Goal: Task Accomplishment & Management: Manage account settings

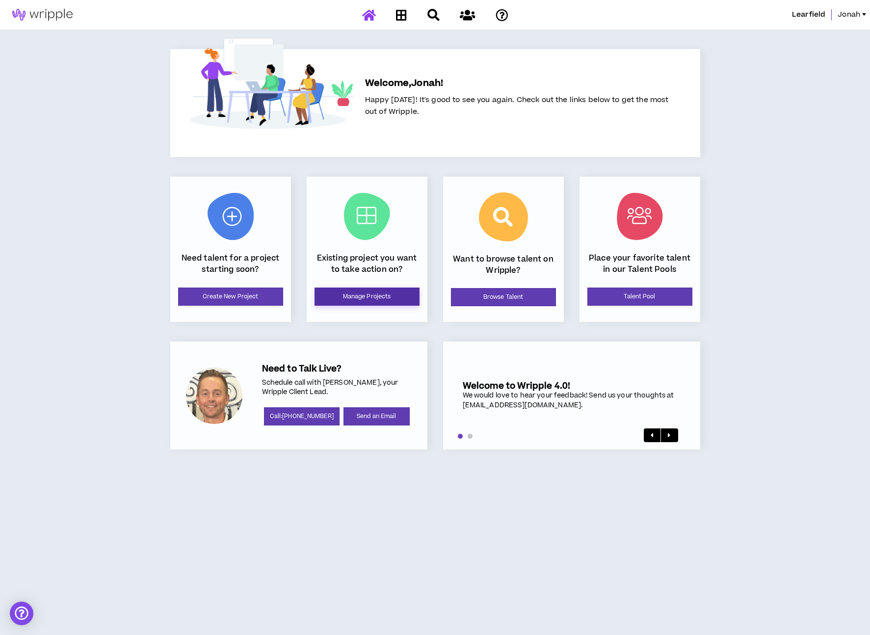
click at [377, 302] on link "Manage Projects" at bounding box center [367, 297] width 105 height 18
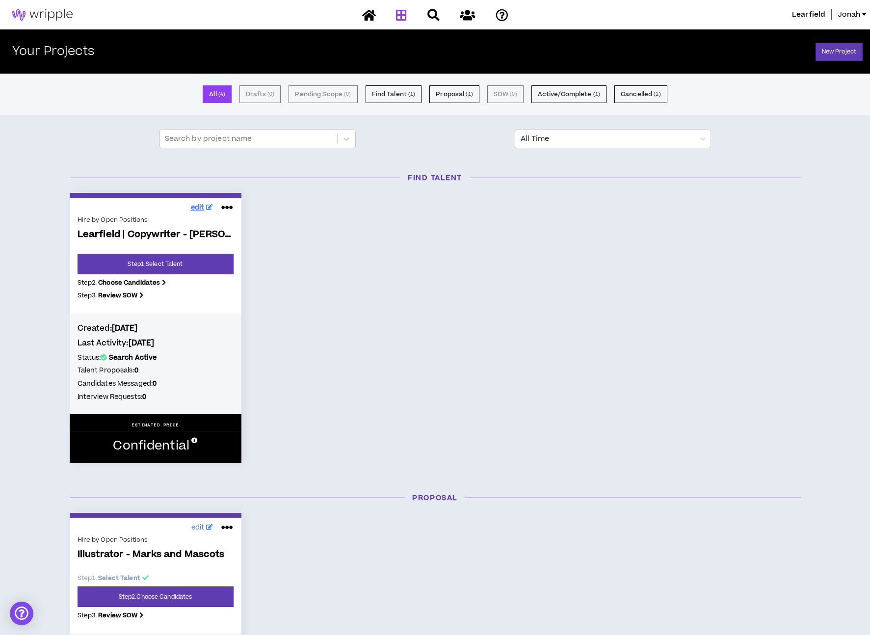
click at [202, 206] on span "edit" at bounding box center [198, 208] width 14 height 10
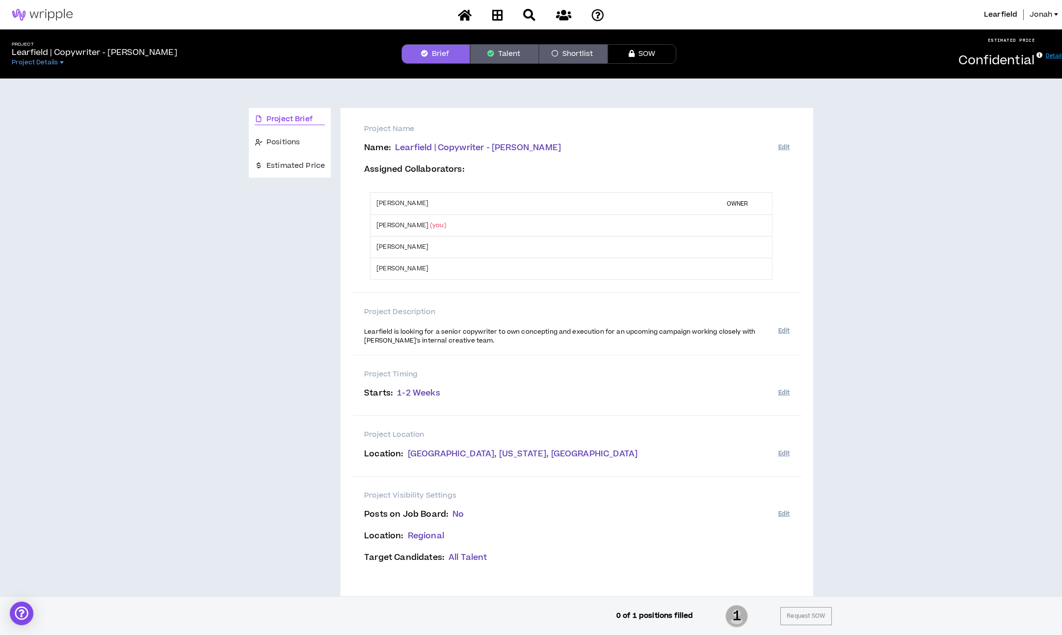
click at [423, 148] on span "Learfield | Copywriter - [PERSON_NAME]" at bounding box center [478, 148] width 166 height 12
click at [779, 148] on button "Edit" at bounding box center [783, 147] width 11 height 16
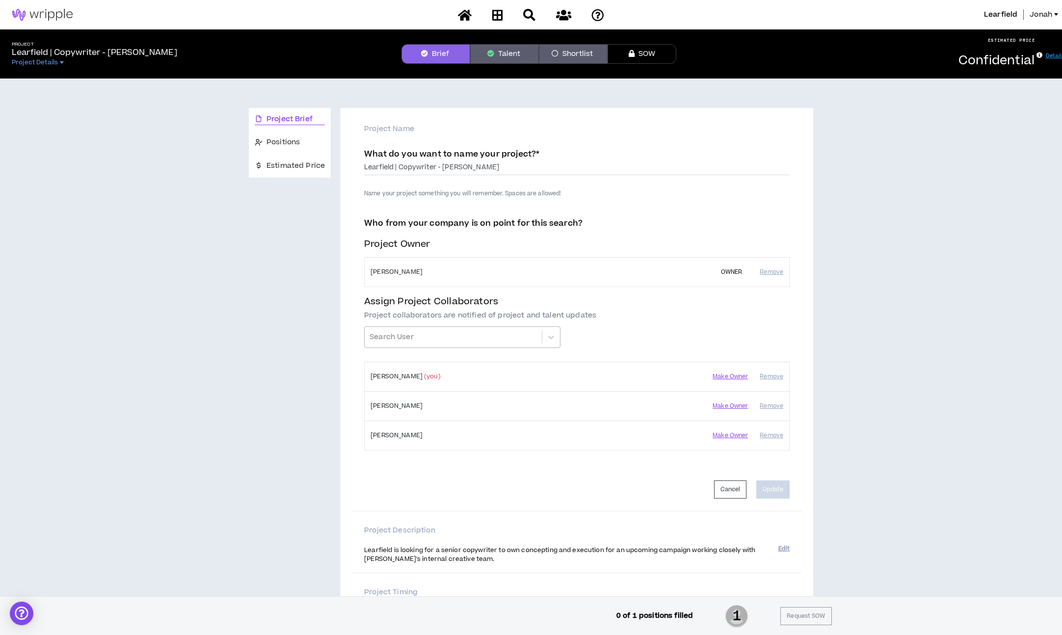
click at [393, 340] on div at bounding box center [453, 337] width 167 height 17
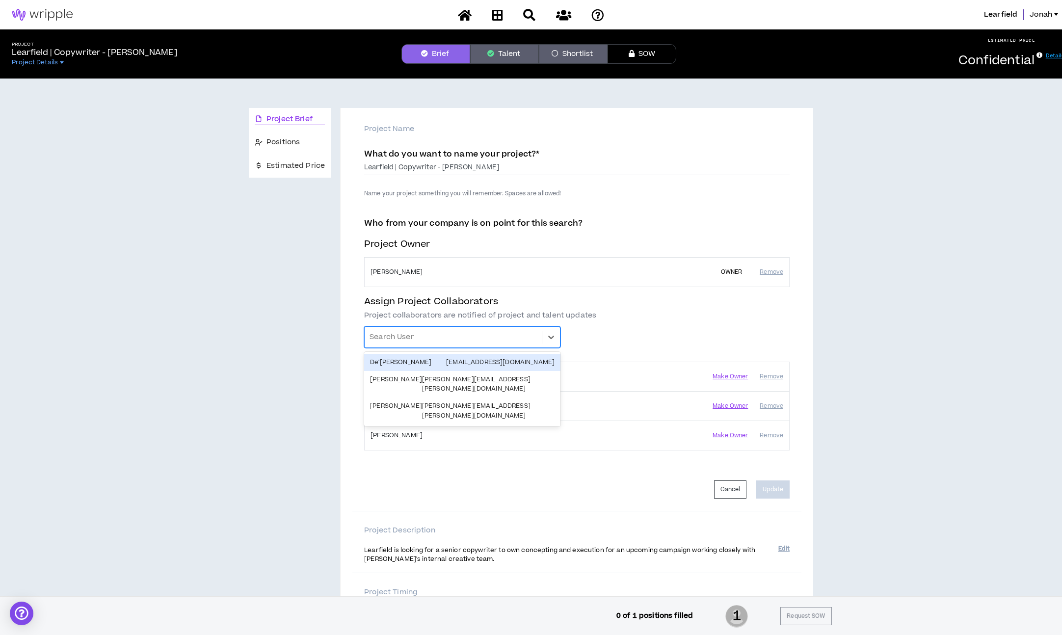
click at [425, 181] on div "What do you want to name your project? * Learfield | Copywriter - [PERSON_NAME]" at bounding box center [576, 165] width 425 height 33
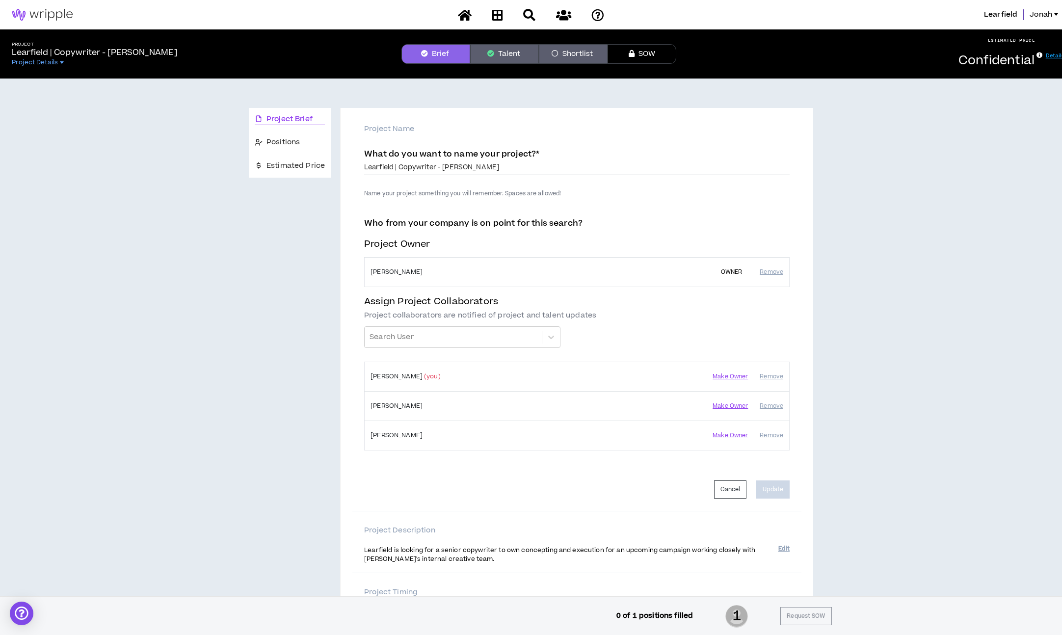
click at [412, 170] on input "Learfield | Copywriter - [PERSON_NAME]" at bounding box center [576, 167] width 425 height 15
click at [389, 170] on input "Learfield | Copywriter - [PERSON_NAME]" at bounding box center [576, 167] width 425 height 15
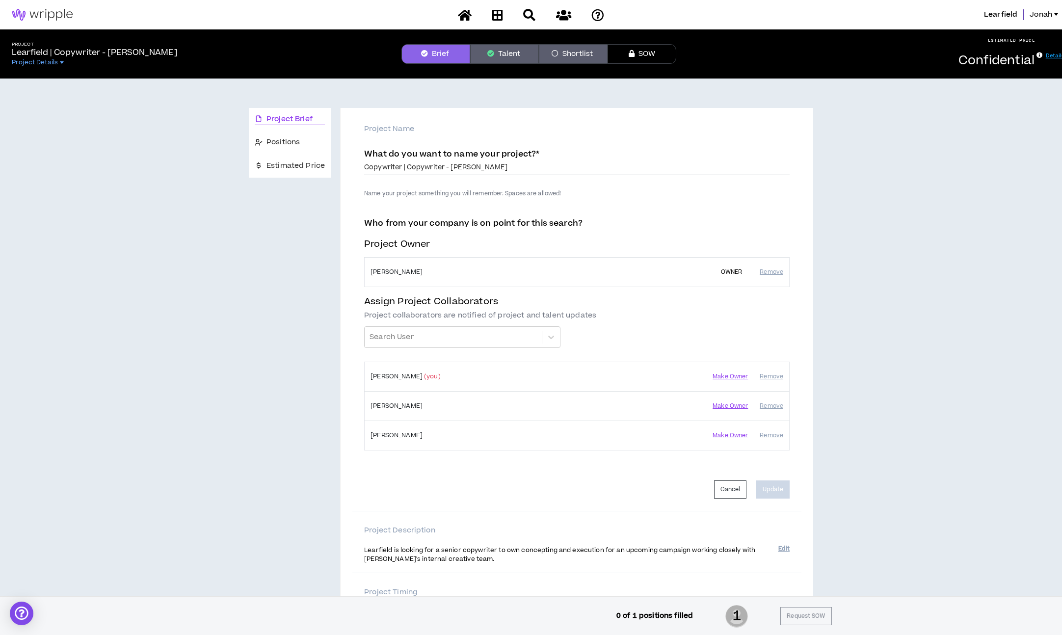
click at [422, 170] on input "Copywriter | Copywriter - [PERSON_NAME]" at bounding box center [576, 167] width 425 height 15
drag, startPoint x: 422, startPoint y: 170, endPoint x: 478, endPoint y: 170, distance: 56.9
click at [478, 170] on input "Copywriter | Copywriter - [PERSON_NAME]" at bounding box center [576, 167] width 425 height 15
click at [429, 167] on input "Copywriter | Vintage Colleg" at bounding box center [576, 167] width 425 height 15
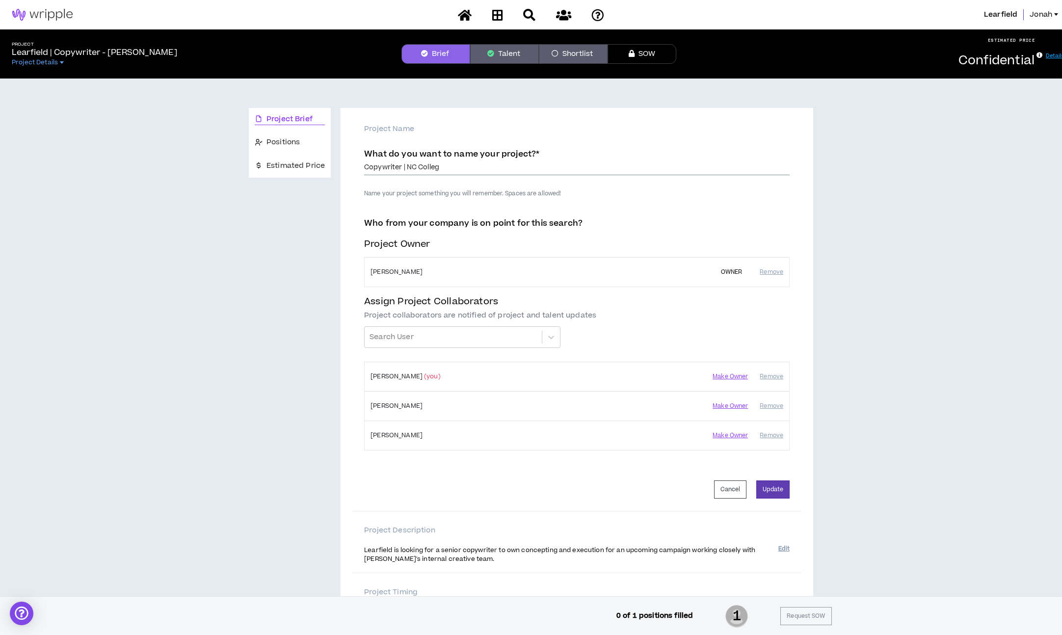
click at [442, 168] on input "Copywriter | NC Colleg" at bounding box center [576, 167] width 425 height 15
drag, startPoint x: 442, startPoint y: 168, endPoint x: 412, endPoint y: 171, distance: 30.1
click at [412, 171] on input "Copywriter | NC Colleg" at bounding box center [576, 167] width 425 height 15
click at [429, 167] on input "Copywriter | CLC - Vintage" at bounding box center [576, 167] width 425 height 15
click at [487, 171] on input "Copywriter | CLC - High-End Vintage" at bounding box center [576, 167] width 425 height 15
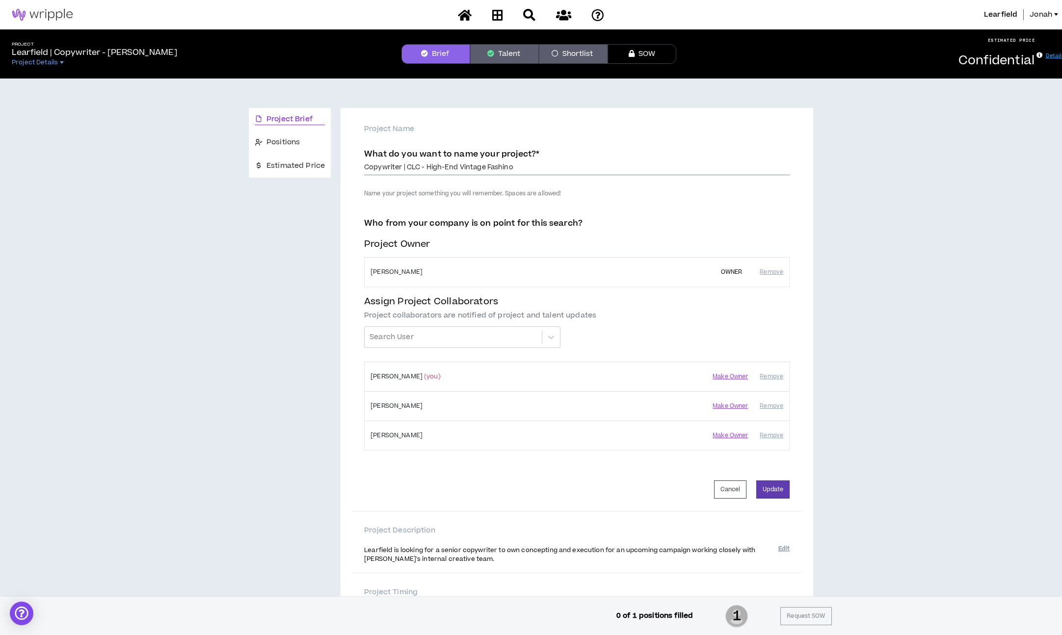
click at [405, 165] on input "Copywriter | CLC - High-End Vintage Fashino" at bounding box center [576, 167] width 425 height 15
click at [403, 169] on input "Copywriter | CLC - High-End Vintage Fashino" at bounding box center [576, 167] width 425 height 15
click at [519, 168] on input "Copywriter | CLC - High-End Vintage Fashino" at bounding box center [576, 167] width 425 height 15
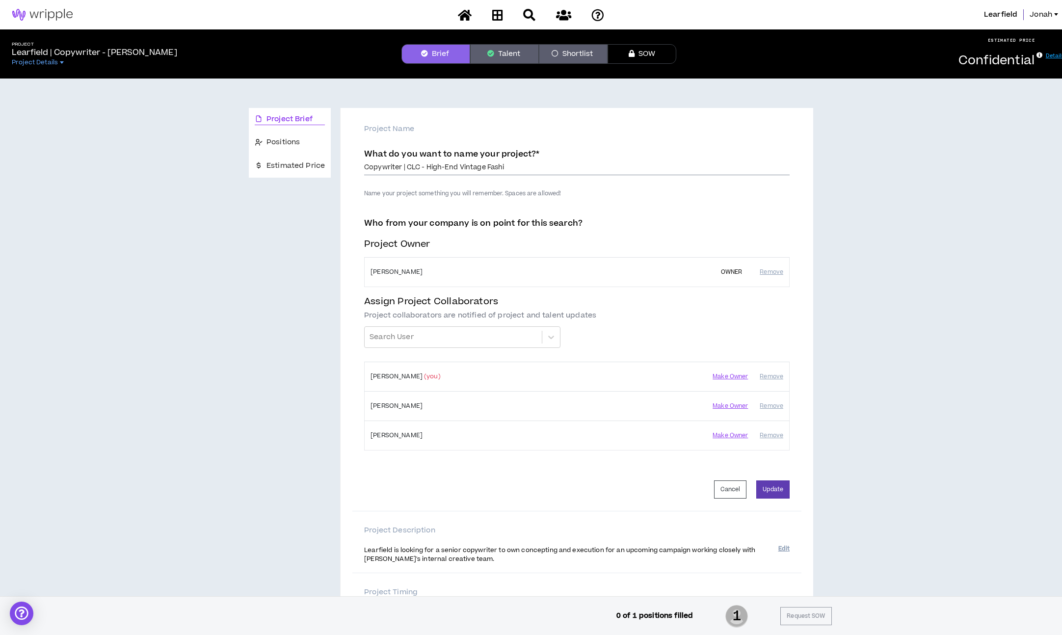
click at [428, 167] on input "Copywriter | CLC - High-End Vintage Fashi" at bounding box center [576, 167] width 425 height 15
click at [527, 167] on input "Copywriter | CLC - High-End Vintage Fashi" at bounding box center [576, 167] width 425 height 15
click at [408, 173] on input "Copywriter | CLC - High-End Vintage Fashion" at bounding box center [576, 167] width 425 height 15
click at [414, 166] on input "Copywriter | CLC - High-End Vintage Fashion" at bounding box center [576, 167] width 425 height 15
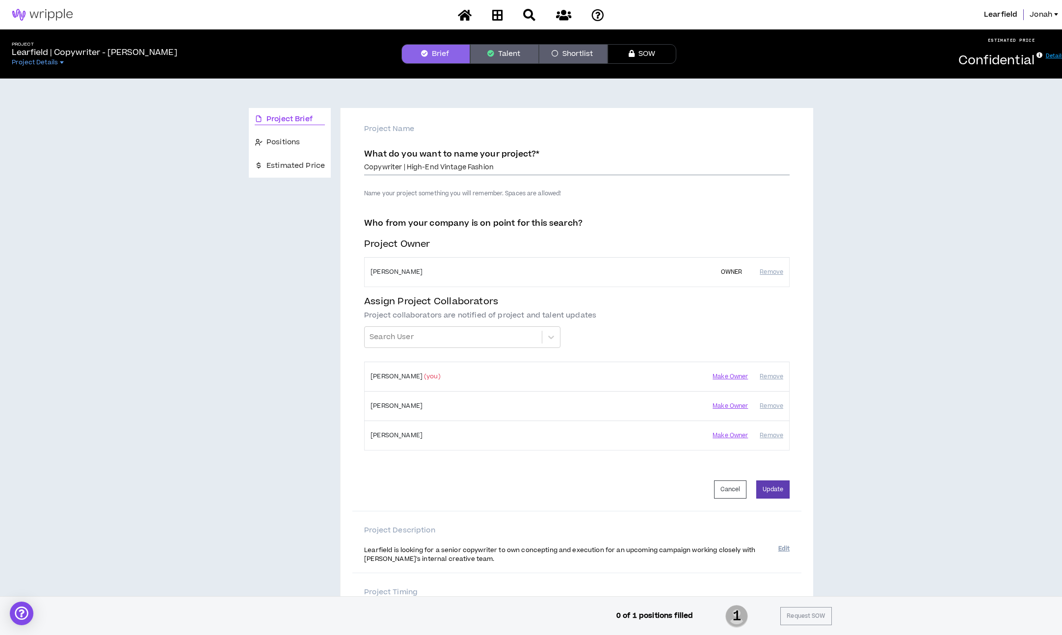
click at [485, 167] on input "Copywriter | High-End Vintage Fashion" at bounding box center [576, 167] width 425 height 15
click at [500, 169] on input "Copywriter | High-End Vintage Fashion" at bounding box center [576, 167] width 425 height 15
click at [485, 168] on input "Copywriter | High-End Vintage Fashion | CLC" at bounding box center [576, 167] width 425 height 15
click at [529, 165] on input "Copywriter | High-End Vintage Fashion Retail Event for National College Sp | CLC" at bounding box center [576, 167] width 425 height 15
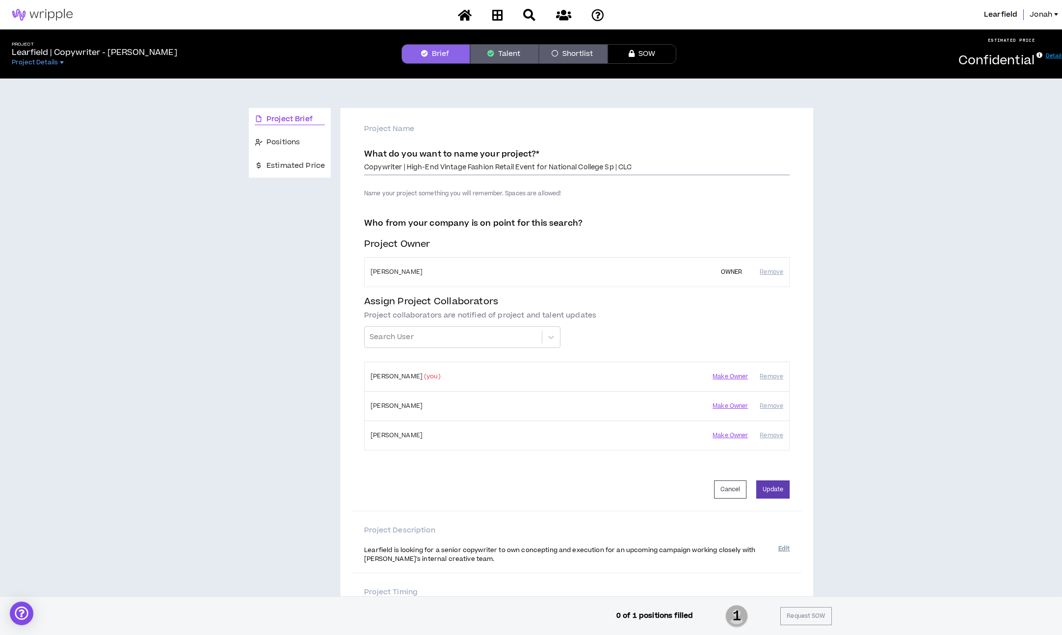
drag, startPoint x: 529, startPoint y: 165, endPoint x: 499, endPoint y: 165, distance: 30.9
click at [499, 165] on input "Copywriter | High-End Vintage Fashion Retail Event for National College Sp | CLC" at bounding box center [576, 167] width 425 height 15
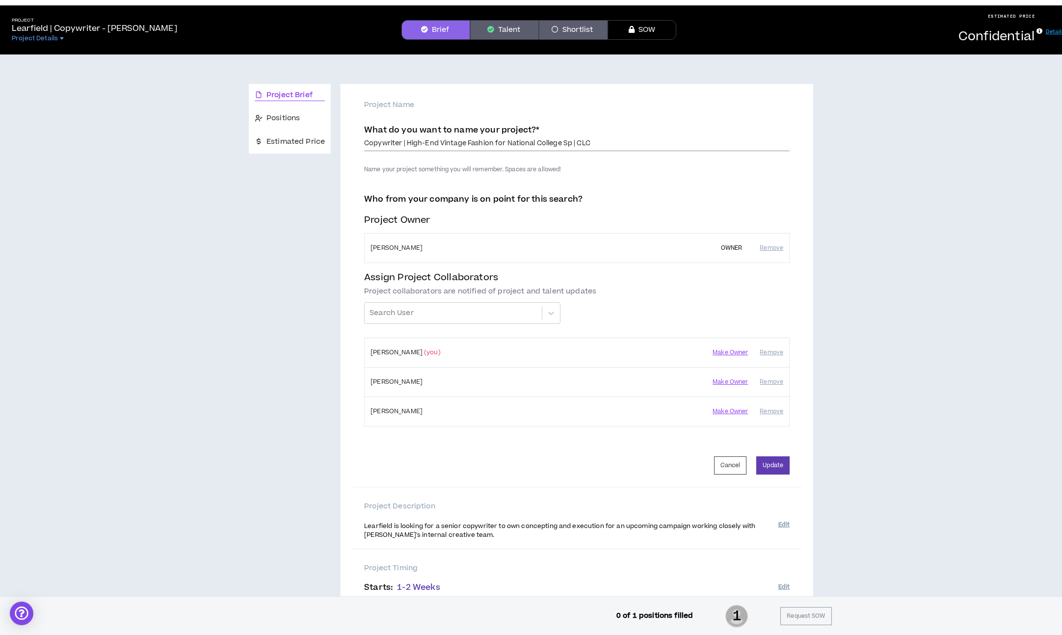
scroll to position [53, 0]
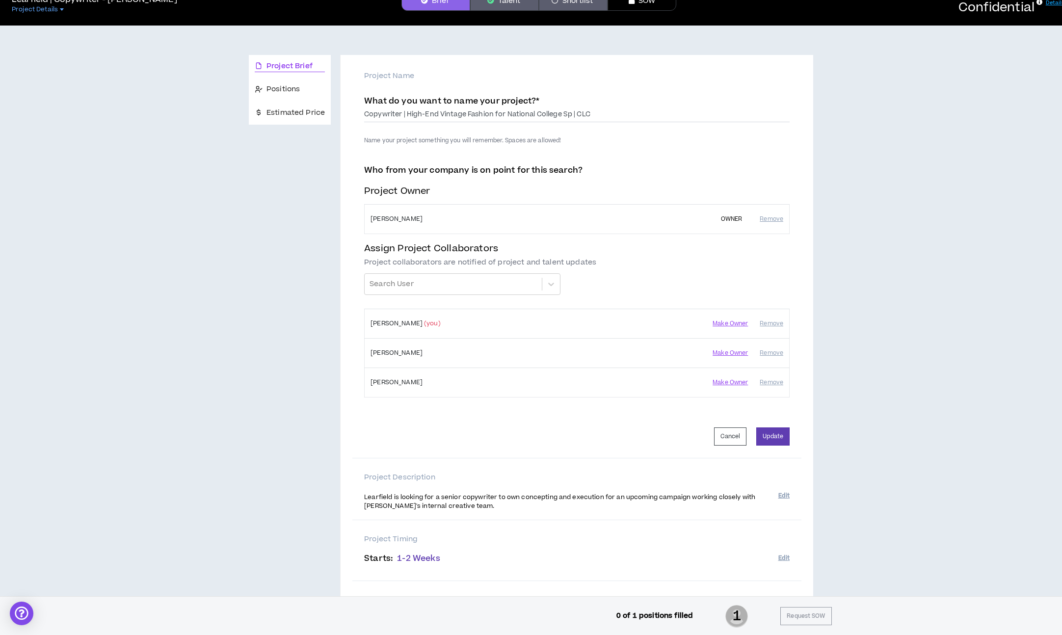
click at [387, 488] on div "Learfield is looking for a senior copywriter to own concepting and execution fo…" at bounding box center [571, 501] width 414 height 27
click at [386, 493] on span "Learfield is looking for a senior copywriter to own concepting and execution fo…" at bounding box center [559, 502] width 391 height 18
click at [617, 503] on p "Learfield is looking for a senior copywriter to own concepting and execution fo…" at bounding box center [571, 501] width 414 height 19
click at [485, 119] on input "Copywriter | High-End Vintage Fashion for National College Sp | CLC" at bounding box center [576, 114] width 425 height 15
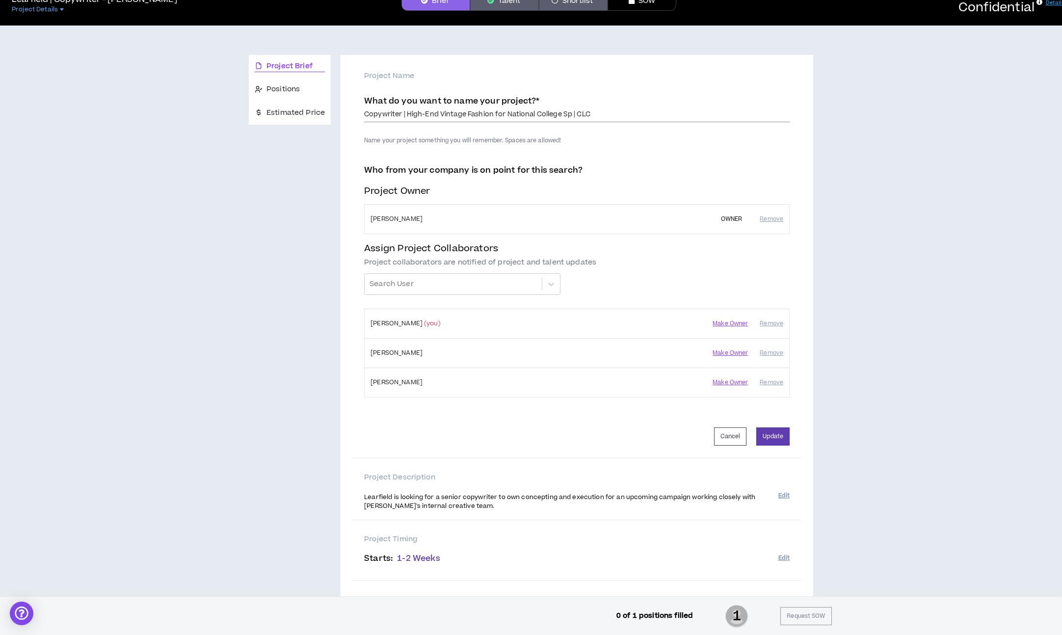
click at [485, 118] on input "Copywriter | High-End Vintage Fashion for National College Sp | CLC" at bounding box center [576, 114] width 425 height 15
click at [504, 116] on input "Copywriter | High-End Vintage Fashion for National College Sp | CLC" at bounding box center [576, 114] width 425 height 15
drag, startPoint x: 504, startPoint y: 116, endPoint x: 602, endPoint y: 114, distance: 97.7
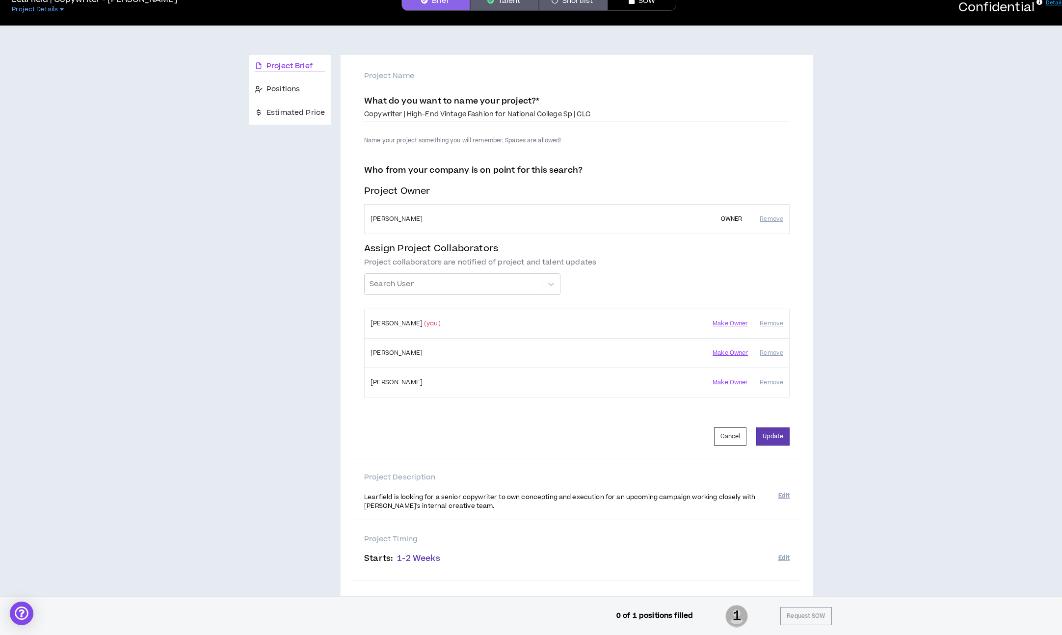
click at [504, 116] on input "Copywriter | High-End Vintage Fashion for National College Sp | CLC" at bounding box center [576, 114] width 425 height 15
drag, startPoint x: 609, startPoint y: 114, endPoint x: 567, endPoint y: 115, distance: 42.7
click at [609, 114] on input "Copywriter | High-End Vintage Fashion for National College Sp | CLC" at bounding box center [576, 114] width 425 height 15
click at [553, 114] on input "Copywriter | High-End Vintage Fashion for National College Sp | CLC" at bounding box center [576, 114] width 425 height 15
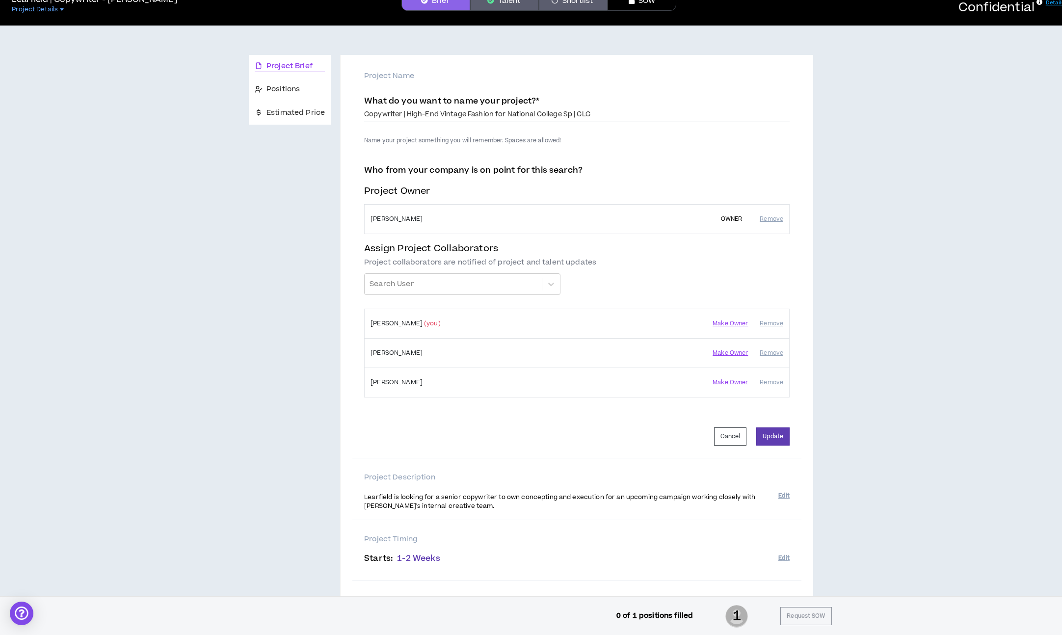
click at [553, 114] on input "Copywriter | High-End Vintage Fashion for National College Sp | CLC" at bounding box center [576, 114] width 425 height 15
click at [423, 127] on div "What do you want to name your project? * Copywriter | High-End Vintage Fashion …" at bounding box center [576, 112] width 425 height 33
click at [503, 115] on input "Copywriter | High-End Vintage Fashion for National College Sp | CLC" at bounding box center [576, 114] width 425 height 15
drag, startPoint x: 503, startPoint y: 115, endPoint x: 554, endPoint y: 115, distance: 50.1
click at [554, 115] on input "Copywriter | High-End Vintage Fashion for National College Sp | CLC" at bounding box center [576, 114] width 425 height 15
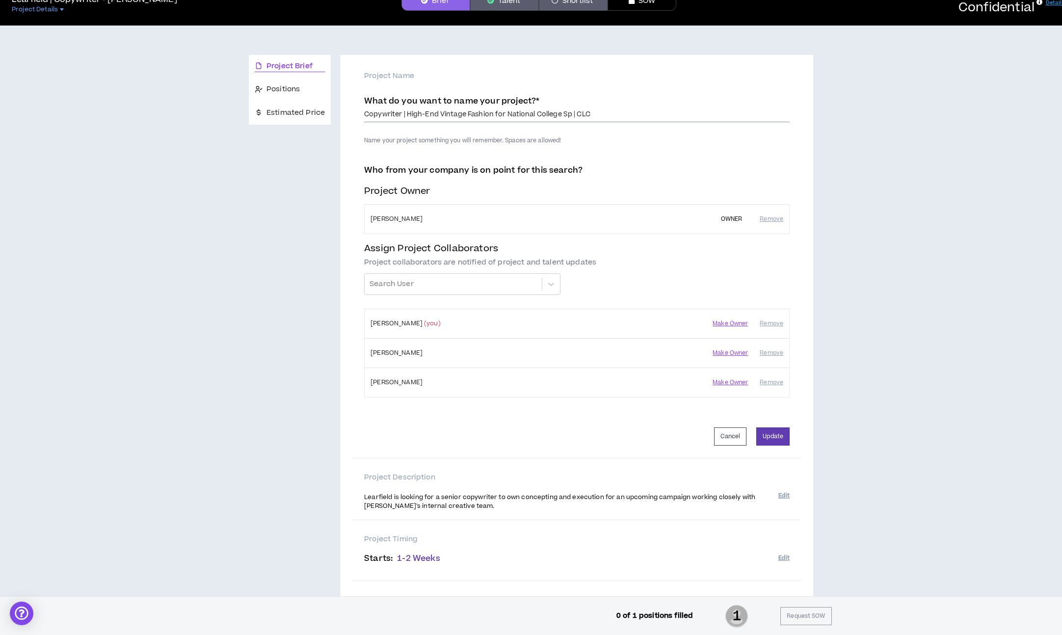
click at [568, 118] on input "Copywriter | High-End Vintage Fashion for National College Sp | CLC" at bounding box center [576, 114] width 425 height 15
drag, startPoint x: 568, startPoint y: 118, endPoint x: 501, endPoint y: 117, distance: 67.2
click at [501, 117] on input "Copywriter | High-End Vintage Fashion for National College Sp | CLC" at bounding box center [576, 114] width 425 height 15
click at [541, 116] on input "Copywriter | High-End Vintage Fashion Activation | CLC" at bounding box center [576, 114] width 425 height 15
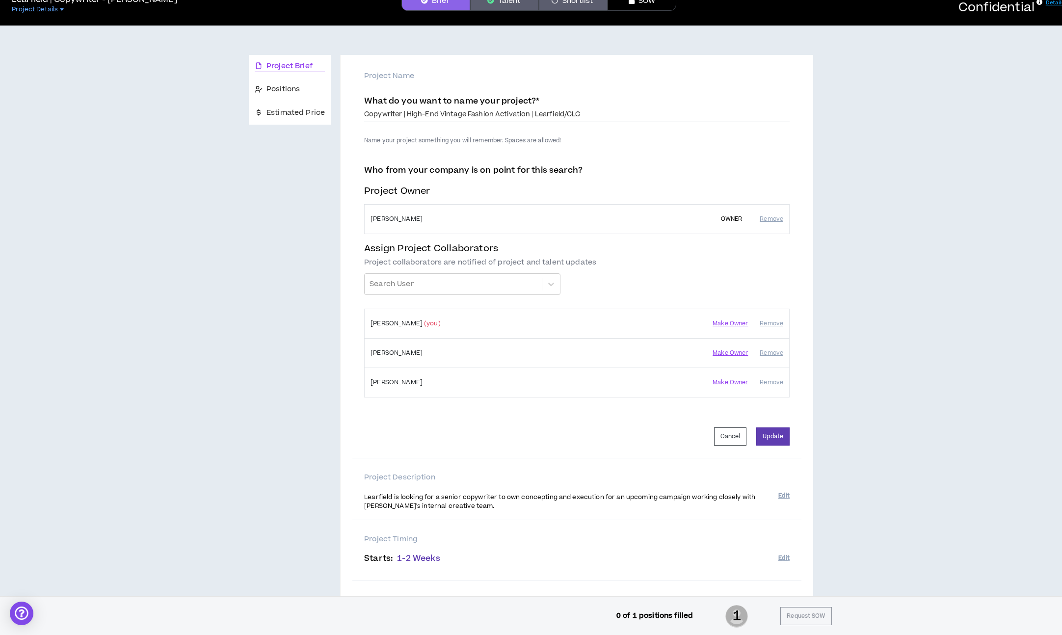
click at [502, 119] on input "Copywriter | High-End Vintage Fashion Activation | Learfield/CLC" at bounding box center [576, 114] width 425 height 15
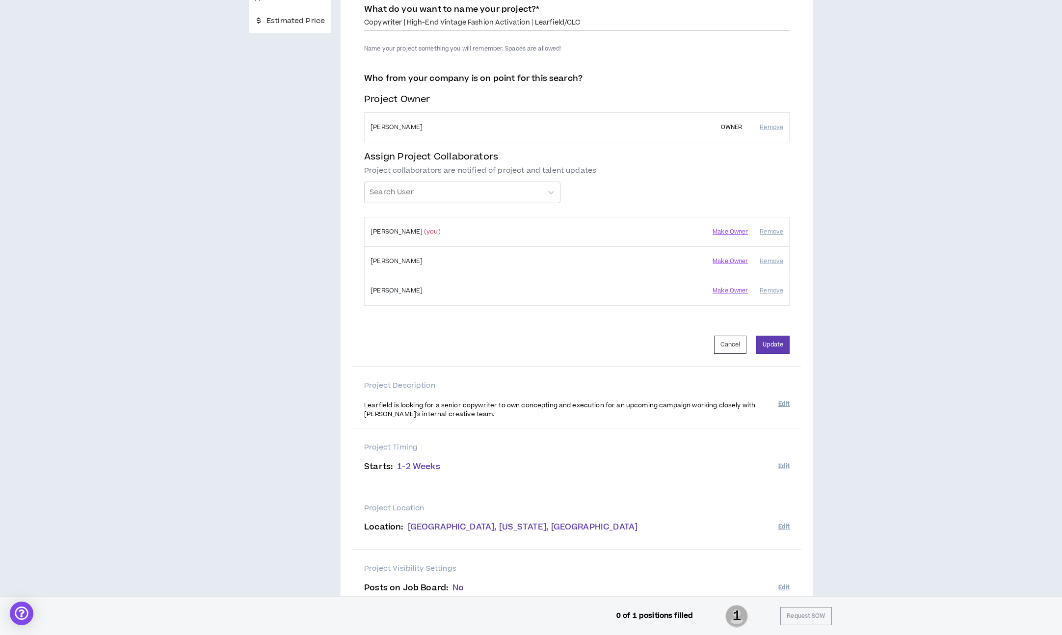
scroll to position [163, 0]
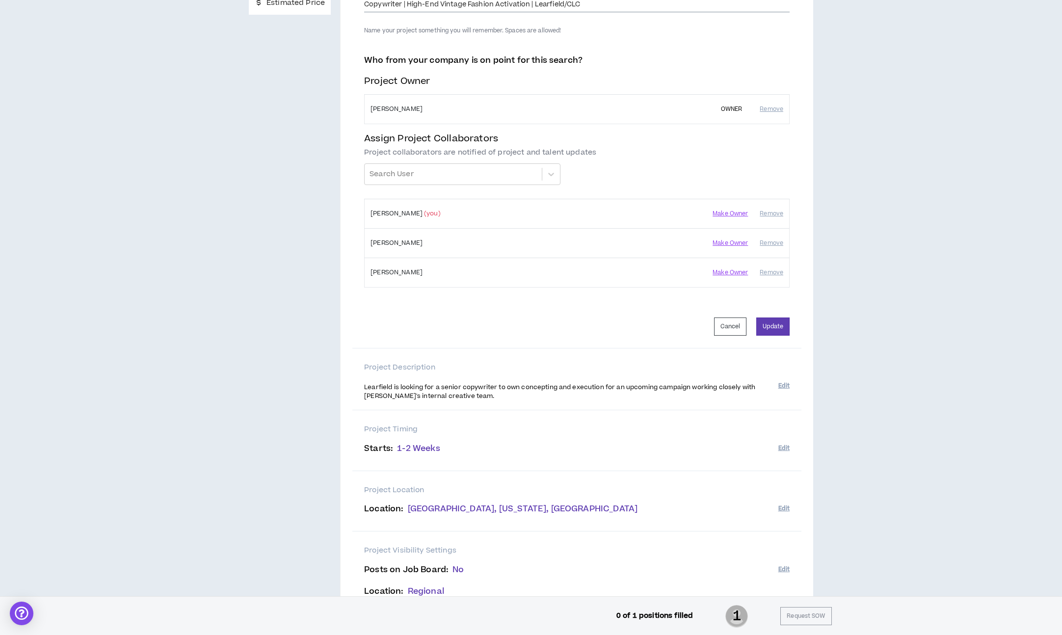
type input "Copywriter | High-End Vintage Fashion Activation | Learfield/CLC"
click at [767, 336] on div "What do you want to name your project? * Copywriter | High-End Vintage Fashion …" at bounding box center [576, 159] width 425 height 366
click at [771, 332] on button "Update" at bounding box center [772, 326] width 33 height 18
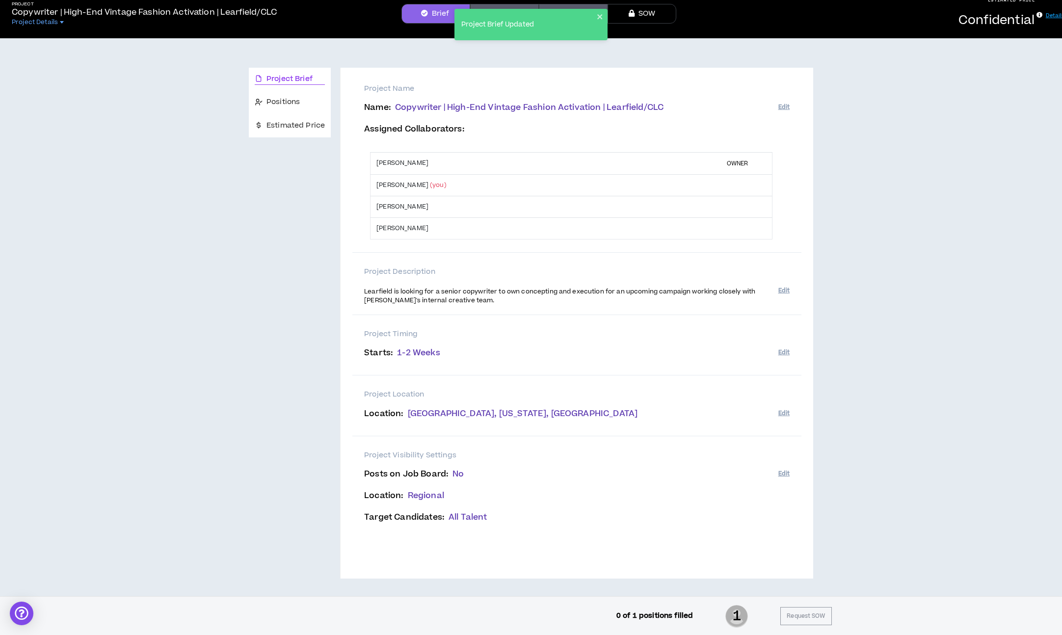
scroll to position [40, 0]
click at [449, 293] on span "Learfield is looking for a senior copywriter to own concepting and execution fo…" at bounding box center [559, 296] width 391 height 18
click at [514, 291] on span "Learfield is looking for a senior copywriter to own concepting and execution fo…" at bounding box center [559, 296] width 391 height 18
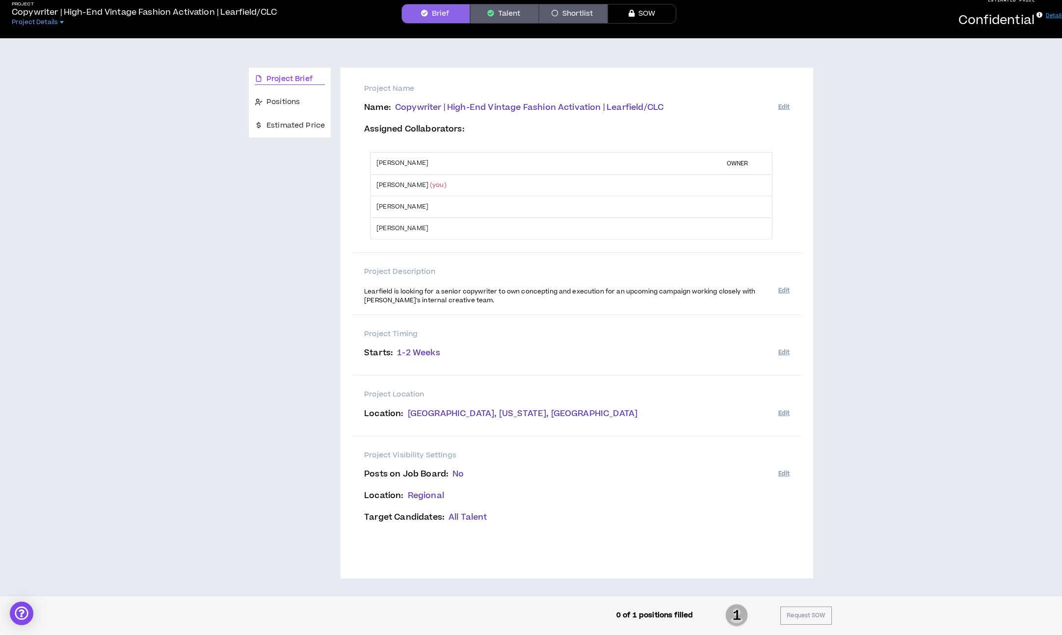
click at [499, 292] on span "Learfield is looking for a senior copywriter to own concepting and execution fo…" at bounding box center [559, 296] width 391 height 18
drag, startPoint x: 499, startPoint y: 292, endPoint x: 503, endPoint y: 299, distance: 7.8
click at [503, 299] on p "Learfield is looking for a senior copywriter to own concepting and execution fo…" at bounding box center [571, 296] width 414 height 19
copy span "to own concepting and execution for an upcoming campaign working closely with […"
click at [785, 290] on button "Edit" at bounding box center [783, 291] width 11 height 16
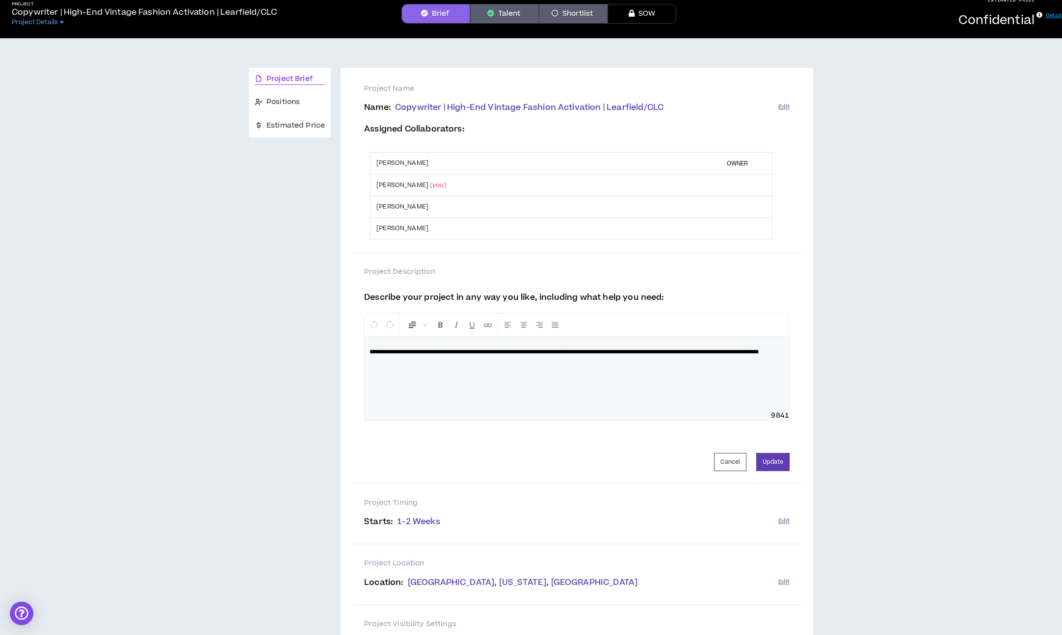
click at [550, 356] on p "**********" at bounding box center [577, 352] width 415 height 10
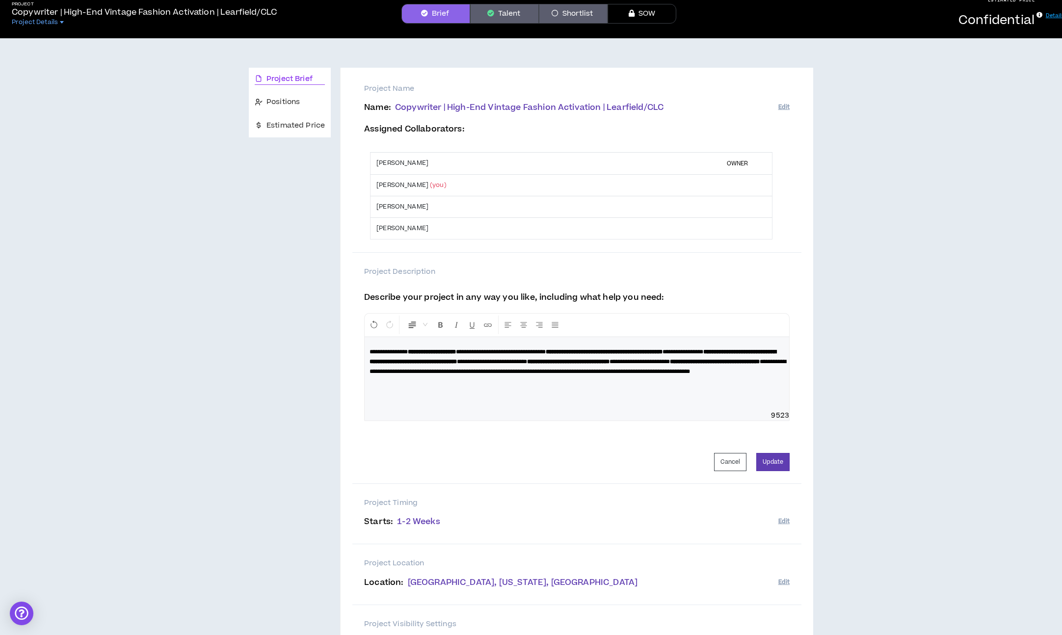
click at [425, 362] on strong "**********" at bounding box center [573, 357] width 407 height 16
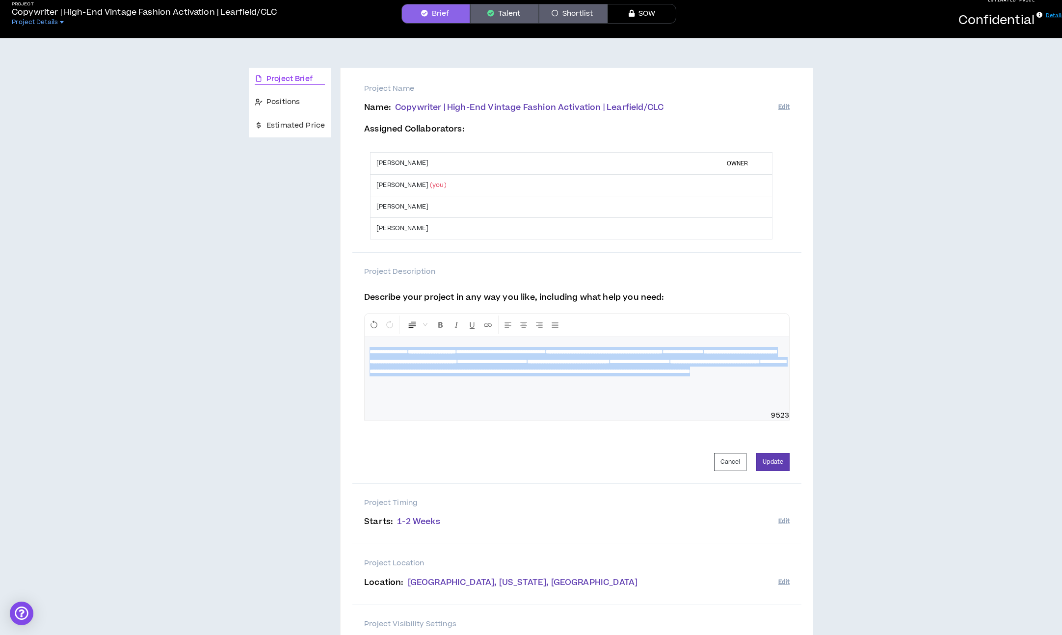
click at [425, 362] on strong "**********" at bounding box center [573, 357] width 407 height 16
click at [603, 374] on span "**********" at bounding box center [578, 367] width 417 height 16
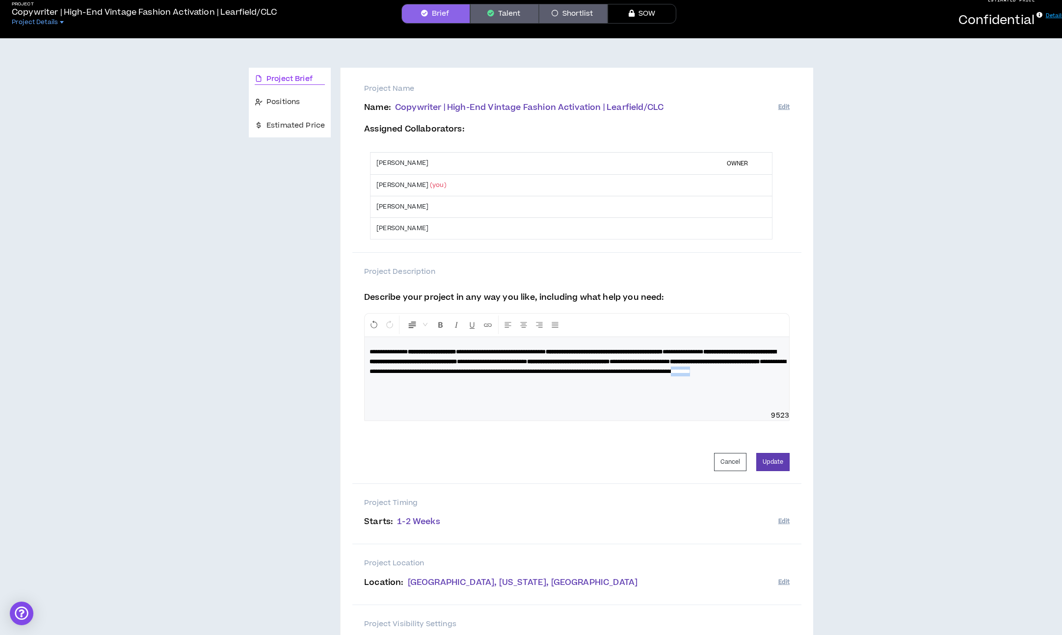
click at [627, 399] on div "**********" at bounding box center [577, 374] width 424 height 74
click at [608, 394] on div "**********" at bounding box center [577, 374] width 424 height 74
click at [615, 374] on span "**********" at bounding box center [578, 367] width 417 height 16
drag, startPoint x: 607, startPoint y: 383, endPoint x: 547, endPoint y: 381, distance: 60.4
click at [547, 374] on span "**********" at bounding box center [578, 367] width 417 height 16
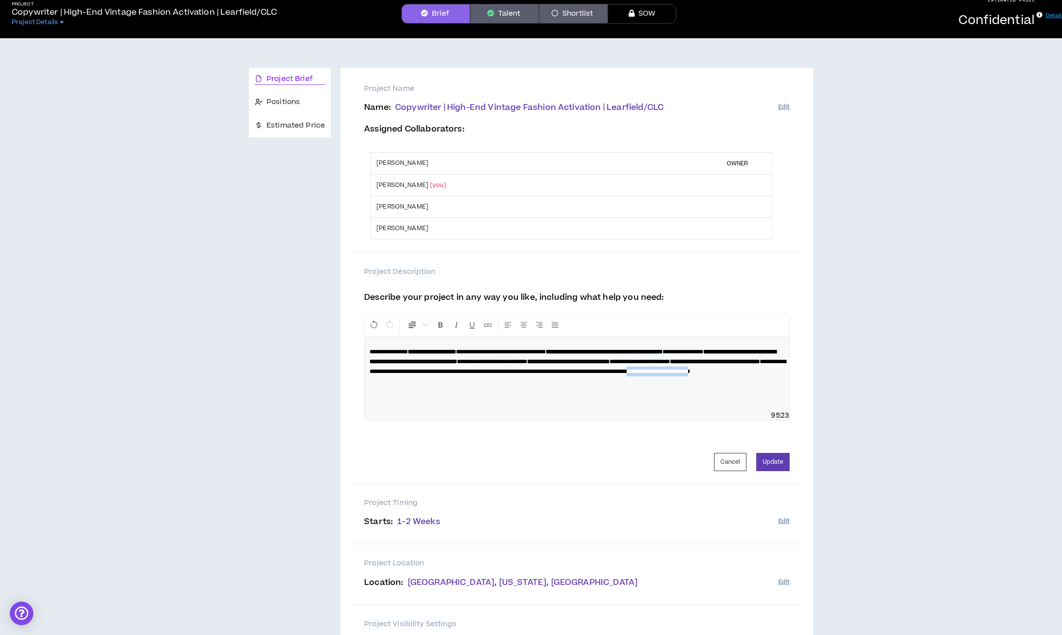
click at [546, 374] on span "**********" at bounding box center [578, 367] width 417 height 16
click at [547, 374] on span "**********" at bounding box center [578, 367] width 417 height 16
drag, startPoint x: 547, startPoint y: 382, endPoint x: 616, endPoint y: 388, distance: 70.0
click at [616, 388] on div "**********" at bounding box center [577, 374] width 424 height 74
click at [609, 364] on strong "**********" at bounding box center [568, 362] width 82 height 6
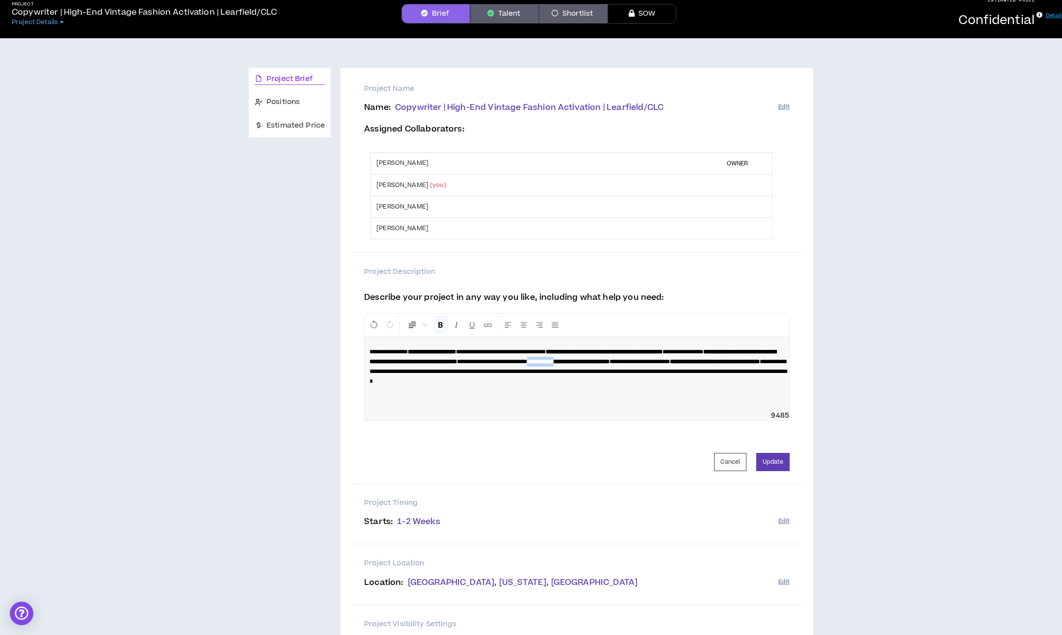
click at [609, 364] on strong "**********" at bounding box center [568, 362] width 82 height 6
click at [404, 364] on strong "**********" at bounding box center [573, 357] width 407 height 16
click at [417, 365] on strong "**********" at bounding box center [573, 357] width 407 height 16
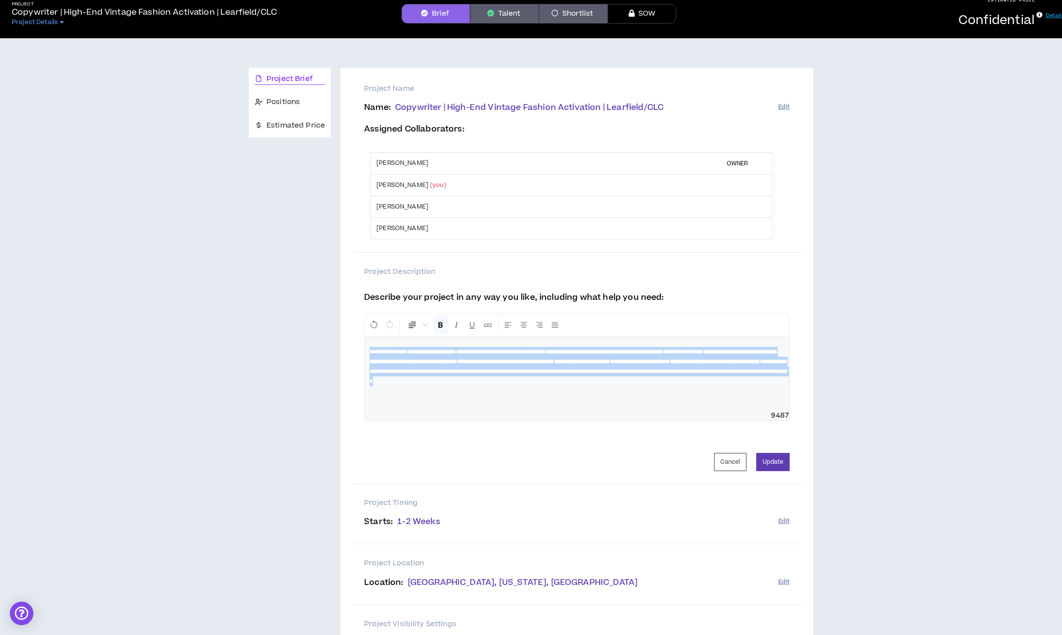
click at [417, 365] on strong "**********" at bounding box center [573, 357] width 407 height 16
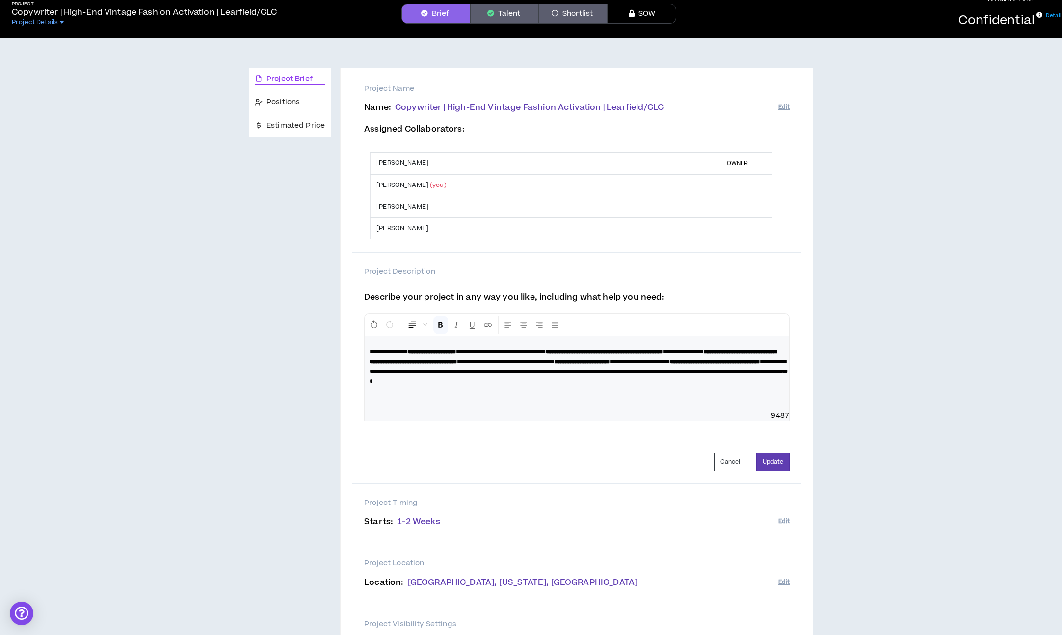
click at [474, 365] on strong "**********" at bounding box center [573, 357] width 407 height 16
click at [598, 382] on span "**********" at bounding box center [579, 372] width 418 height 26
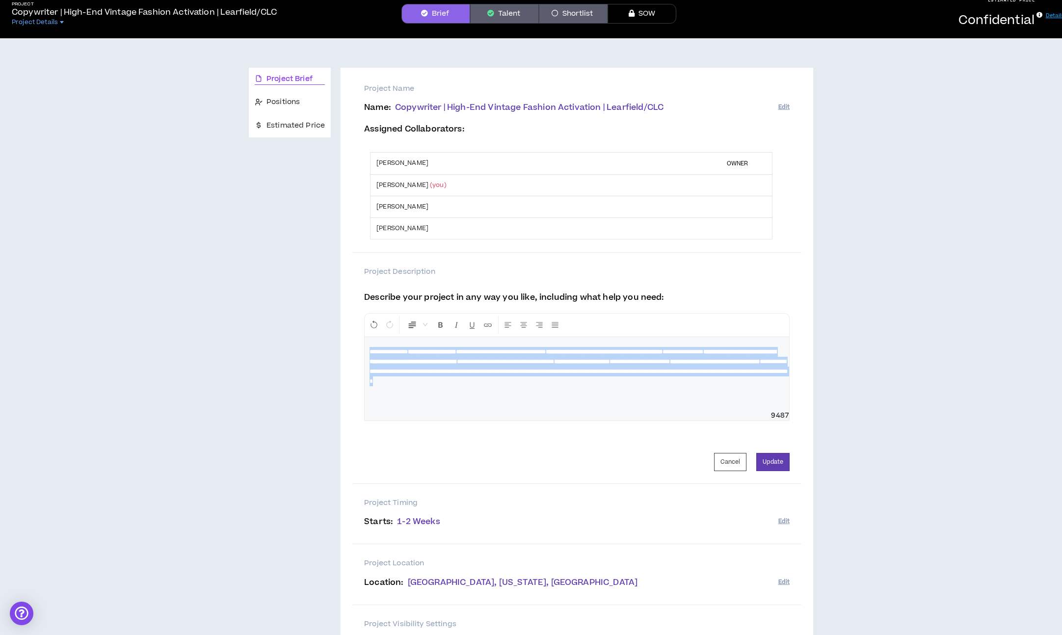
click at [598, 382] on span "**********" at bounding box center [579, 372] width 418 height 26
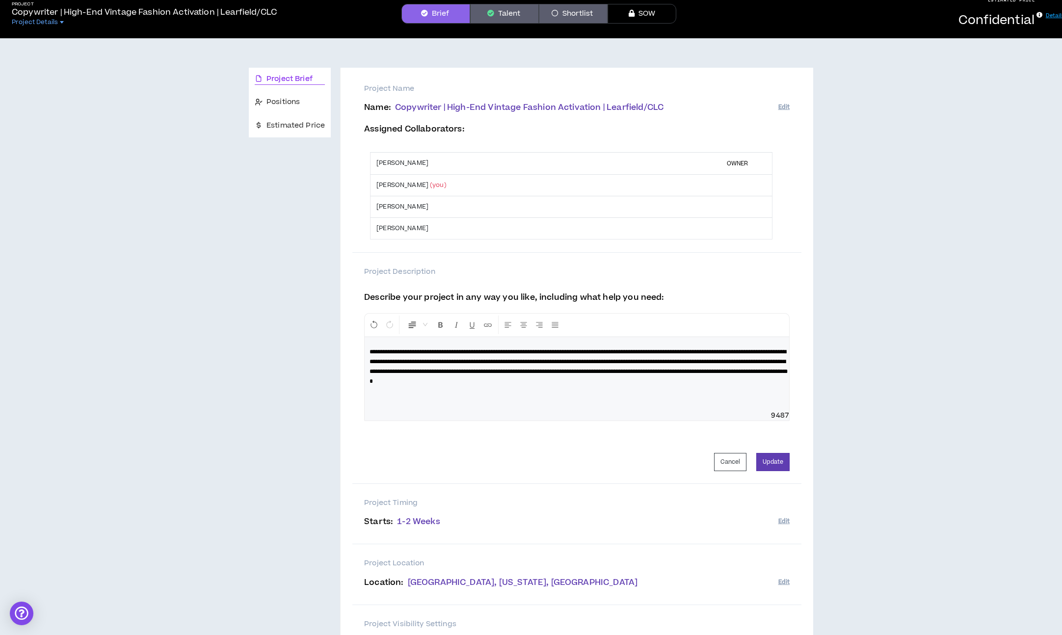
click at [607, 383] on span "**********" at bounding box center [579, 366] width 418 height 35
click at [609, 383] on span "**********" at bounding box center [579, 366] width 418 height 35
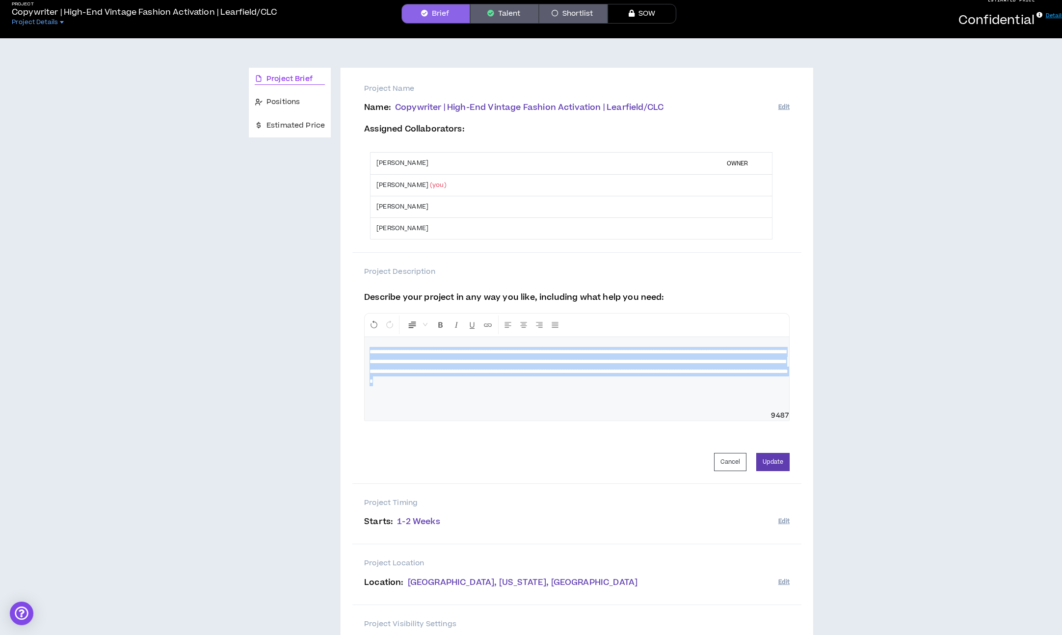
click at [609, 383] on span "**********" at bounding box center [579, 366] width 418 height 35
click at [465, 384] on span "**********" at bounding box center [579, 366] width 418 height 35
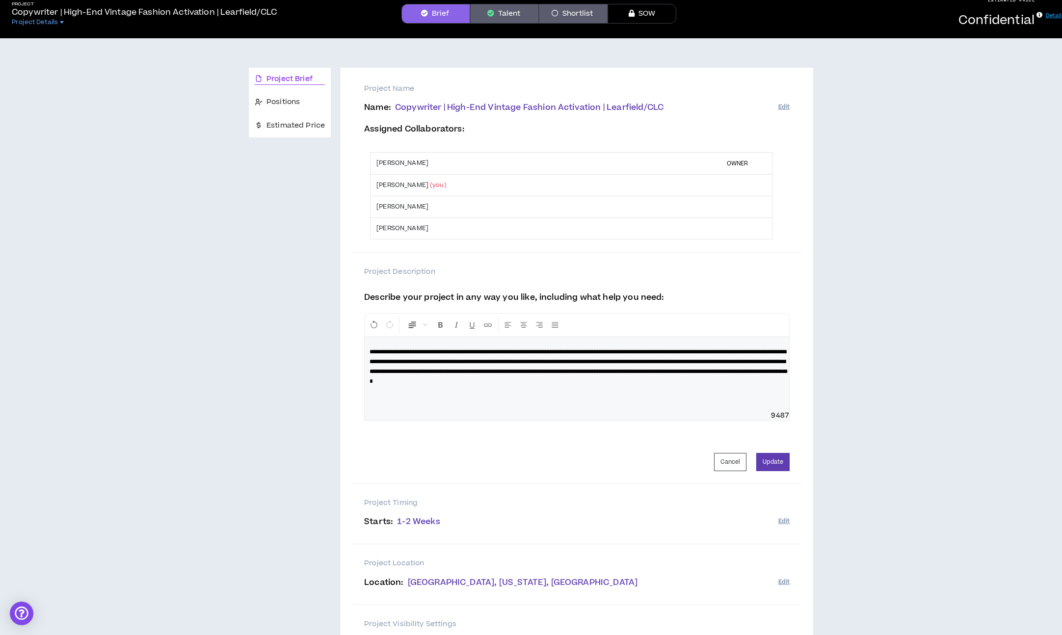
click at [441, 381] on span "**********" at bounding box center [579, 366] width 418 height 35
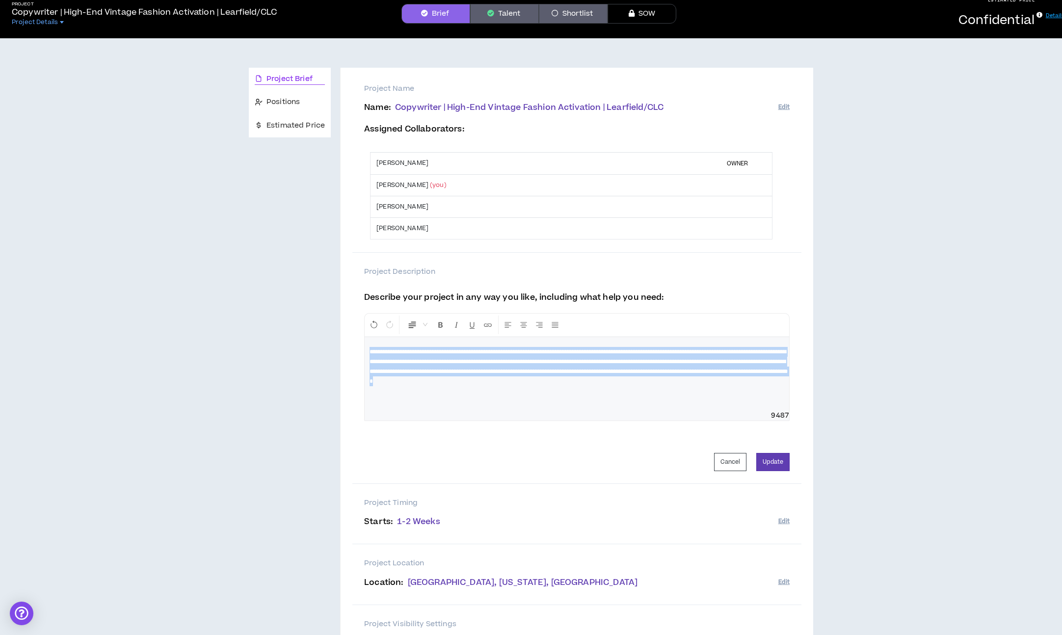
click at [441, 381] on span "**********" at bounding box center [579, 366] width 418 height 35
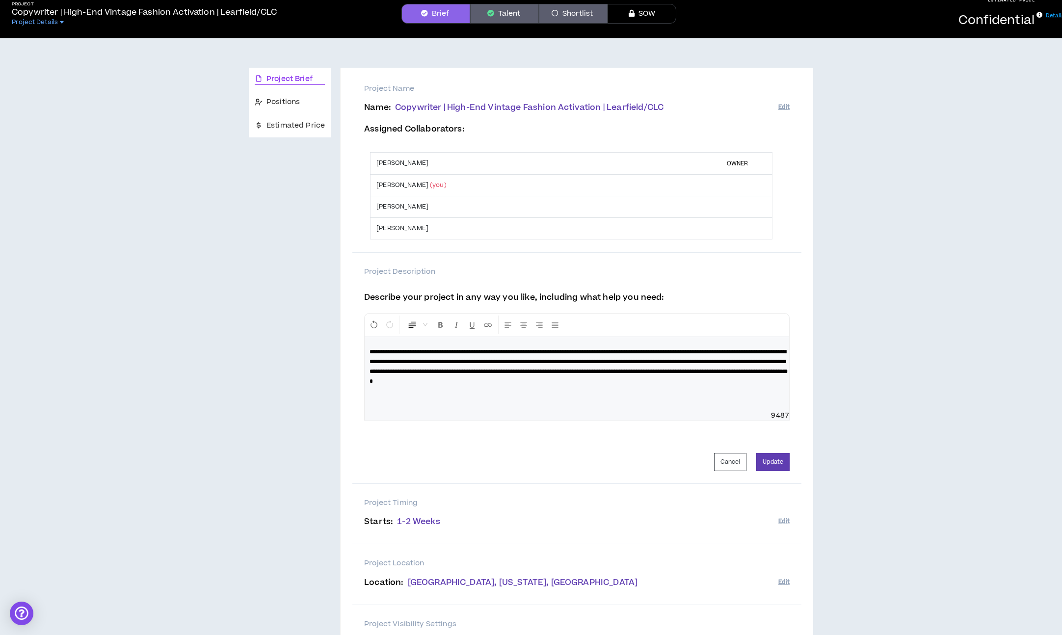
click at [562, 392] on div "**********" at bounding box center [577, 374] width 424 height 74
click at [609, 384] on span "**********" at bounding box center [579, 366] width 418 height 35
click at [717, 384] on span "**********" at bounding box center [579, 366] width 418 height 35
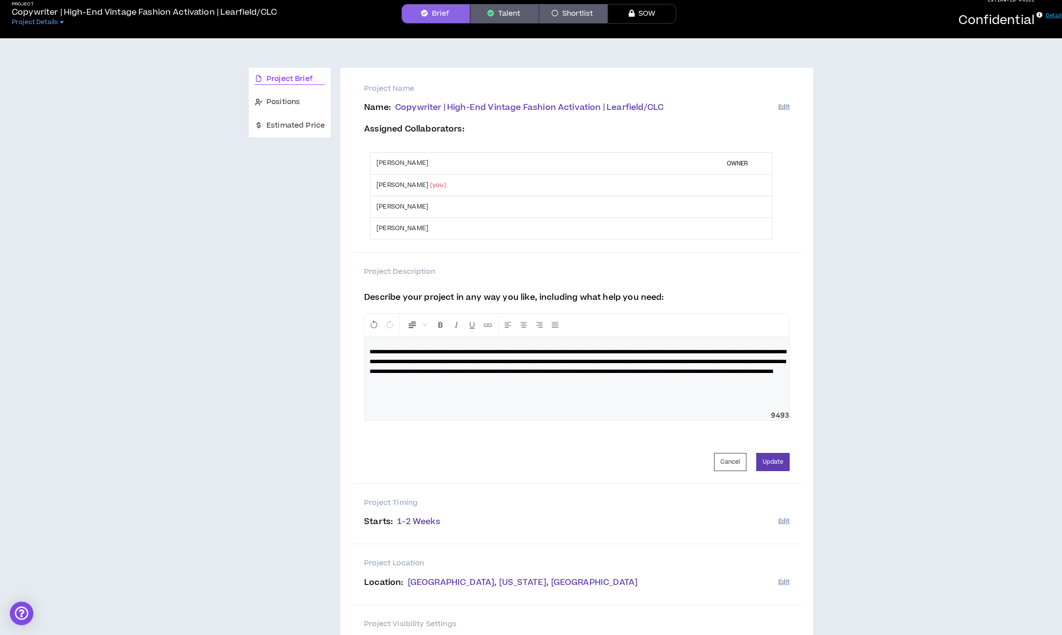
click at [742, 376] on p "**********" at bounding box center [577, 361] width 415 height 29
click at [595, 367] on span "**********" at bounding box center [578, 366] width 417 height 35
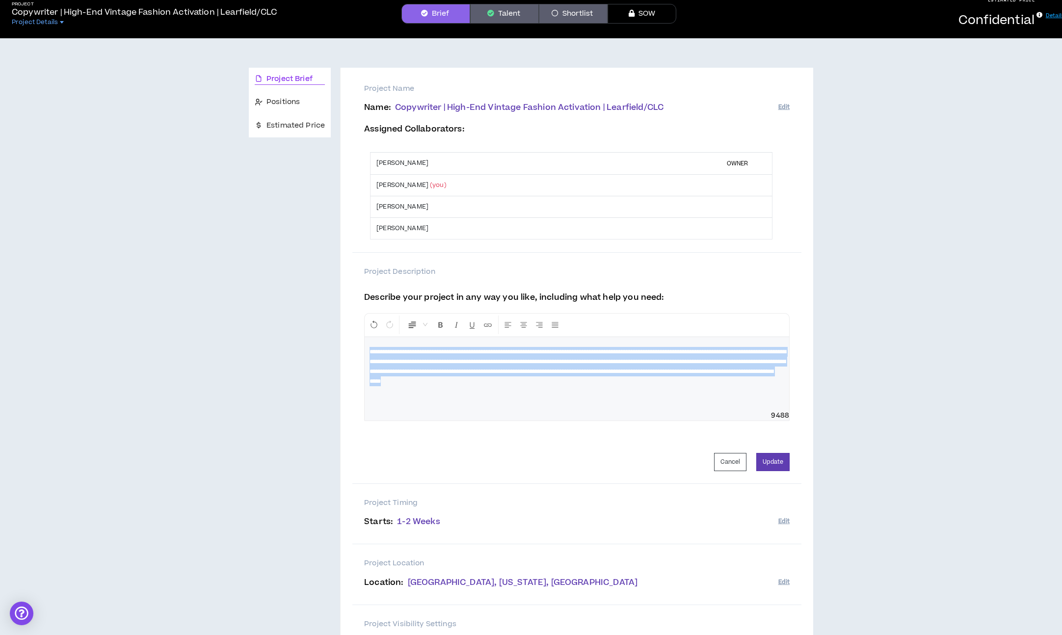
click at [595, 367] on span "**********" at bounding box center [578, 366] width 417 height 35
click at [636, 376] on span "**********" at bounding box center [578, 366] width 417 height 35
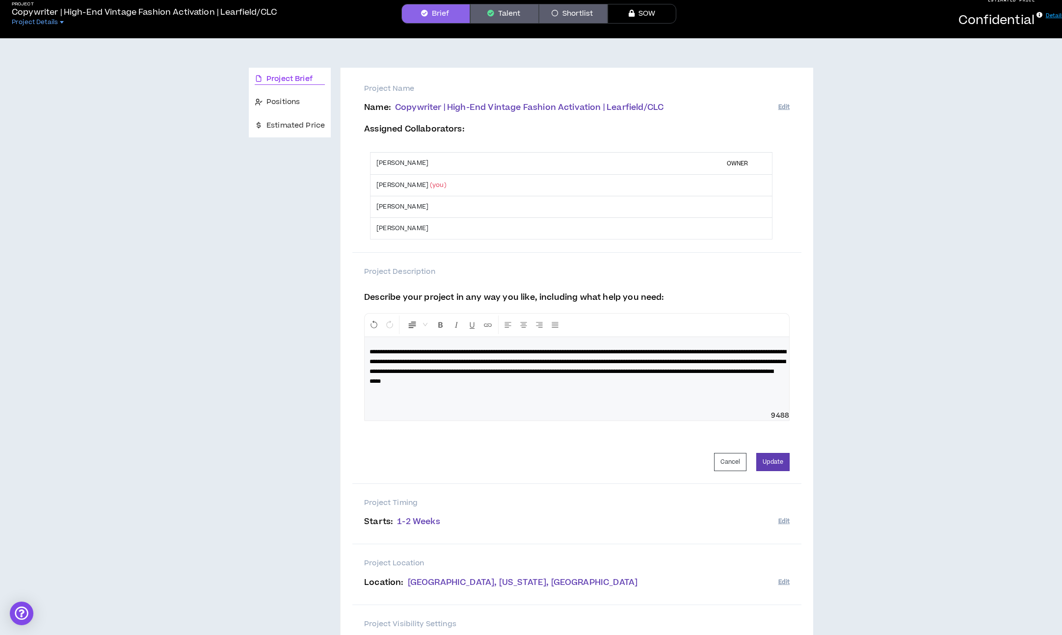
click at [618, 369] on span "**********" at bounding box center [578, 366] width 417 height 35
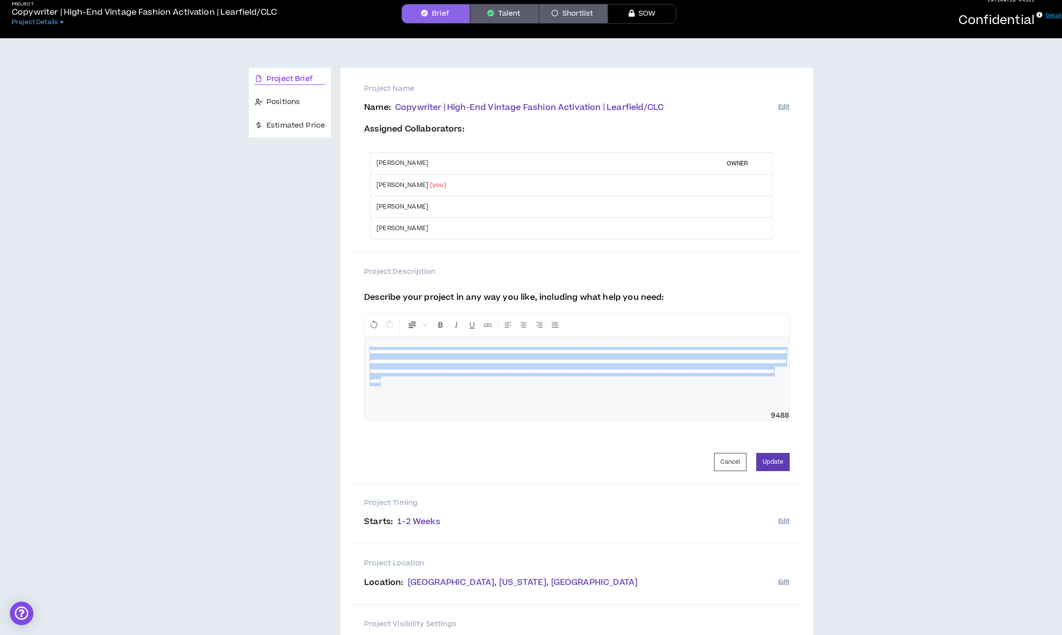
click at [618, 369] on span "**********" at bounding box center [578, 366] width 417 height 35
click at [708, 353] on span "**********" at bounding box center [578, 366] width 417 height 35
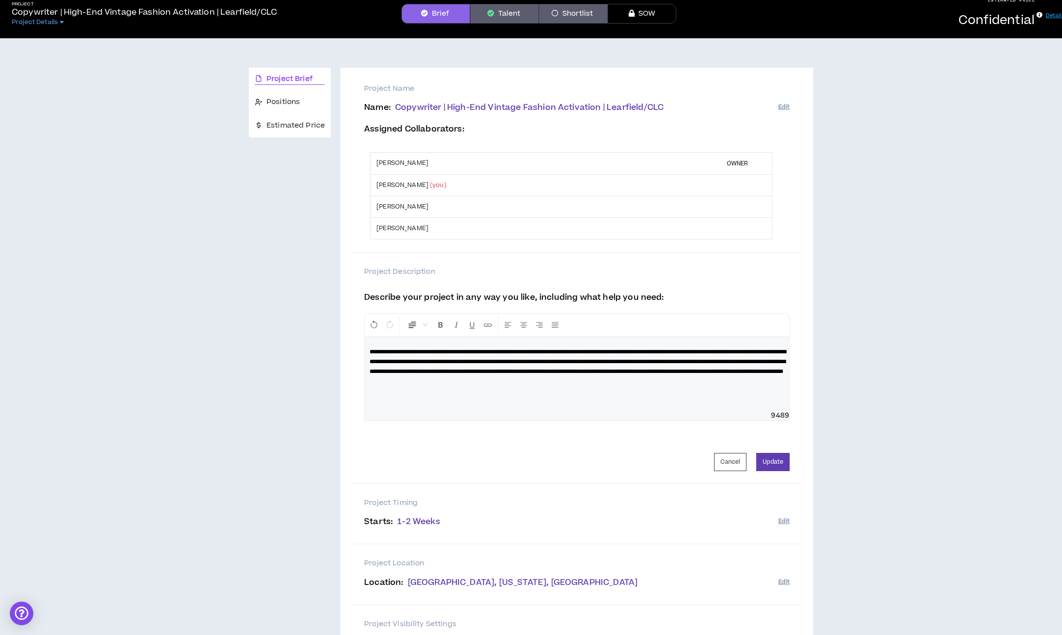
click at [715, 354] on span "**********" at bounding box center [578, 362] width 417 height 26
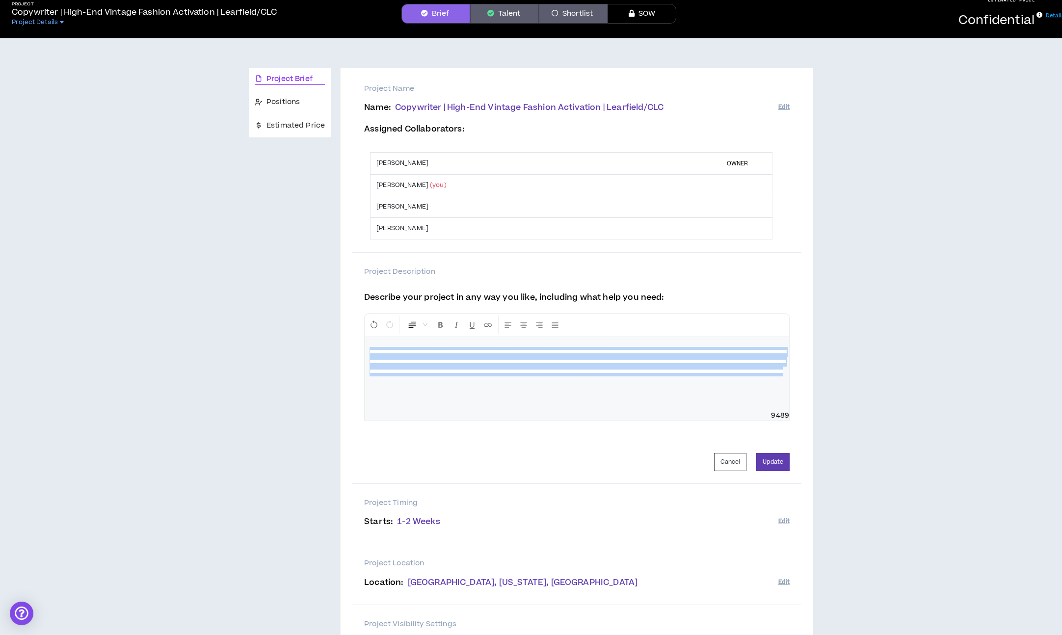
click at [715, 354] on span "**********" at bounding box center [578, 362] width 417 height 26
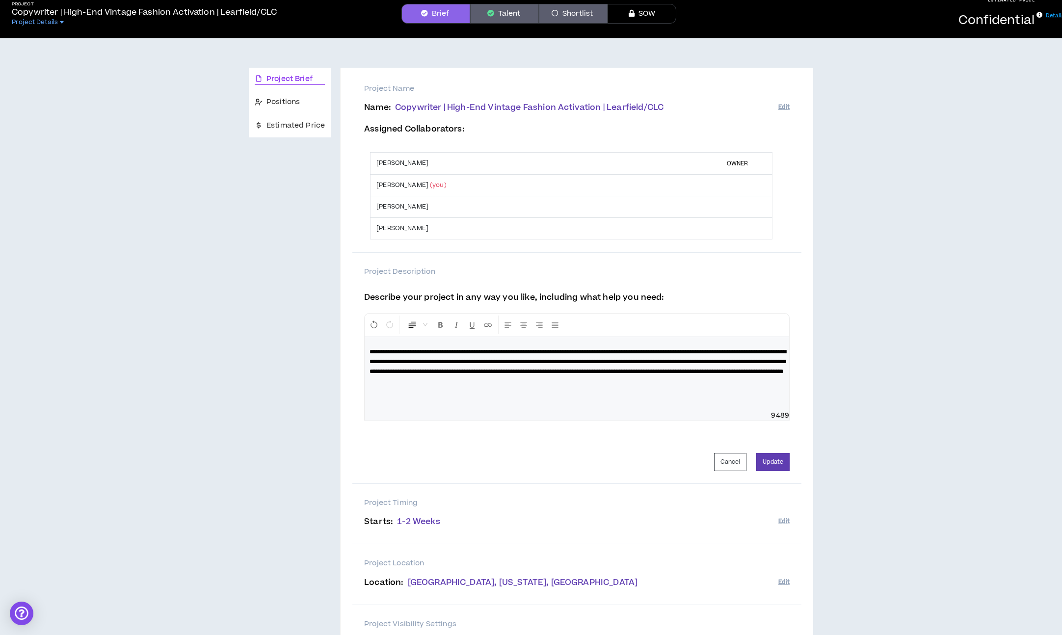
click at [666, 367] on span "**********" at bounding box center [578, 362] width 417 height 26
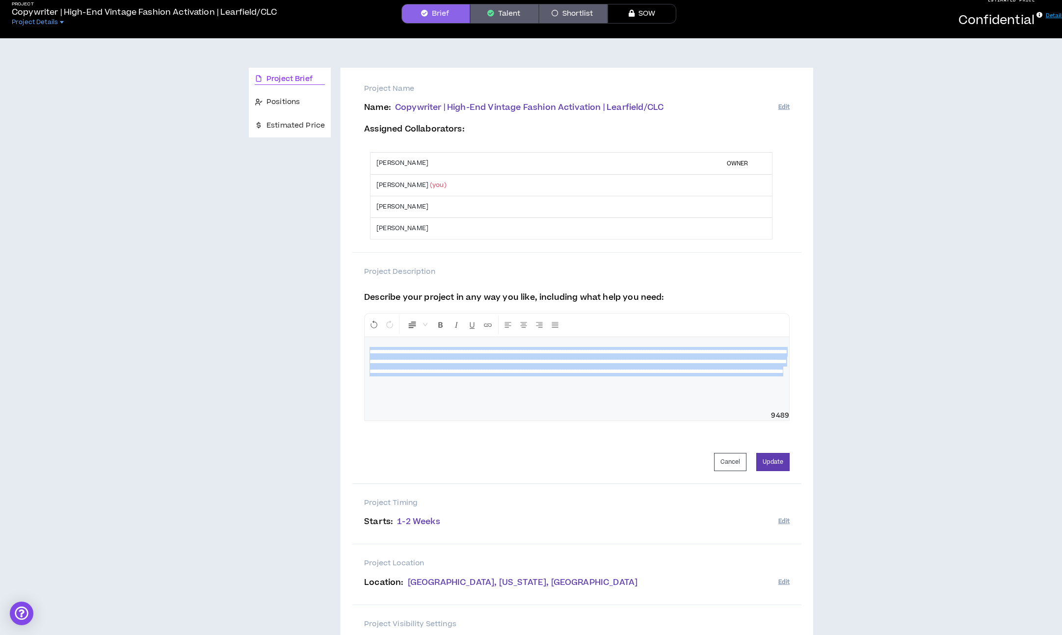
click at [666, 367] on span "**********" at bounding box center [578, 362] width 417 height 26
click at [724, 361] on span "**********" at bounding box center [578, 362] width 417 height 26
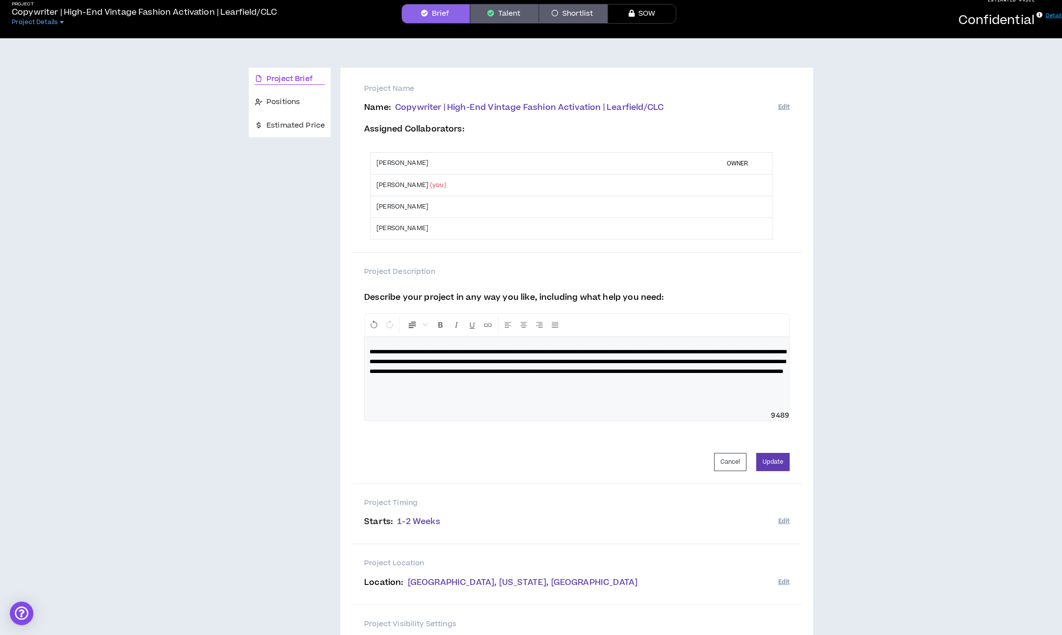
click at [692, 361] on span "**********" at bounding box center [578, 362] width 417 height 26
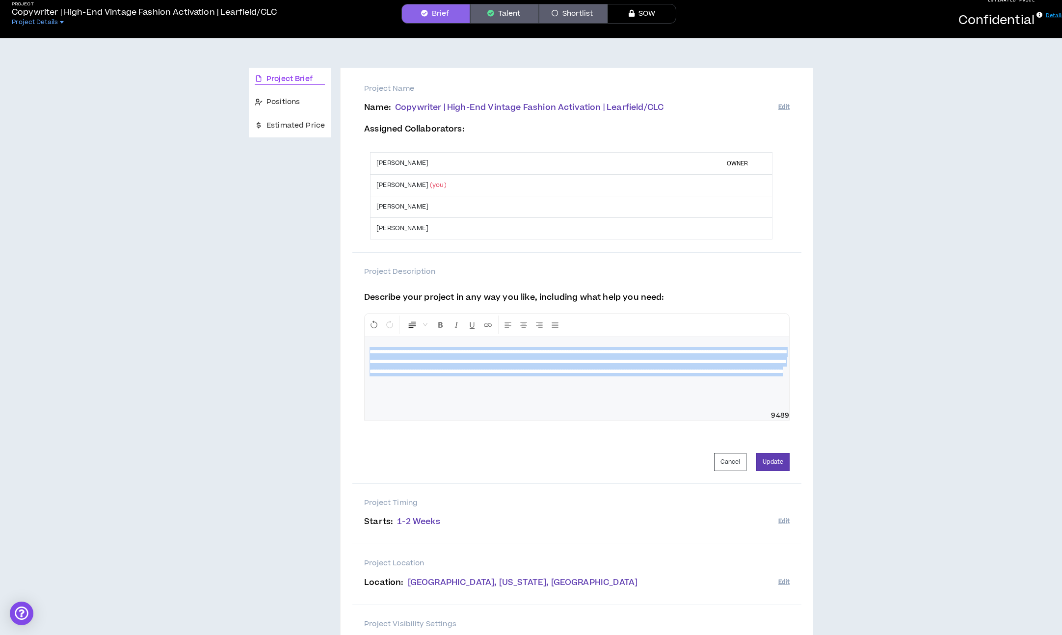
click at [692, 361] on span "**********" at bounding box center [578, 362] width 417 height 26
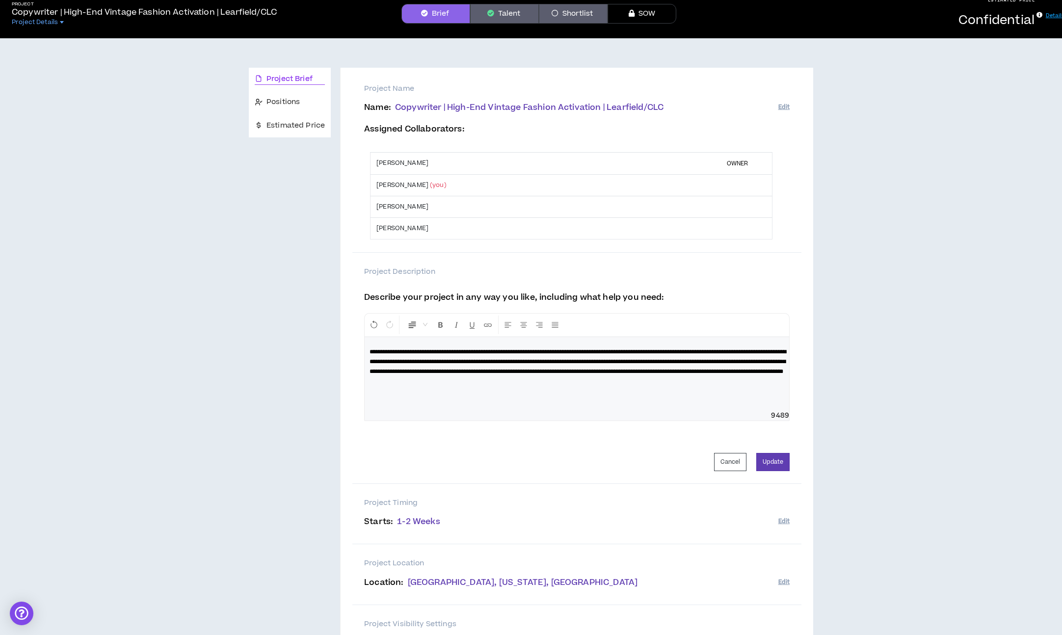
click at [708, 360] on span "**********" at bounding box center [578, 362] width 417 height 26
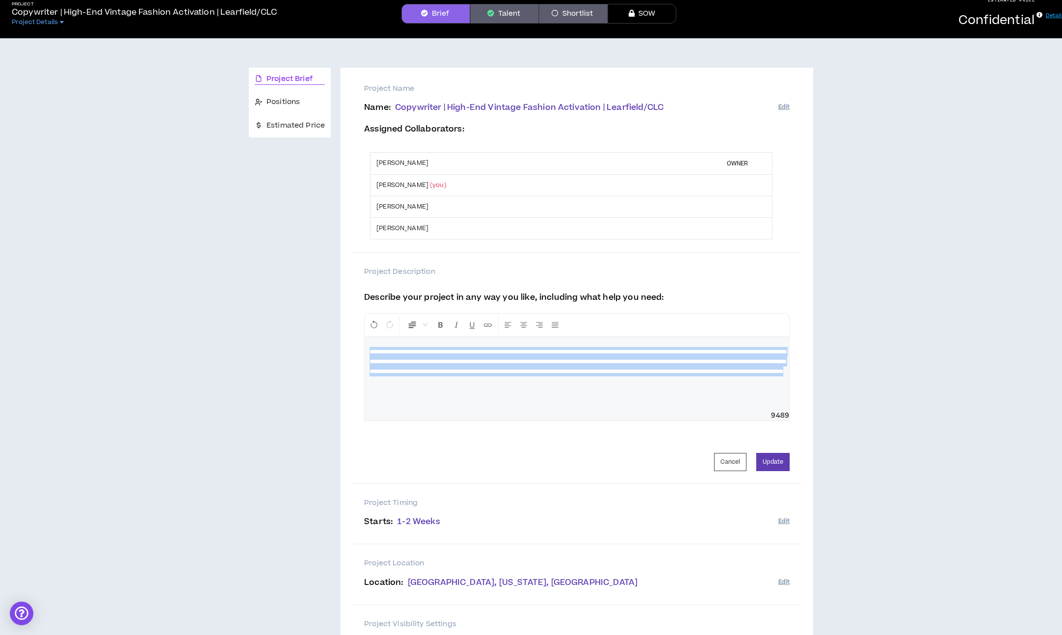
click at [708, 360] on span "**********" at bounding box center [578, 362] width 417 height 26
click at [645, 370] on span "**********" at bounding box center [578, 362] width 417 height 26
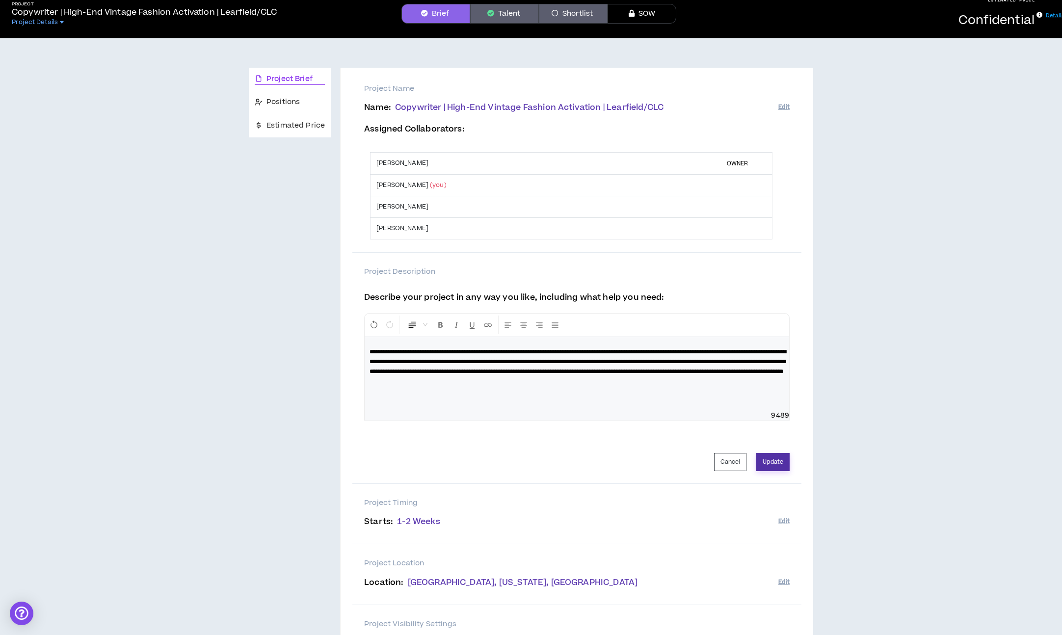
click at [780, 465] on button "Update" at bounding box center [772, 462] width 33 height 18
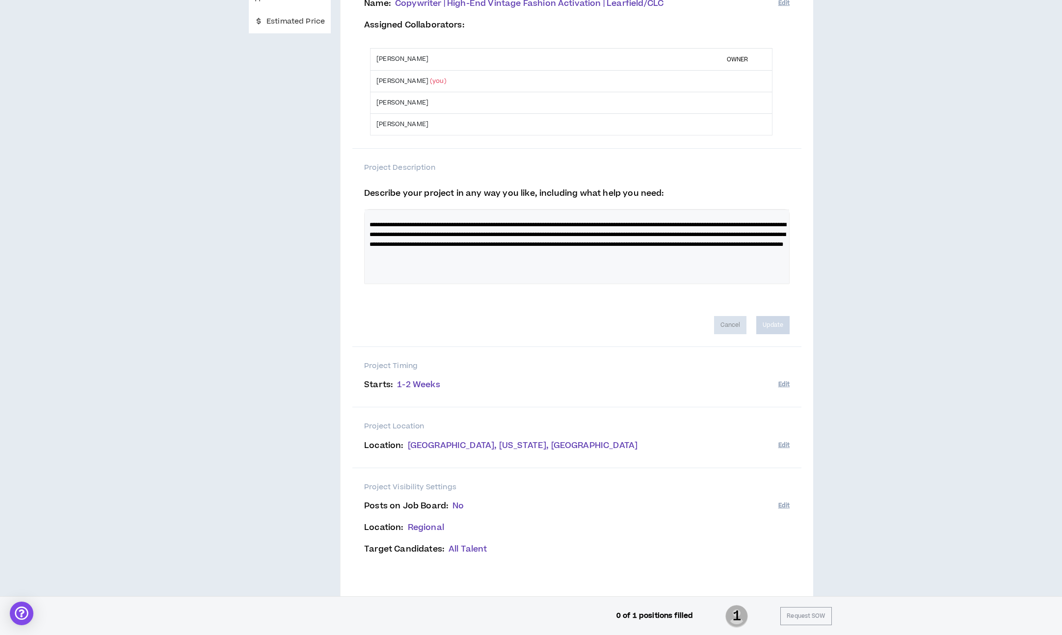
scroll to position [58, 0]
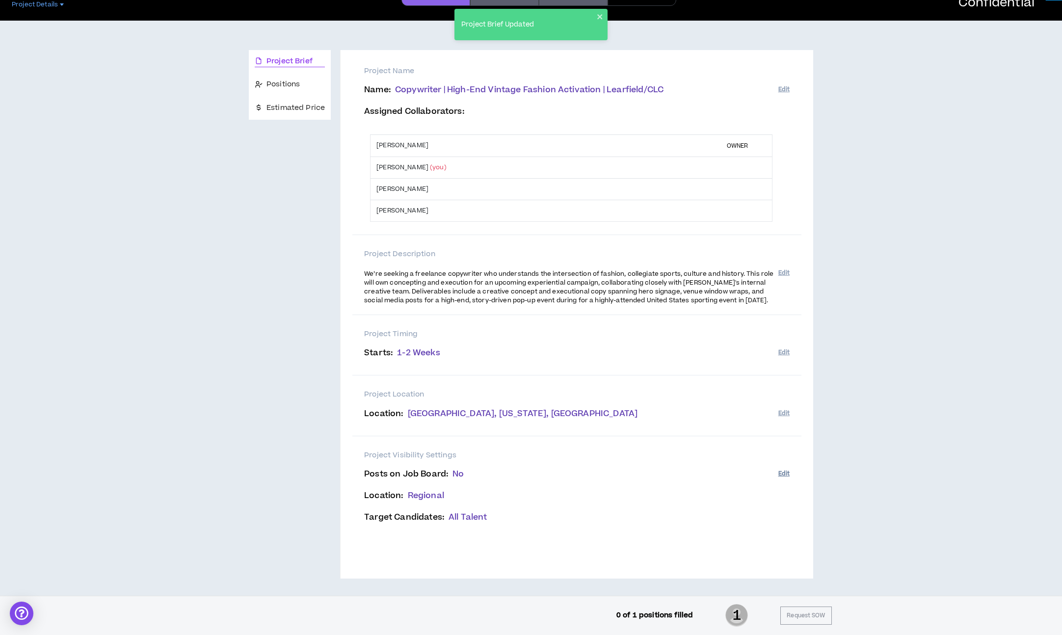
click at [788, 476] on button "Edit" at bounding box center [783, 474] width 11 height 16
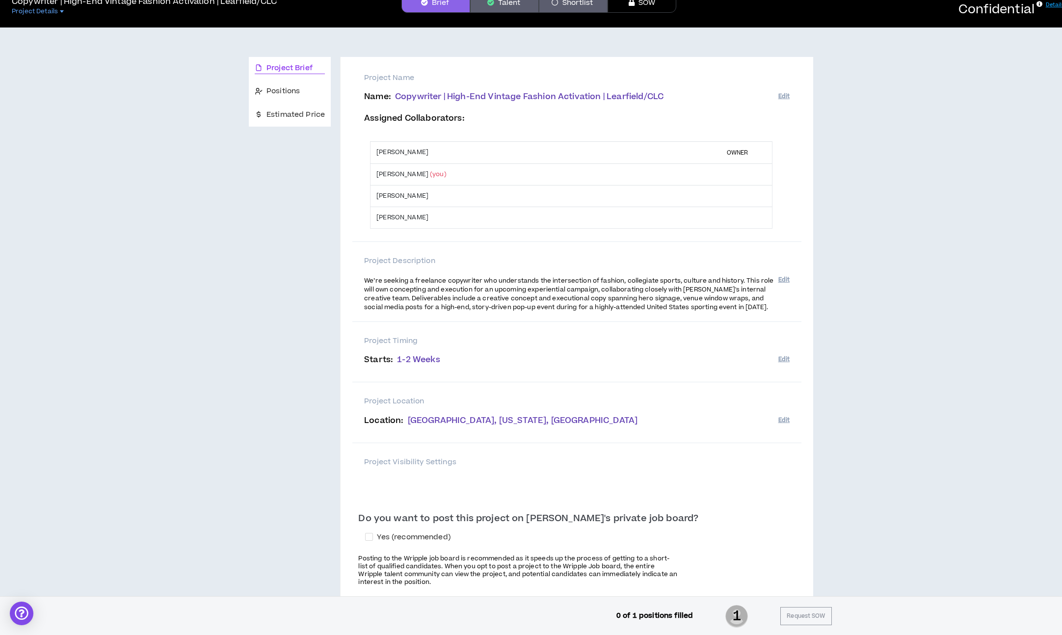
scroll to position [0, 0]
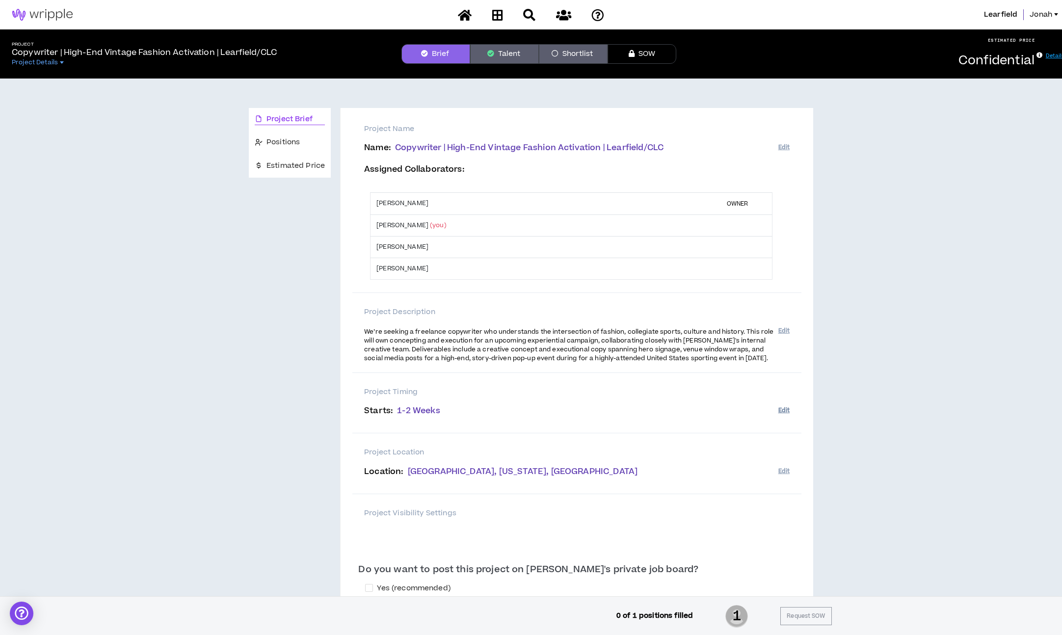
drag, startPoint x: 792, startPoint y: 406, endPoint x: 785, endPoint y: 409, distance: 7.8
click at [792, 406] on div "Project Timing Starts : 1-2 Weeks Edit" at bounding box center [576, 403] width 449 height 60
click at [784, 409] on button "Edit" at bounding box center [783, 410] width 11 height 16
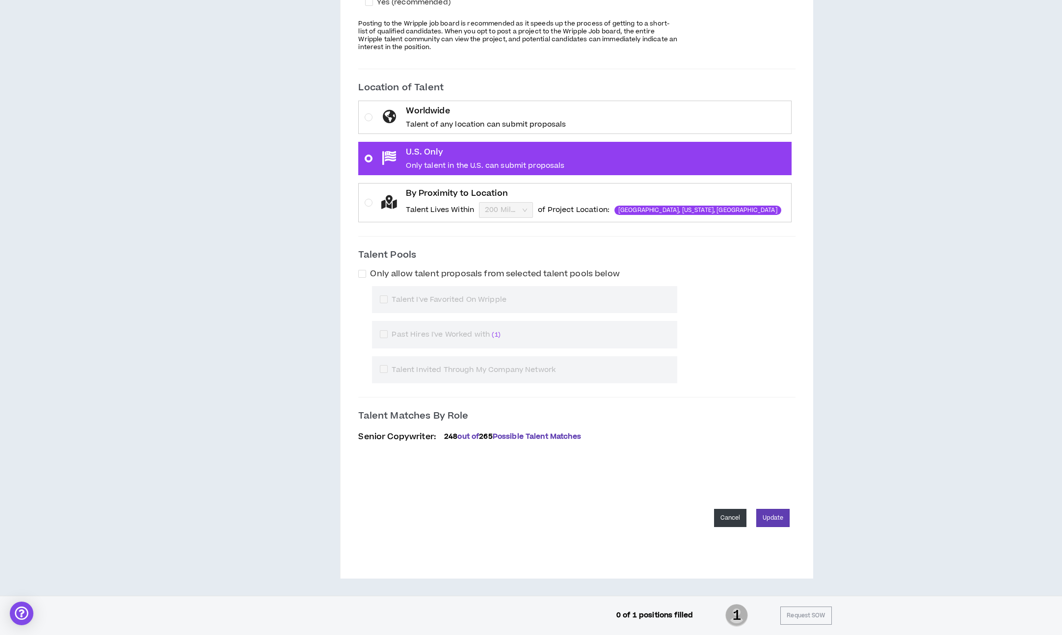
click at [723, 519] on button "Cancel" at bounding box center [730, 518] width 33 height 18
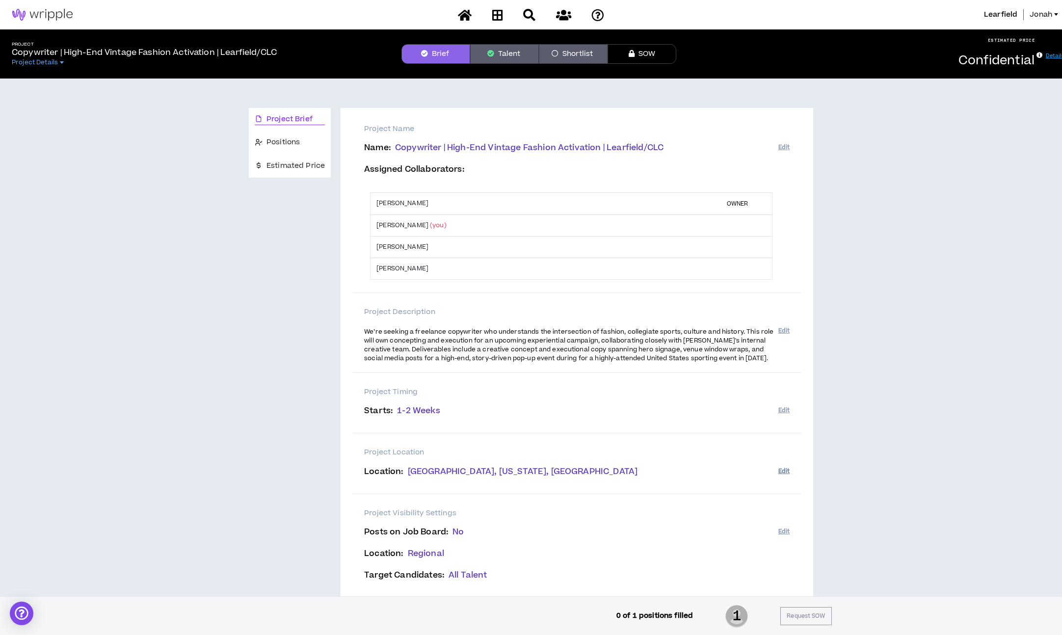
click at [781, 471] on button "Edit" at bounding box center [783, 471] width 11 height 16
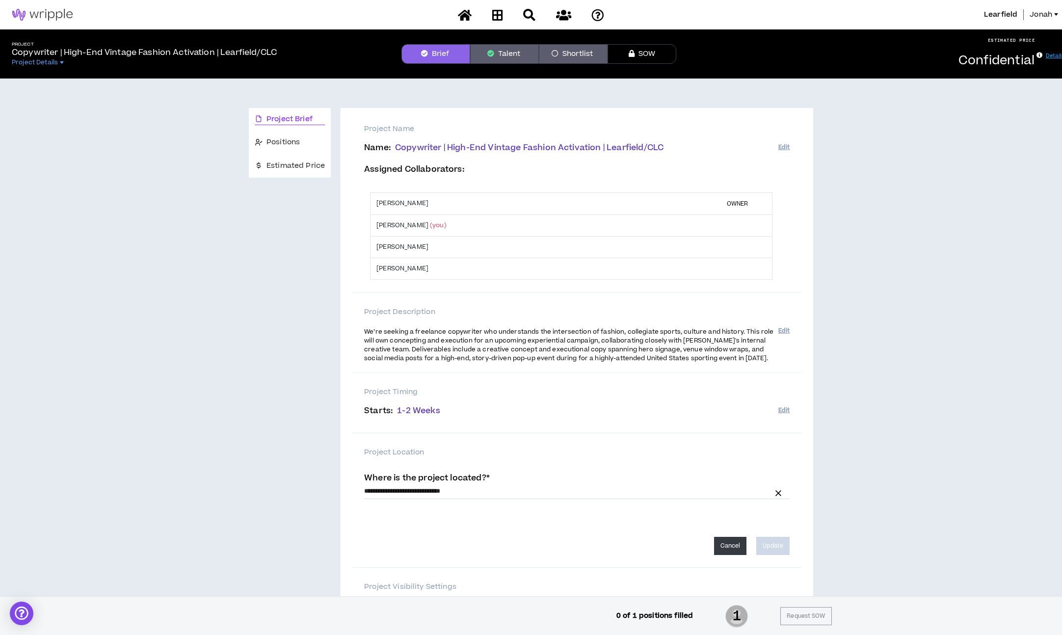
click at [739, 541] on button "Cancel" at bounding box center [730, 546] width 33 height 18
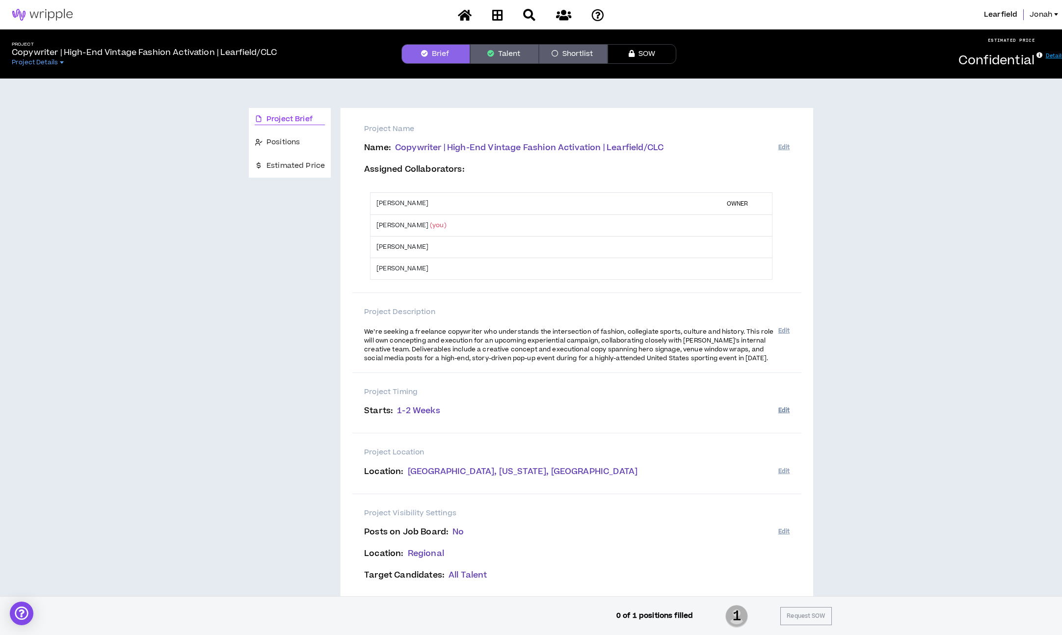
click at [785, 409] on button "Edit" at bounding box center [783, 410] width 11 height 16
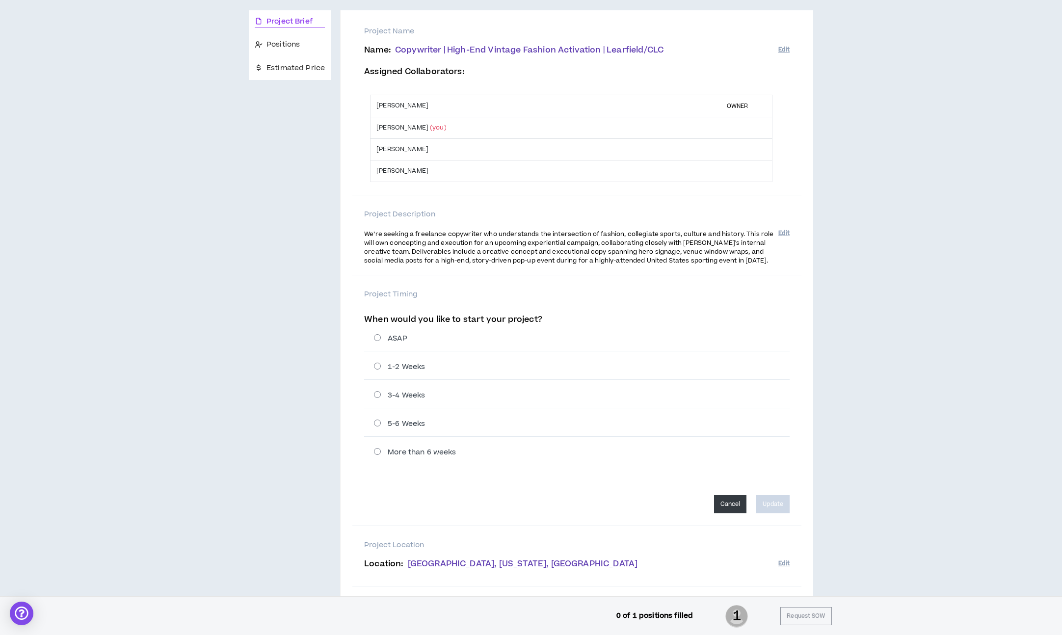
click at [732, 508] on button "Cancel" at bounding box center [730, 504] width 33 height 18
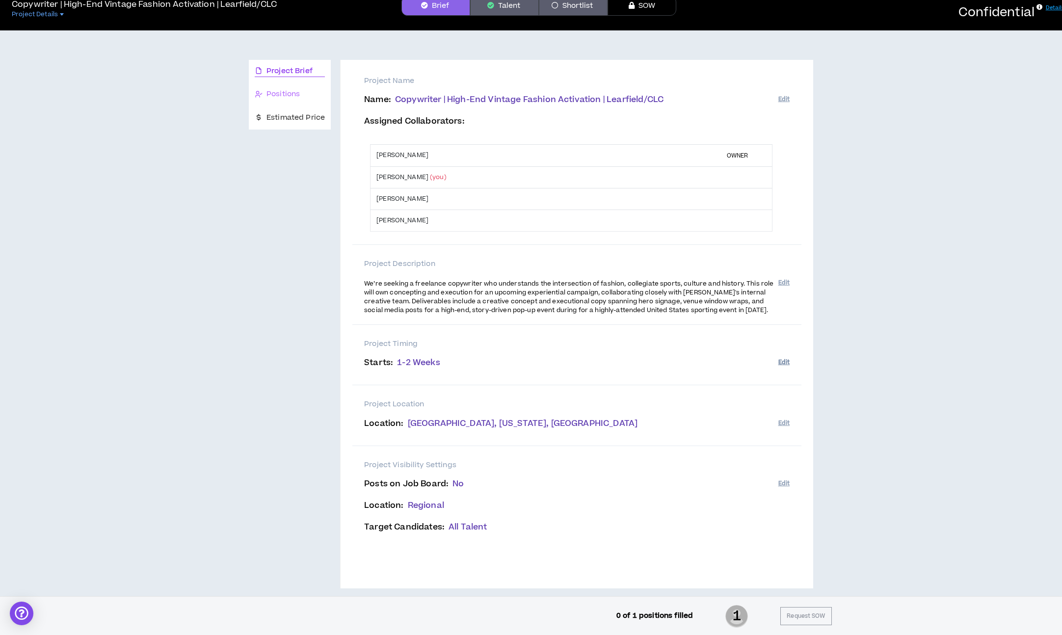
scroll to position [54, 0]
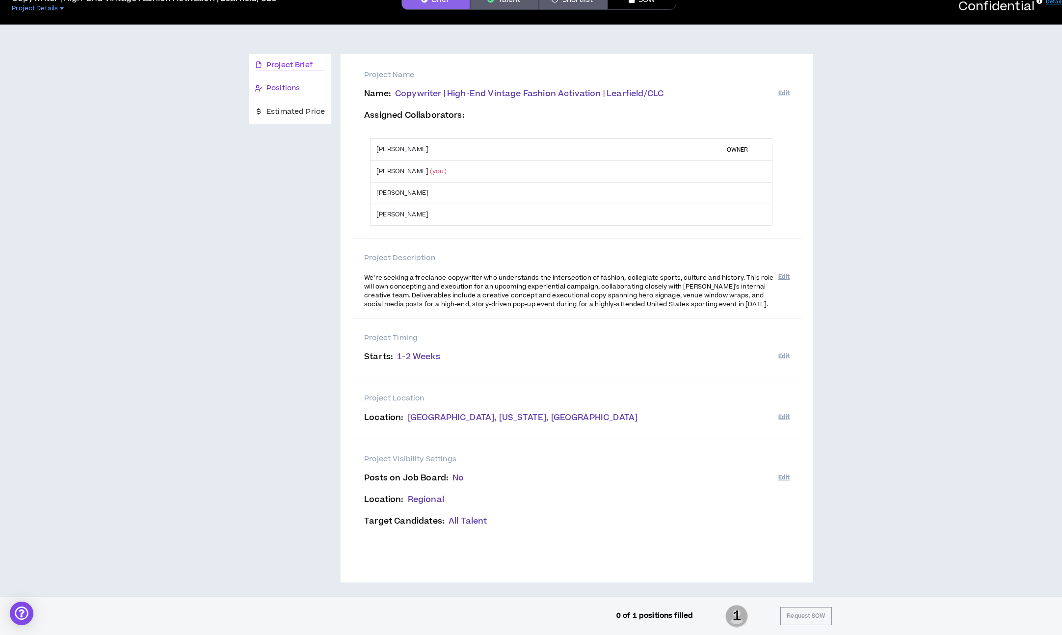
click at [277, 89] on span "Positions" at bounding box center [282, 88] width 33 height 11
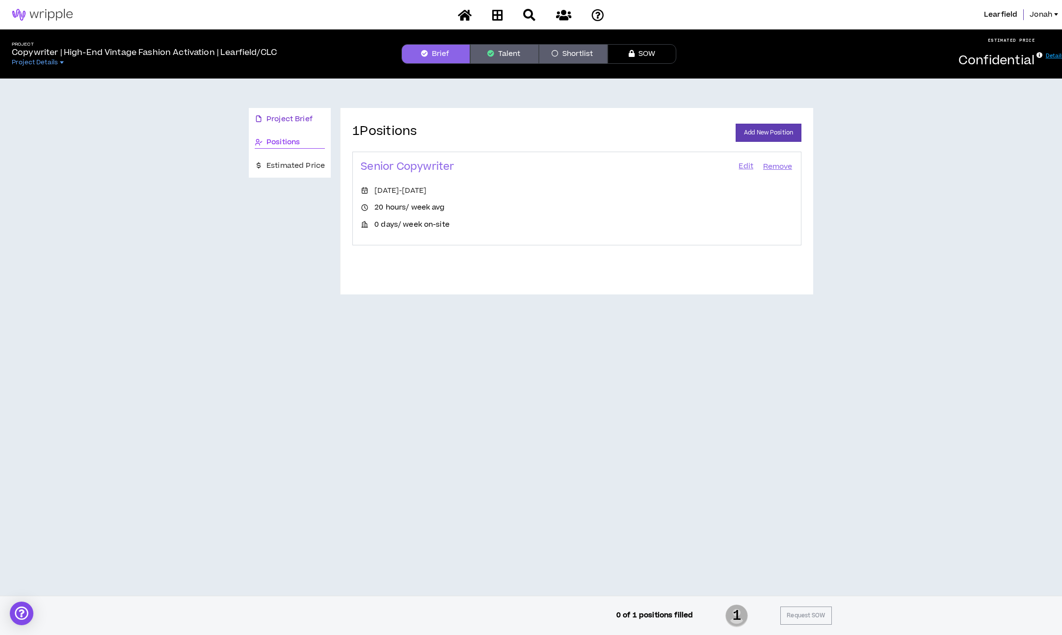
click at [286, 122] on span "Project Brief" at bounding box center [289, 119] width 46 height 11
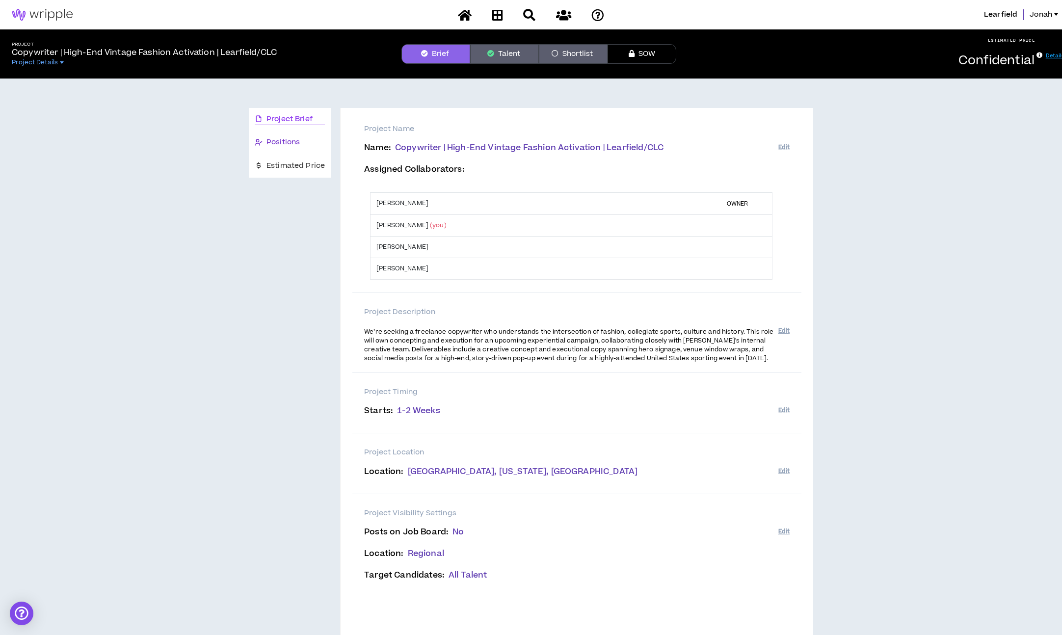
click at [286, 145] on span "Positions" at bounding box center [282, 142] width 33 height 11
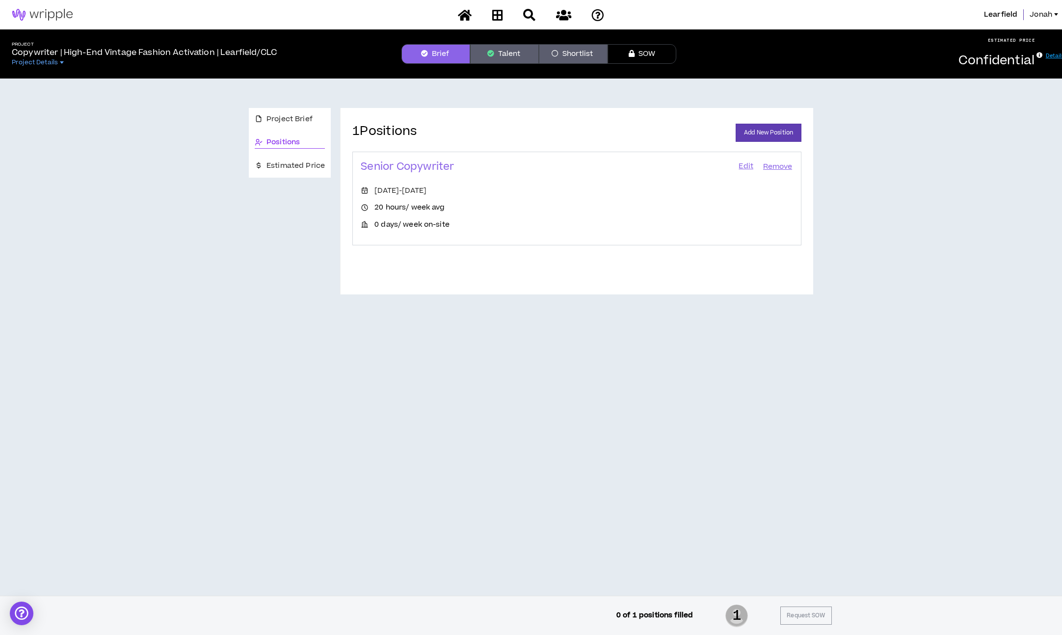
click at [748, 165] on link "Edit" at bounding box center [746, 167] width 17 height 14
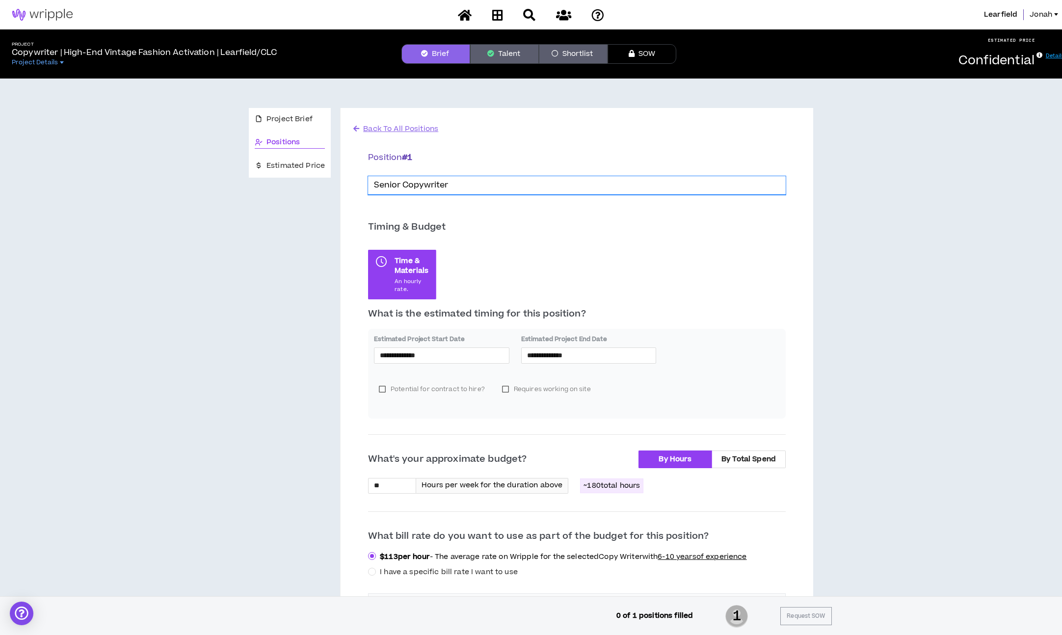
click at [384, 185] on input "Senior Copywriter" at bounding box center [577, 185] width 418 height 19
drag, startPoint x: 401, startPoint y: 185, endPoint x: 350, endPoint y: 186, distance: 51.1
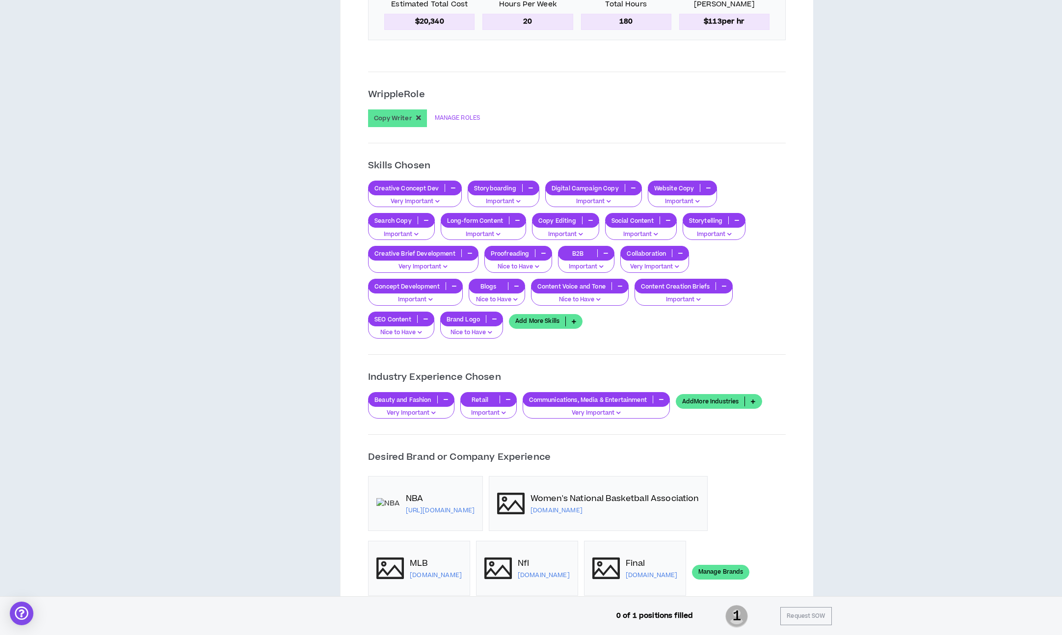
scroll to position [688, 0]
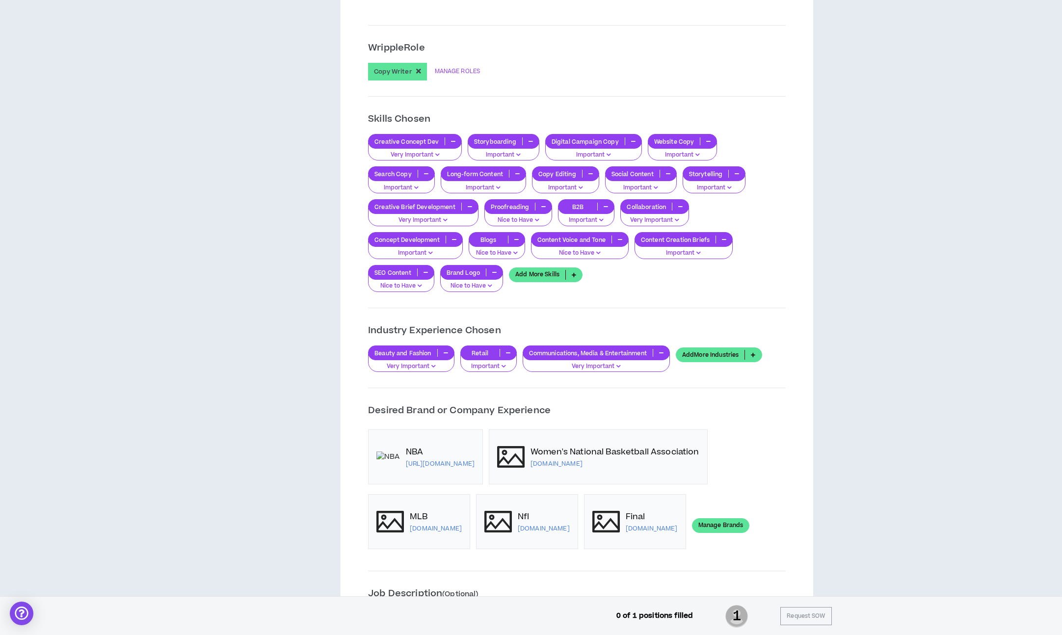
click at [496, 270] on button "button" at bounding box center [494, 272] width 16 height 8
click at [423, 270] on icon "button" at bounding box center [425, 272] width 4 height 5
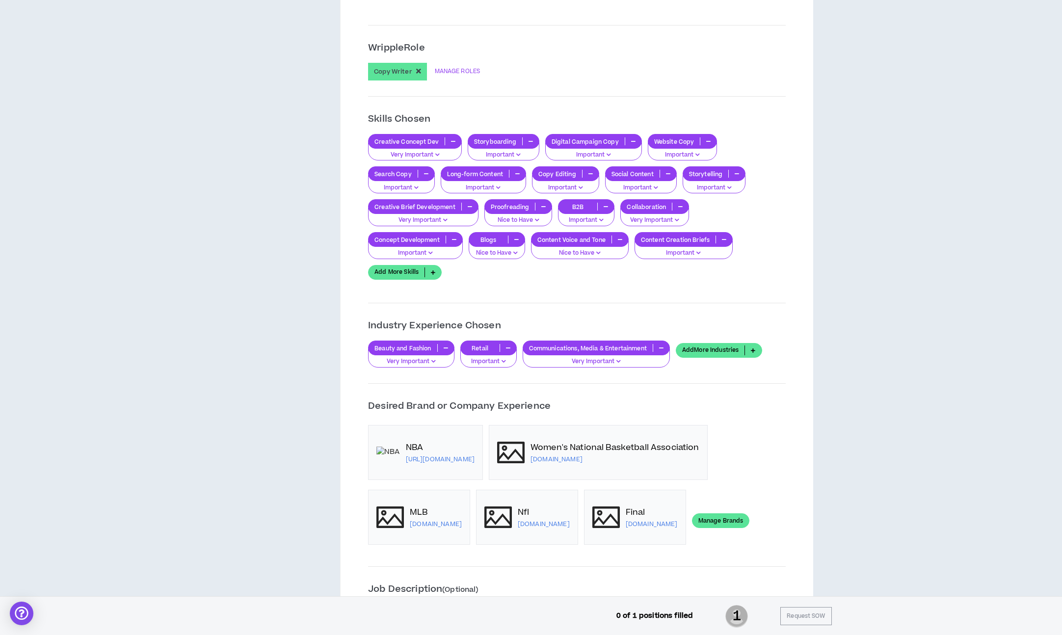
click at [518, 237] on button "button" at bounding box center [516, 240] width 16 height 8
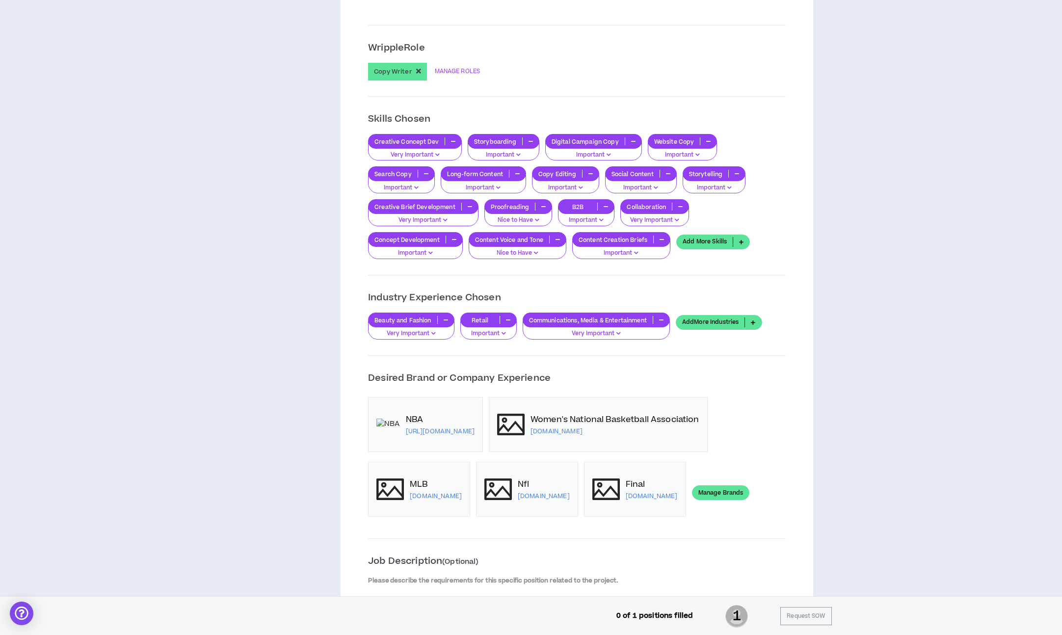
click at [604, 209] on icon "button" at bounding box center [606, 206] width 4 height 5
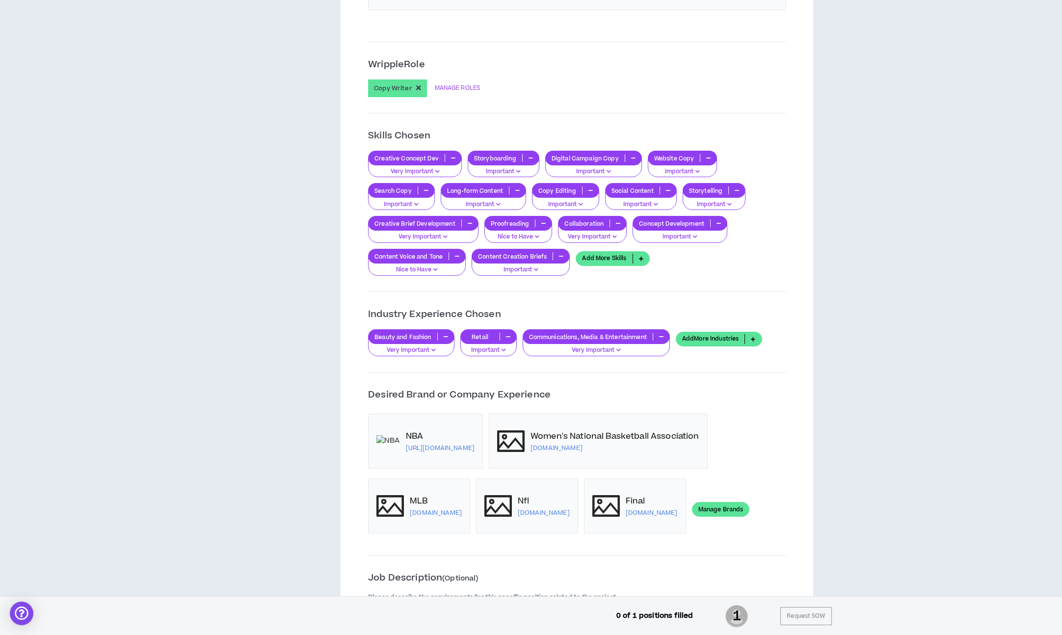
scroll to position [667, 0]
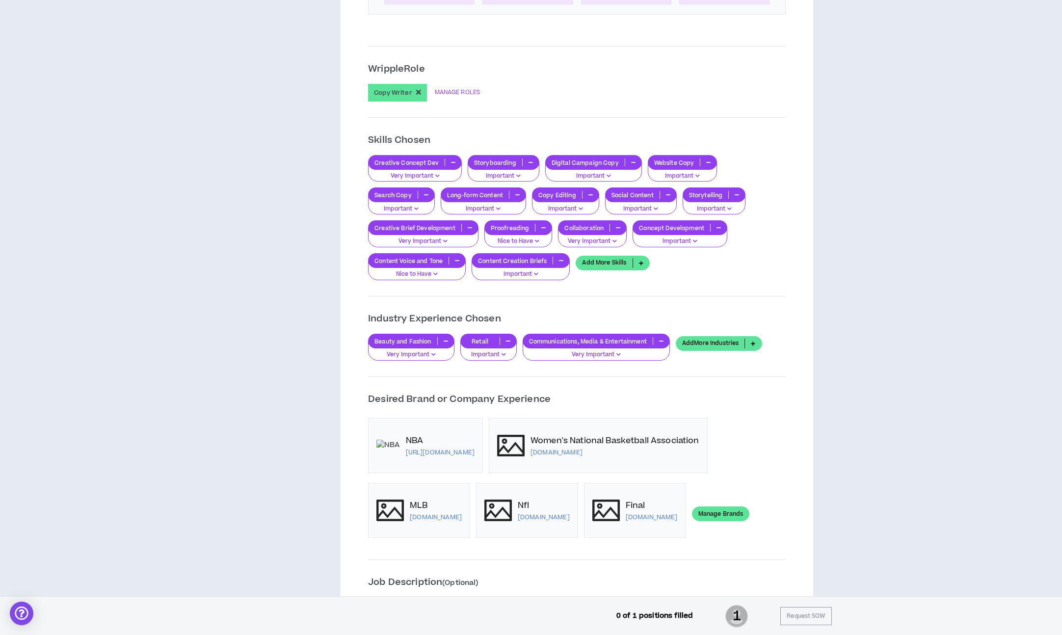
click at [516, 196] on icon "button" at bounding box center [517, 194] width 4 height 5
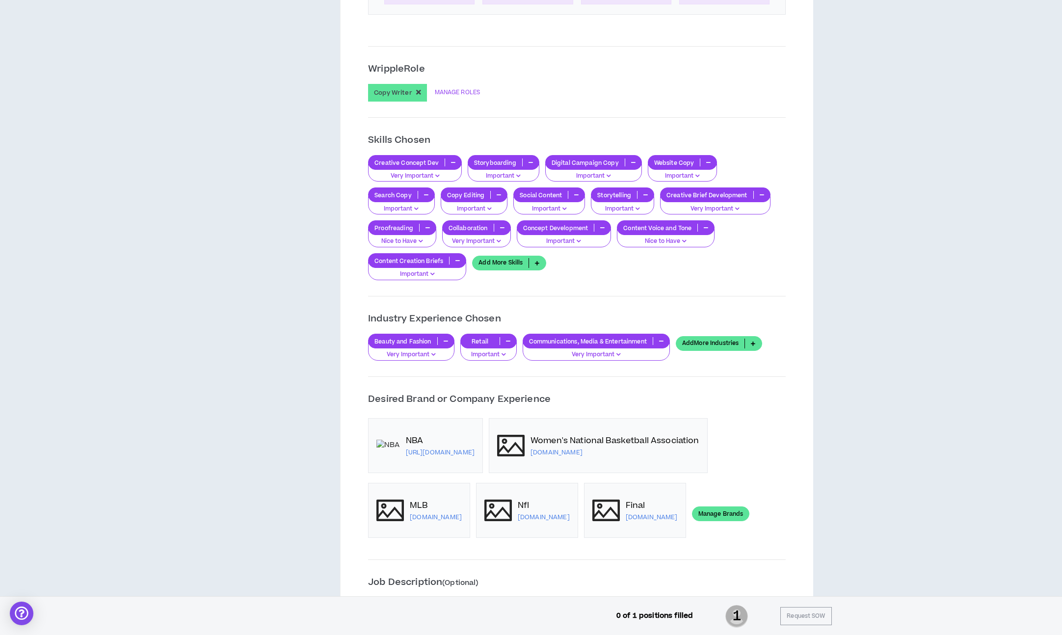
click at [424, 193] on icon "button" at bounding box center [426, 194] width 4 height 5
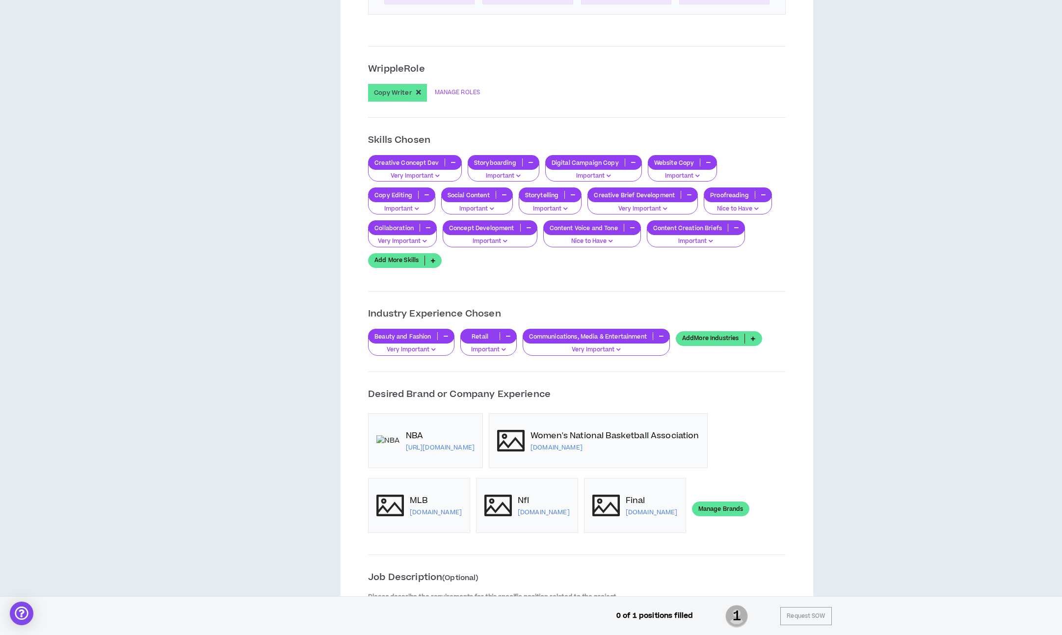
click at [439, 176] on p "Very Important" at bounding box center [414, 176] width 81 height 9
click at [515, 261] on div "Creative Concept Dev Very Important Storyboarding Important Digital Campaign Co…" at bounding box center [577, 215] width 418 height 120
click at [529, 162] on icon "button" at bounding box center [531, 162] width 4 height 5
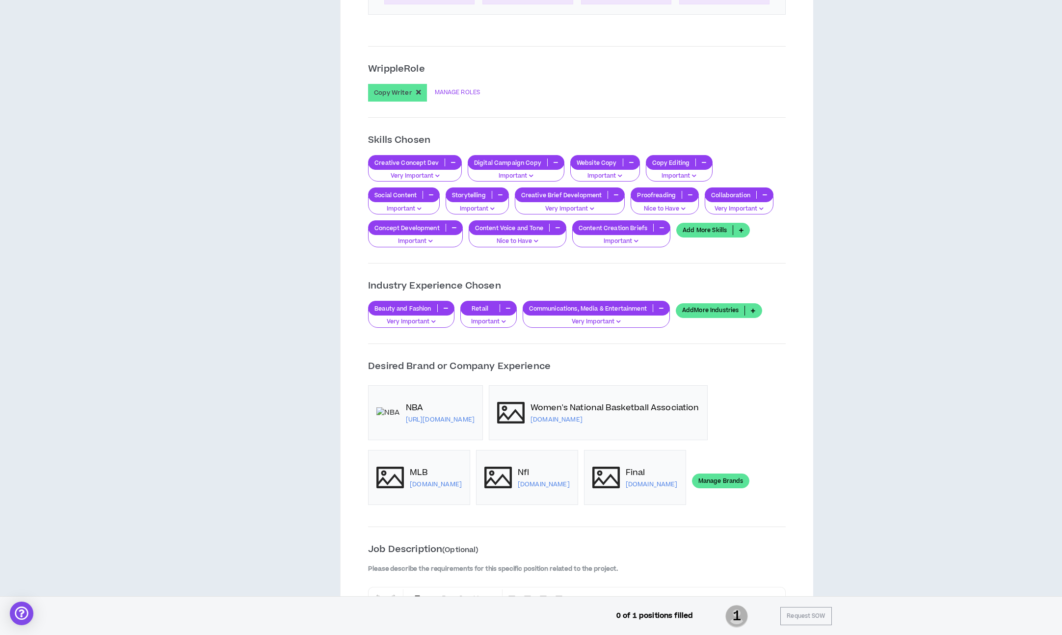
click at [521, 178] on p "Important" at bounding box center [516, 176] width 84 height 9
click at [530, 212] on span "Very Important" at bounding box center [513, 210] width 83 height 11
click at [388, 237] on p "Important" at bounding box center [415, 241] width 82 height 9
click at [420, 278] on span "Very Important" at bounding box center [414, 275] width 82 height 11
click at [658, 207] on p "Nice to Have" at bounding box center [664, 209] width 55 height 9
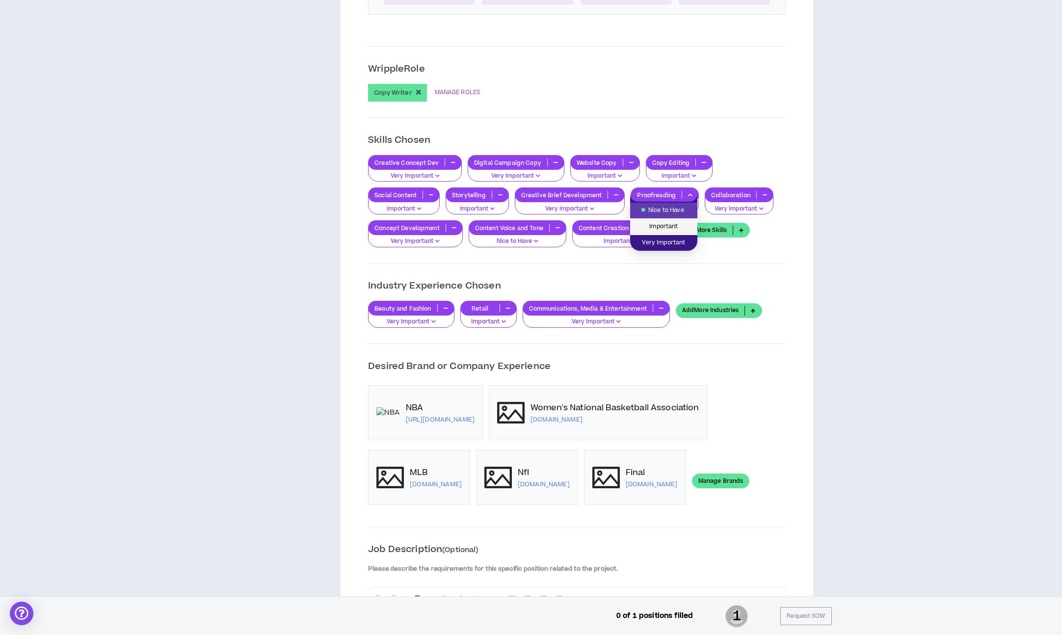
click at [674, 224] on span "Important" at bounding box center [663, 226] width 55 height 11
click at [731, 207] on p "Very Important" at bounding box center [739, 209] width 56 height 9
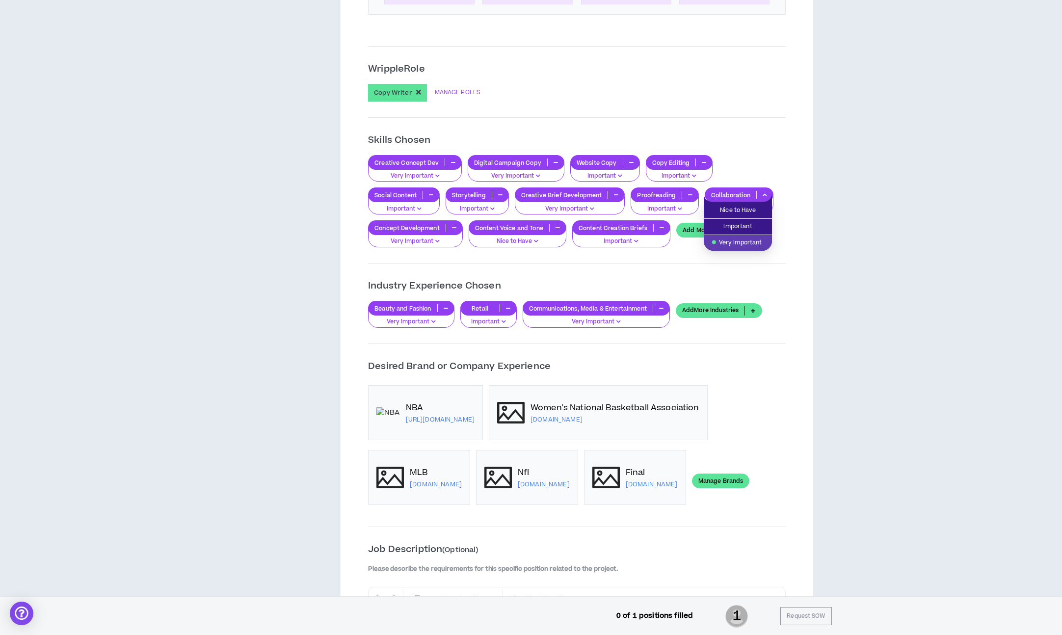
click at [702, 267] on div "**********" at bounding box center [577, 225] width 418 height 1480
click at [695, 175] on p "Important" at bounding box center [679, 176] width 54 height 9
click at [630, 162] on icon "button" at bounding box center [631, 162] width 4 height 5
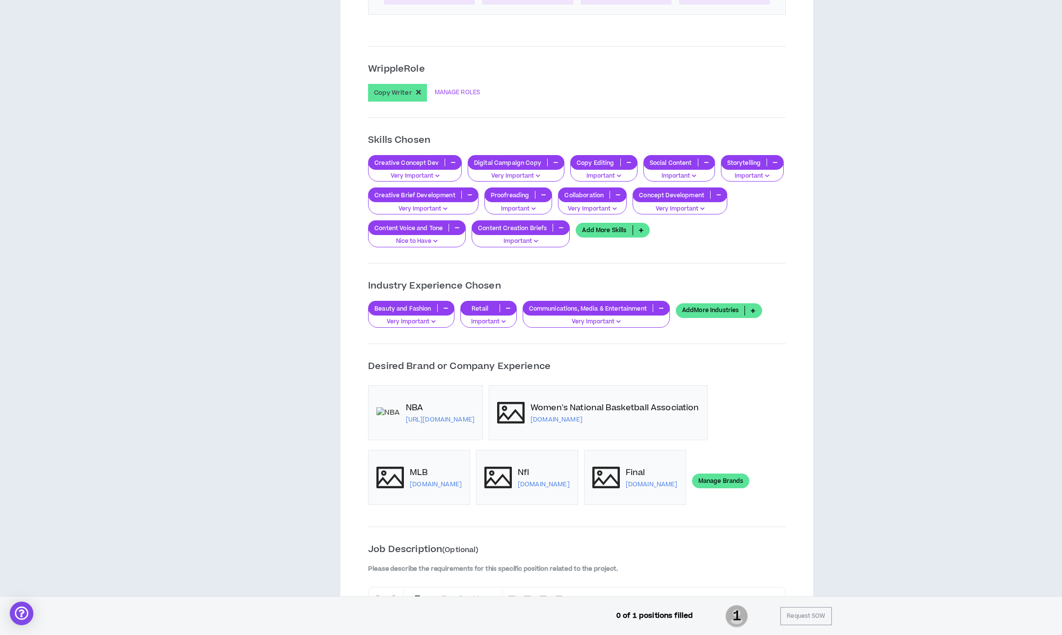
click at [626, 175] on p "Important" at bounding box center [604, 176] width 54 height 9
click at [774, 245] on div "Creative Concept Dev Very Important Digital Campaign Copy Very Important Copy E…" at bounding box center [577, 201] width 418 height 92
click at [636, 232] on icon at bounding box center [641, 230] width 16 height 10
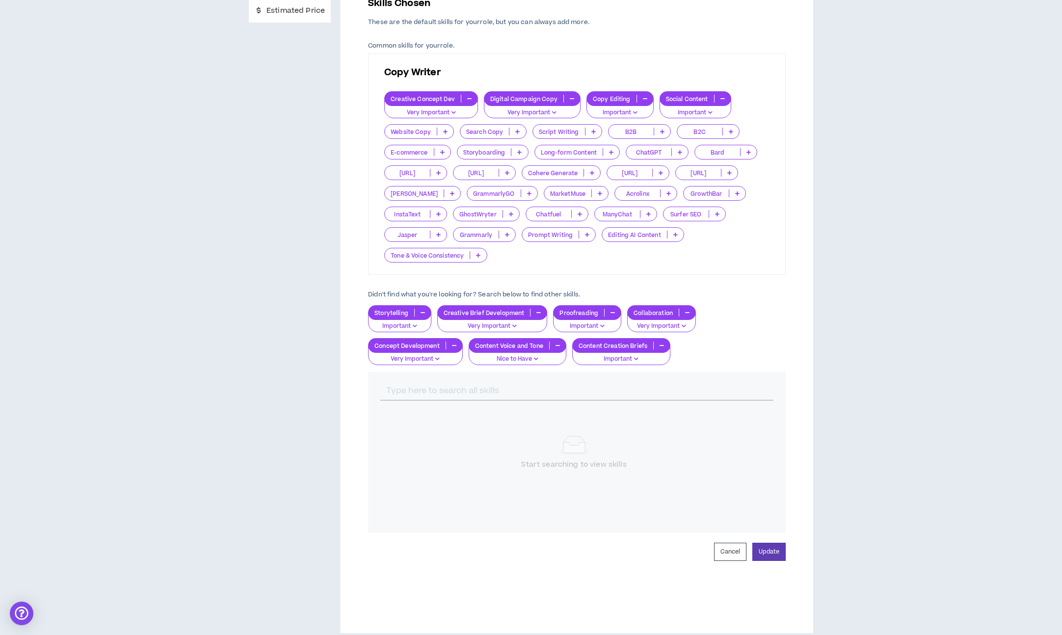
scroll to position [210, 0]
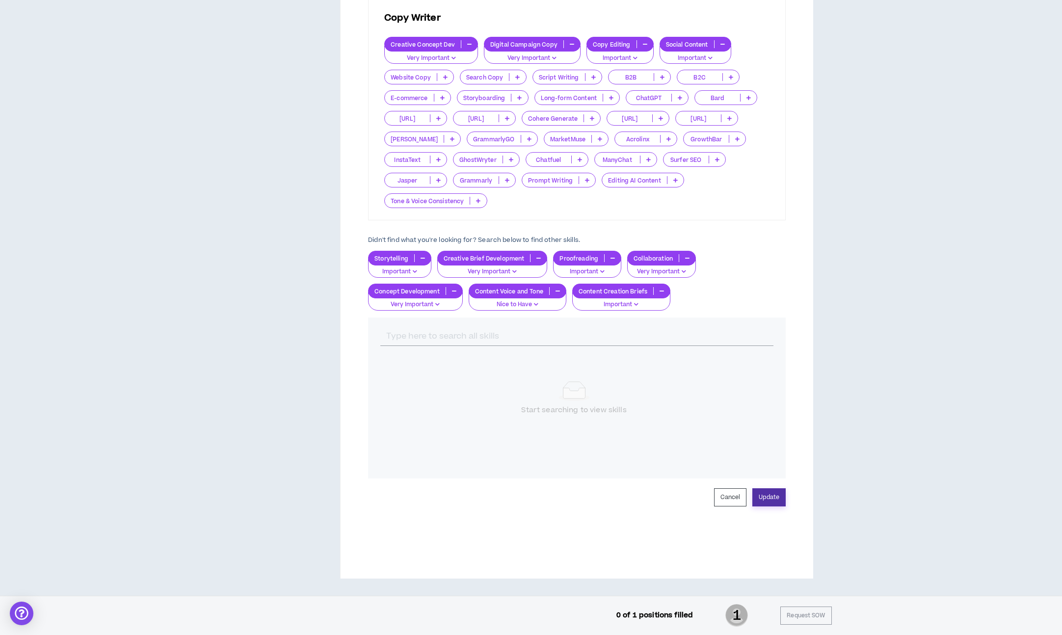
click at [775, 500] on button "Update" at bounding box center [768, 497] width 33 height 18
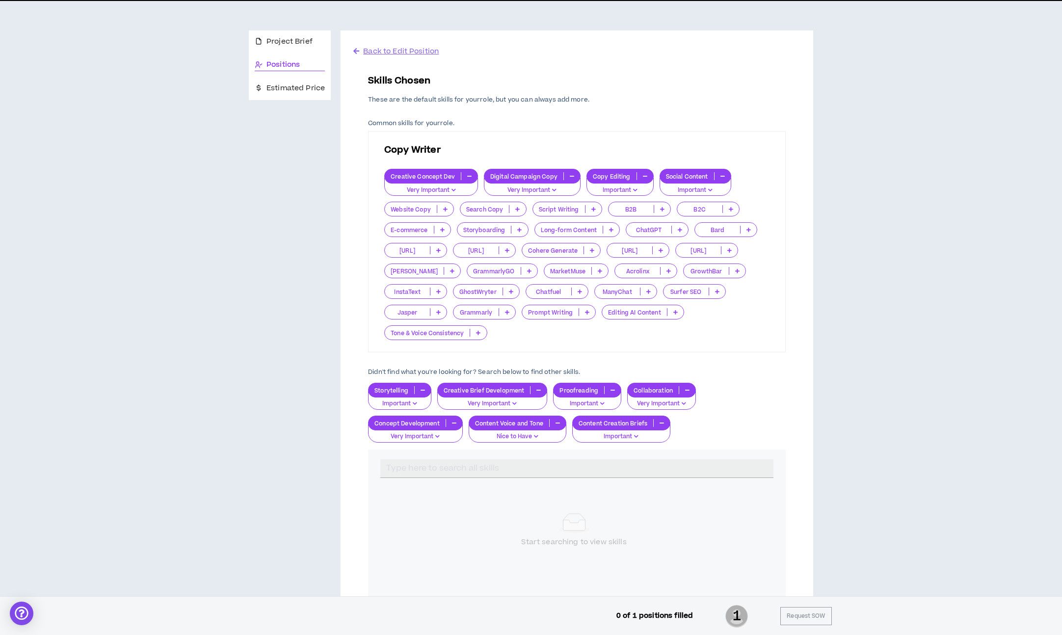
scroll to position [0, 0]
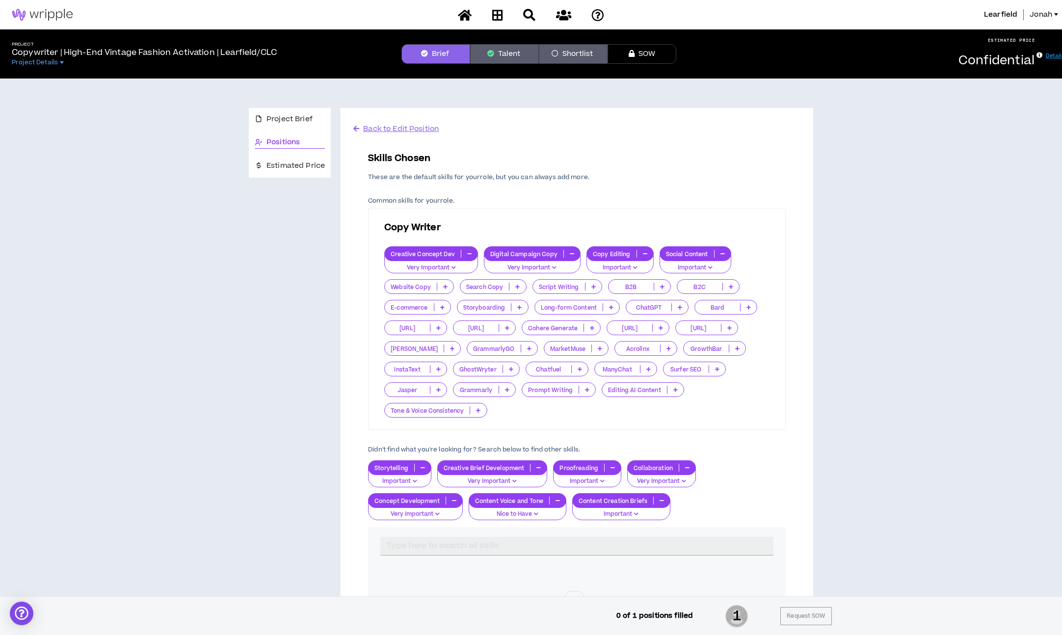
click at [383, 127] on span "Back to Edit Position" at bounding box center [401, 129] width 76 height 10
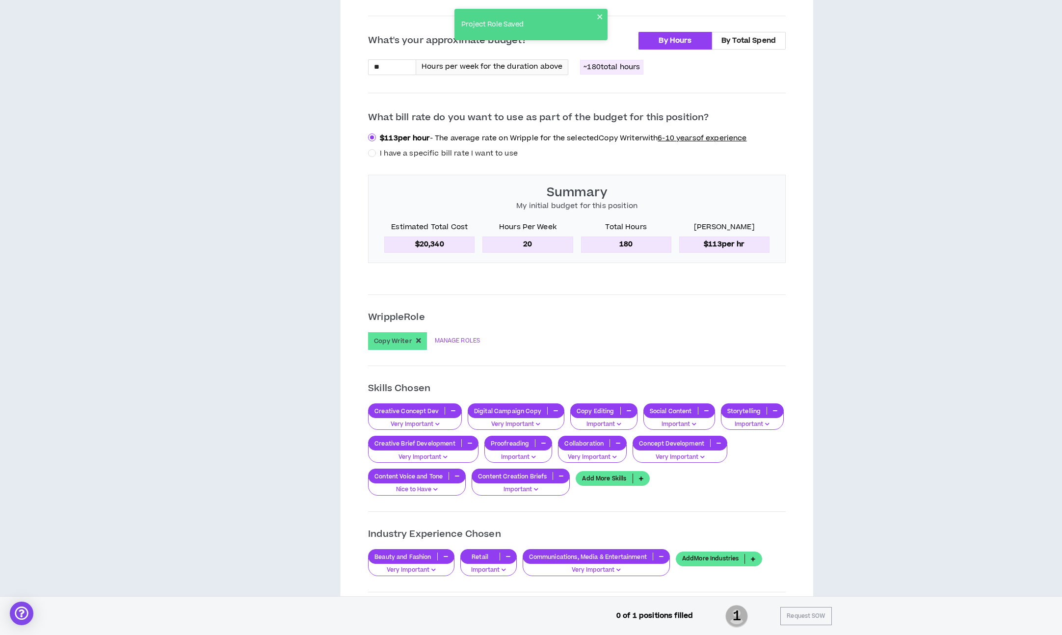
scroll to position [532, 0]
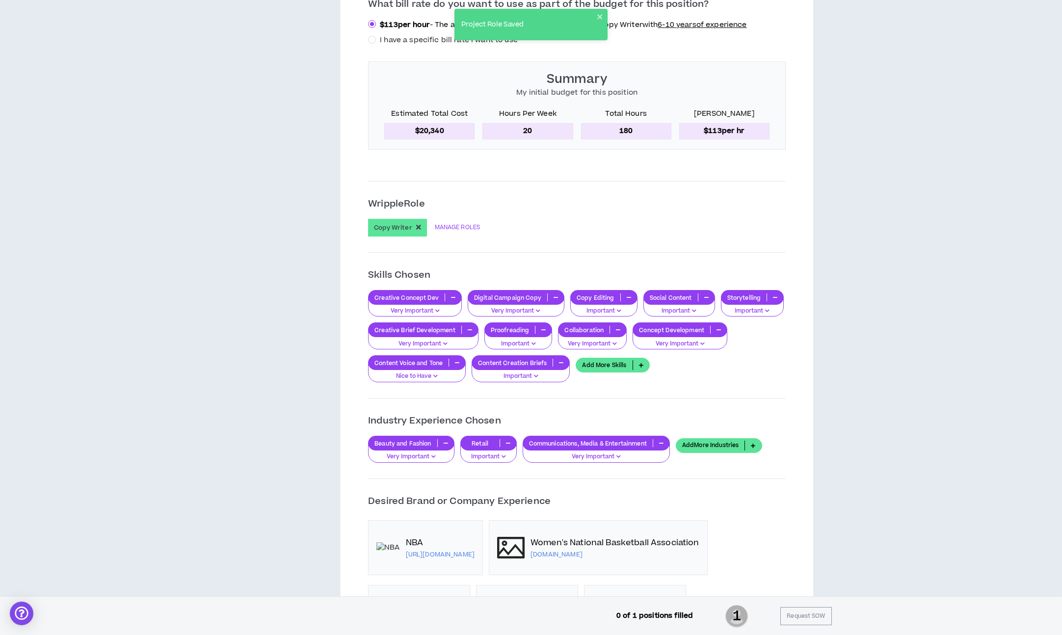
click at [711, 445] on link "Add More Industries" at bounding box center [719, 445] width 86 height 15
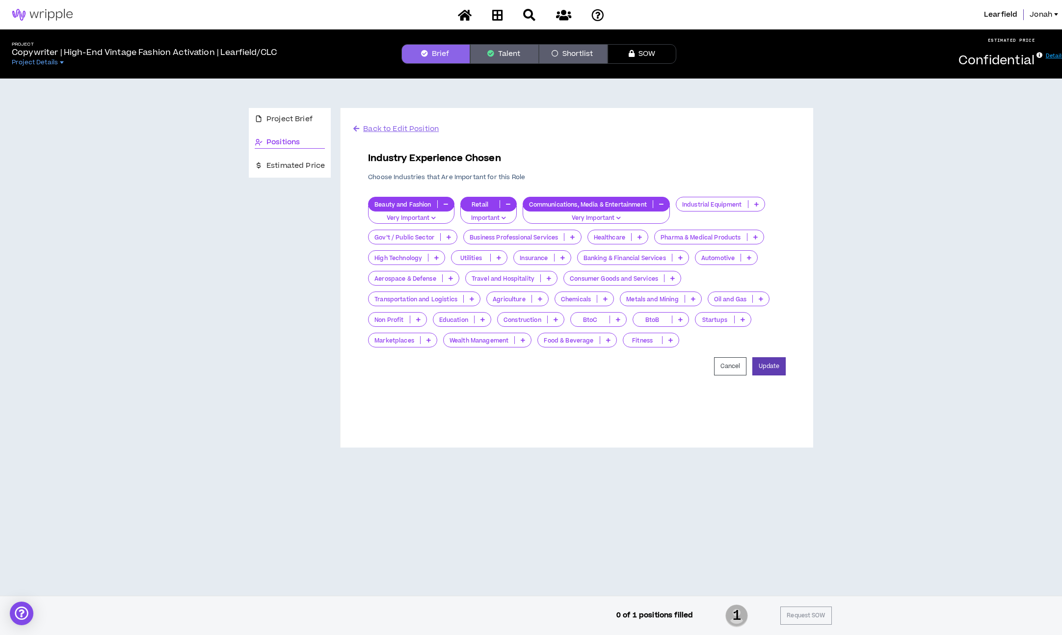
click at [426, 216] on p "Very Important" at bounding box center [411, 218] width 74 height 9
click at [311, 297] on div "Project Brief Positions Estimated Price" at bounding box center [290, 278] width 82 height 340
click at [491, 219] on p "Important" at bounding box center [489, 218] width 44 height 9
click at [565, 178] on p "Choose Industries that Are Important for this Role" at bounding box center [577, 177] width 418 height 8
click at [551, 277] on p at bounding box center [549, 278] width 16 height 8
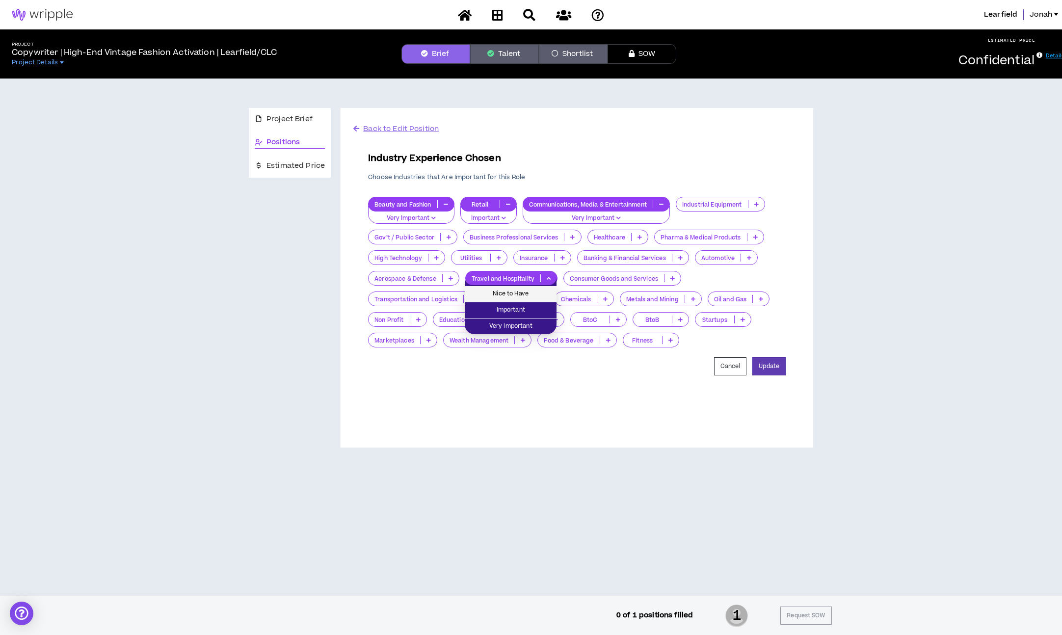
click at [534, 293] on span "Nice to Have" at bounding box center [511, 294] width 80 height 11
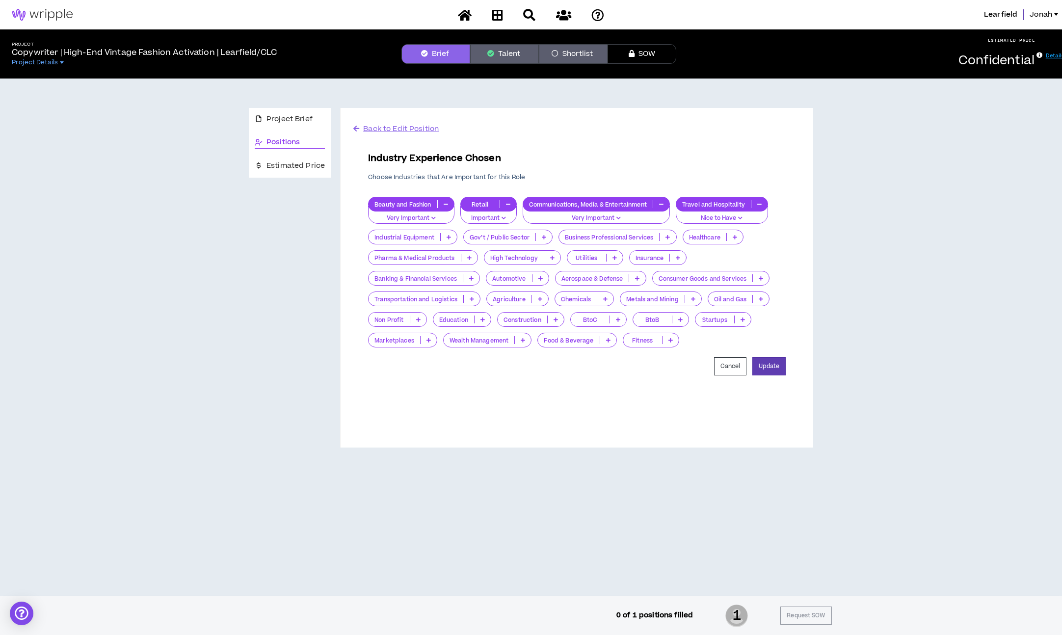
click at [711, 277] on p "Consumer Goods and Services" at bounding box center [703, 278] width 100 height 7
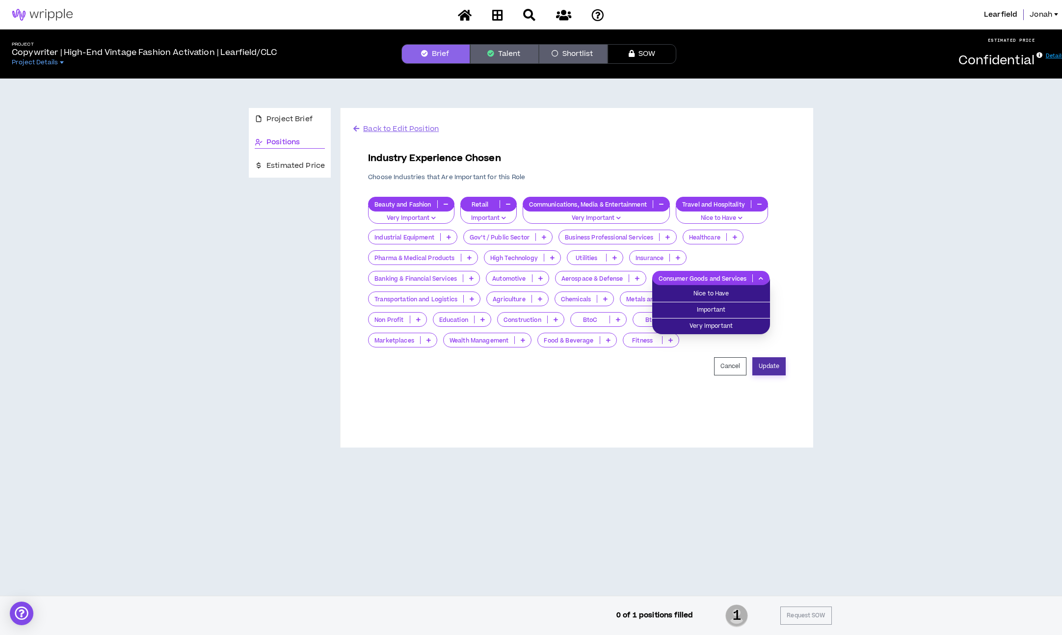
drag, startPoint x: 843, startPoint y: 306, endPoint x: 782, endPoint y: 357, distance: 79.8
click at [843, 306] on div "Project Brief Positions Estimated Price Back to Edit Position Industry Experien…" at bounding box center [531, 272] width 1054 height 386
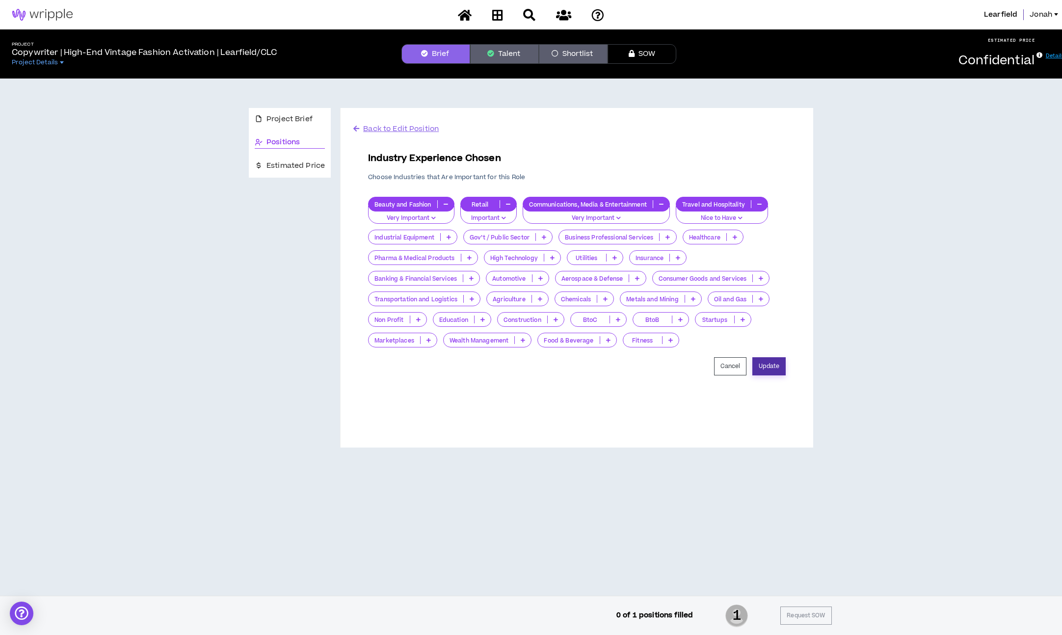
click at [777, 363] on button "Update" at bounding box center [768, 366] width 33 height 18
click at [409, 133] on span "Back to Edit Position" at bounding box center [401, 129] width 76 height 10
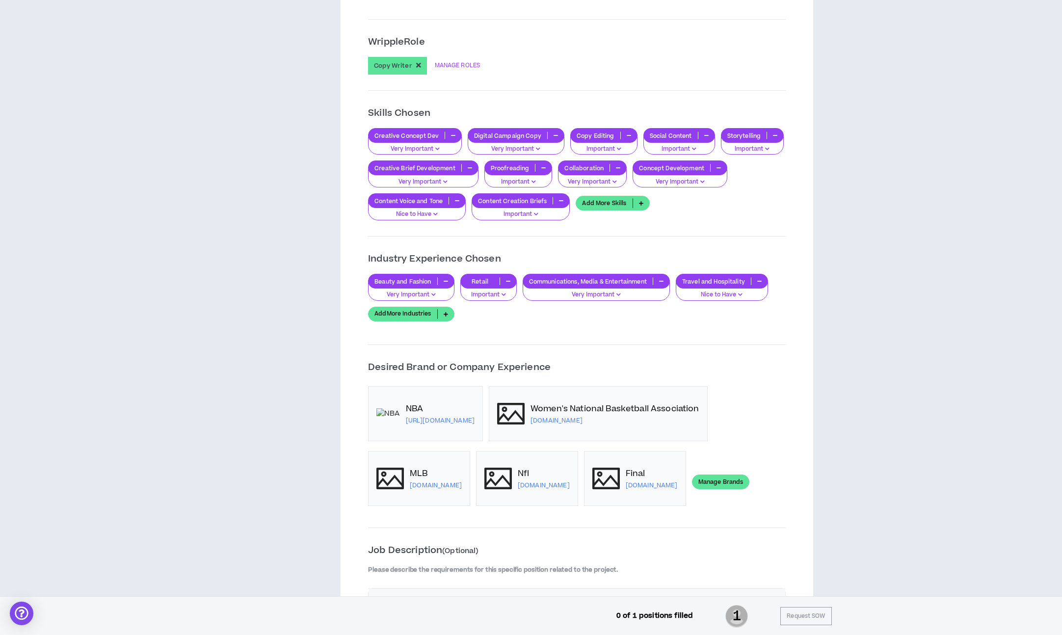
scroll to position [737, 0]
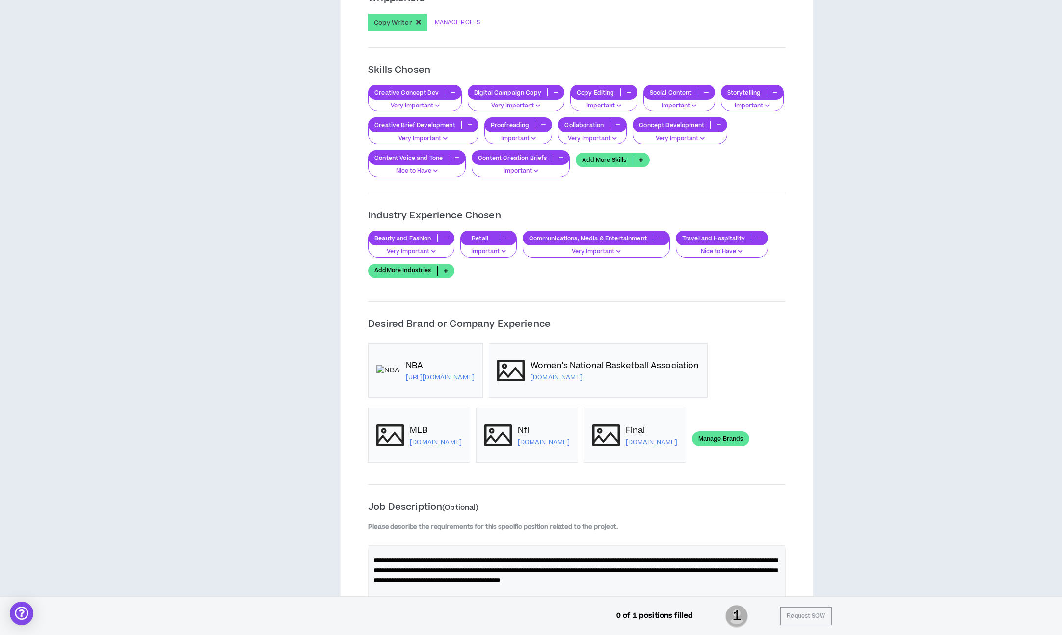
click at [692, 436] on link "Manage Brands" at bounding box center [721, 438] width 58 height 15
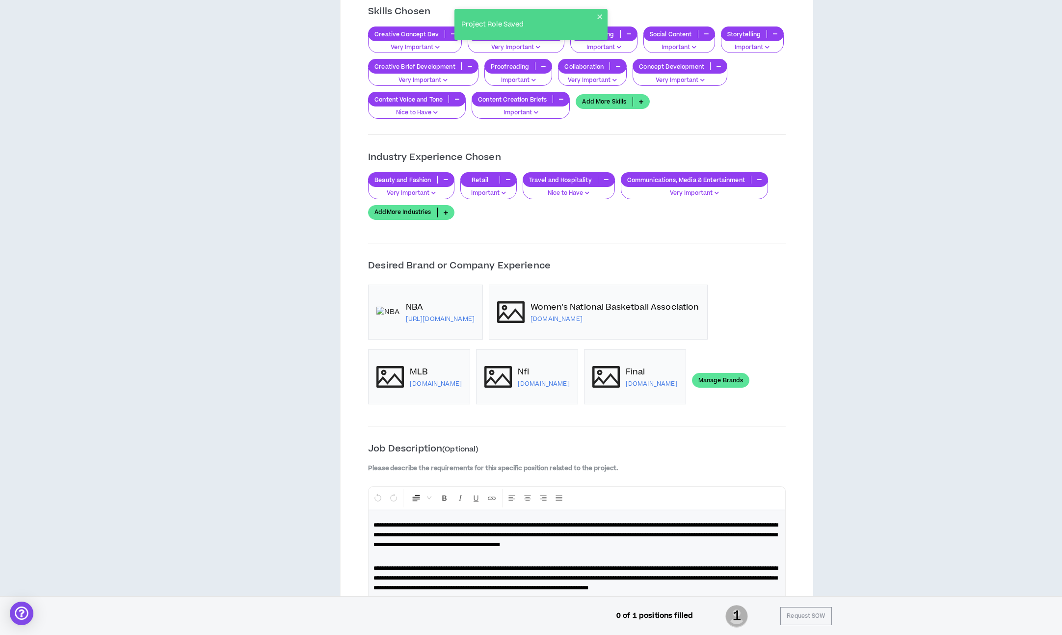
scroll to position [796, 0]
click at [694, 383] on link "Manage Brands" at bounding box center [721, 379] width 58 height 15
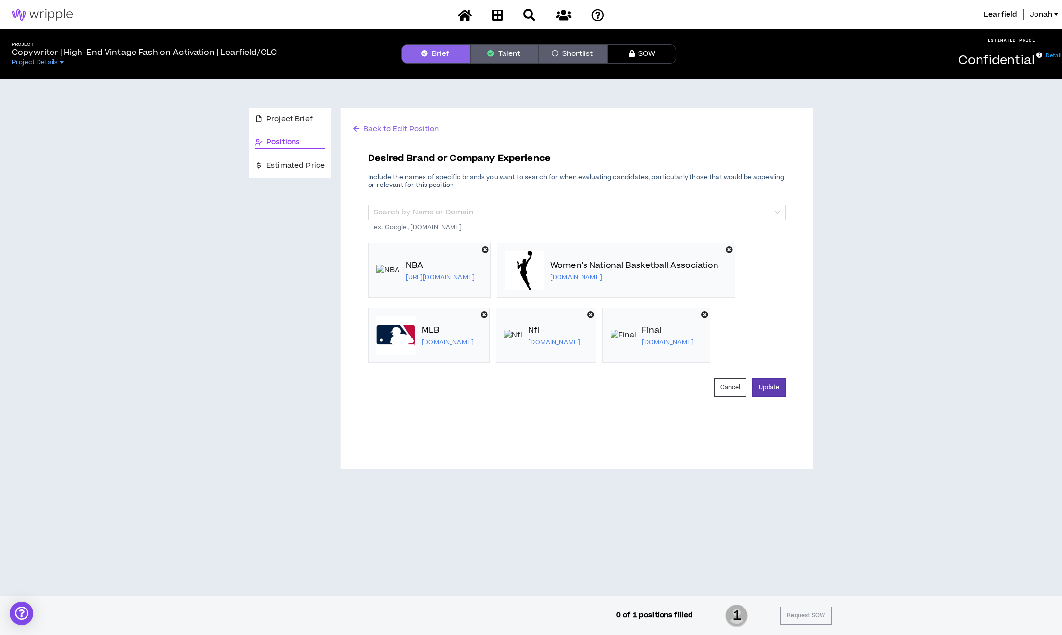
click at [489, 249] on icon at bounding box center [485, 249] width 7 height 7
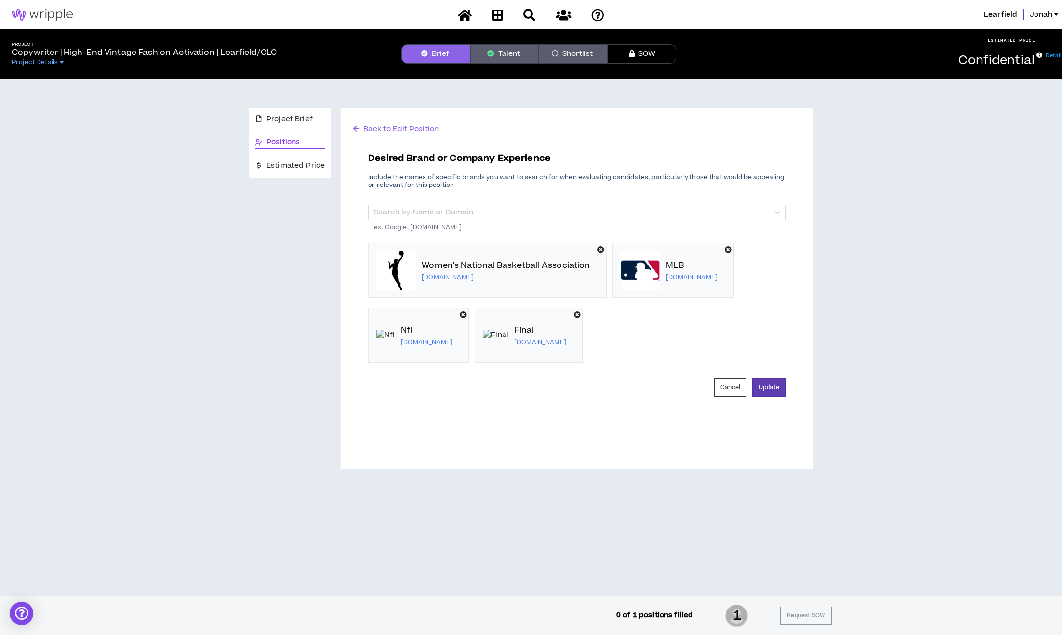
click at [600, 251] on icon at bounding box center [600, 249] width 7 height 7
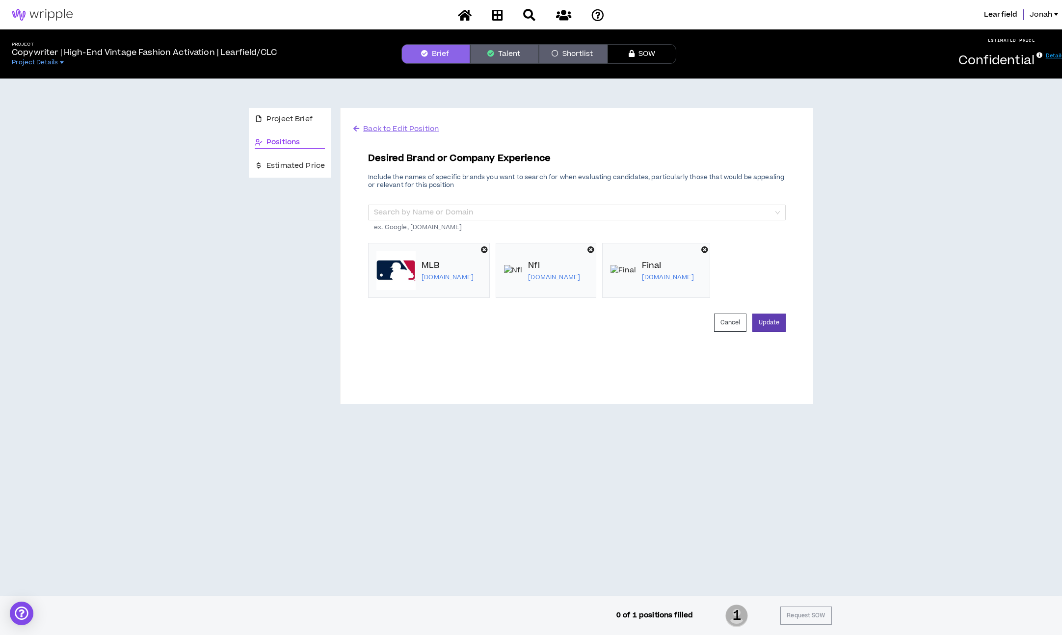
click at [481, 252] on icon at bounding box center [484, 249] width 7 height 7
click at [460, 249] on icon at bounding box center [463, 249] width 7 height 7
click at [474, 250] on icon at bounding box center [470, 249] width 7 height 7
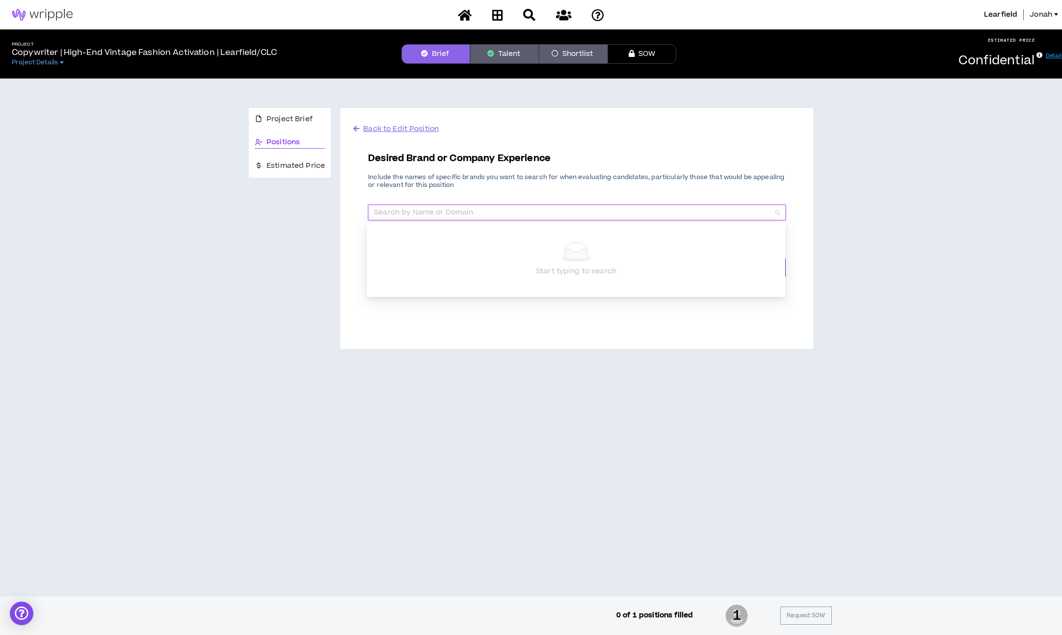
click at [526, 212] on input "search" at bounding box center [573, 212] width 399 height 15
type input "k"
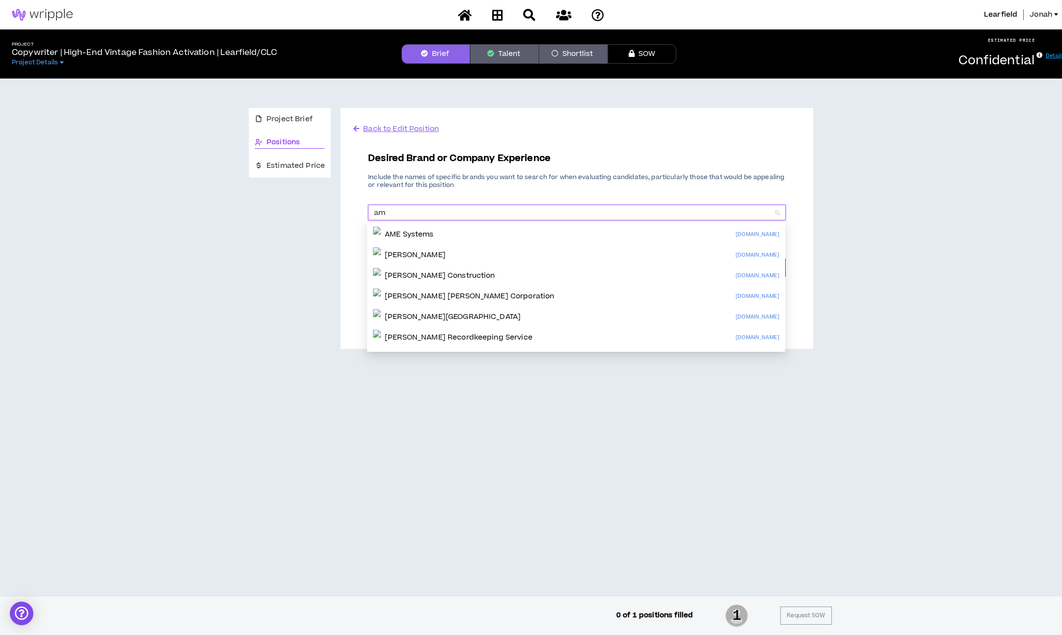
type input "a"
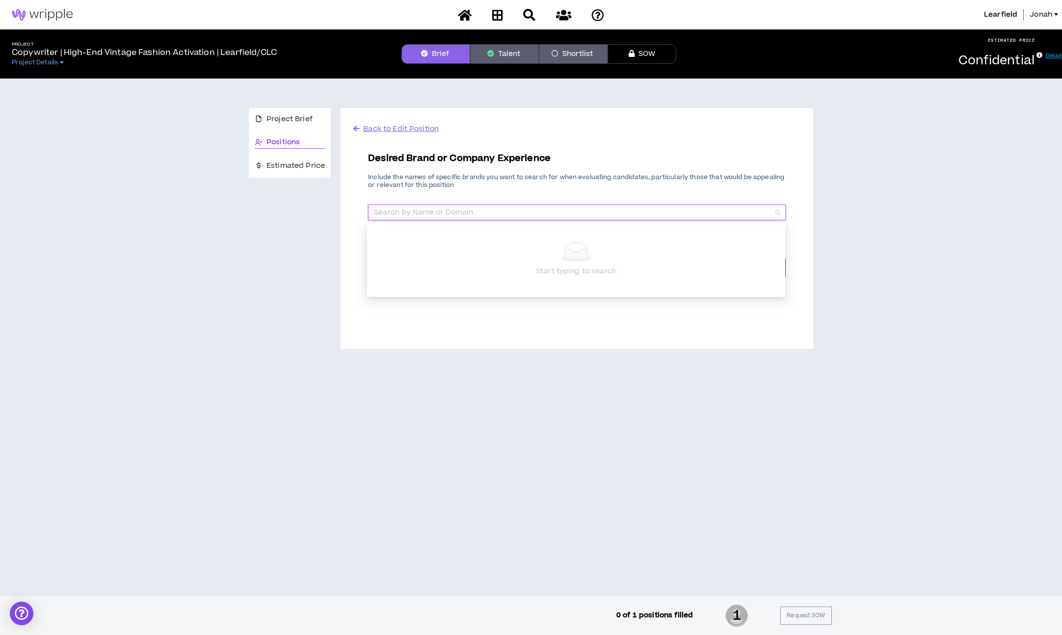
click at [510, 178] on p "Include the names of specific brands you want to search for when evaluating can…" at bounding box center [577, 181] width 418 height 16
click at [487, 206] on input "search" at bounding box center [573, 212] width 399 height 15
type input "fashion"
type input "n"
type input "final four"
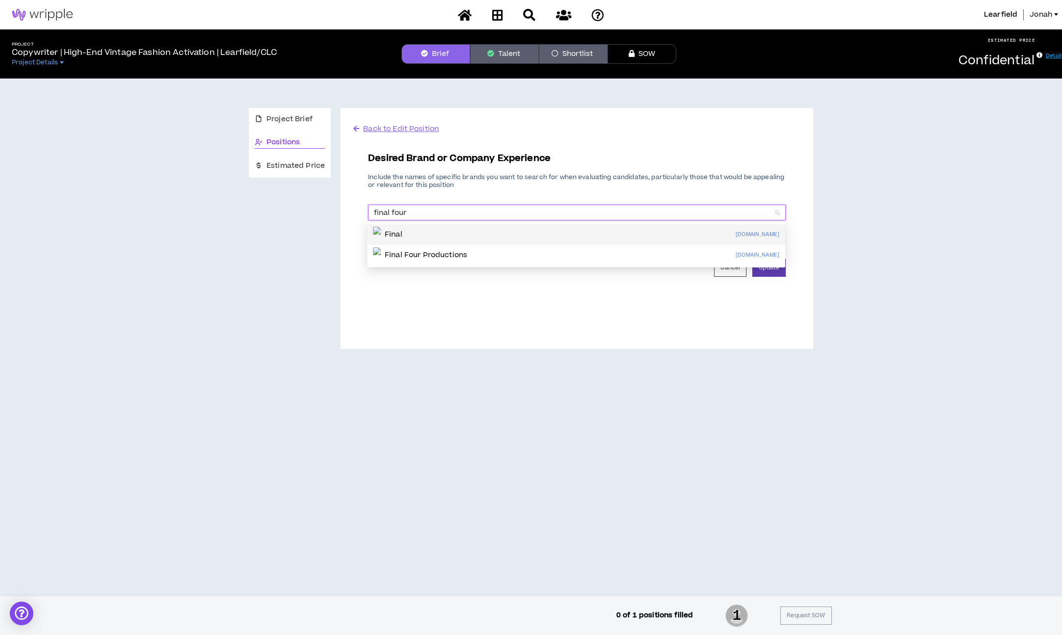
click at [415, 213] on input "final four" at bounding box center [573, 212] width 399 height 15
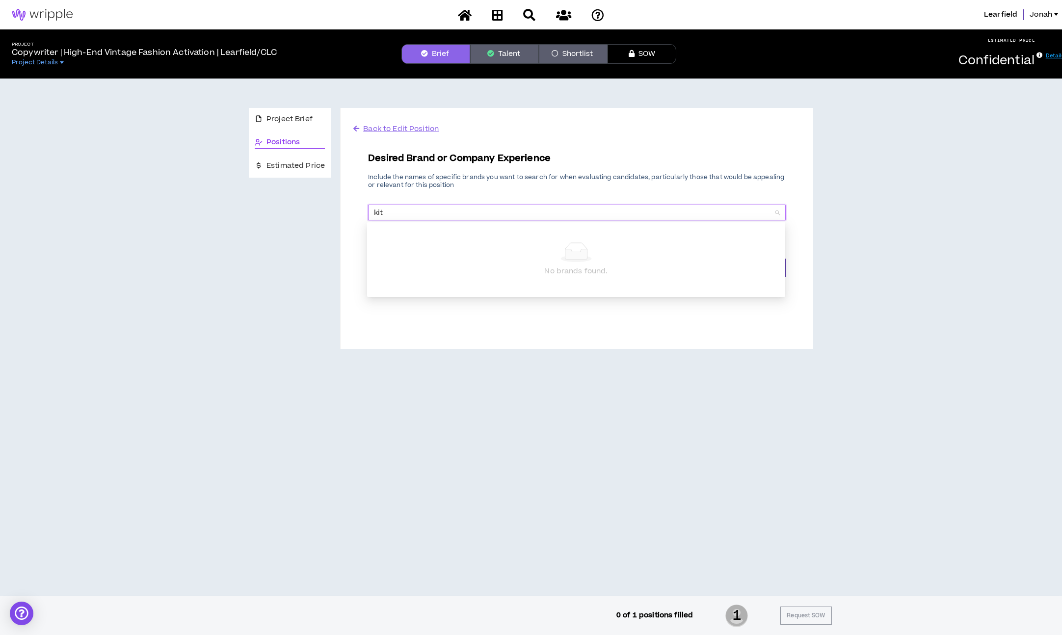
type input "kith"
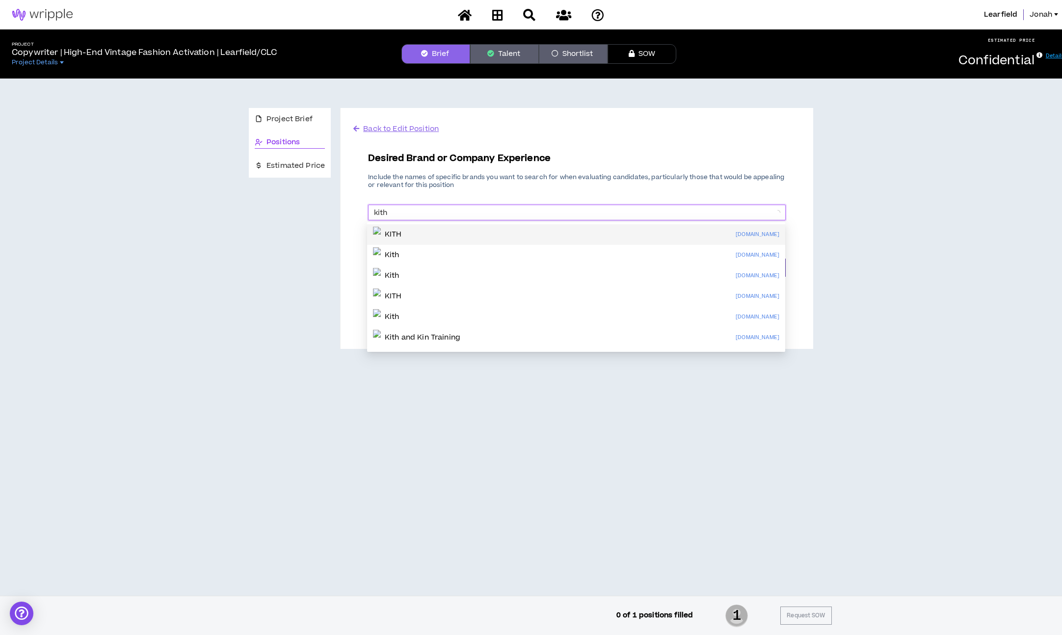
click at [402, 230] on p "KITH" at bounding box center [393, 235] width 17 height 10
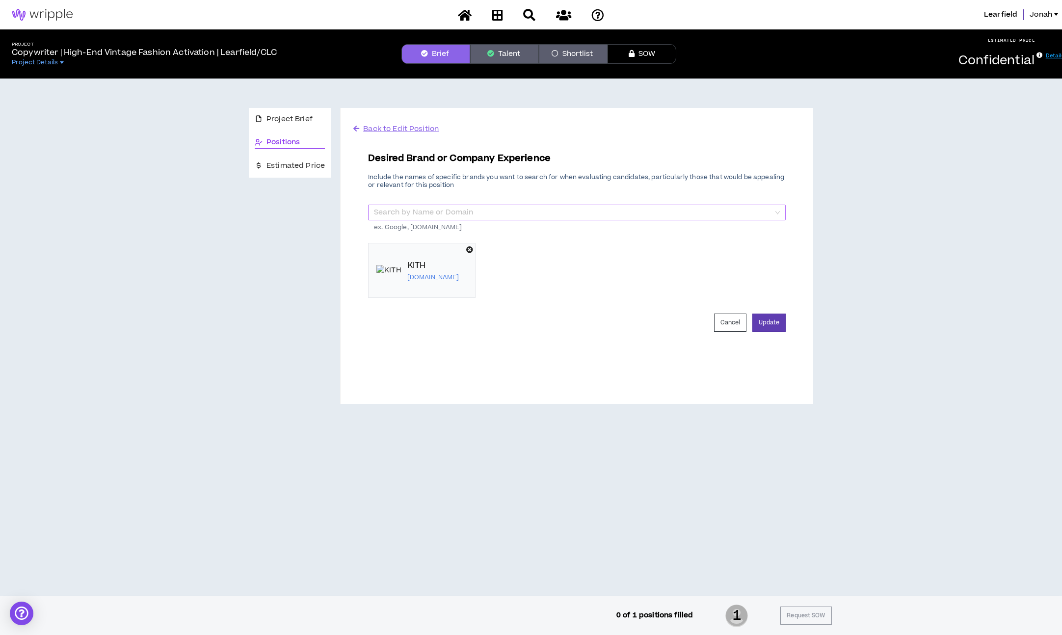
click at [425, 214] on input "search" at bounding box center [573, 212] width 399 height 15
type input "a"
type input "[PERSON_NAME]"
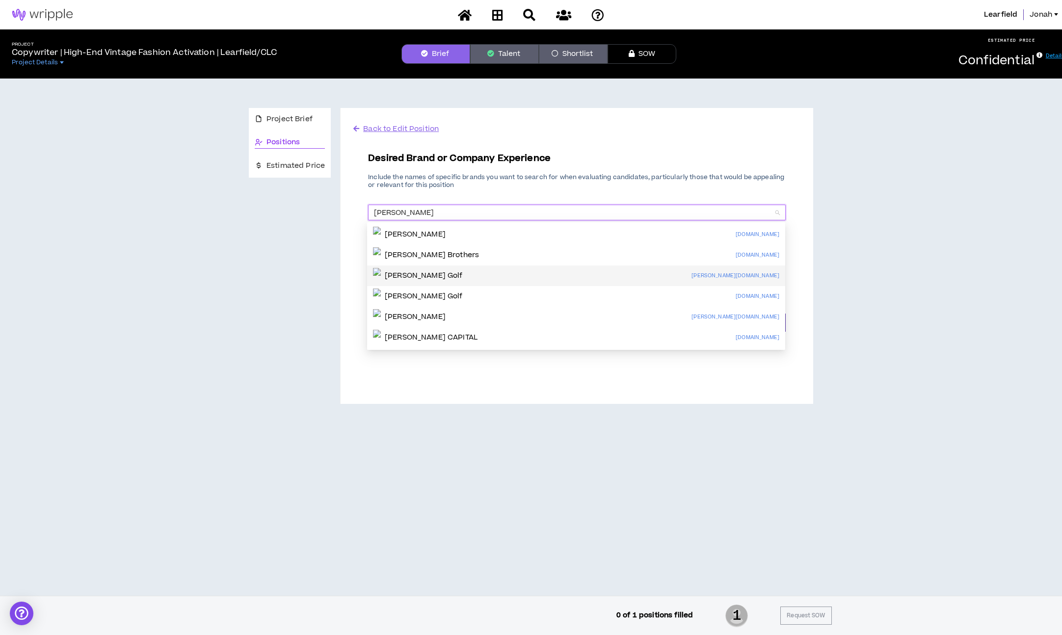
click at [422, 271] on p "[PERSON_NAME] Golf" at bounding box center [424, 276] width 78 height 10
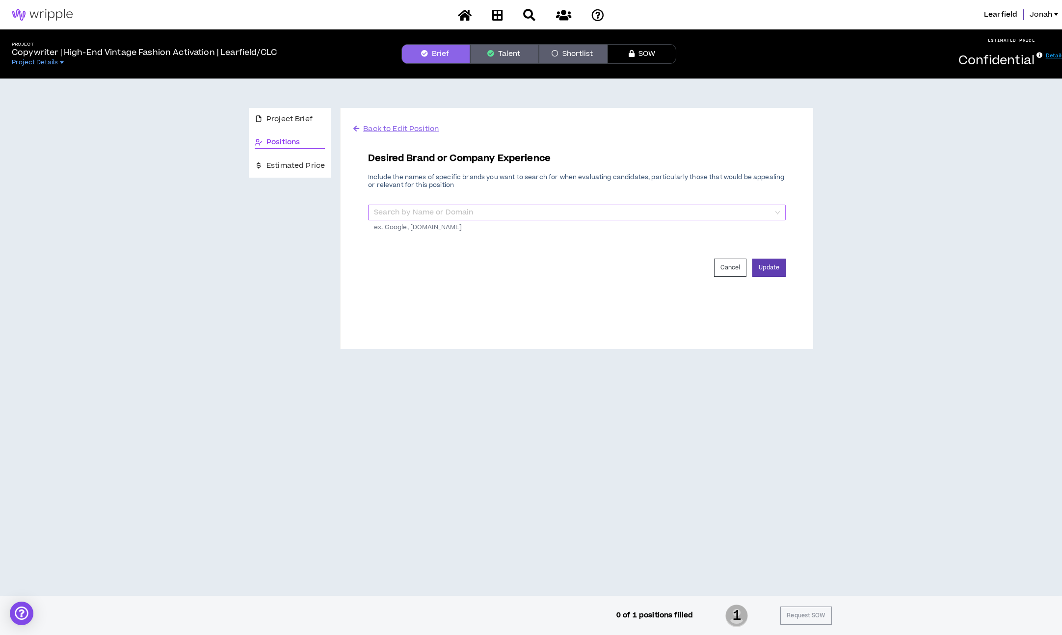
click at [441, 218] on input "search" at bounding box center [573, 212] width 399 height 15
click at [465, 196] on div "Desired Brand or Company Experience Include the names of specific brands you wa…" at bounding box center [577, 200] width 418 height 97
click at [771, 275] on button "Update" at bounding box center [768, 268] width 33 height 18
click at [367, 124] on span "Back to Edit Position" at bounding box center [401, 129] width 76 height 10
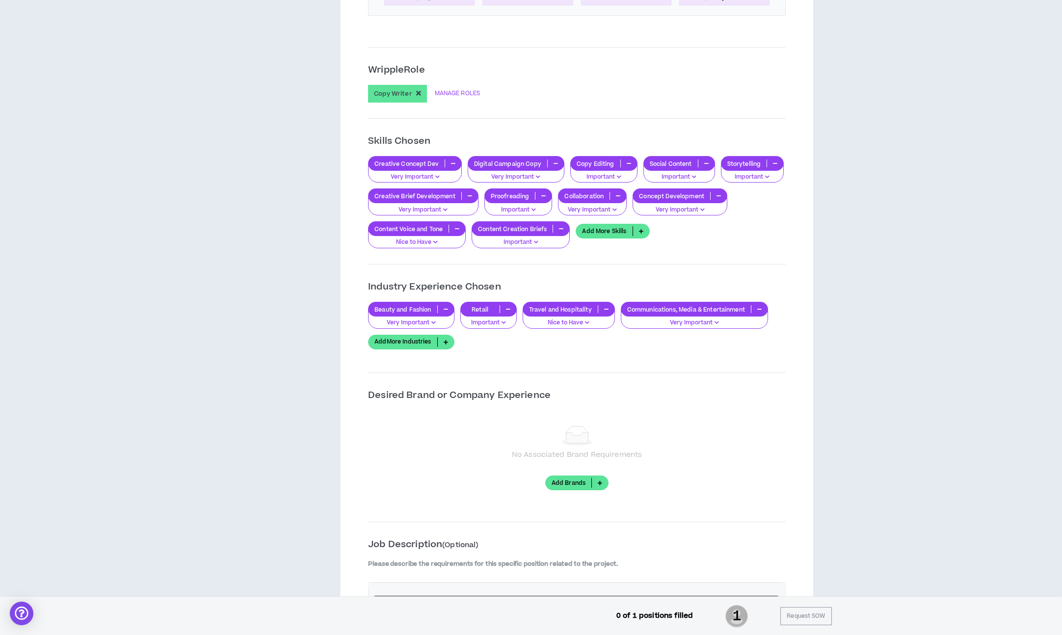
scroll to position [880, 0]
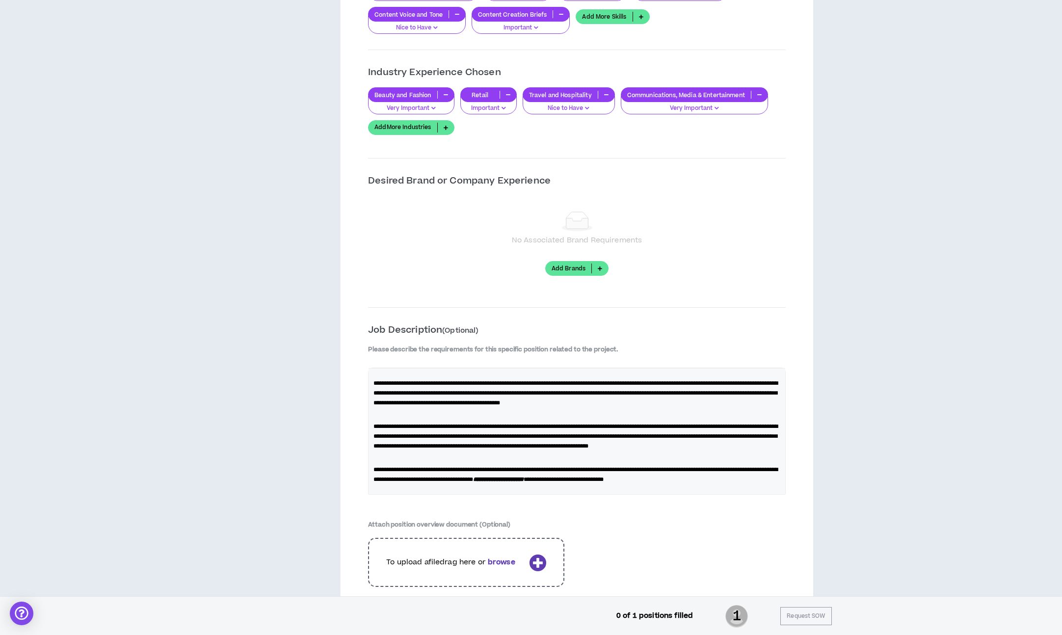
click at [577, 273] on link "Add Brands" at bounding box center [577, 268] width 64 height 15
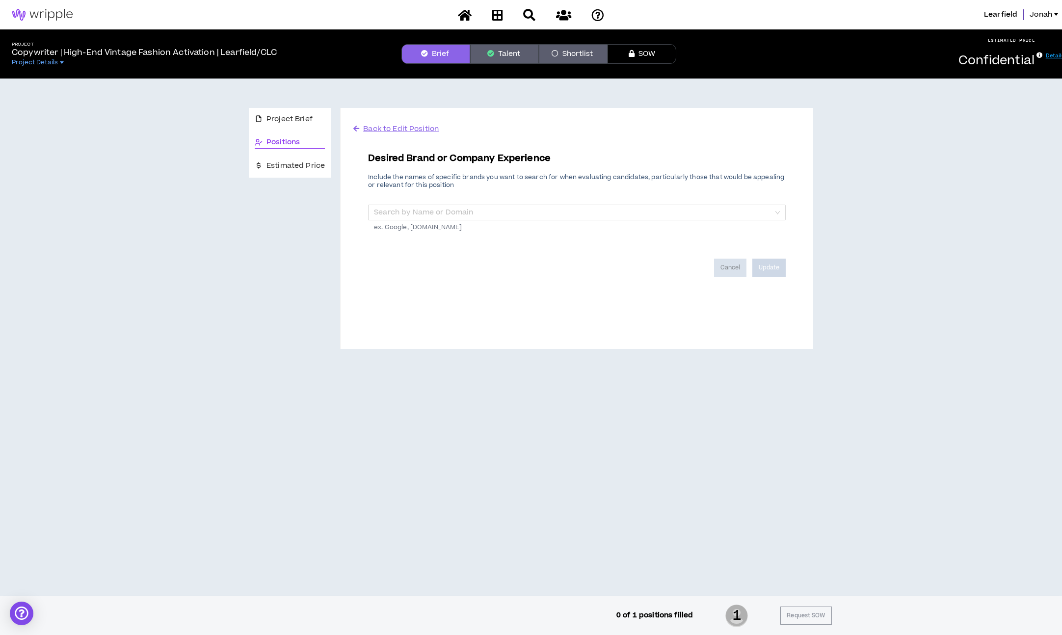
click at [538, 204] on div "Desired Brand or Company Experience Include the names of specific brands you wa…" at bounding box center [577, 200] width 418 height 97
click at [535, 211] on input "search" at bounding box center [573, 212] width 399 height 15
type input "kith"
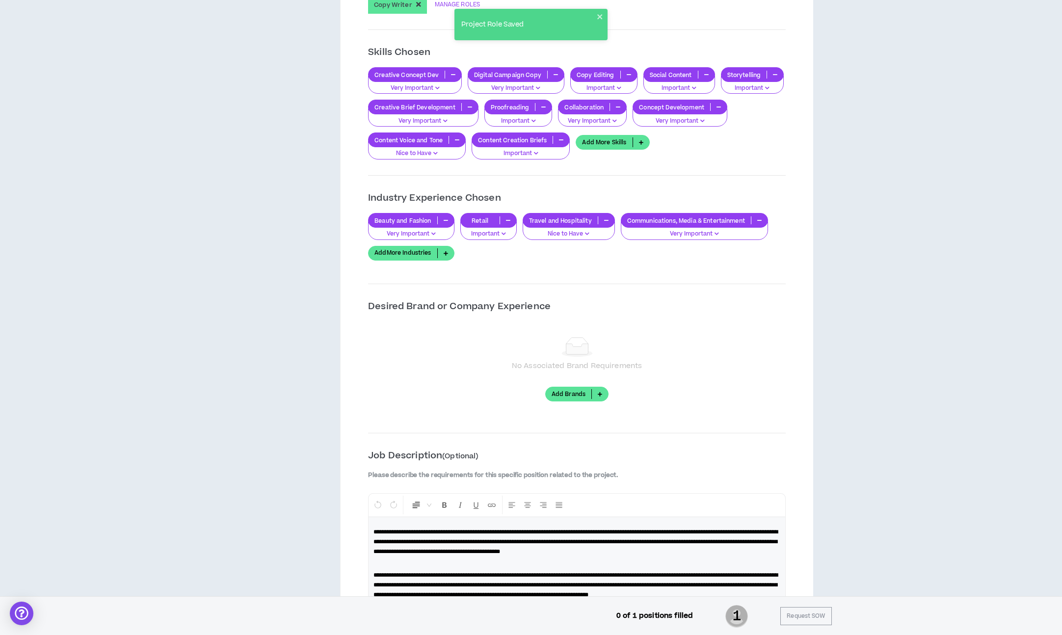
scroll to position [762, 0]
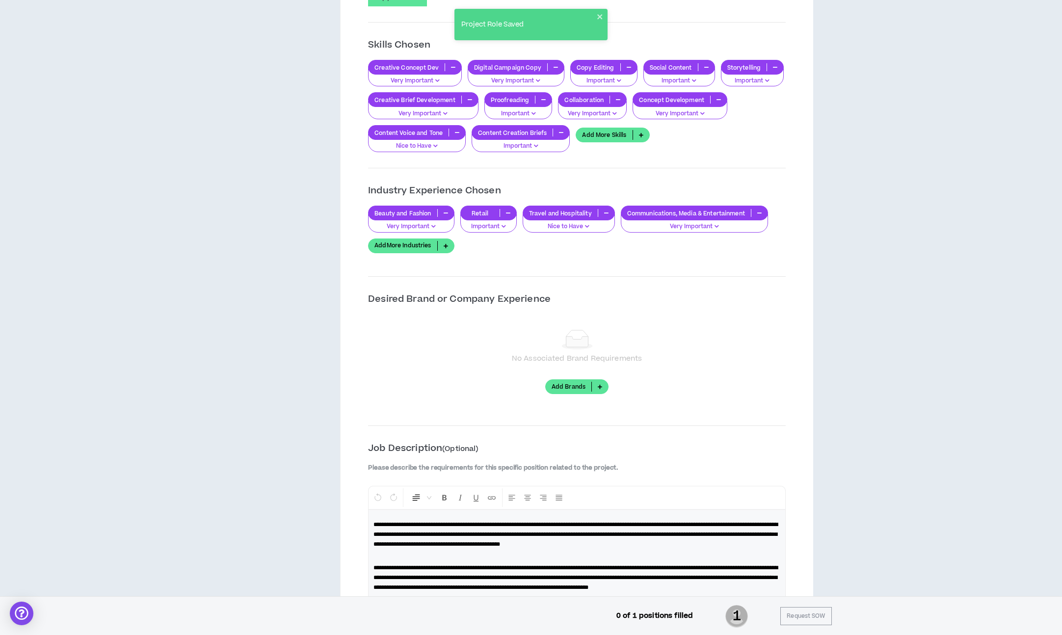
click at [565, 388] on link "Add Brands" at bounding box center [577, 386] width 64 height 15
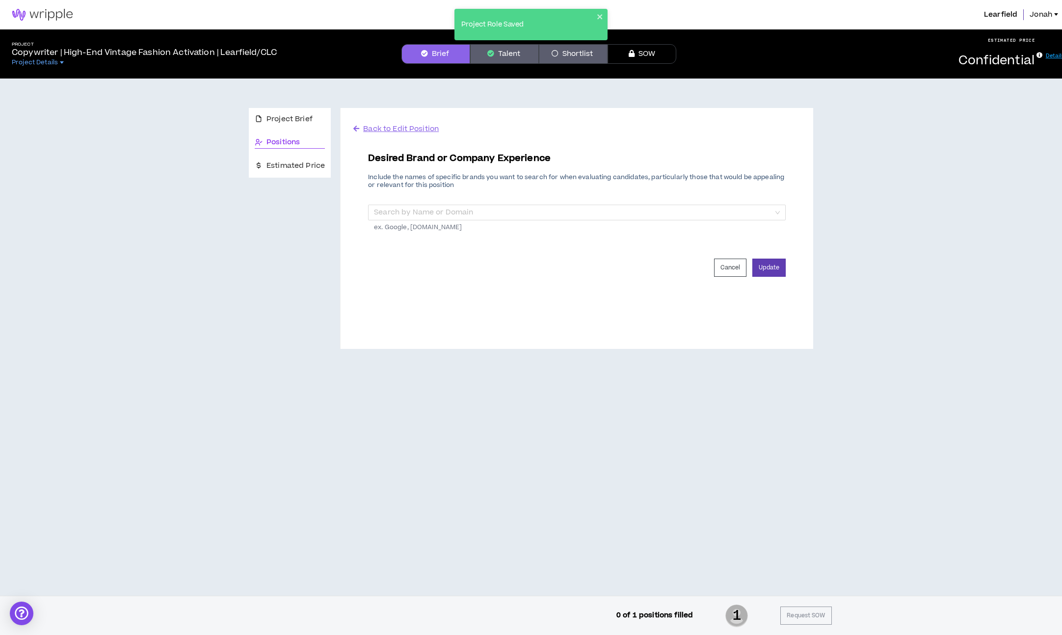
click at [506, 221] on p "ex. Google, [DOMAIN_NAME]" at bounding box center [577, 225] width 418 height 11
click at [512, 215] on input "search" at bounding box center [573, 212] width 399 height 15
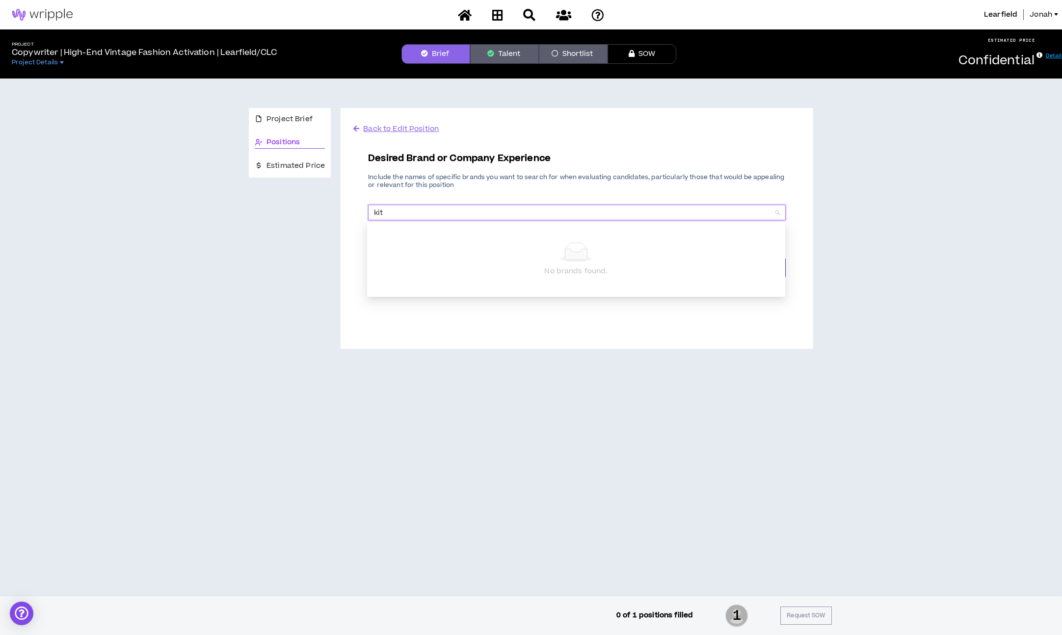
type input "kith"
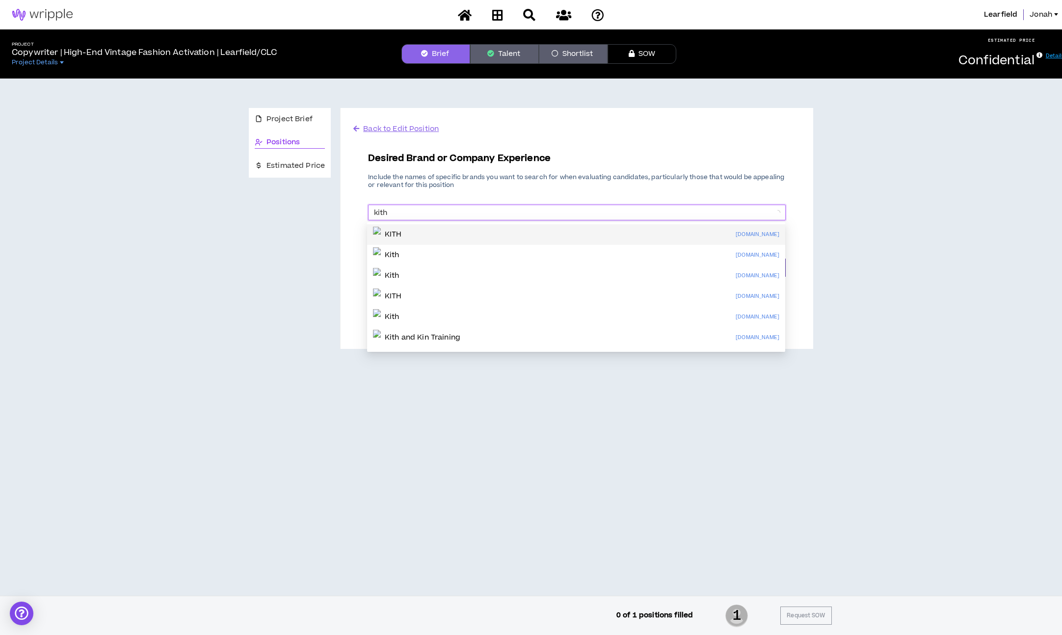
click at [528, 237] on div "KITH [DOMAIN_NAME]" at bounding box center [576, 235] width 406 height 16
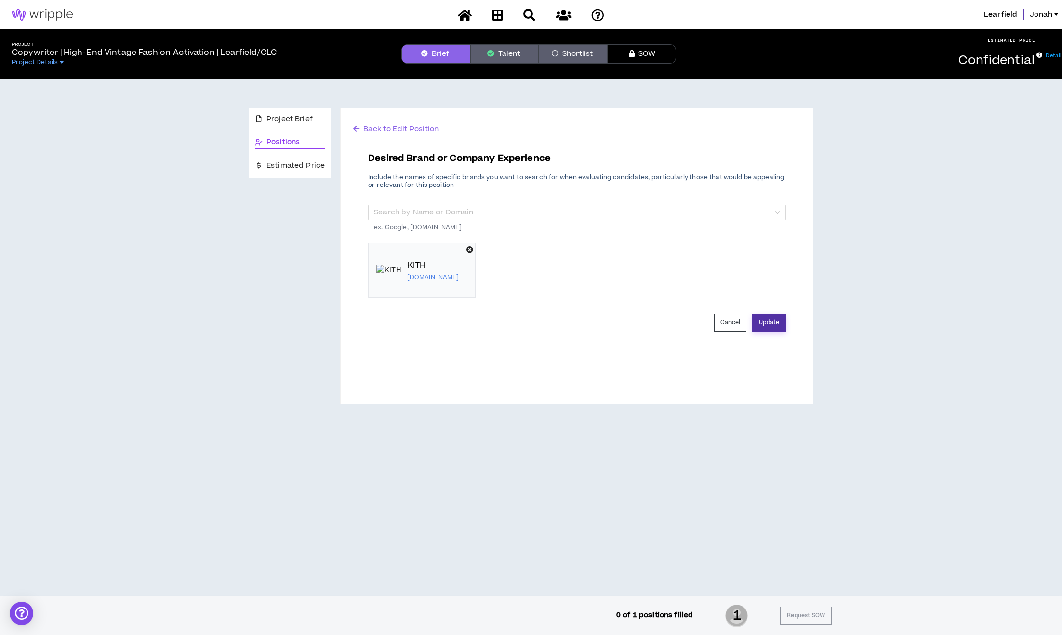
click at [775, 325] on button "Update" at bounding box center [768, 323] width 33 height 18
click at [510, 210] on input "search" at bounding box center [573, 212] width 399 height 15
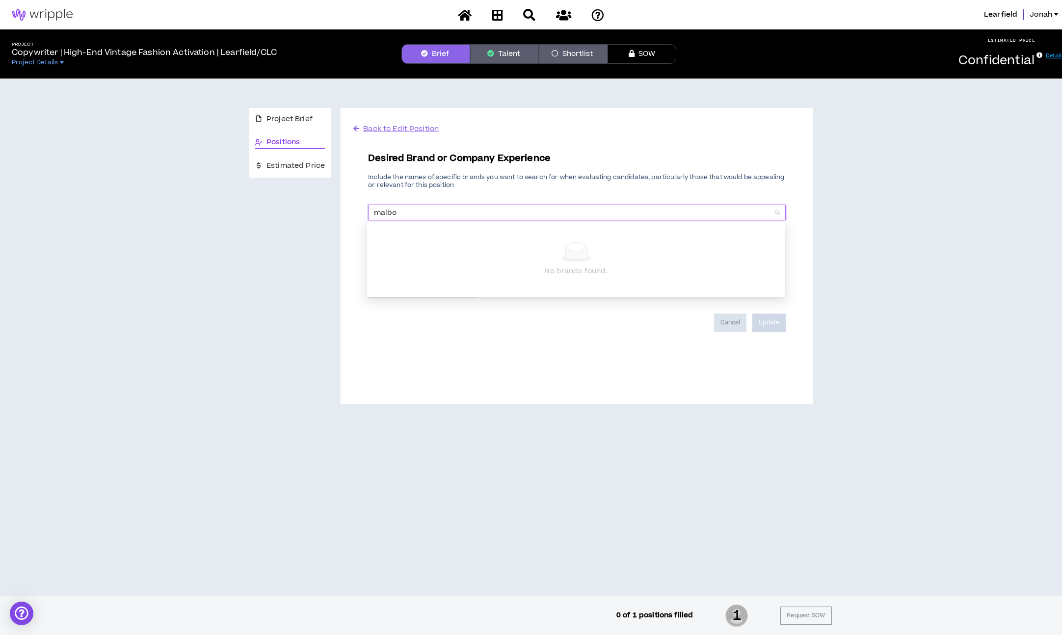
type input "[PERSON_NAME]"
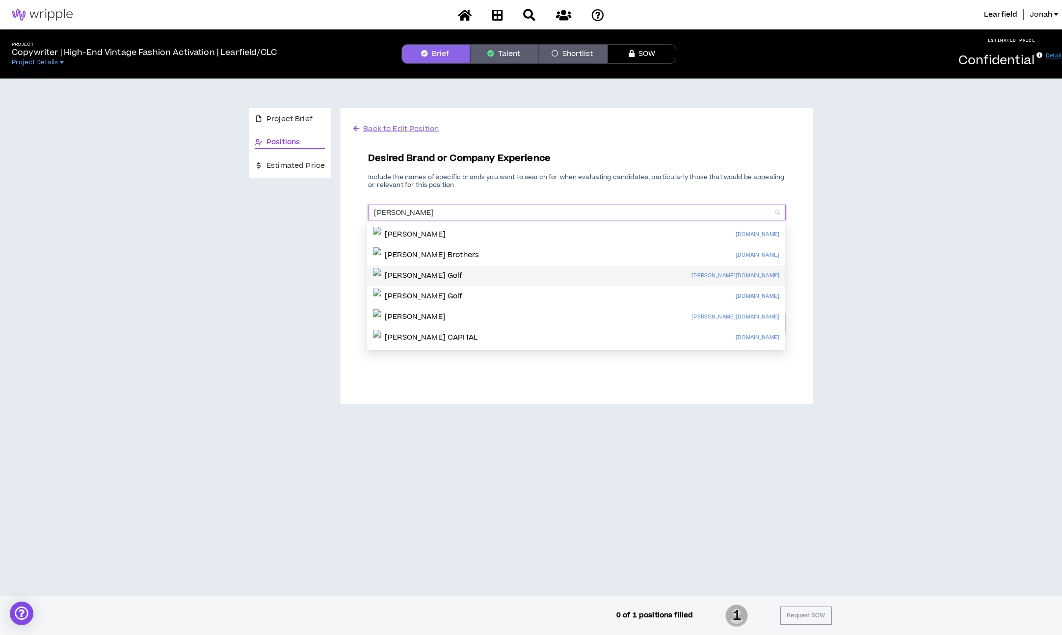
click at [476, 277] on div "[PERSON_NAME] Golf [PERSON_NAME][DOMAIN_NAME]" at bounding box center [576, 276] width 406 height 16
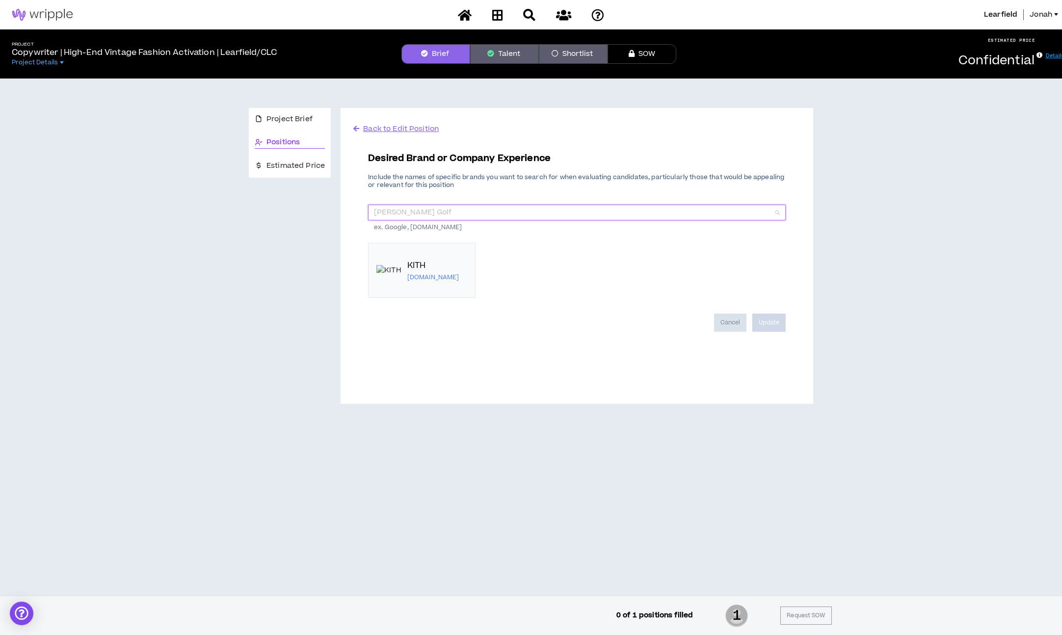
click at [504, 218] on span "[PERSON_NAME] Golf" at bounding box center [577, 212] width 406 height 15
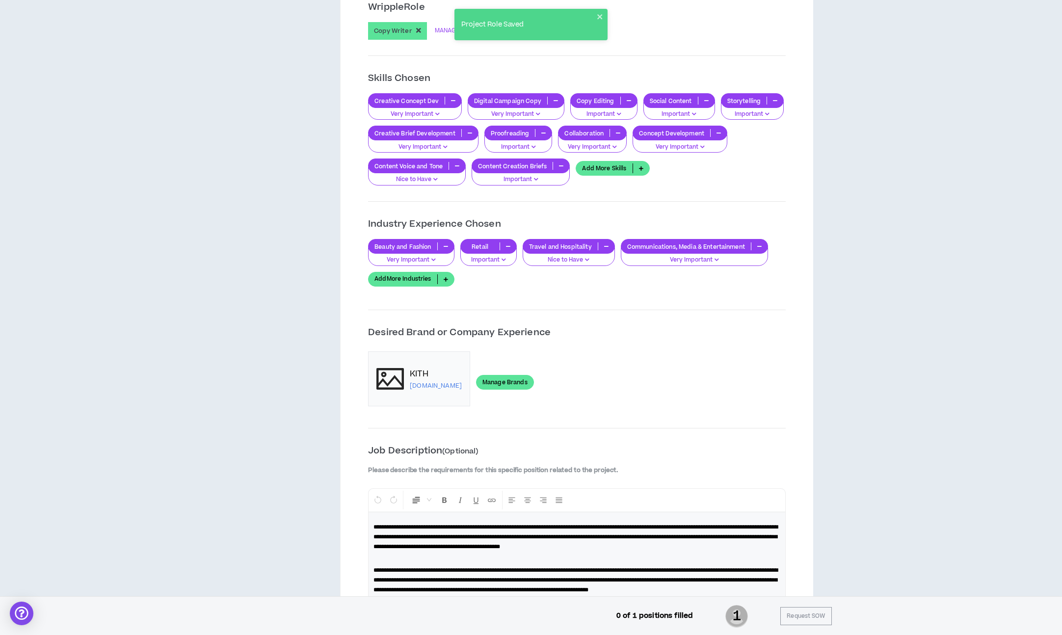
scroll to position [731, 0]
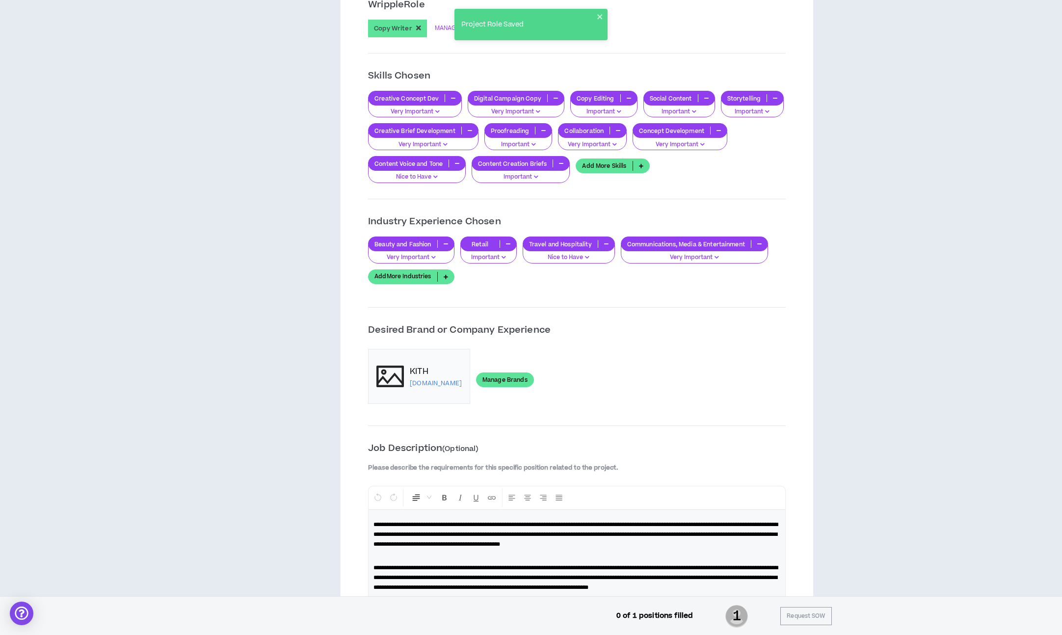
click at [494, 378] on link "Manage Brands" at bounding box center [505, 379] width 58 height 15
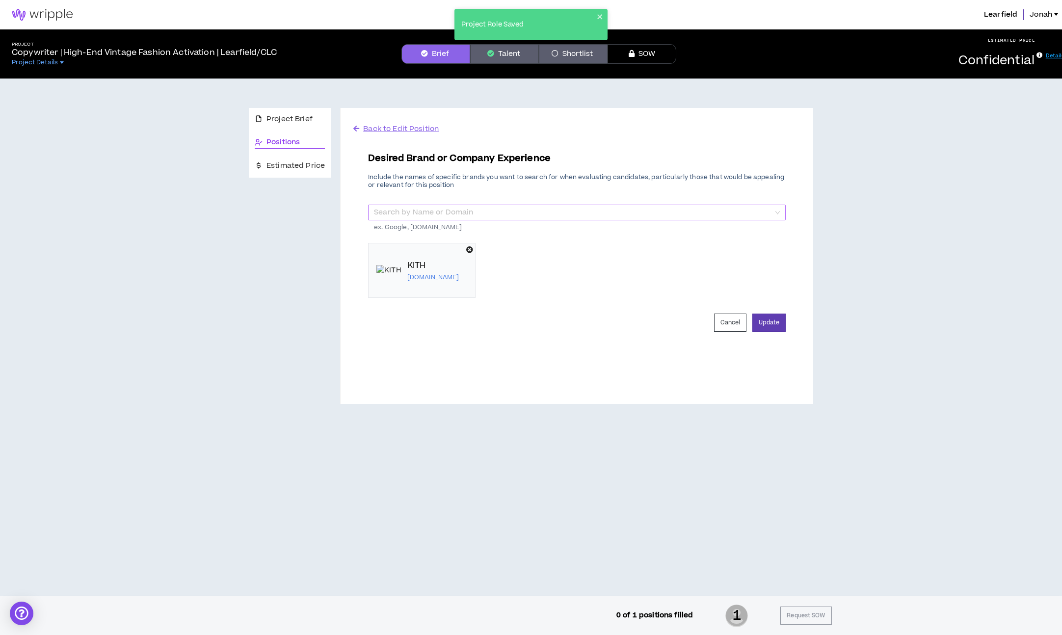
click at [516, 213] on input "search" at bounding box center [573, 212] width 399 height 15
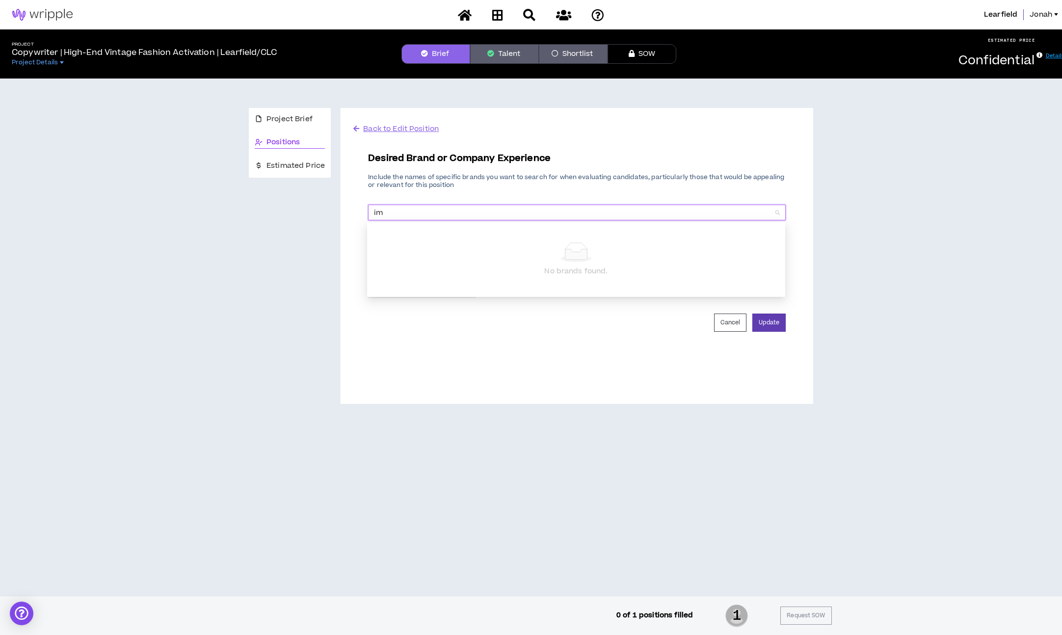
type input "ime"
type input "aimé"
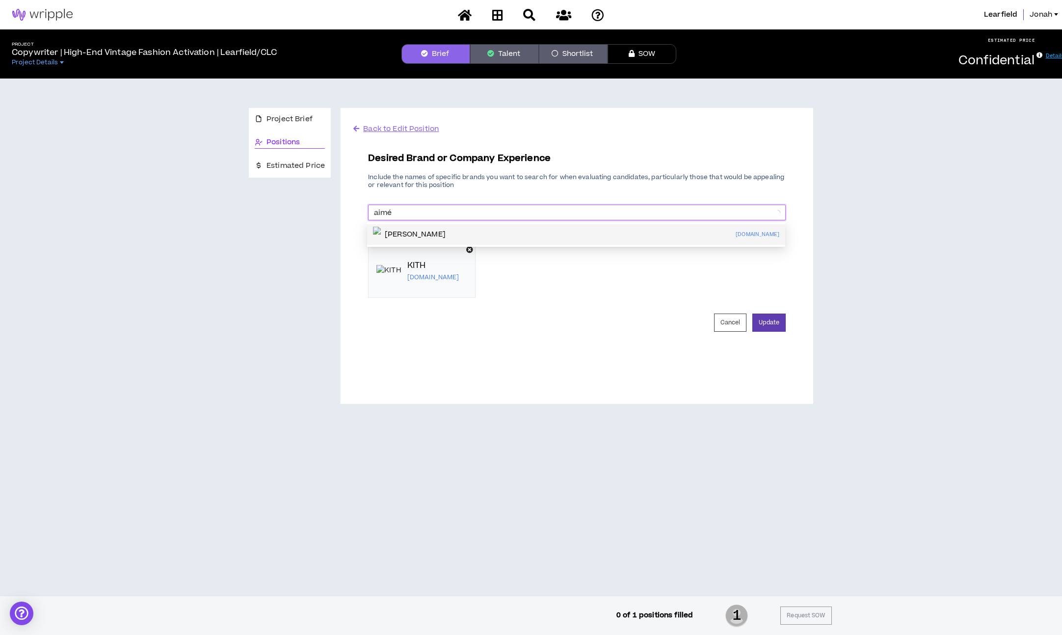
click at [457, 237] on div "[PERSON_NAME] [DOMAIN_NAME]" at bounding box center [576, 234] width 418 height 21
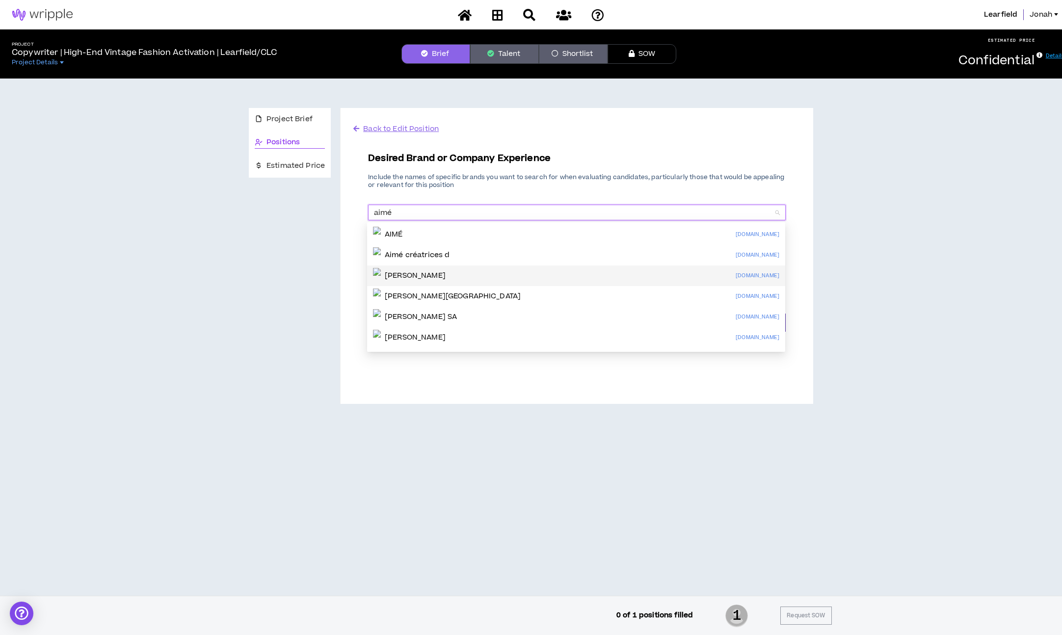
click at [436, 274] on p "[PERSON_NAME]" at bounding box center [415, 276] width 61 height 10
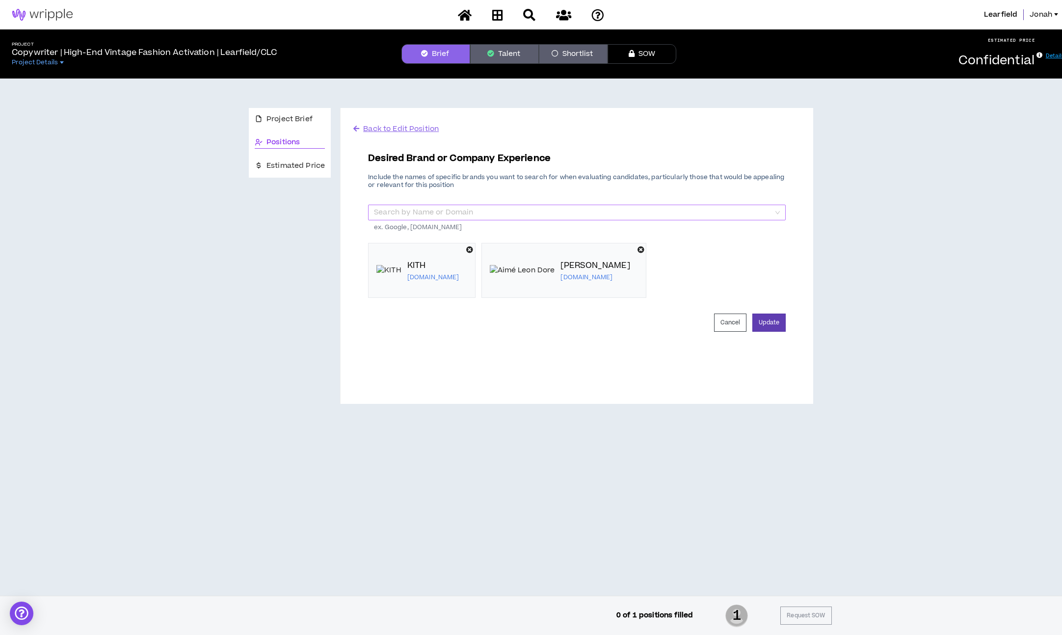
click at [480, 216] on input "search" at bounding box center [573, 212] width 399 height 15
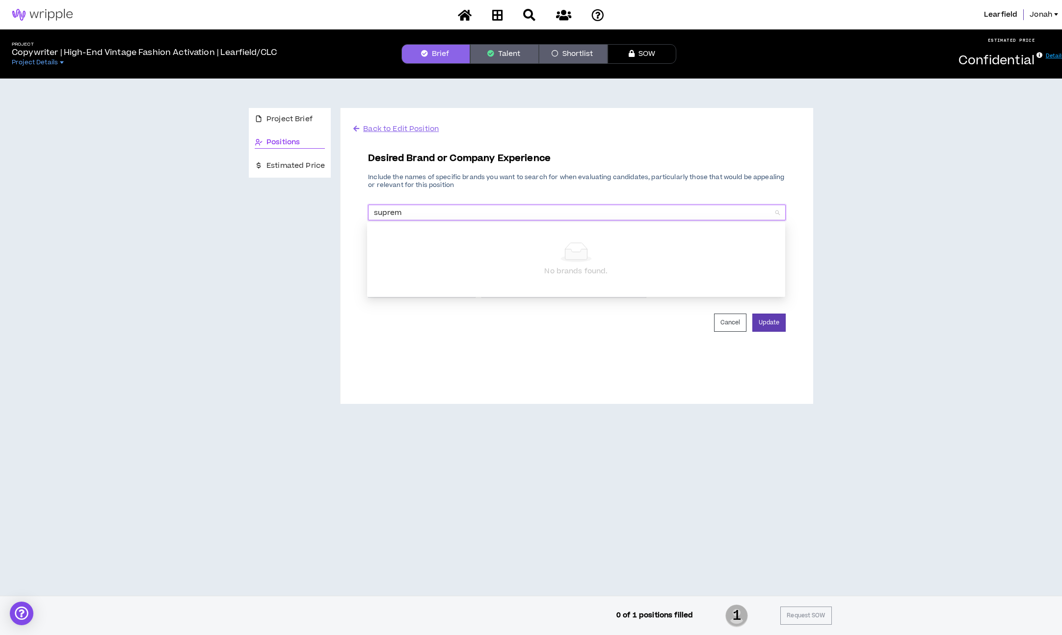
type input "supreme"
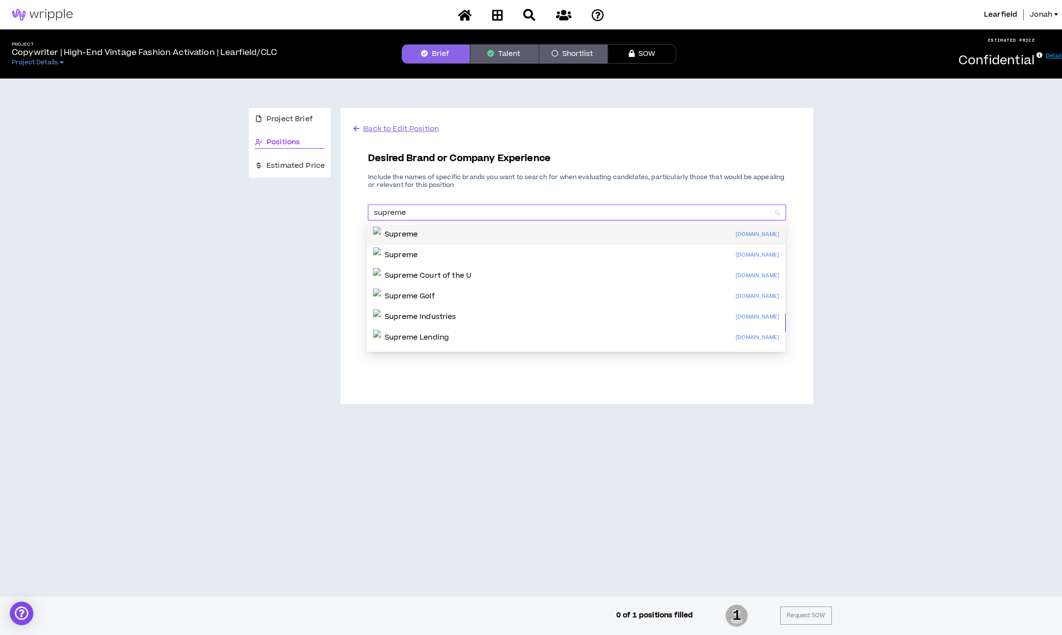
click at [470, 235] on div "Supreme [DOMAIN_NAME]" at bounding box center [576, 235] width 406 height 16
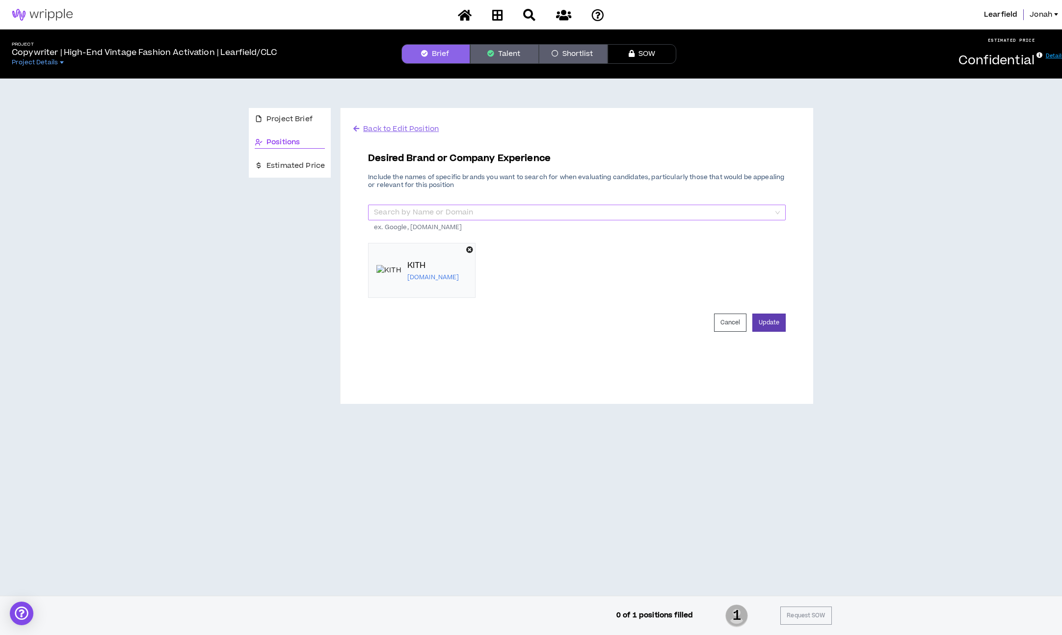
click at [535, 214] on input "search" at bounding box center [573, 212] width 399 height 15
type input "aimé"
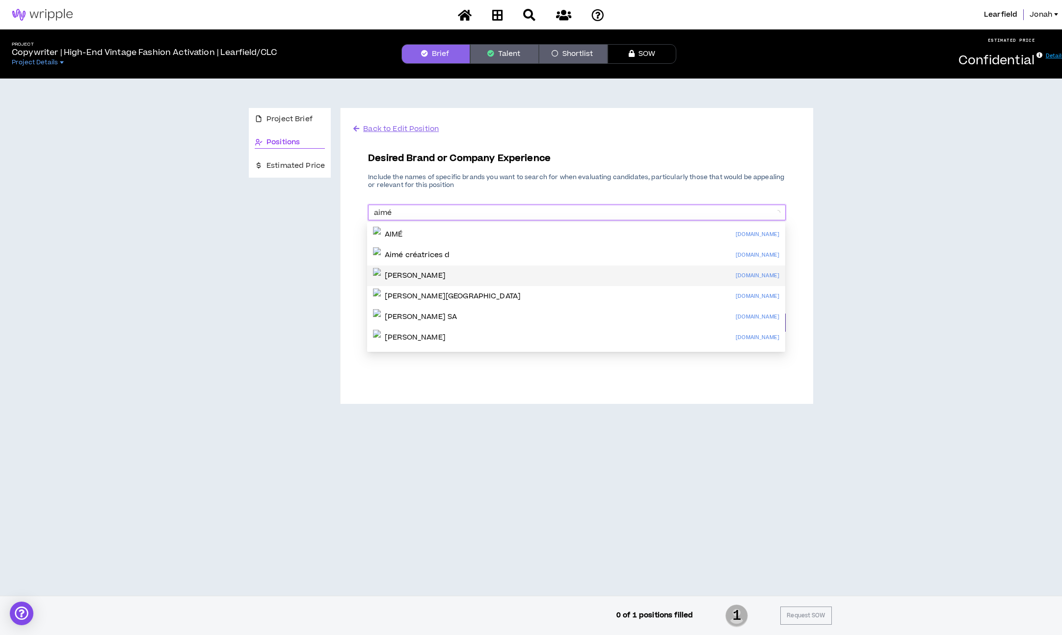
click at [470, 278] on div "[PERSON_NAME] [DOMAIN_NAME]" at bounding box center [576, 276] width 406 height 16
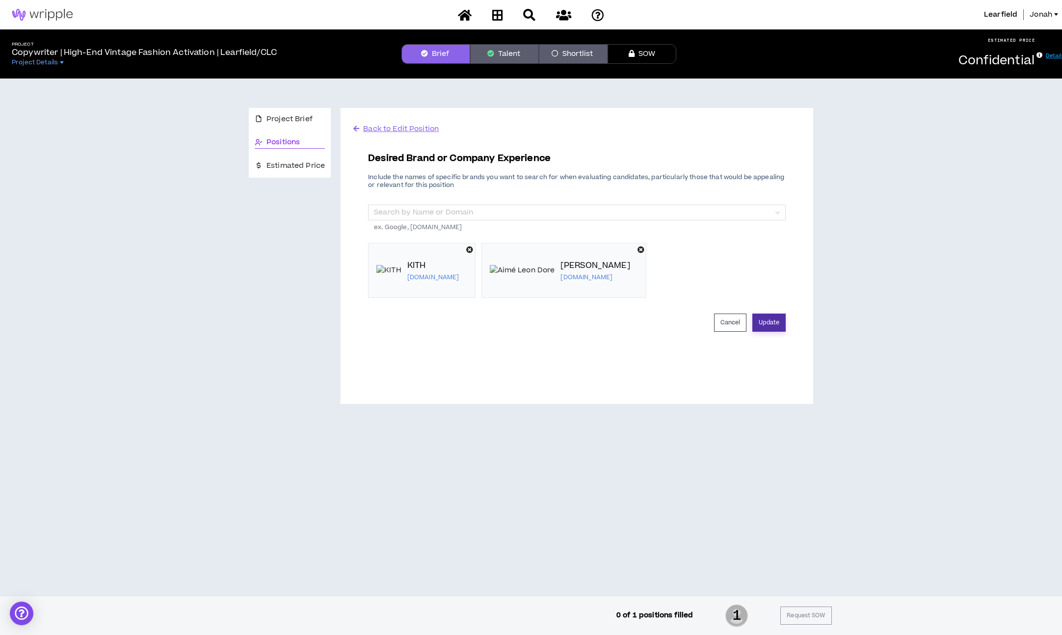
click at [767, 322] on button "Update" at bounding box center [768, 323] width 33 height 18
click at [392, 126] on span "Back to Edit Position" at bounding box center [401, 129] width 76 height 10
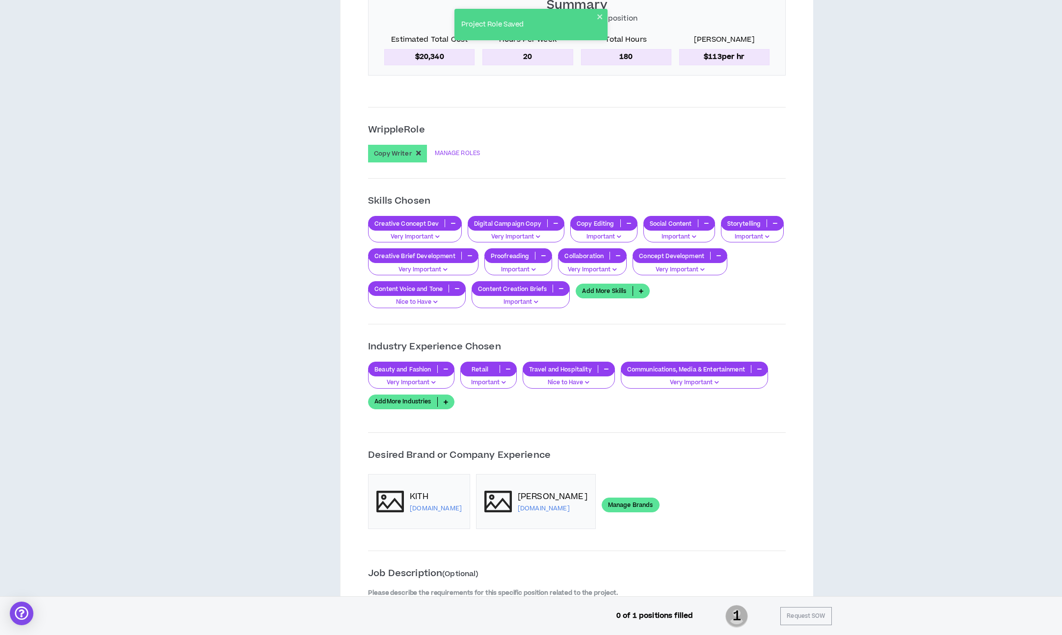
scroll to position [653, 0]
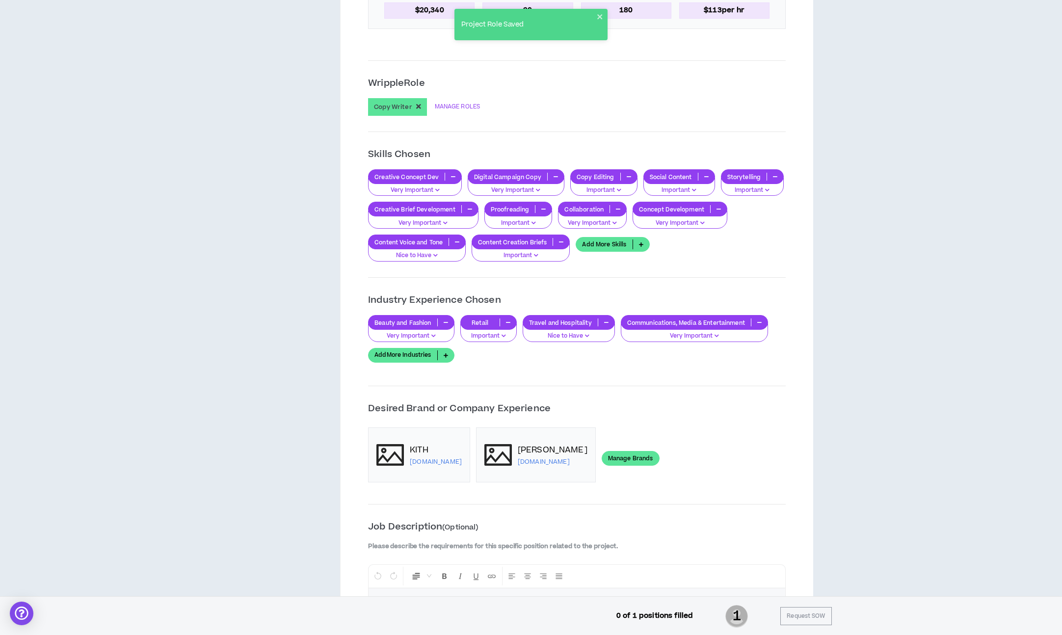
click at [610, 451] on link "Manage Brands" at bounding box center [631, 458] width 58 height 15
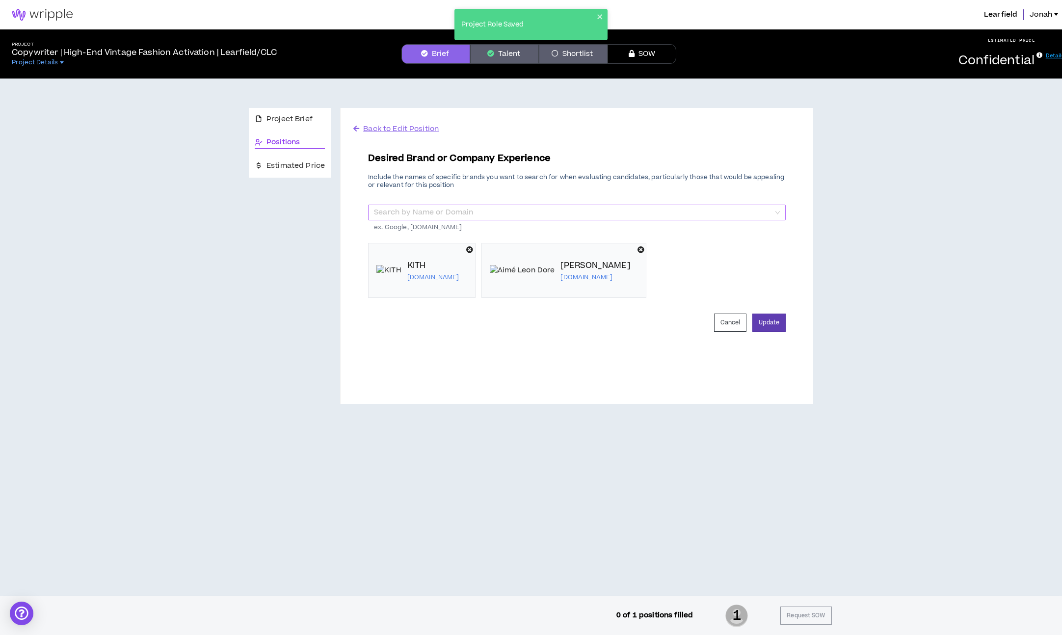
click at [497, 212] on input "search" at bounding box center [573, 212] width 399 height 15
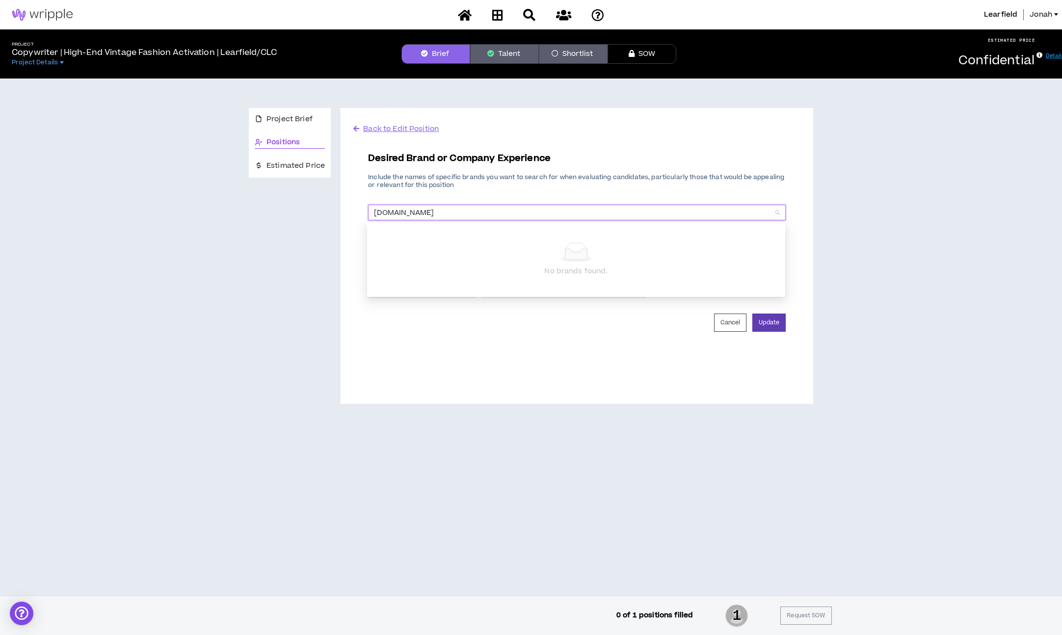
click at [424, 207] on input "[DOMAIN_NAME]" at bounding box center [573, 212] width 399 height 15
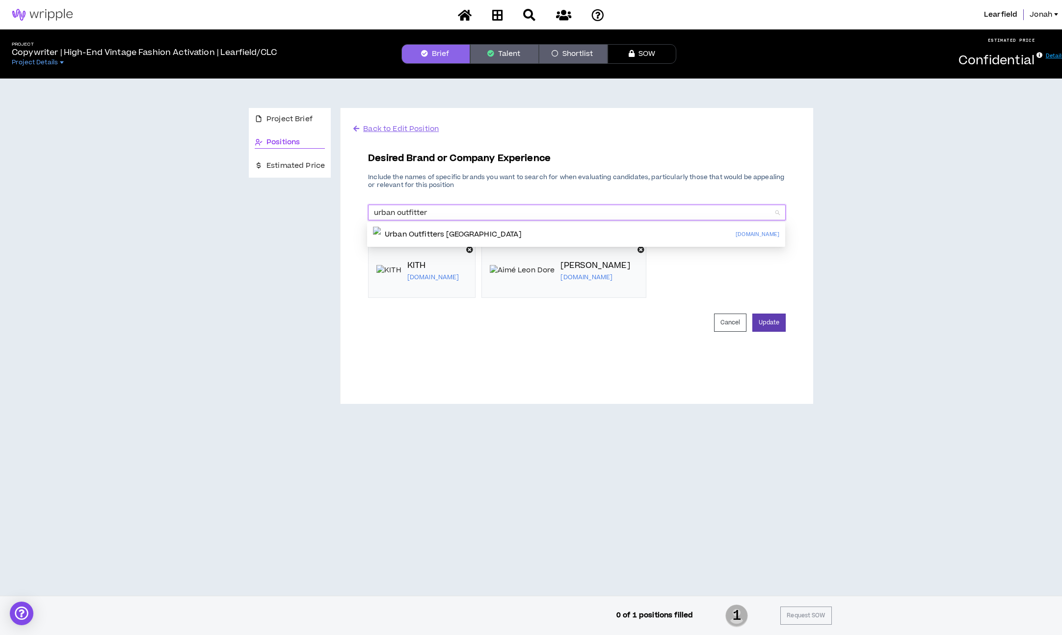
type input "urban outfitters"
click at [416, 230] on p "Urban Outfitters [GEOGRAPHIC_DATA]" at bounding box center [453, 235] width 137 height 10
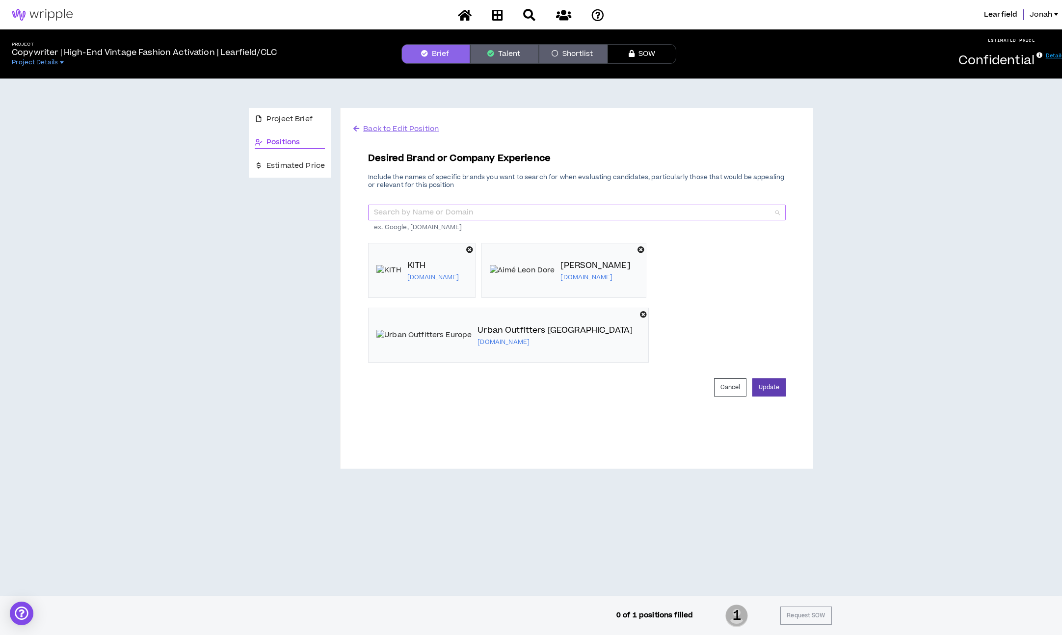
click at [436, 208] on input "search" at bounding box center [573, 212] width 399 height 15
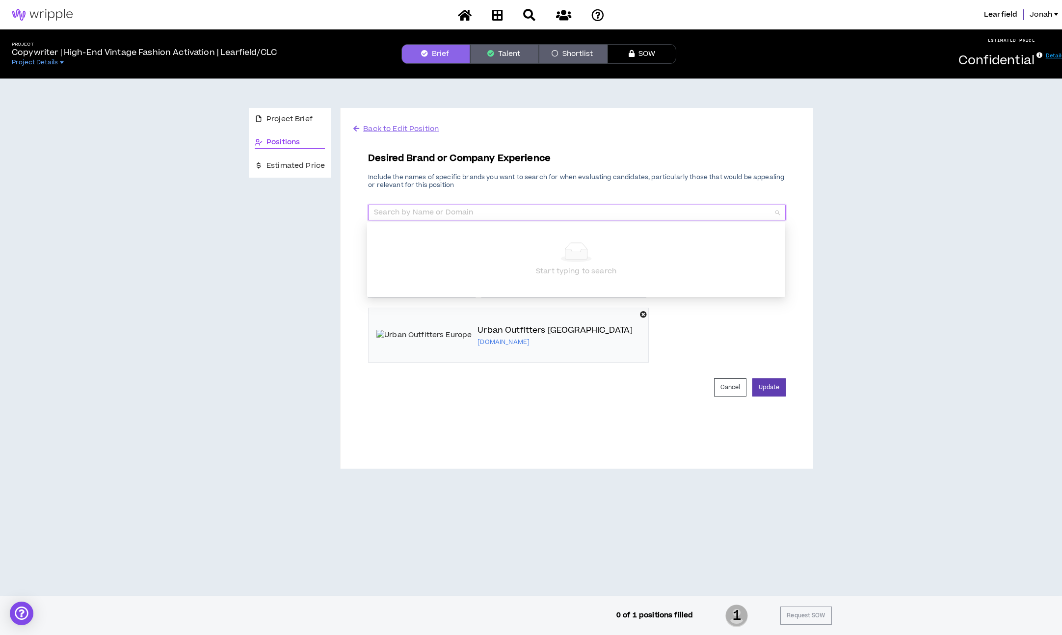
click at [751, 378] on div "Cancel Update" at bounding box center [577, 387] width 418 height 18
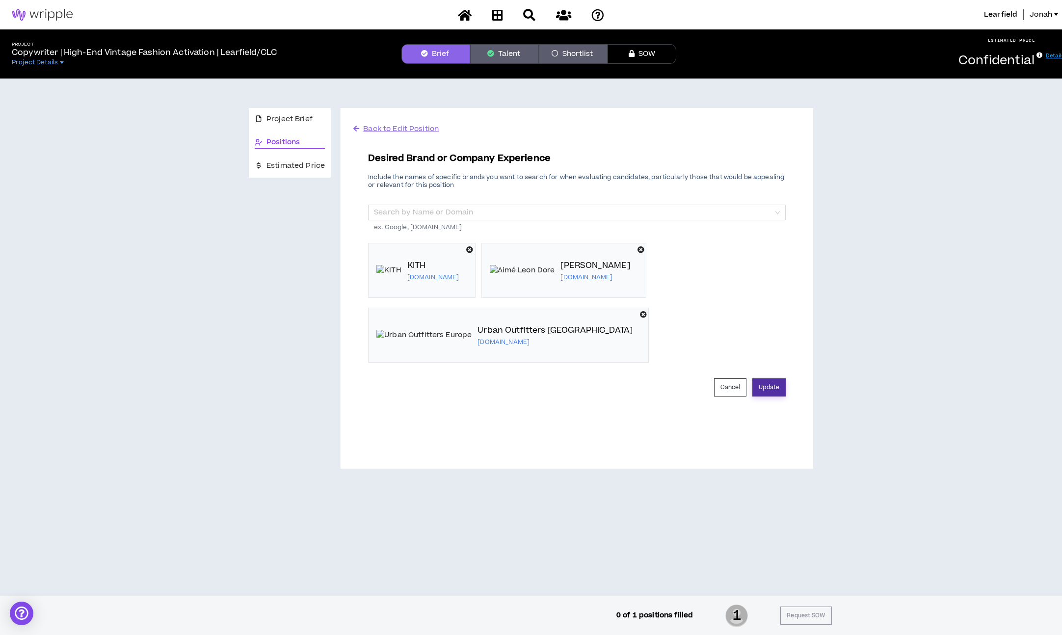
click at [764, 378] on button "Update" at bounding box center [768, 387] width 33 height 18
click at [740, 210] on input "search" at bounding box center [573, 212] width 399 height 15
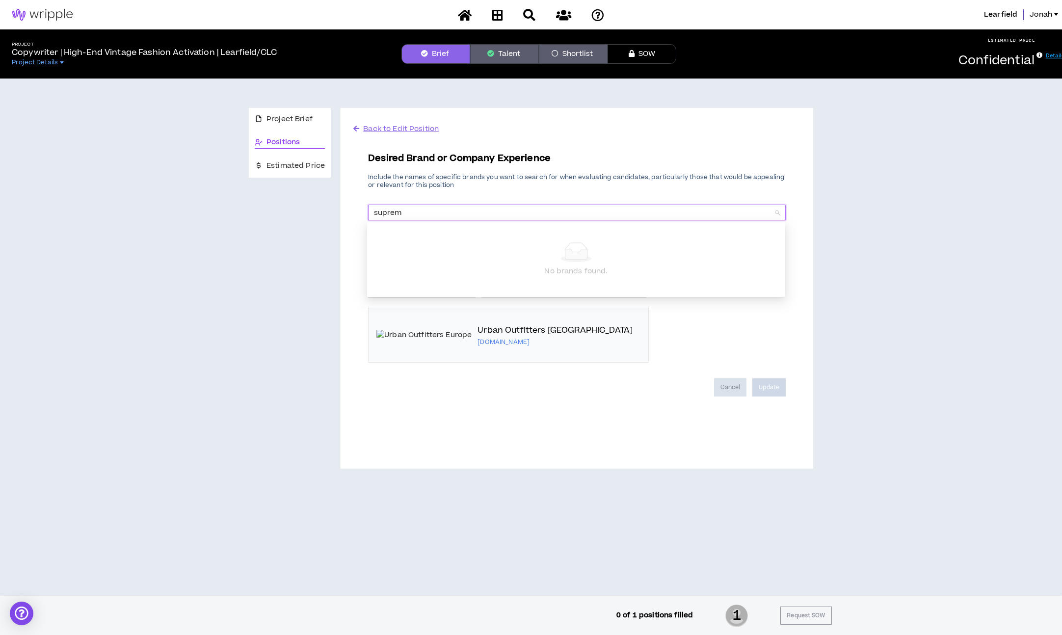
type input "supreme"
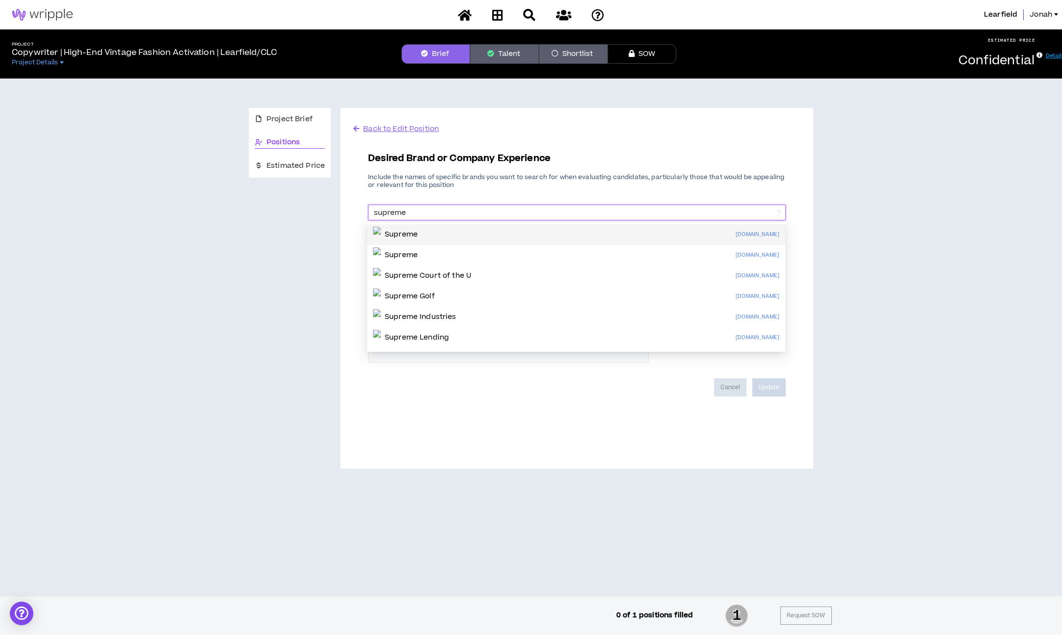
click at [619, 232] on div "Supreme [DOMAIN_NAME]" at bounding box center [576, 235] width 406 height 16
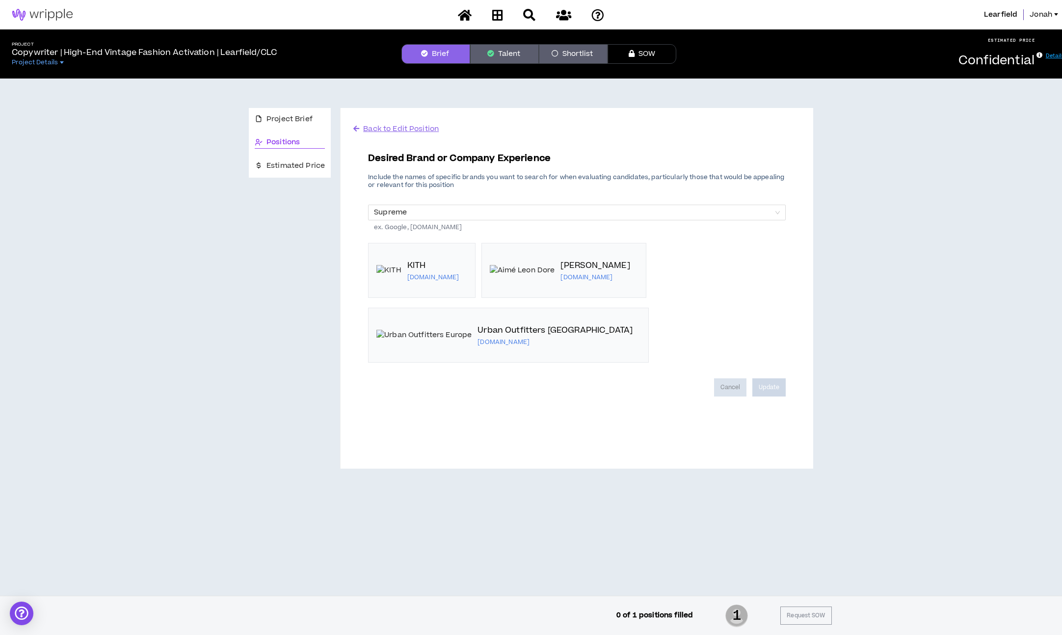
click at [423, 131] on span "Back to Edit Position" at bounding box center [401, 129] width 76 height 10
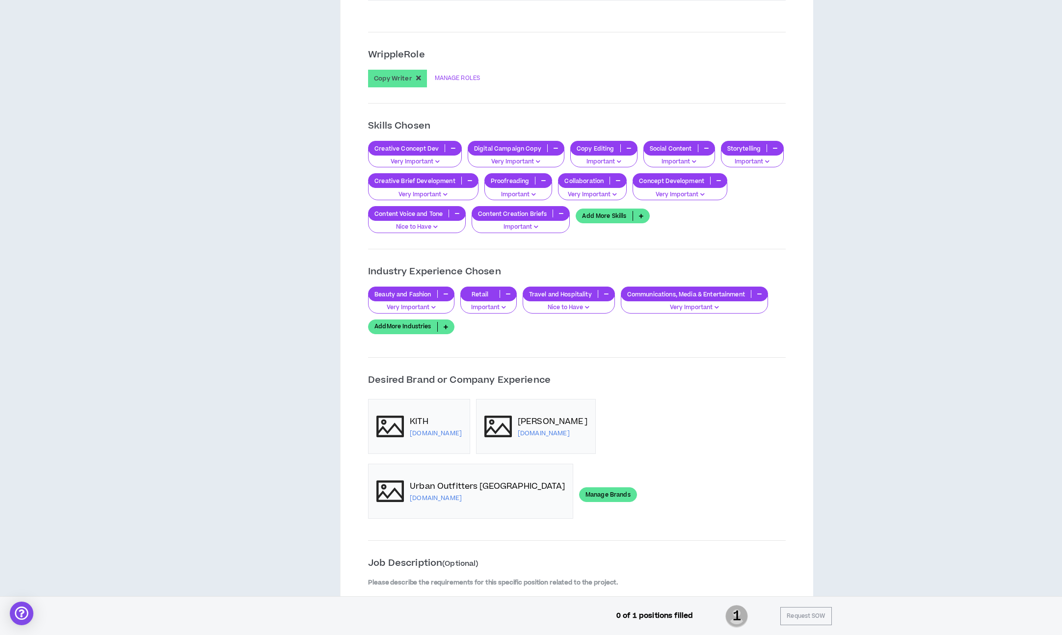
scroll to position [772, 0]
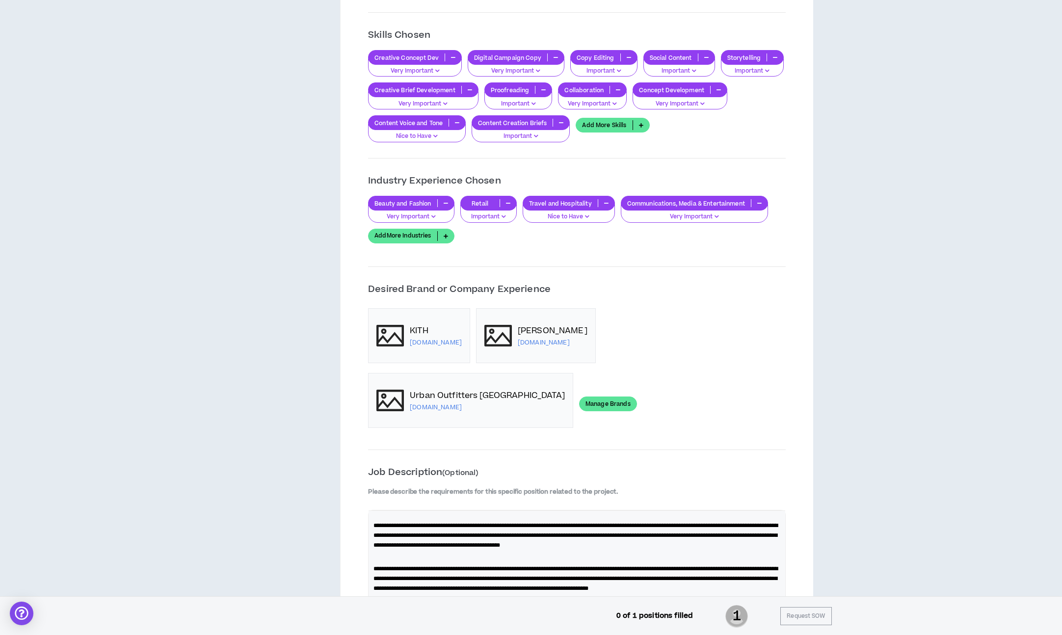
click at [579, 397] on link "Manage Brands" at bounding box center [608, 404] width 58 height 15
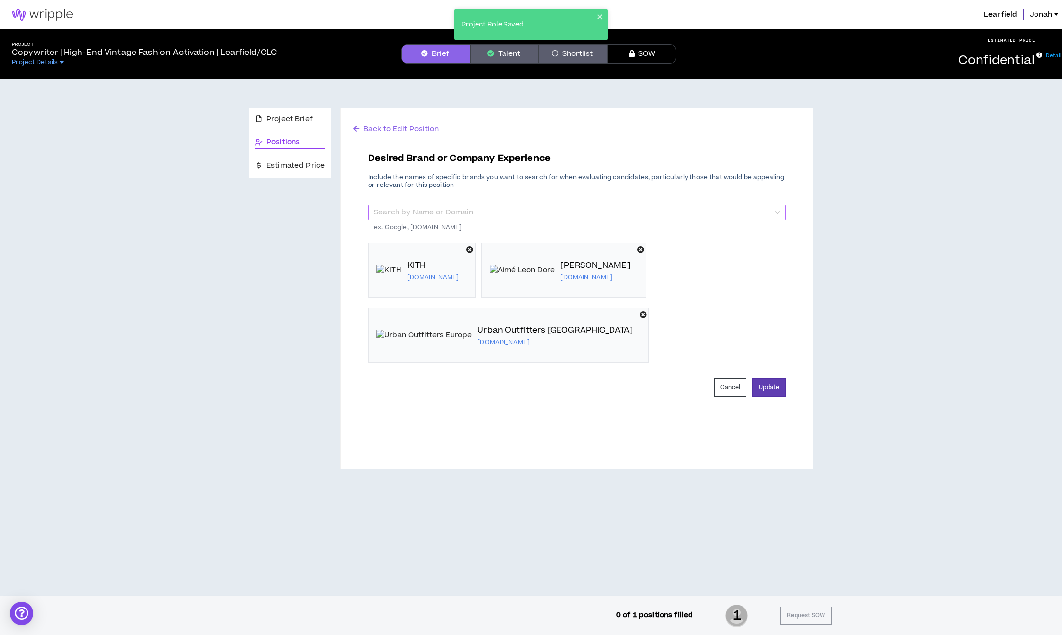
click at [546, 218] on input "search" at bounding box center [573, 212] width 399 height 15
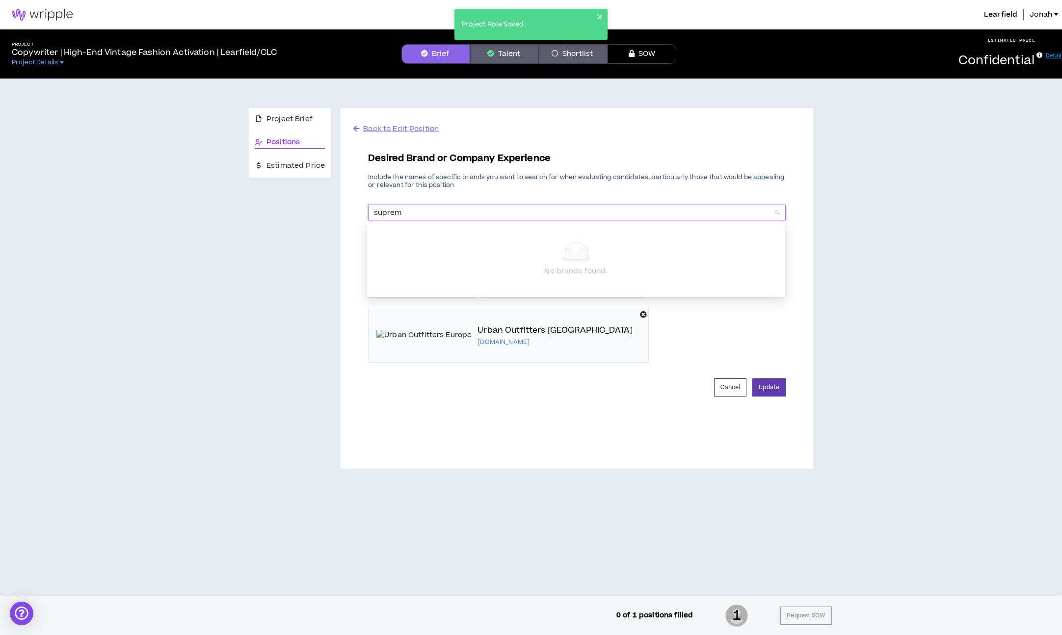
type input "supreme"
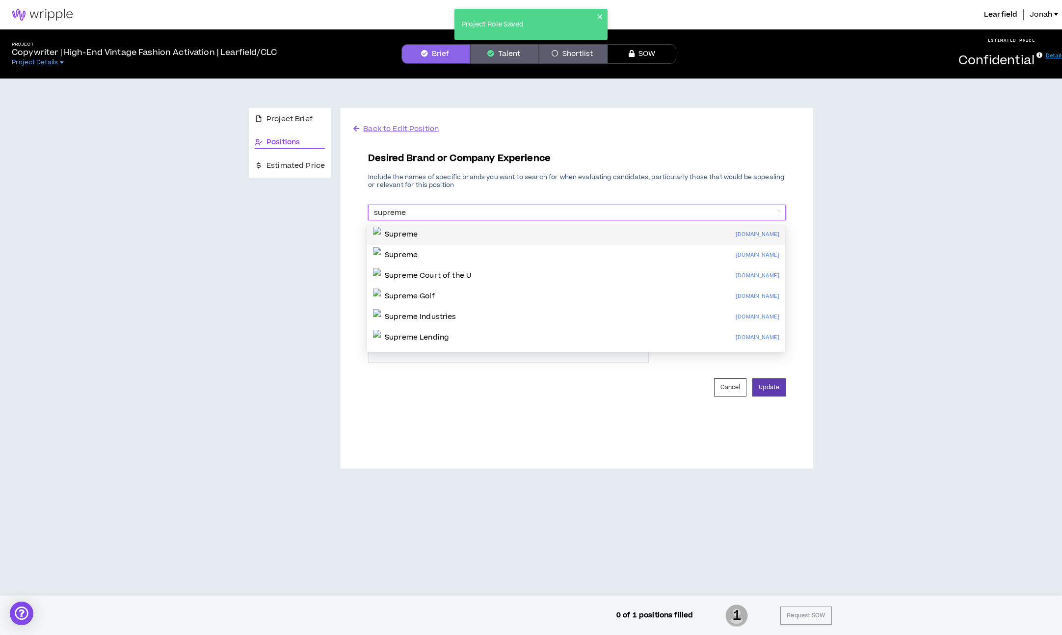
click at [504, 236] on div "Supreme [DOMAIN_NAME]" at bounding box center [576, 235] width 406 height 16
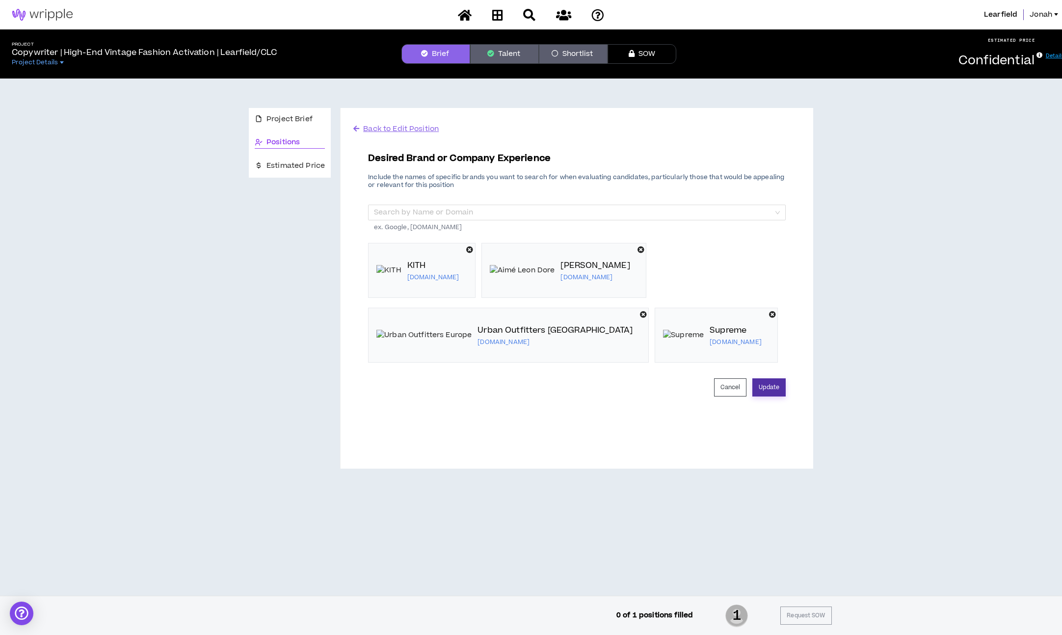
click at [760, 383] on button "Update" at bounding box center [768, 387] width 33 height 18
click at [401, 133] on span "Back to Edit Position" at bounding box center [401, 129] width 76 height 10
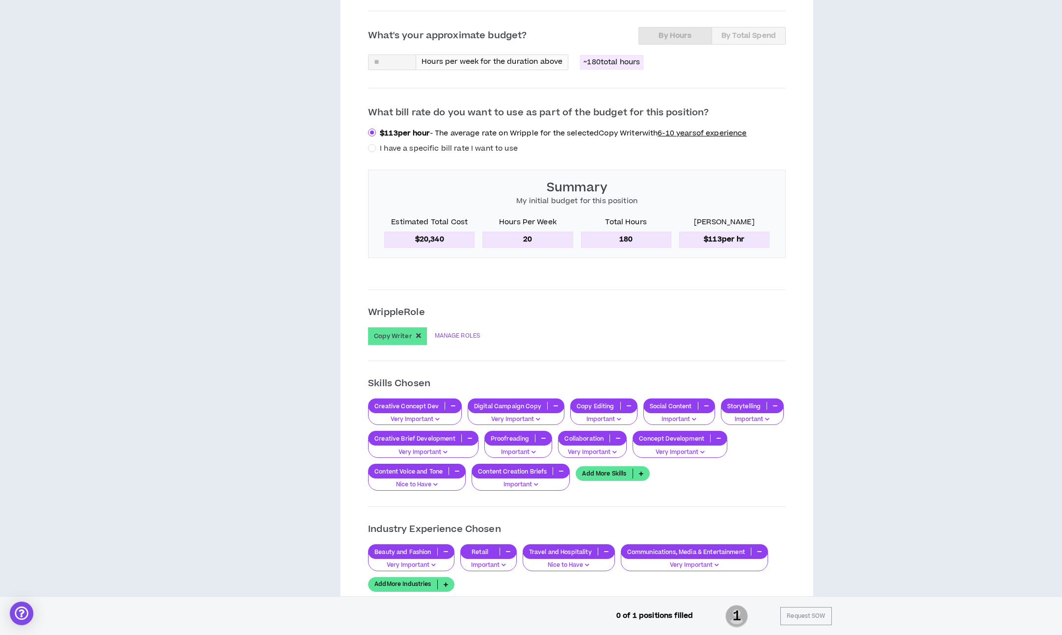
scroll to position [685, 0]
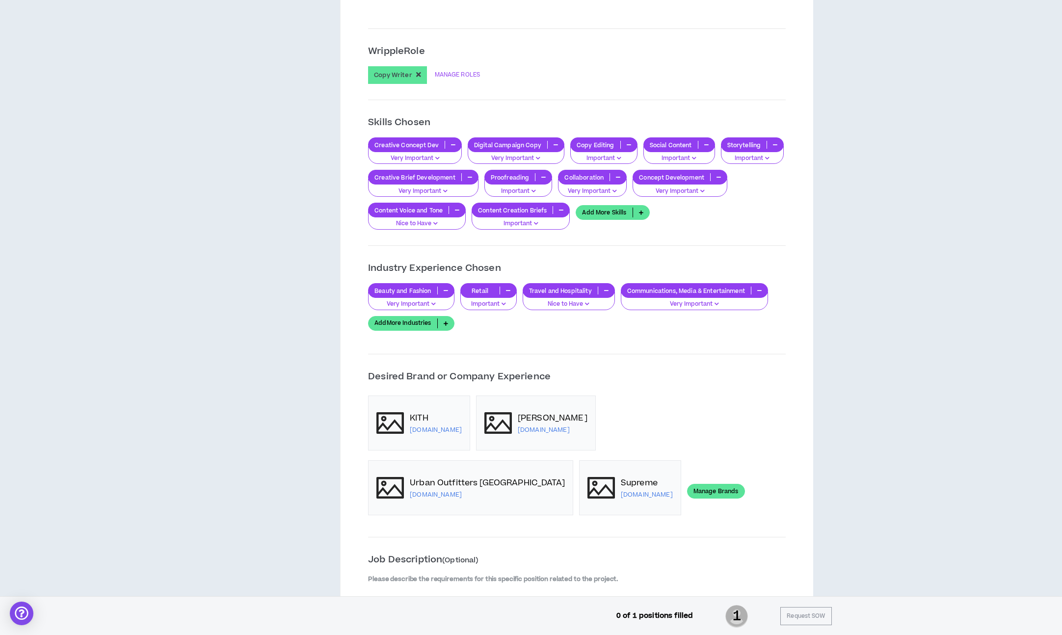
click at [513, 501] on div "KITH [DOMAIN_NAME] [PERSON_NAME] [DOMAIN_NAME] Urban Outfitters Europe [DOMAIN_…" at bounding box center [577, 456] width 418 height 120
click at [687, 491] on link "Manage Brands" at bounding box center [716, 491] width 58 height 15
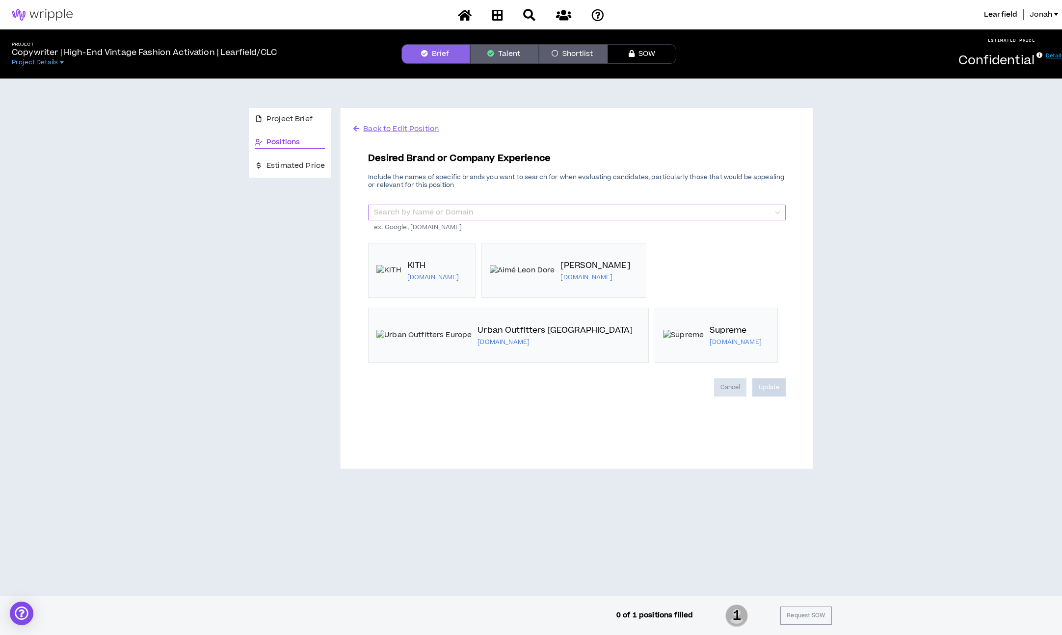
click at [469, 218] on input "search" at bounding box center [573, 212] width 399 height 15
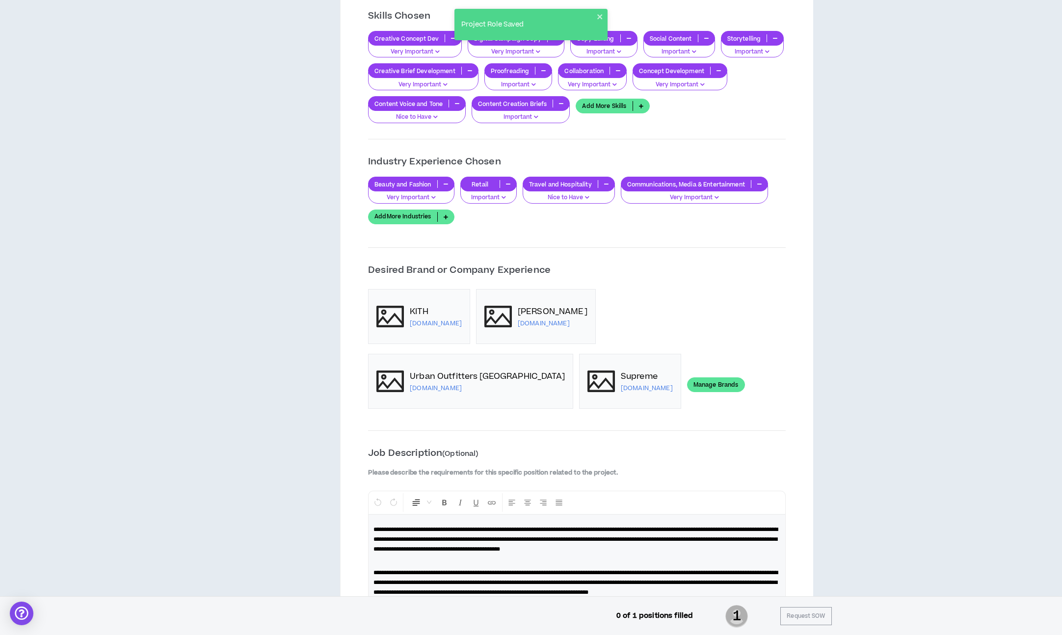
scroll to position [796, 0]
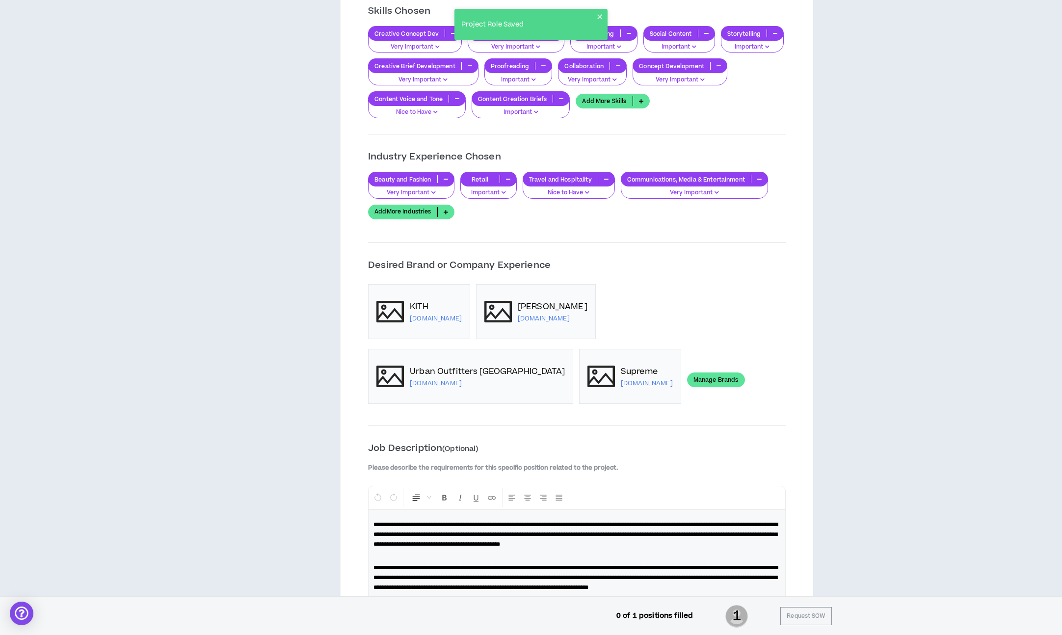
click at [687, 374] on link "Manage Brands" at bounding box center [716, 379] width 58 height 15
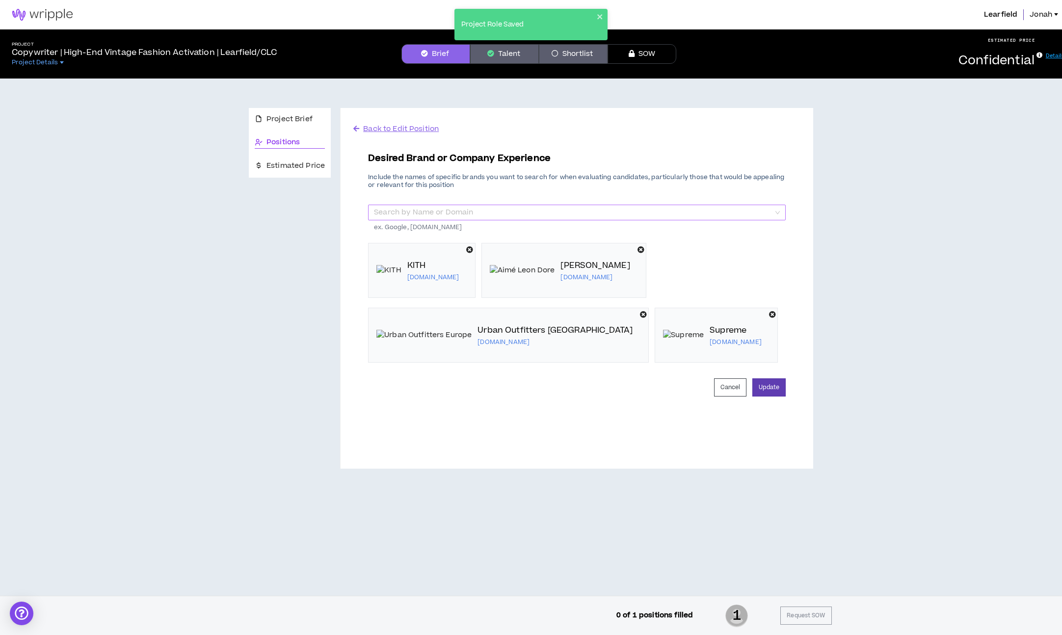
click at [498, 212] on input "search" at bounding box center [573, 212] width 399 height 15
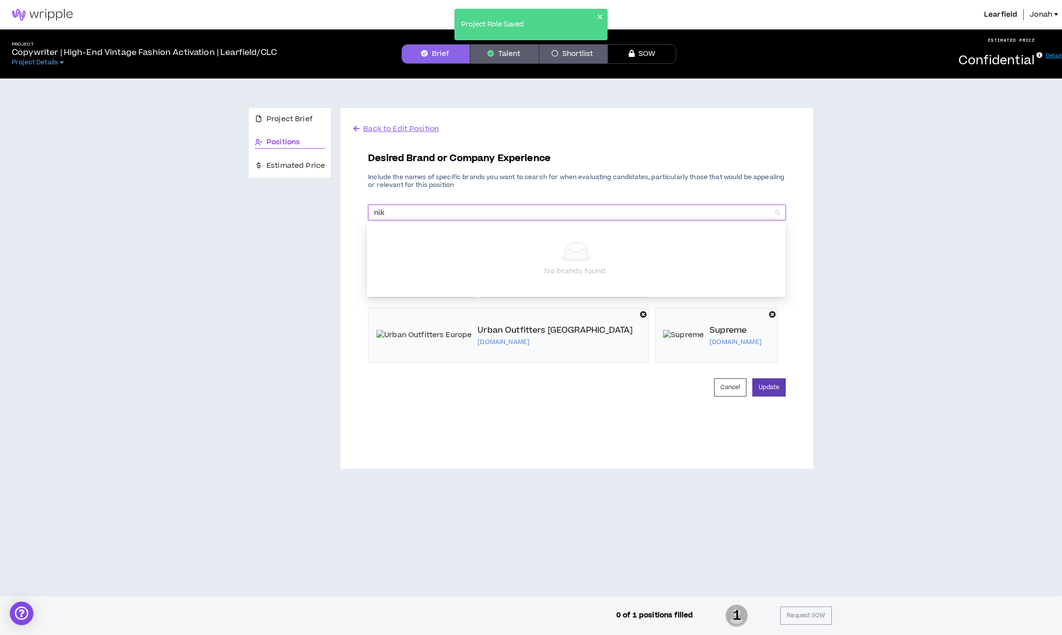
type input "nike"
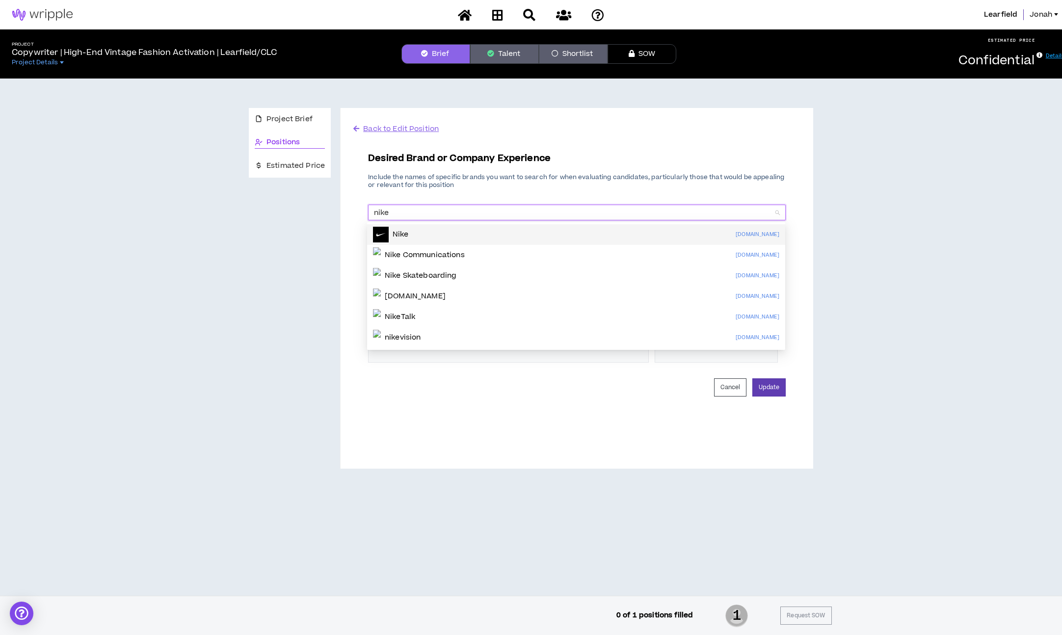
click at [466, 234] on div "Nike [DOMAIN_NAME]" at bounding box center [576, 235] width 406 height 16
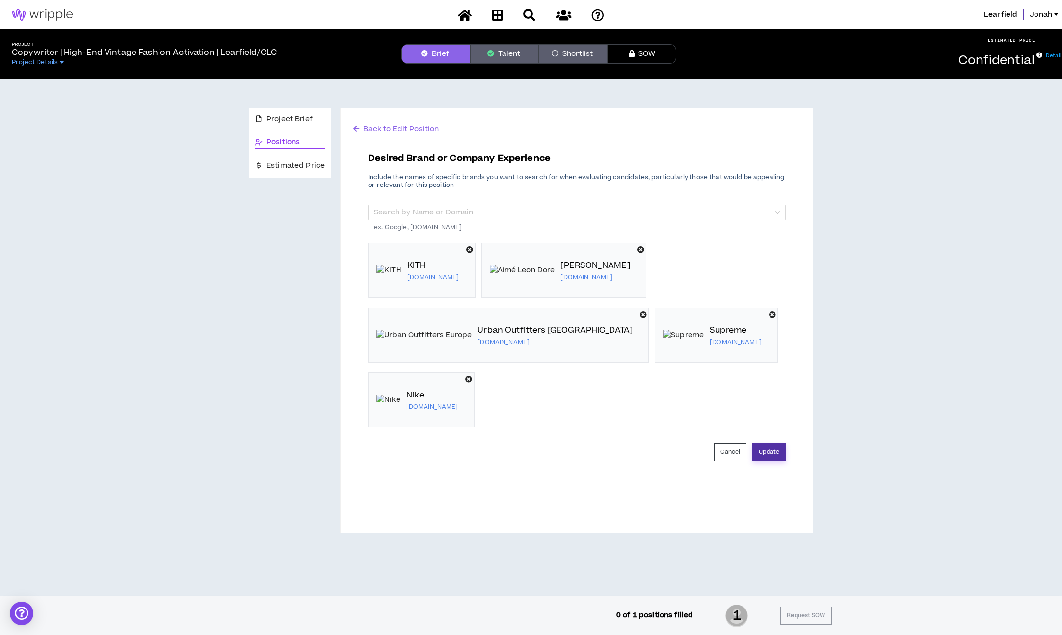
click at [778, 443] on button "Update" at bounding box center [768, 452] width 33 height 18
click at [377, 130] on span "Back to Edit Position" at bounding box center [401, 129] width 76 height 10
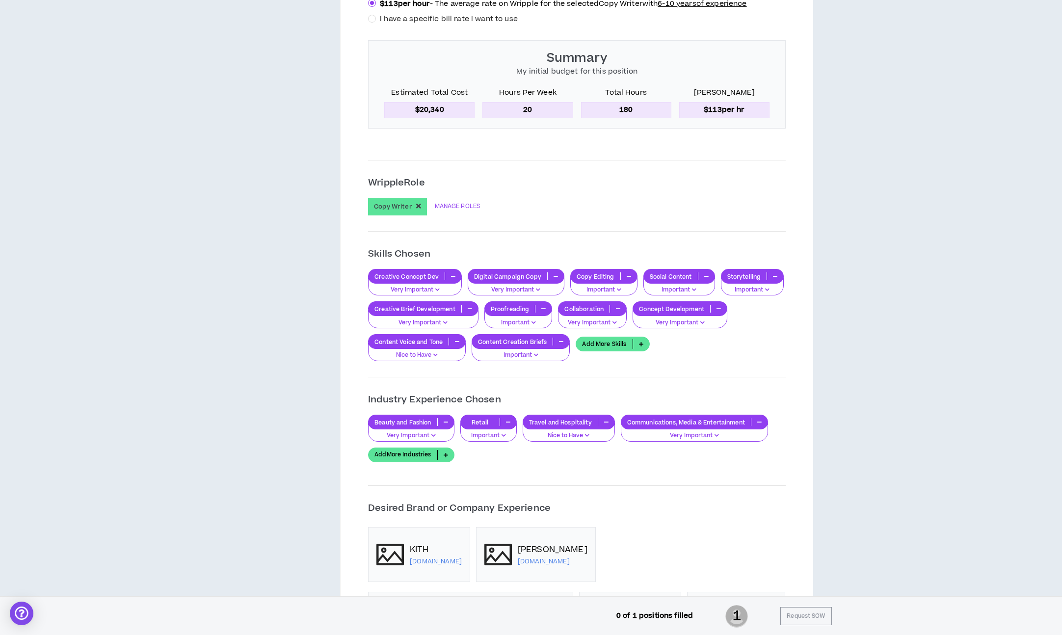
scroll to position [676, 0]
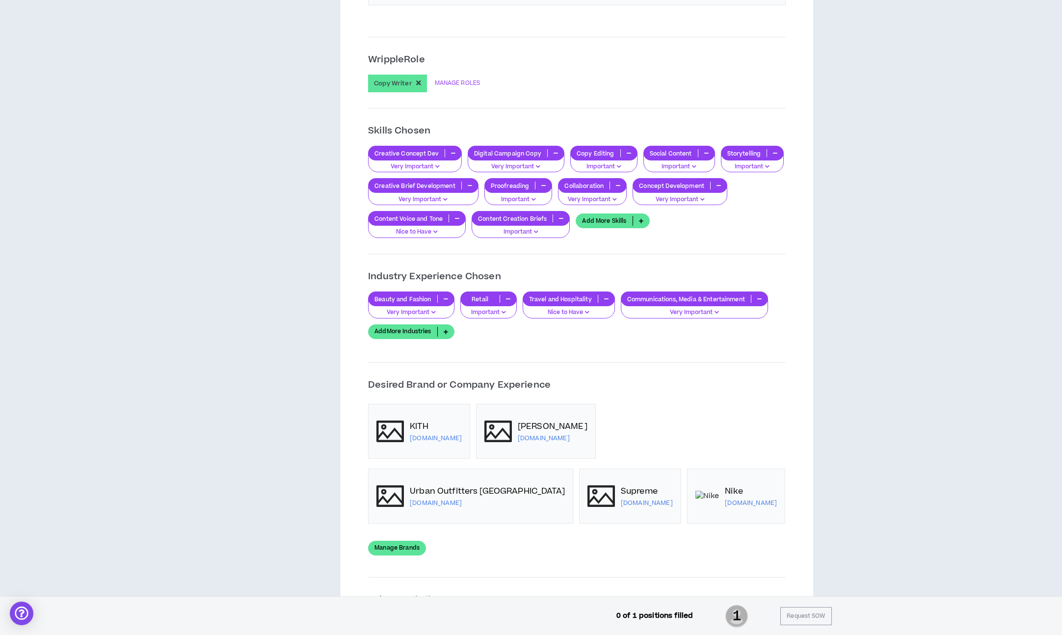
click at [426, 541] on link "Manage Brands" at bounding box center [397, 548] width 58 height 15
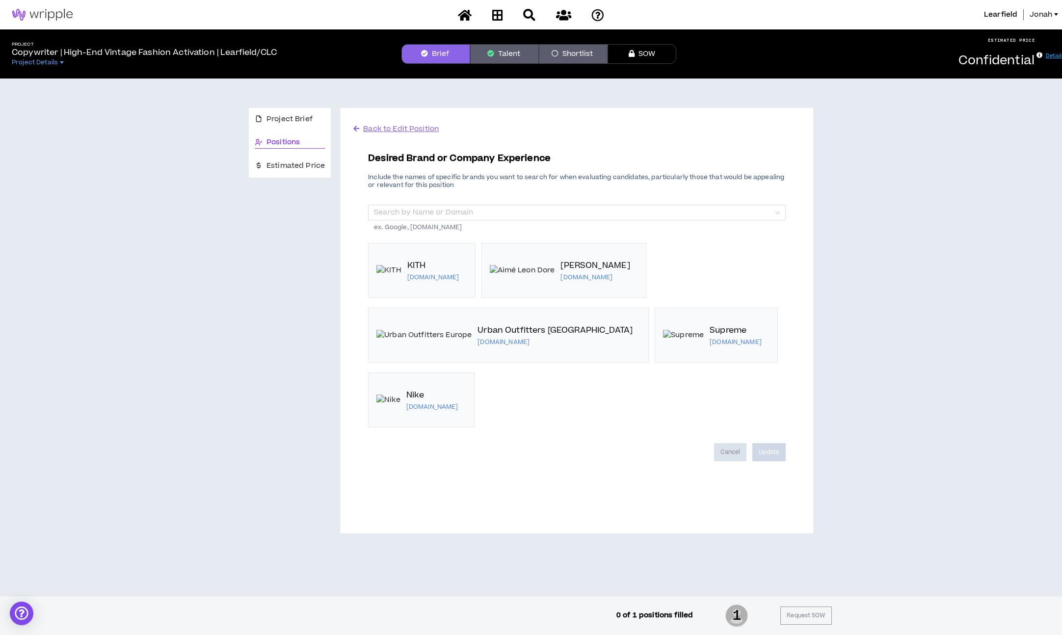
click at [556, 220] on p "ex. Google, [DOMAIN_NAME]" at bounding box center [577, 225] width 418 height 11
click at [560, 217] on input "search" at bounding box center [573, 212] width 399 height 15
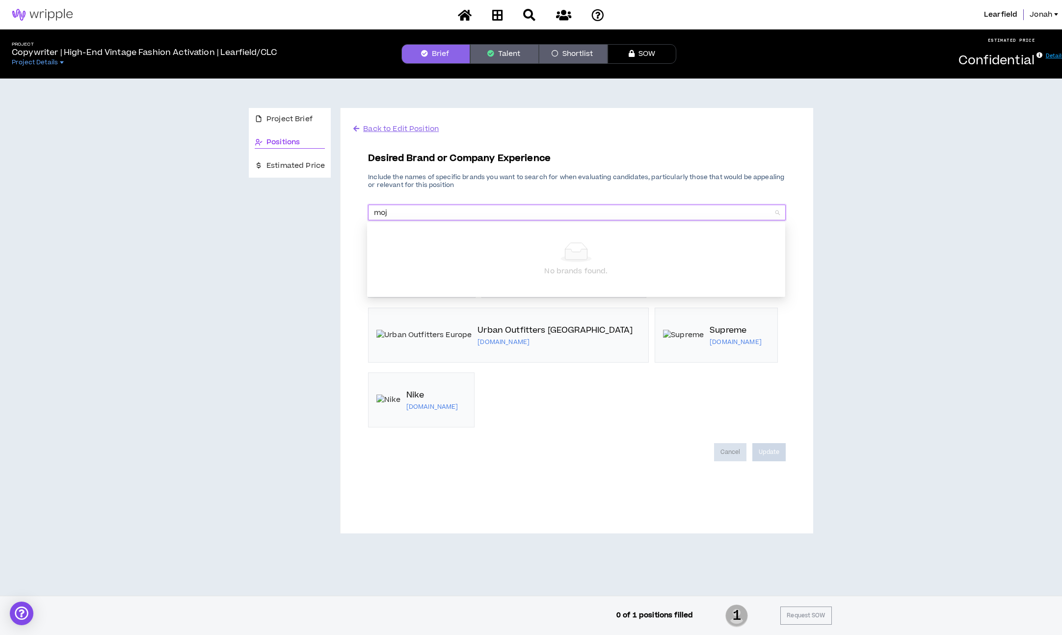
type input "mojo"
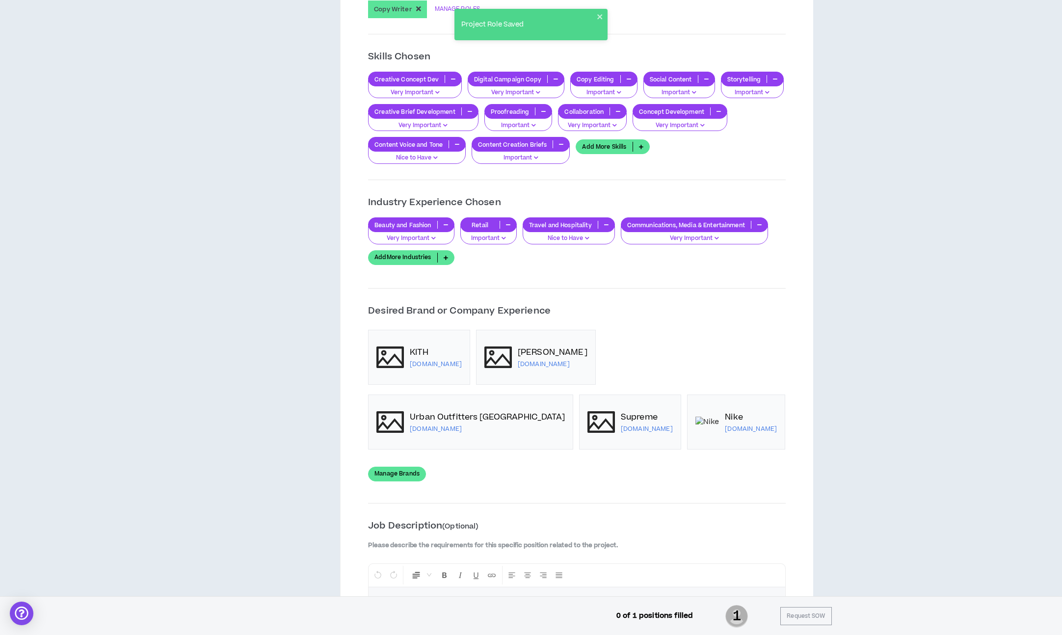
scroll to position [796, 0]
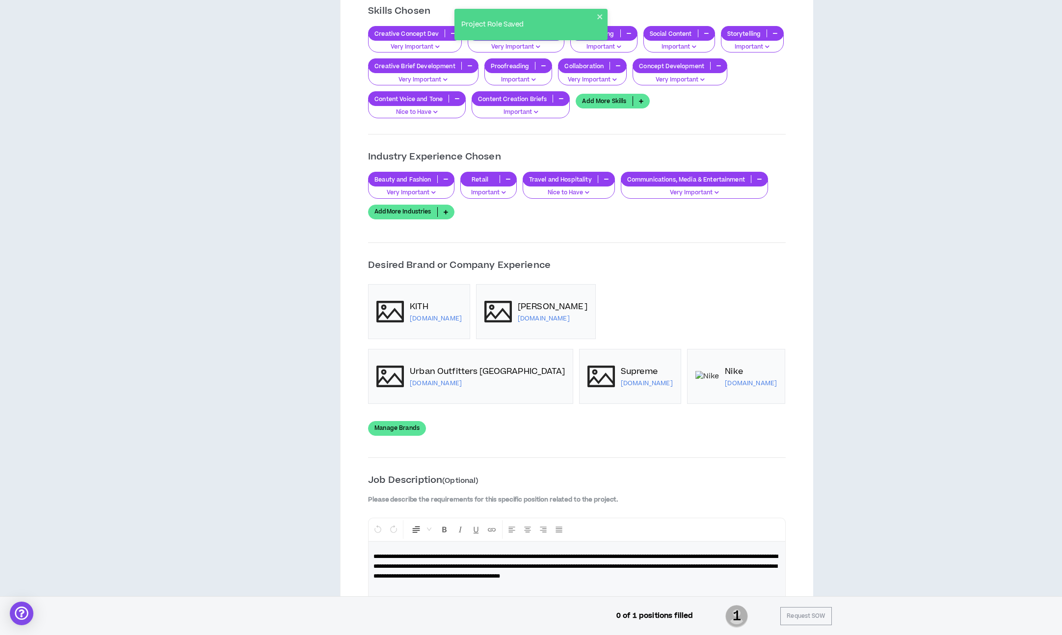
click at [426, 421] on link "Manage Brands" at bounding box center [397, 428] width 58 height 15
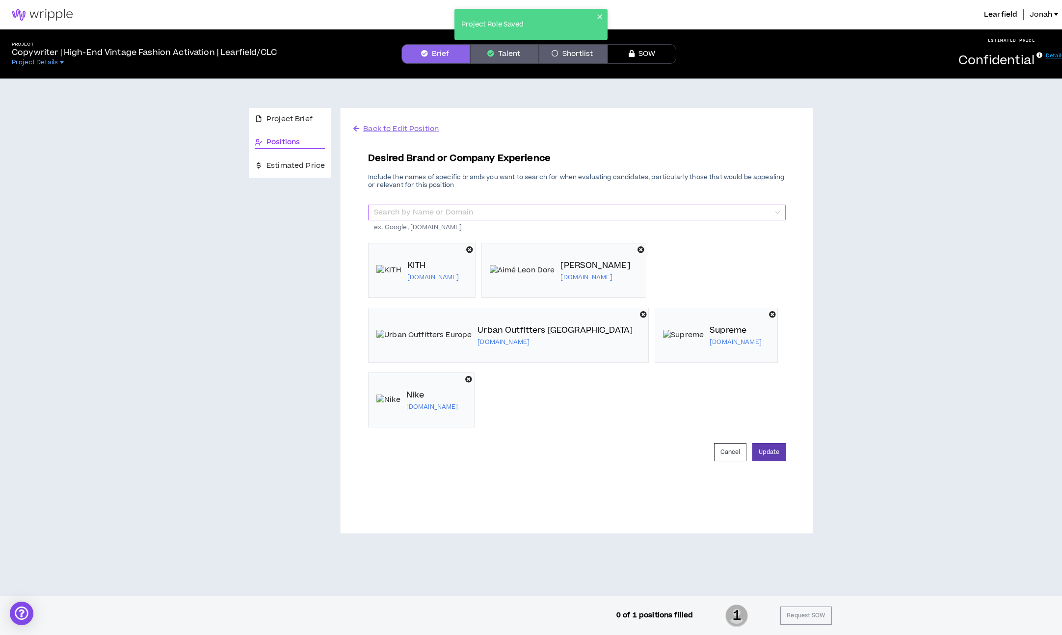
click at [620, 219] on input "search" at bounding box center [573, 212] width 399 height 15
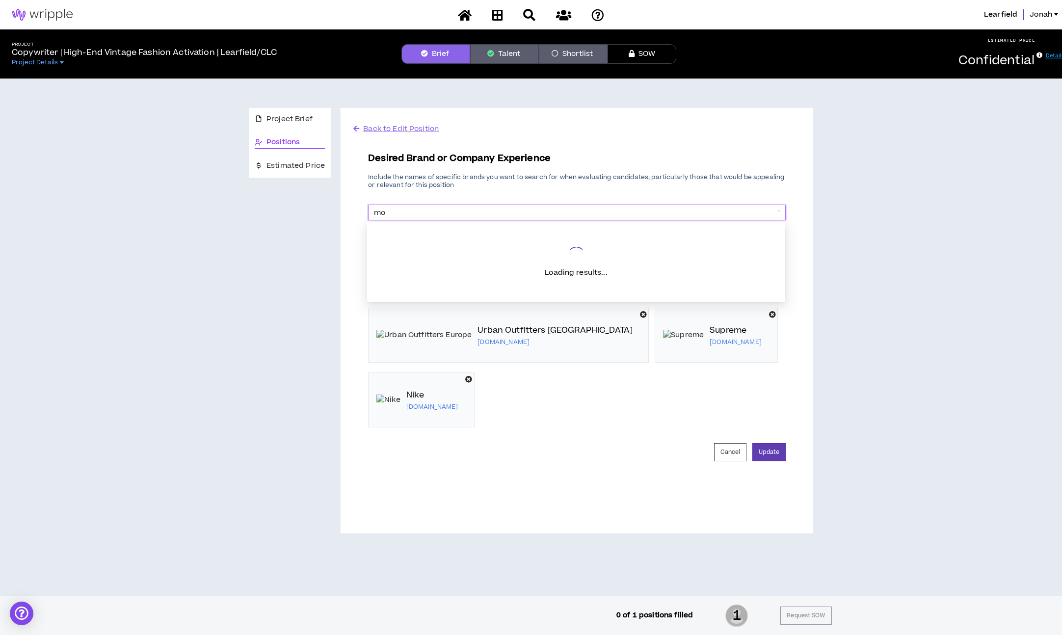
type input "m"
type input "[PERSON_NAME]"
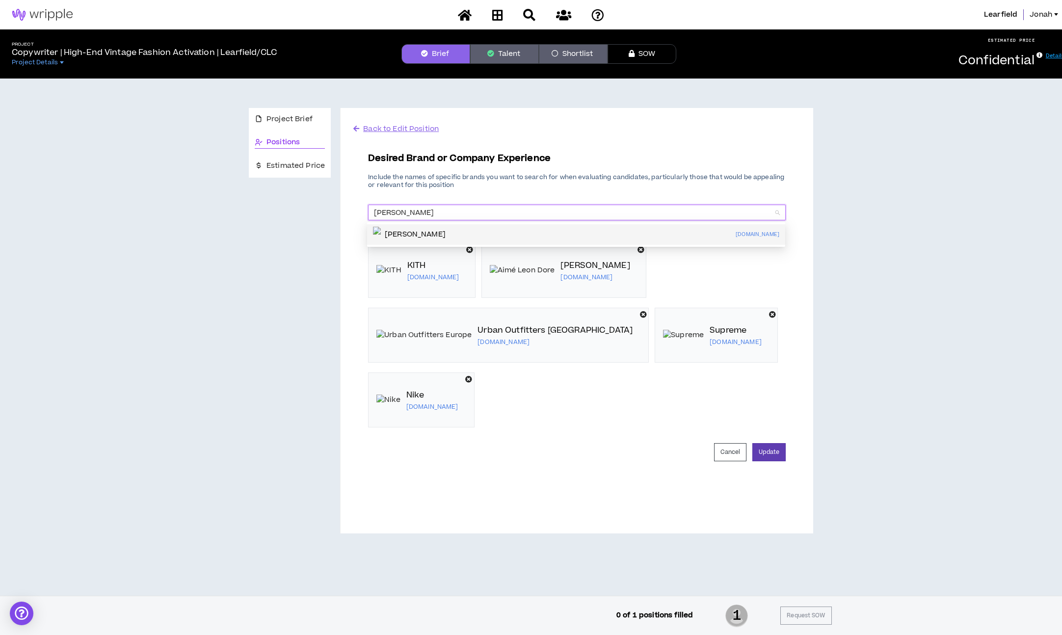
click at [546, 234] on div "[PERSON_NAME][DOMAIN_NAME]" at bounding box center [576, 235] width 406 height 16
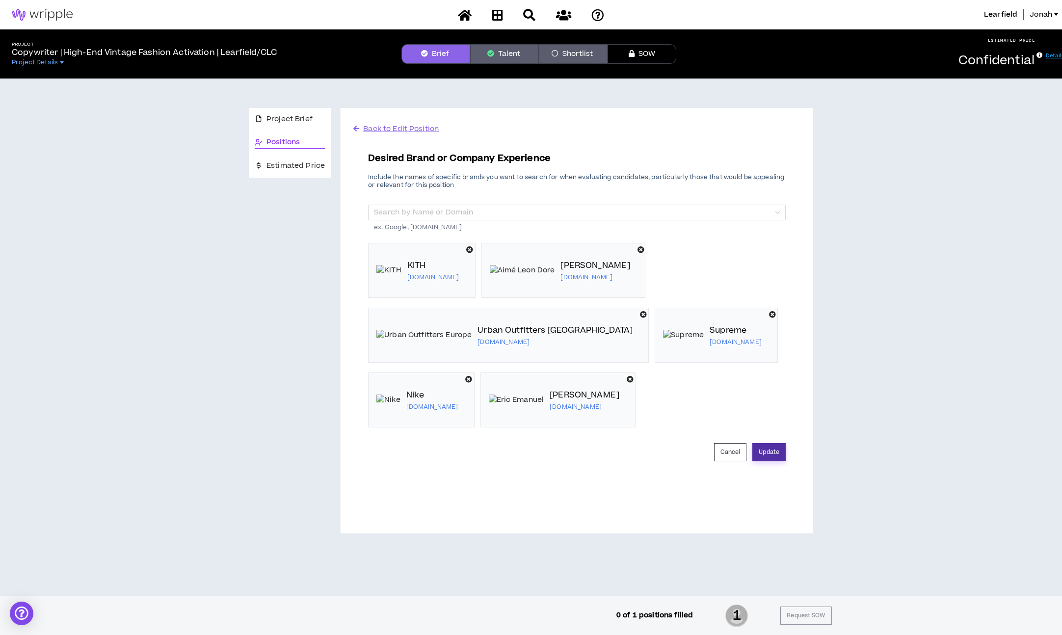
click at [776, 454] on button "Update" at bounding box center [768, 452] width 33 height 18
click at [408, 128] on span "Back to Edit Position" at bounding box center [401, 129] width 76 height 10
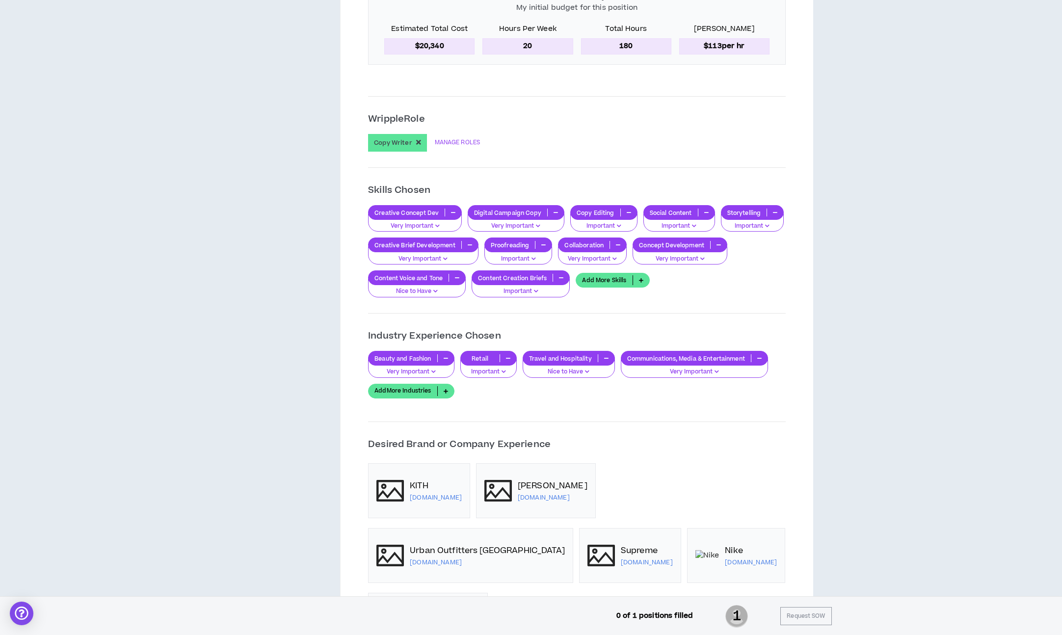
scroll to position [758, 0]
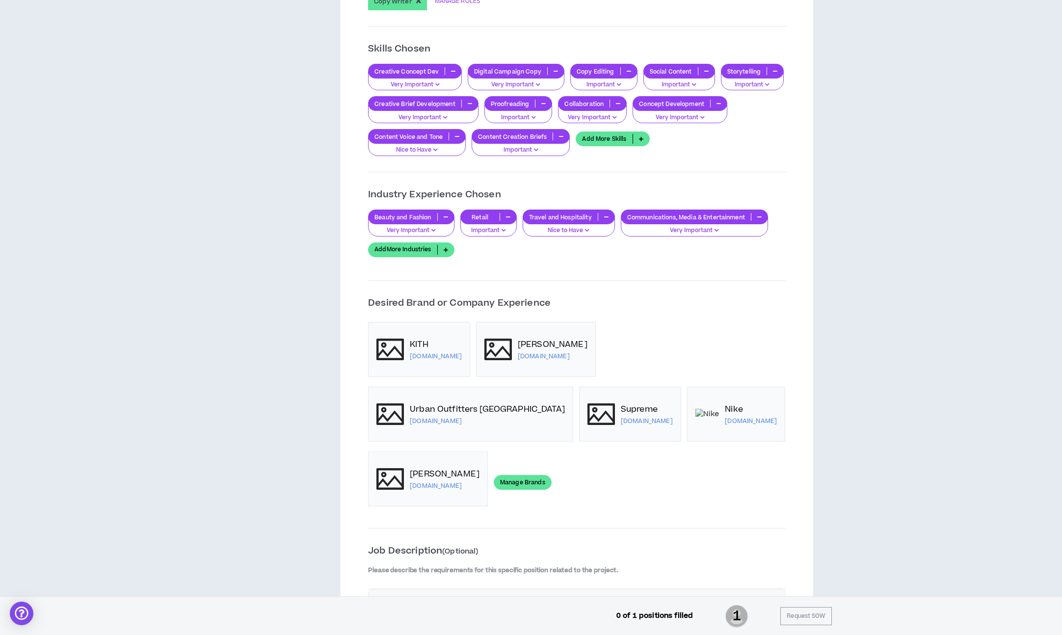
click at [494, 475] on link "Manage Brands" at bounding box center [523, 482] width 58 height 15
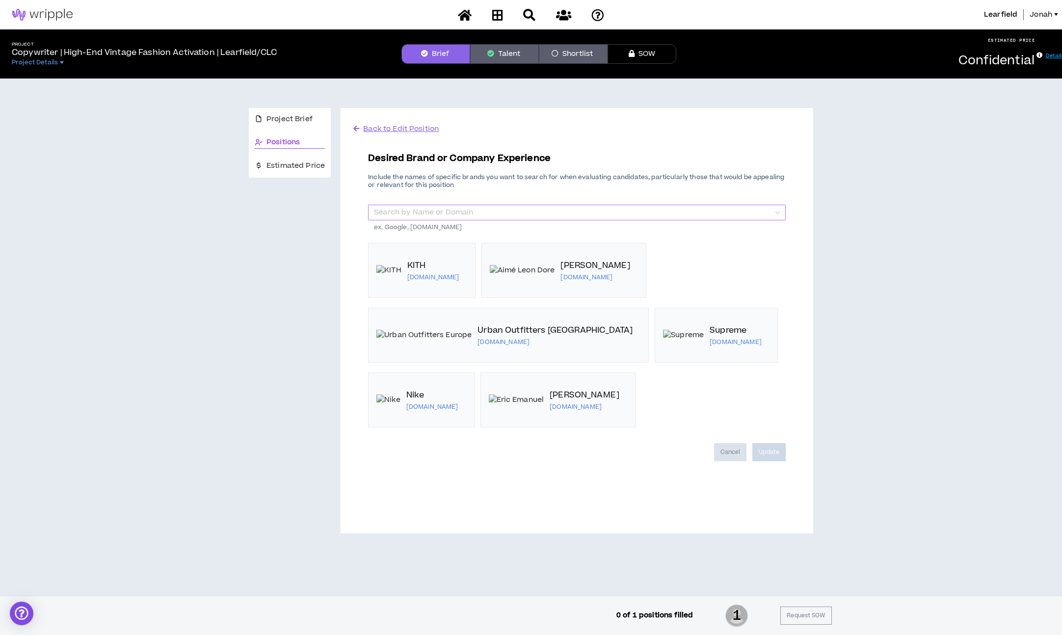
click at [518, 216] on input "search" at bounding box center [573, 212] width 399 height 15
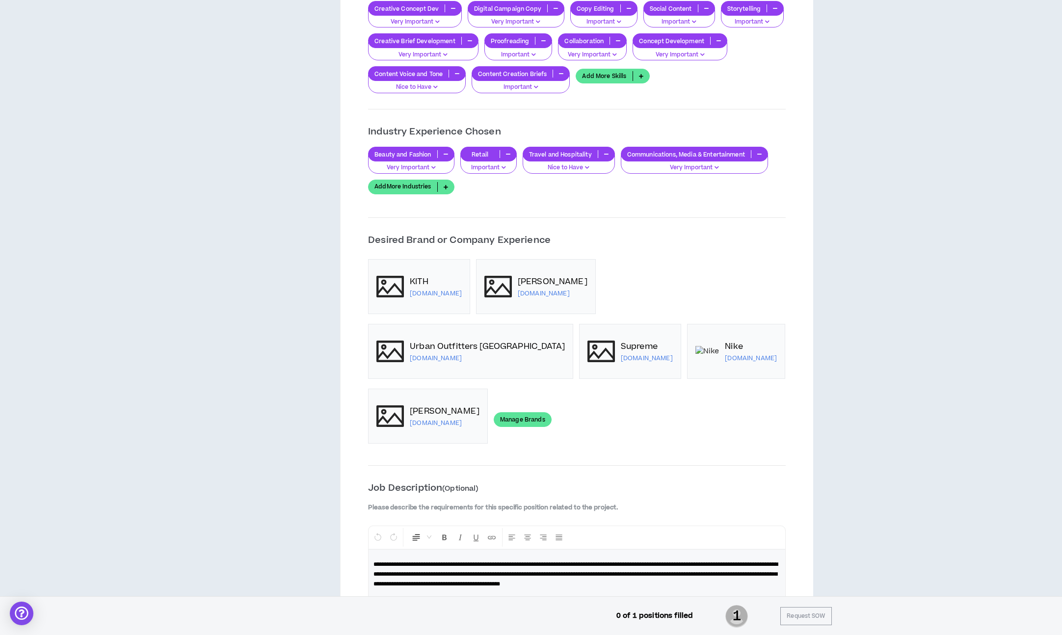
scroll to position [828, 0]
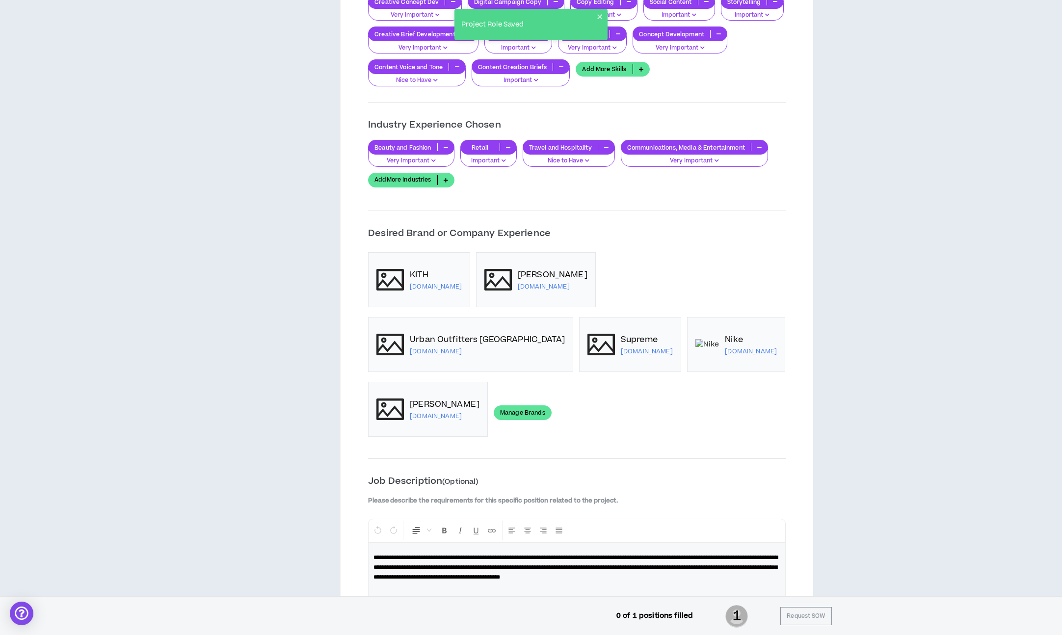
click at [494, 405] on link "Manage Brands" at bounding box center [523, 412] width 58 height 15
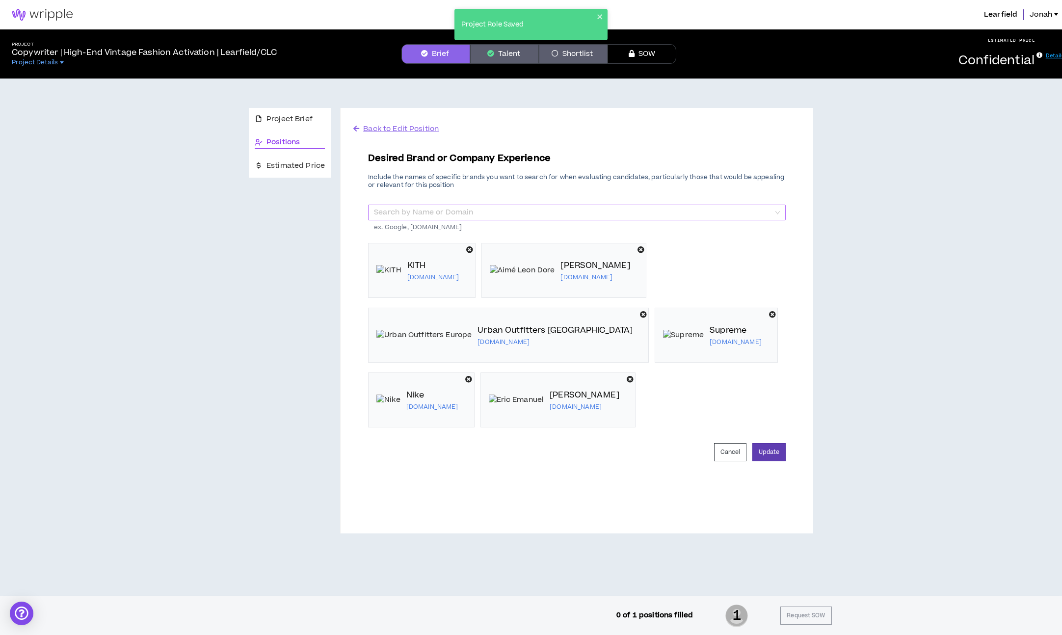
click at [518, 213] on input "search" at bounding box center [573, 212] width 399 height 15
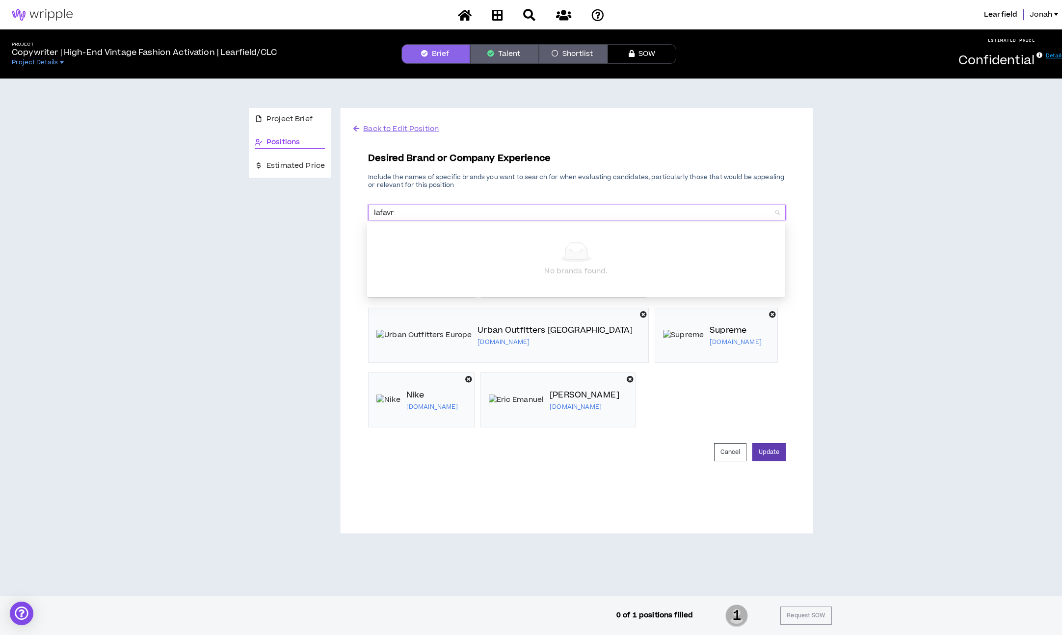
type input "[PERSON_NAME]"
type input "[PERSON_NAME] and [PERSON_NAME]"
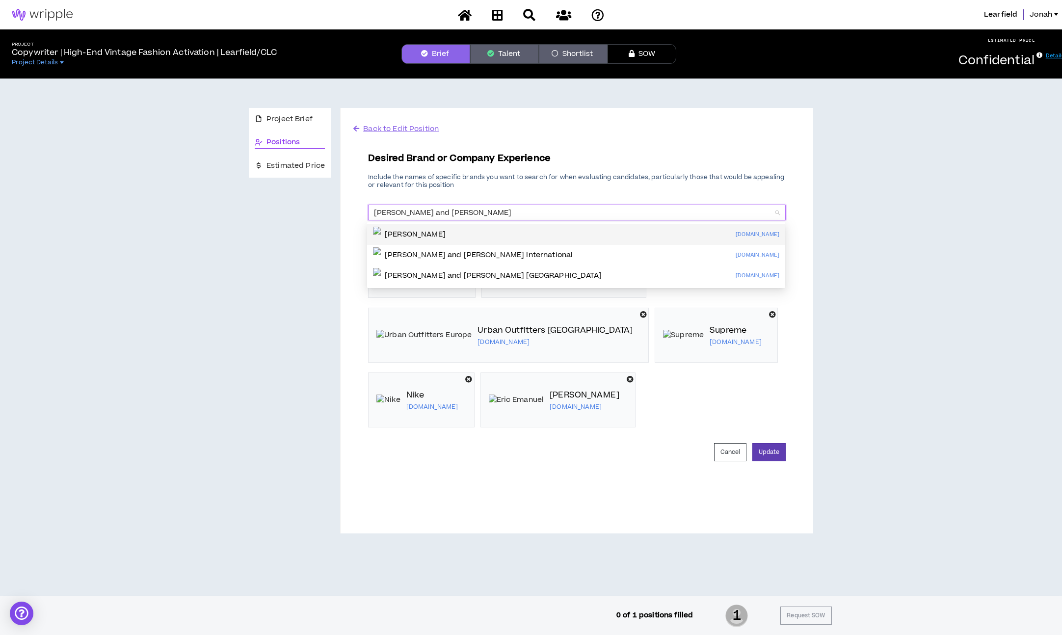
click at [506, 233] on div "[PERSON_NAME][DOMAIN_NAME]" at bounding box center [576, 235] width 406 height 16
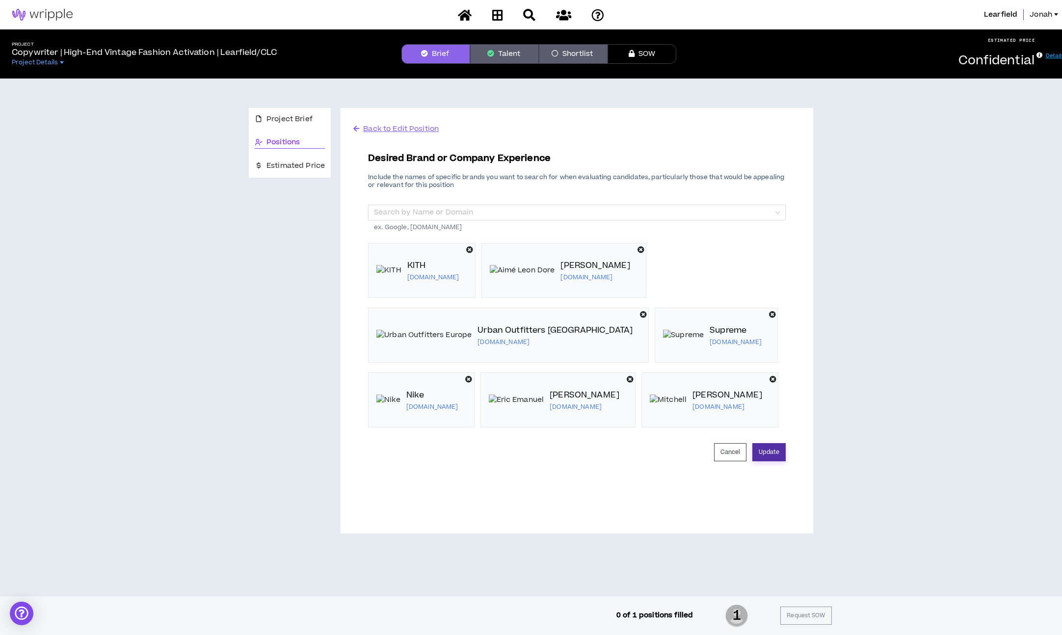
click at [775, 454] on button "Update" at bounding box center [768, 452] width 33 height 18
click at [382, 126] on span "Back to Edit Position" at bounding box center [401, 129] width 76 height 10
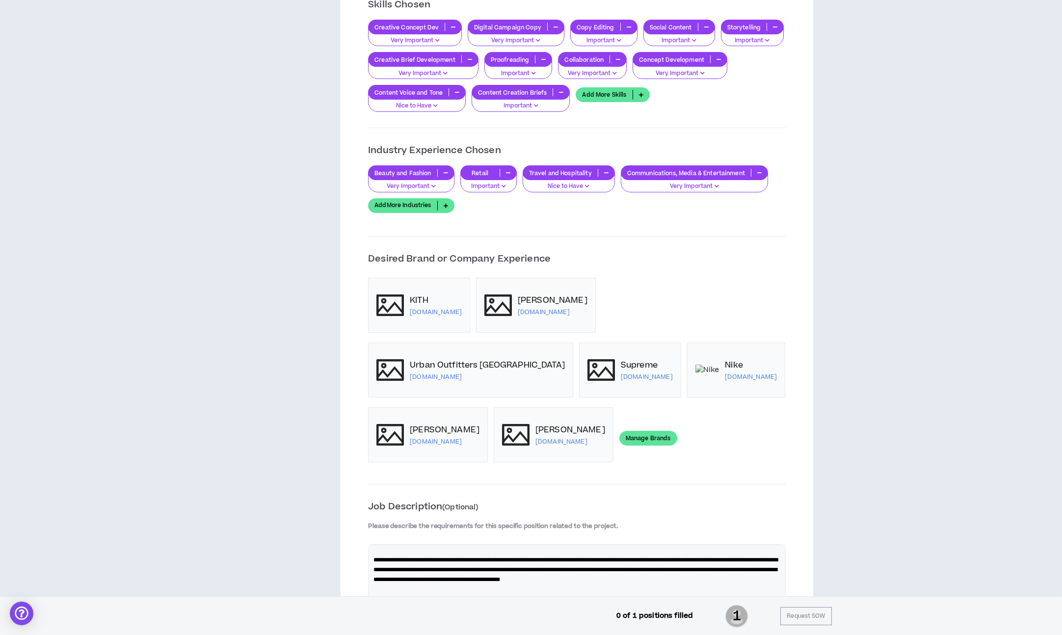
scroll to position [809, 0]
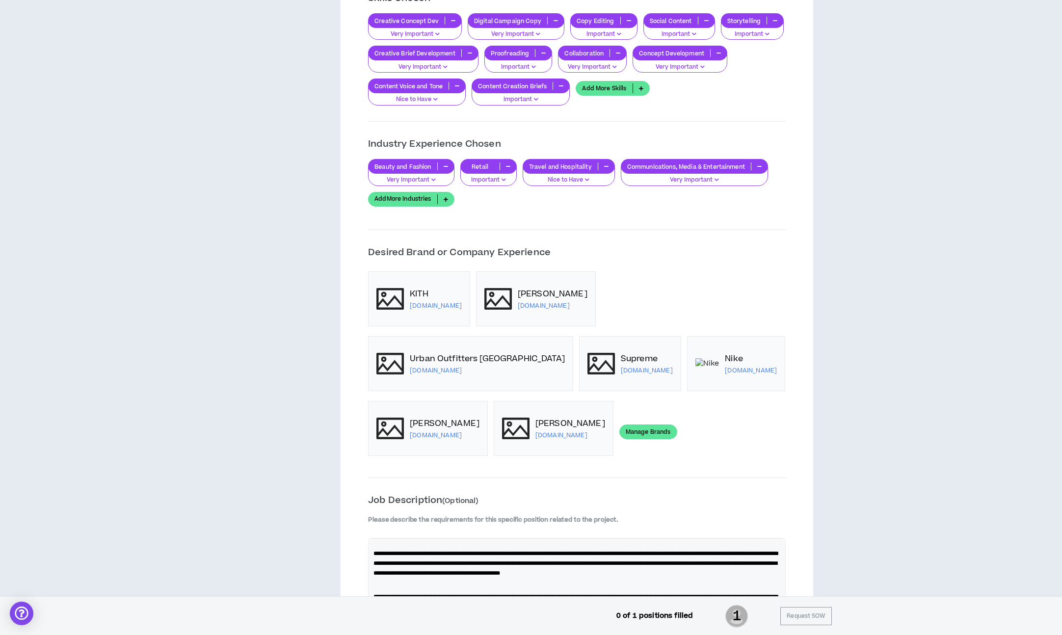
click at [619, 438] on link "Manage Brands" at bounding box center [648, 431] width 58 height 15
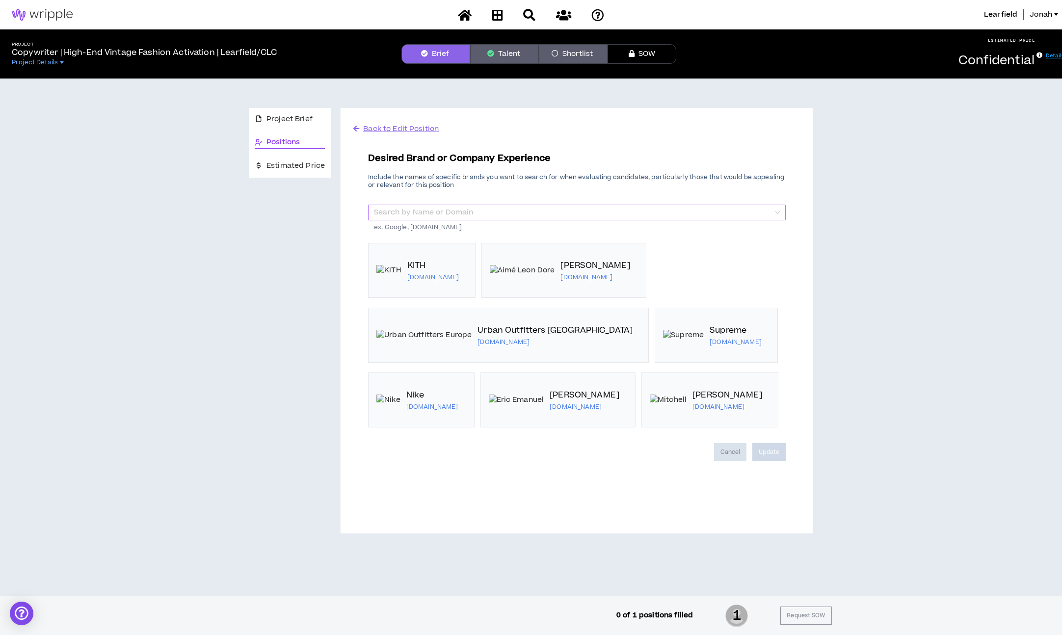
click at [522, 212] on input "search" at bounding box center [573, 212] width 399 height 15
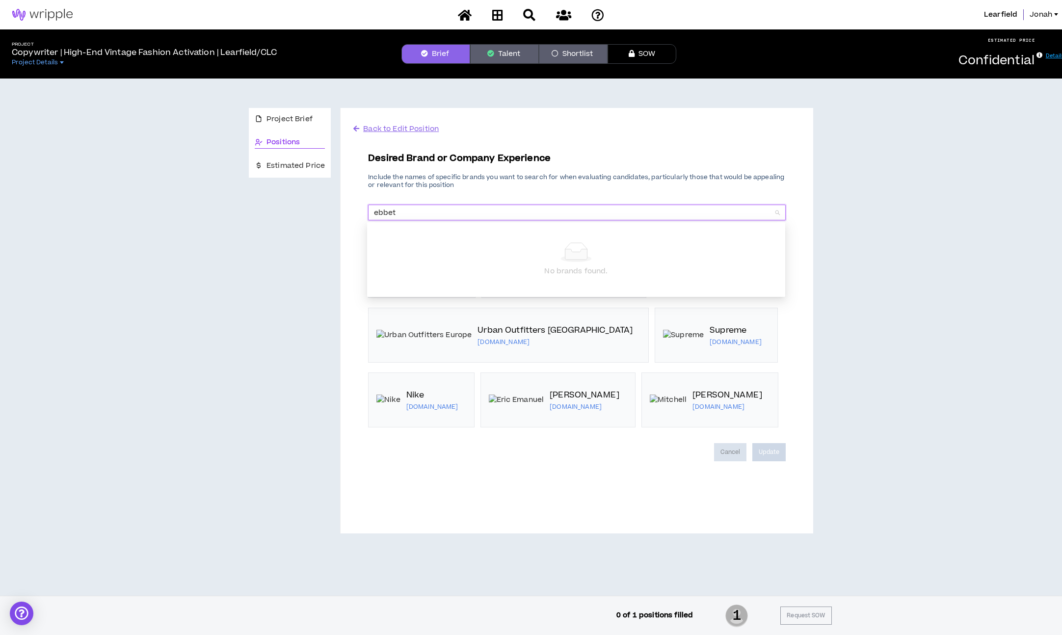
type input "ebbets"
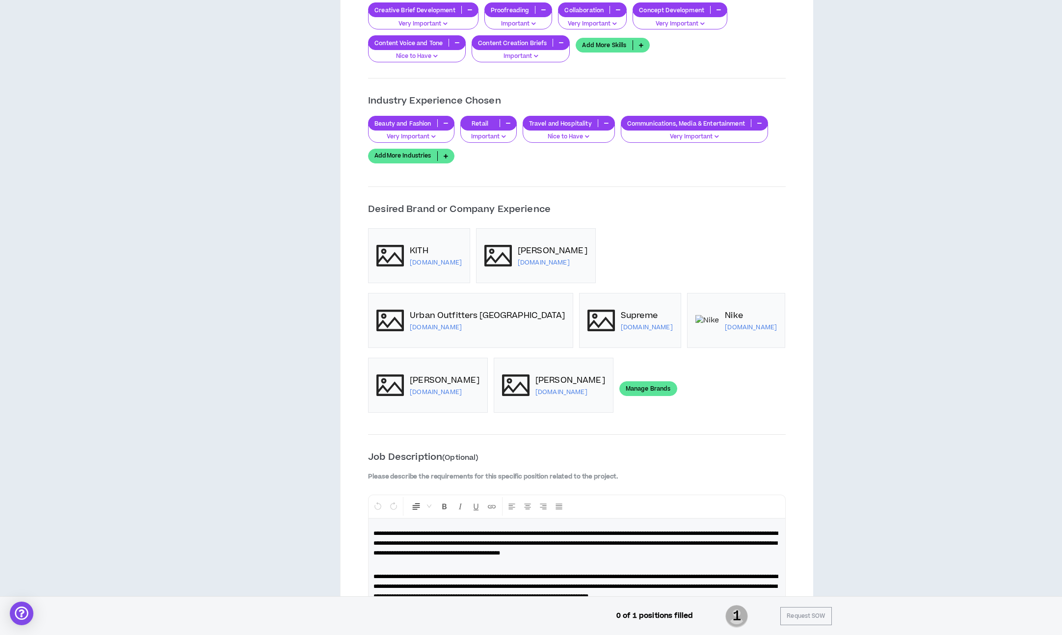
scroll to position [861, 0]
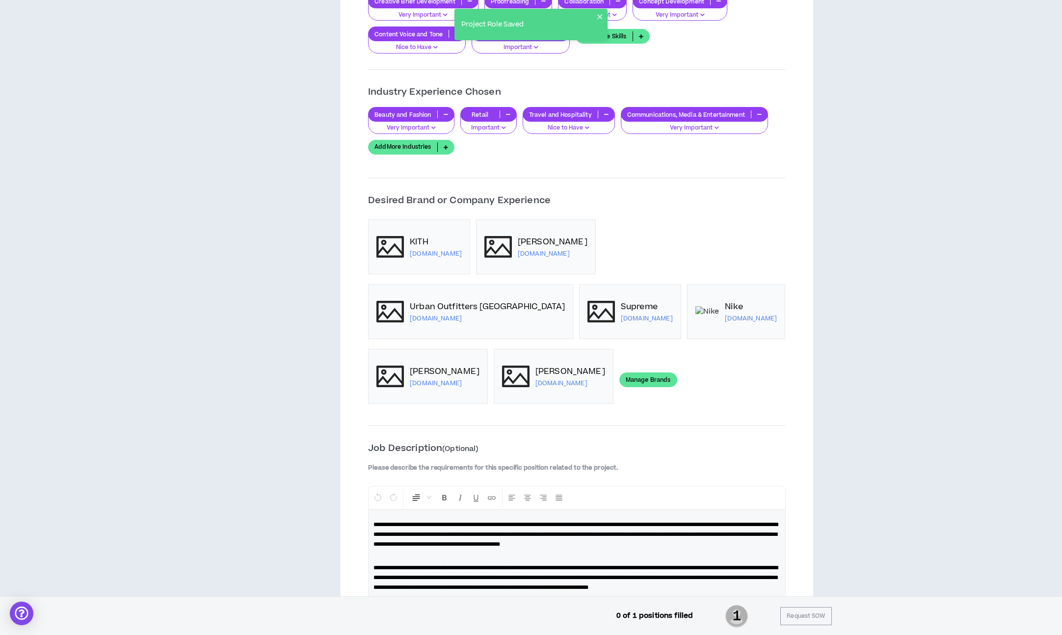
click at [619, 378] on link "Manage Brands" at bounding box center [648, 379] width 58 height 15
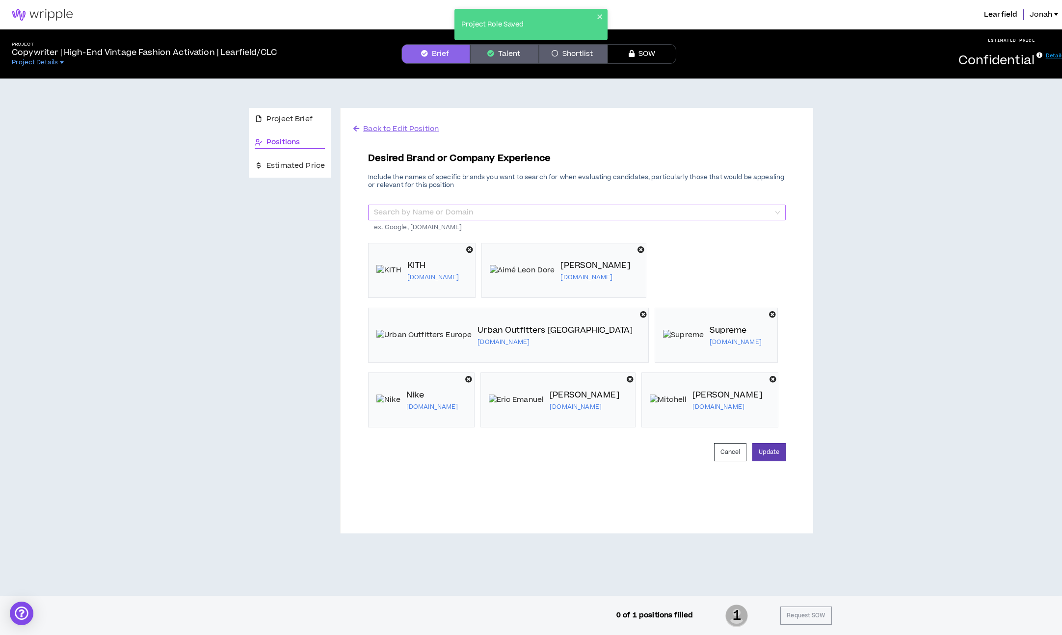
click at [502, 206] on input "search" at bounding box center [573, 212] width 399 height 15
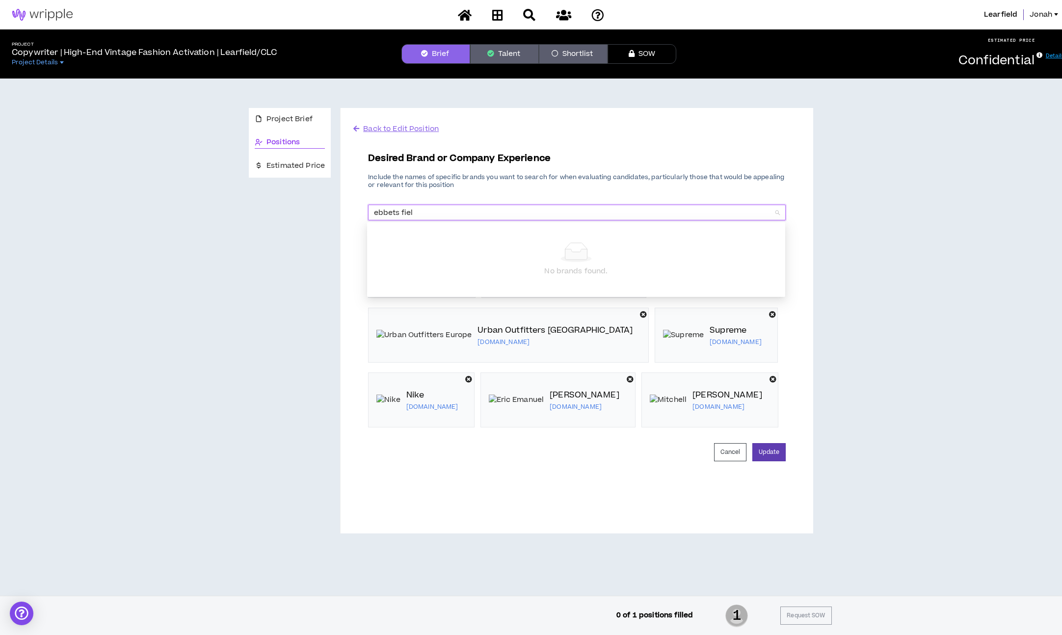
type input "ebbets field"
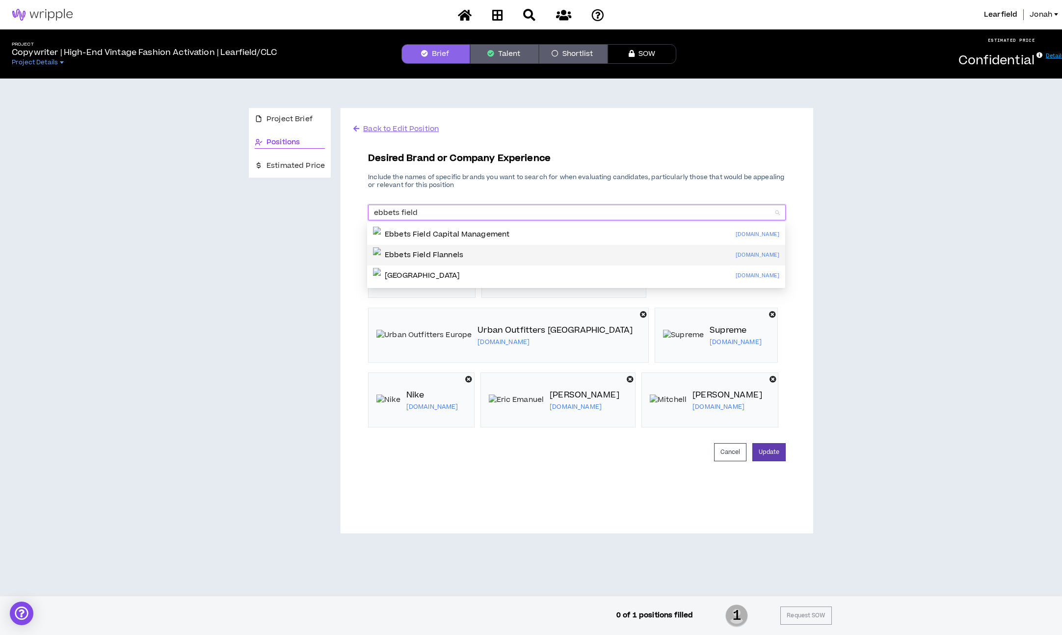
click at [460, 248] on div "Ebbets Field Flannels" at bounding box center [418, 255] width 90 height 16
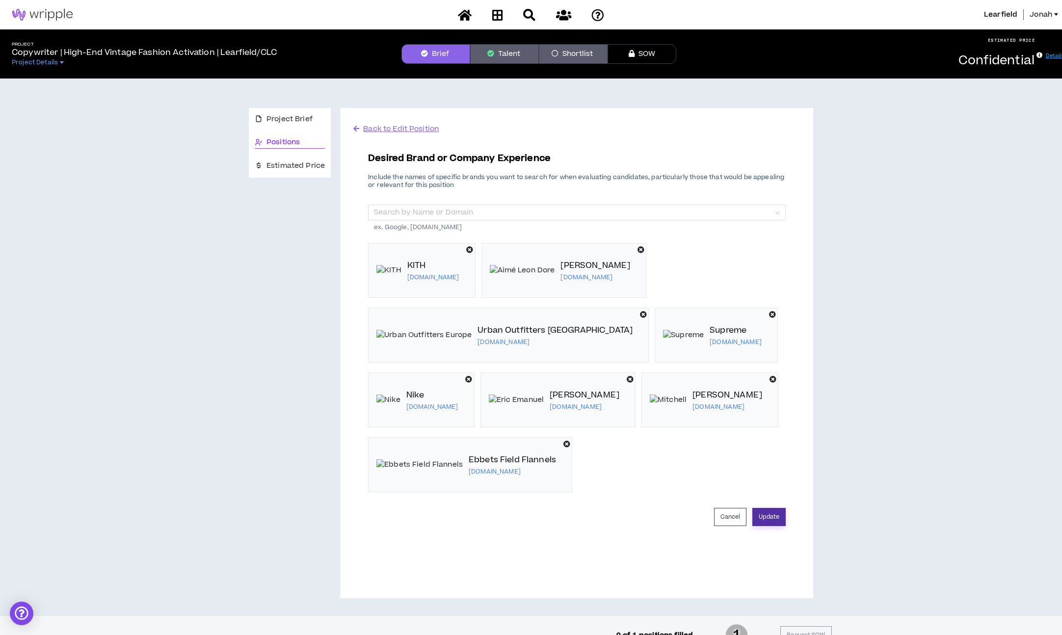
click at [778, 523] on button "Update" at bounding box center [768, 517] width 33 height 18
click at [393, 131] on span "Back to Edit Position" at bounding box center [401, 129] width 76 height 10
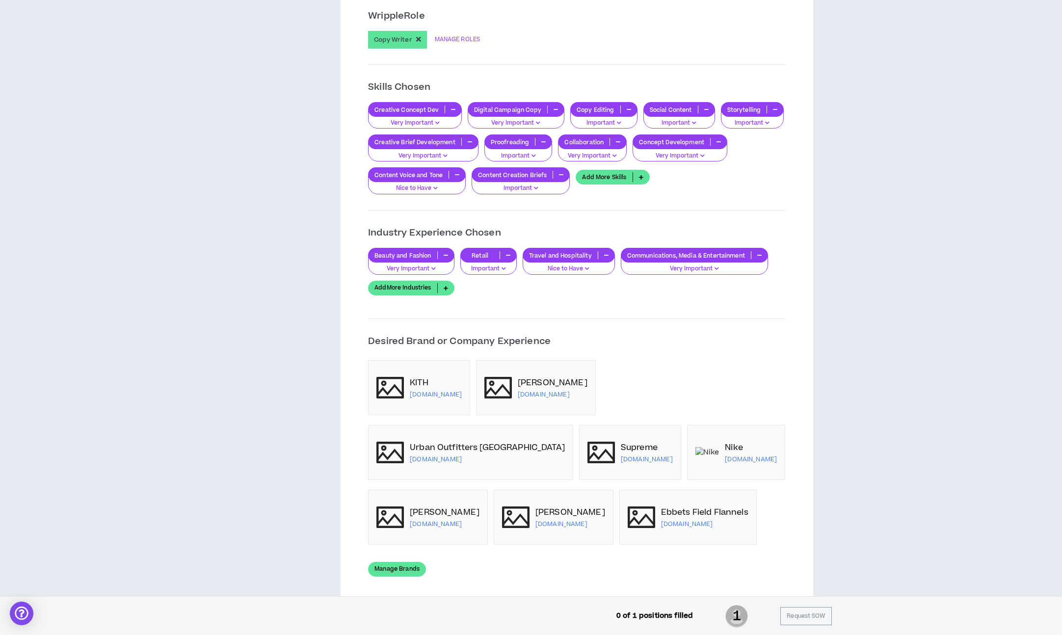
scroll to position [810, 0]
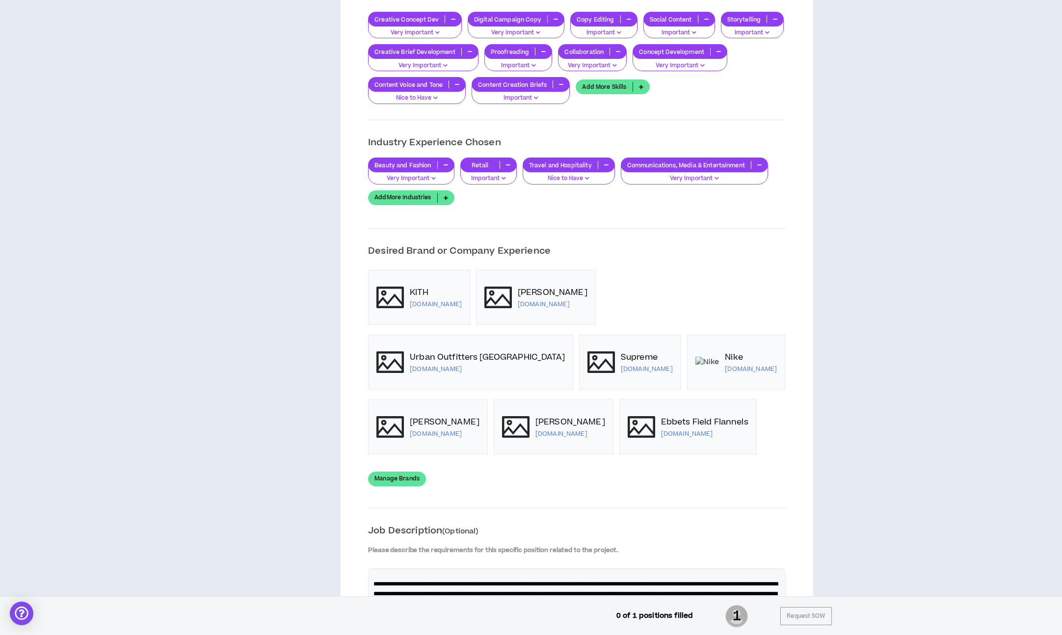
click at [426, 472] on link "Manage Brands" at bounding box center [397, 479] width 58 height 15
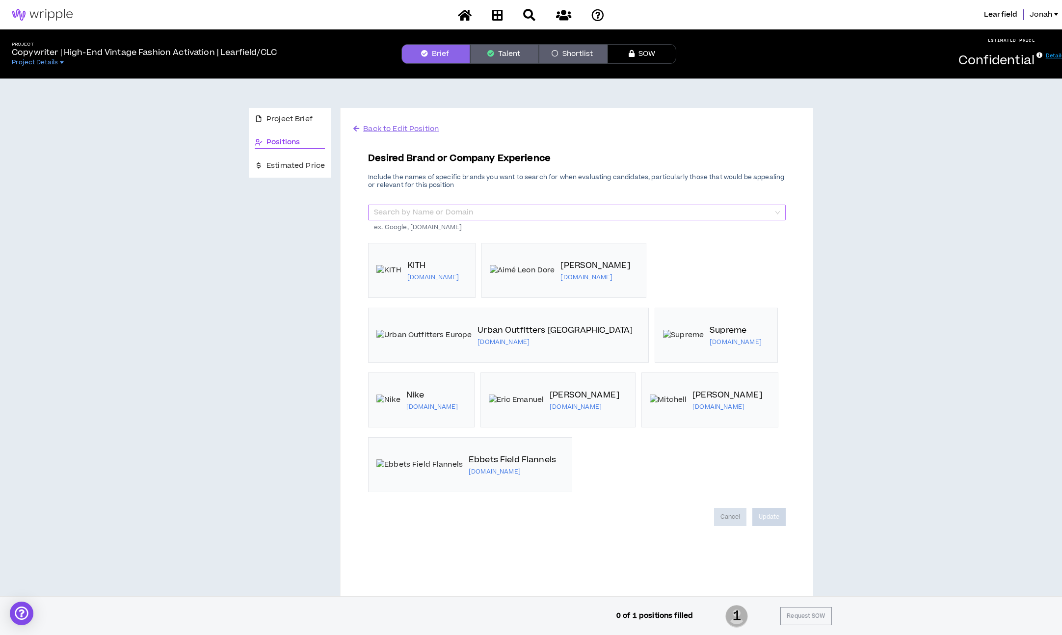
click at [659, 214] on input "search" at bounding box center [573, 212] width 399 height 15
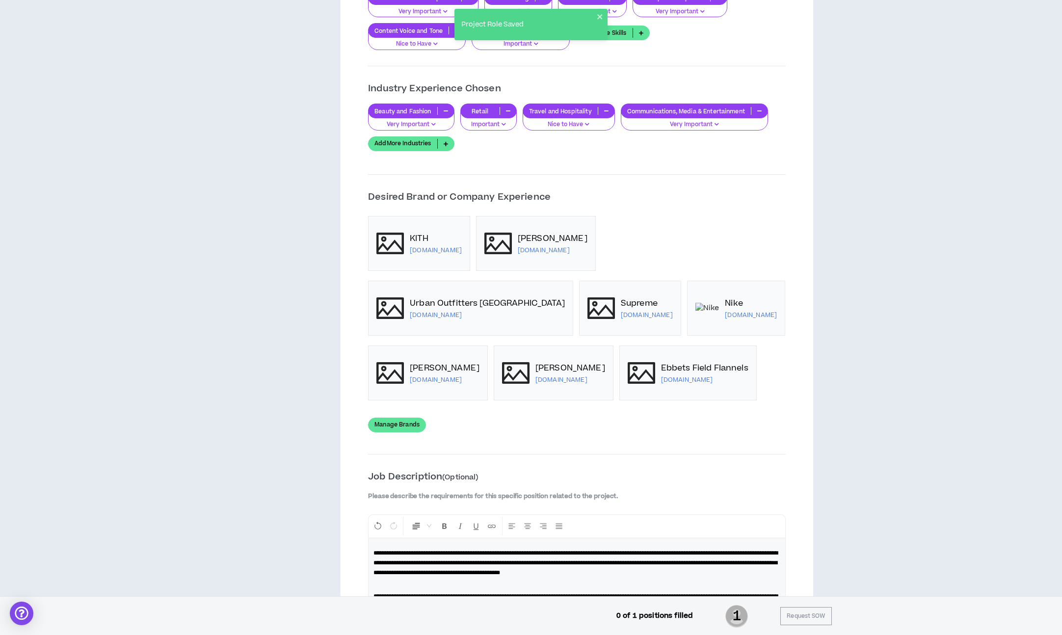
scroll to position [871, 0]
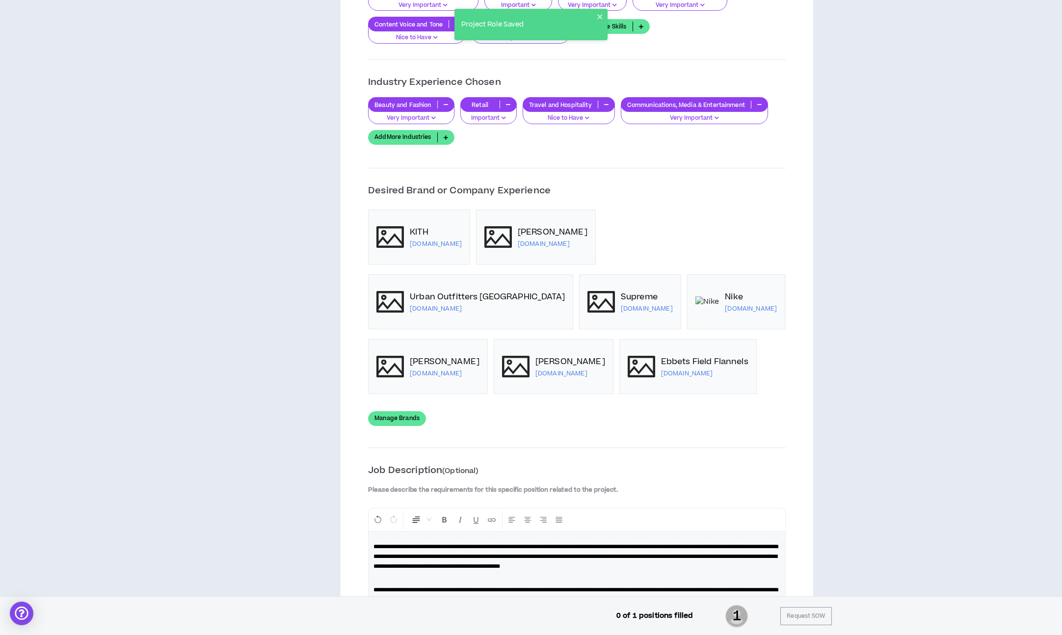
click at [672, 380] on div "KITH [DOMAIN_NAME] [PERSON_NAME] [DOMAIN_NAME] Urban Outfitters Europe [DOMAIN_…" at bounding box center [577, 318] width 418 height 216
click at [426, 411] on link "Manage Brands" at bounding box center [397, 418] width 58 height 15
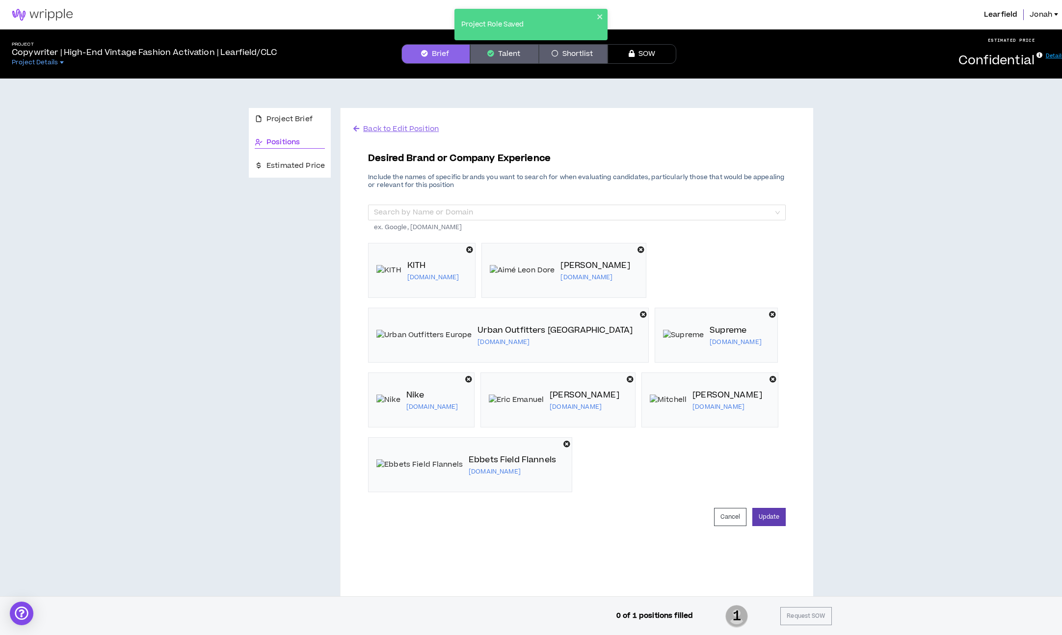
click at [579, 201] on div "Desired Brand or Company Experience Include the names of specific brands you wa…" at bounding box center [577, 325] width 418 height 346
click at [576, 208] on input "search" at bounding box center [573, 212] width 399 height 15
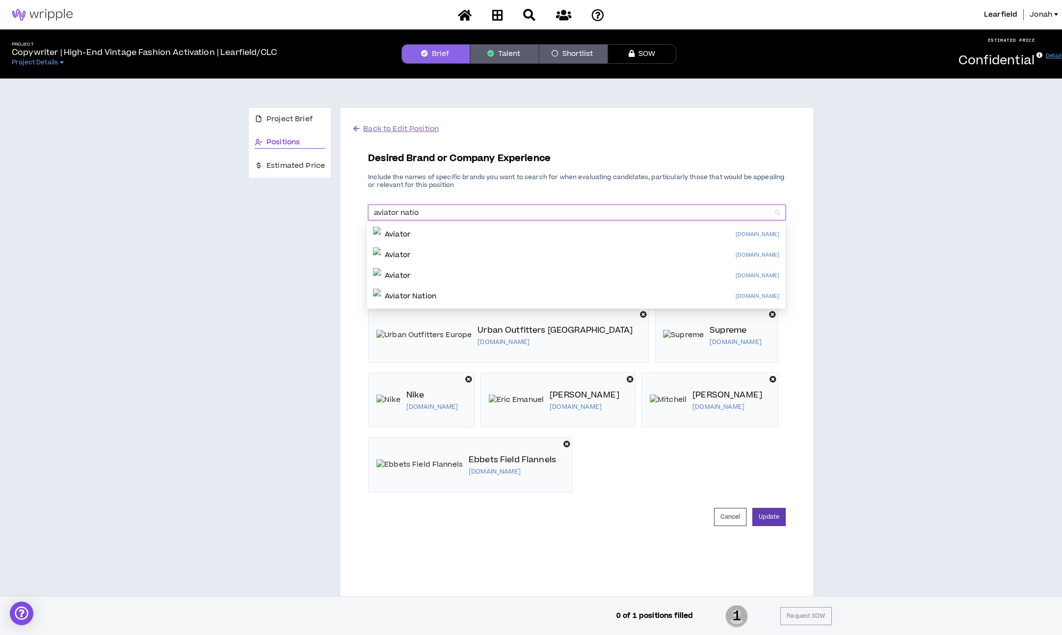
type input "aviator nation"
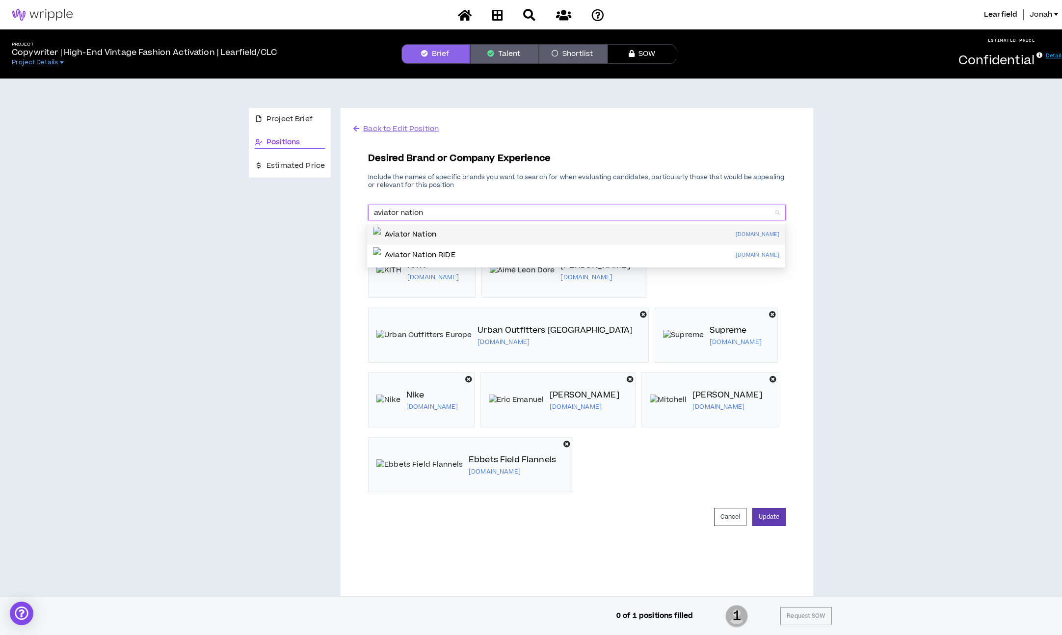
click at [481, 229] on div "Aviator Nation [DOMAIN_NAME]" at bounding box center [576, 235] width 406 height 16
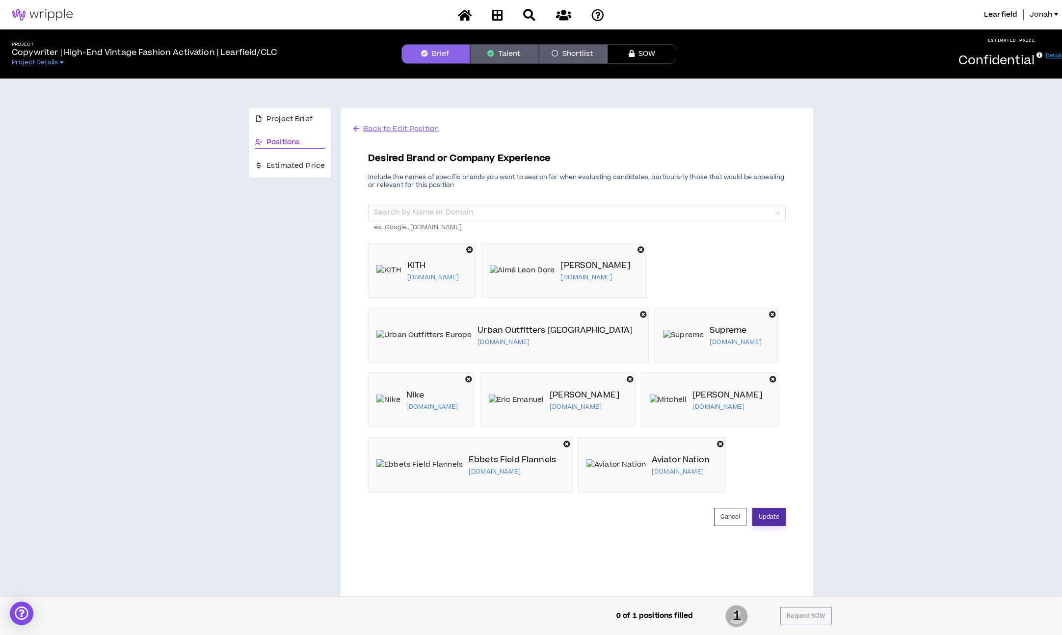
click at [769, 522] on button "Update" at bounding box center [768, 517] width 33 height 18
click at [421, 136] on div "Desired Brand or Company Experience Include the names of specific brands you wa…" at bounding box center [577, 338] width 418 height 409
click at [405, 130] on span "Back to Edit Position" at bounding box center [401, 129] width 76 height 10
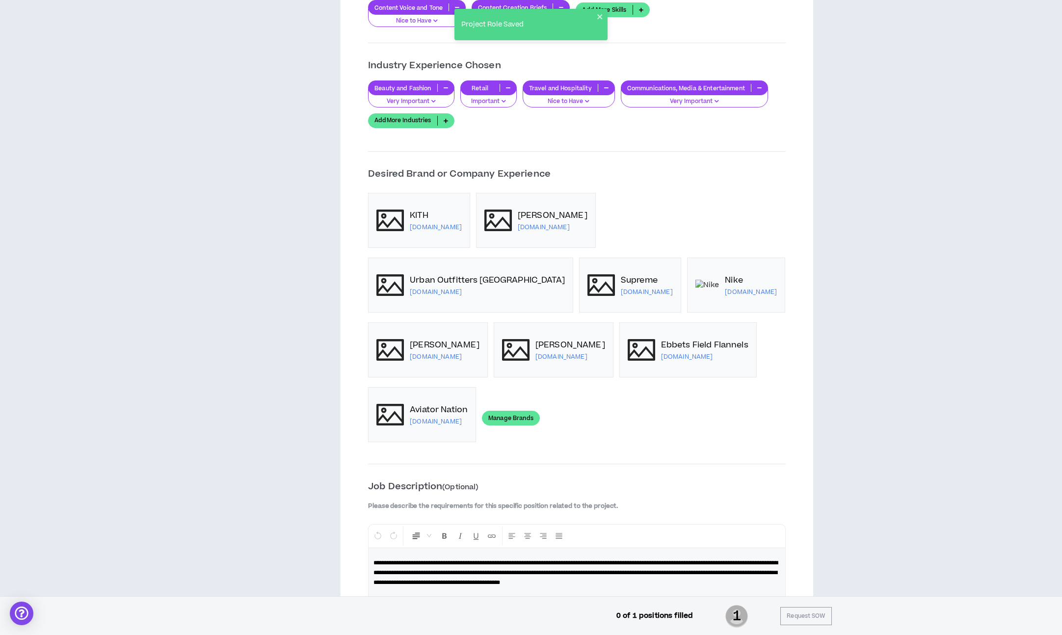
scroll to position [1094, 0]
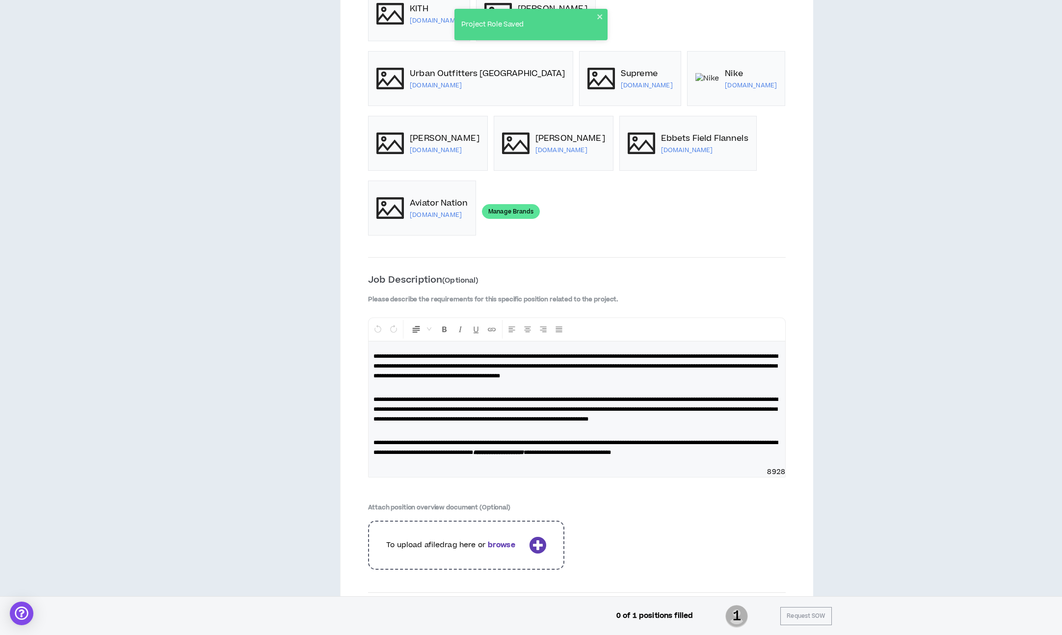
click at [530, 440] on span "**********" at bounding box center [575, 448] width 404 height 16
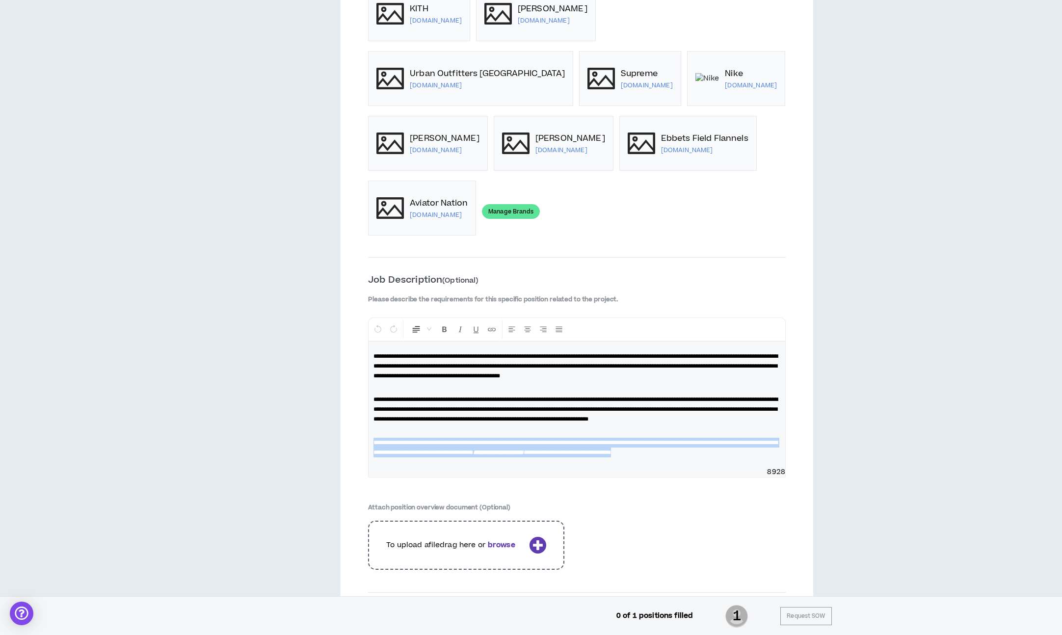
click at [513, 440] on span "**********" at bounding box center [575, 448] width 404 height 16
click at [506, 438] on p "**********" at bounding box center [576, 442] width 407 height 29
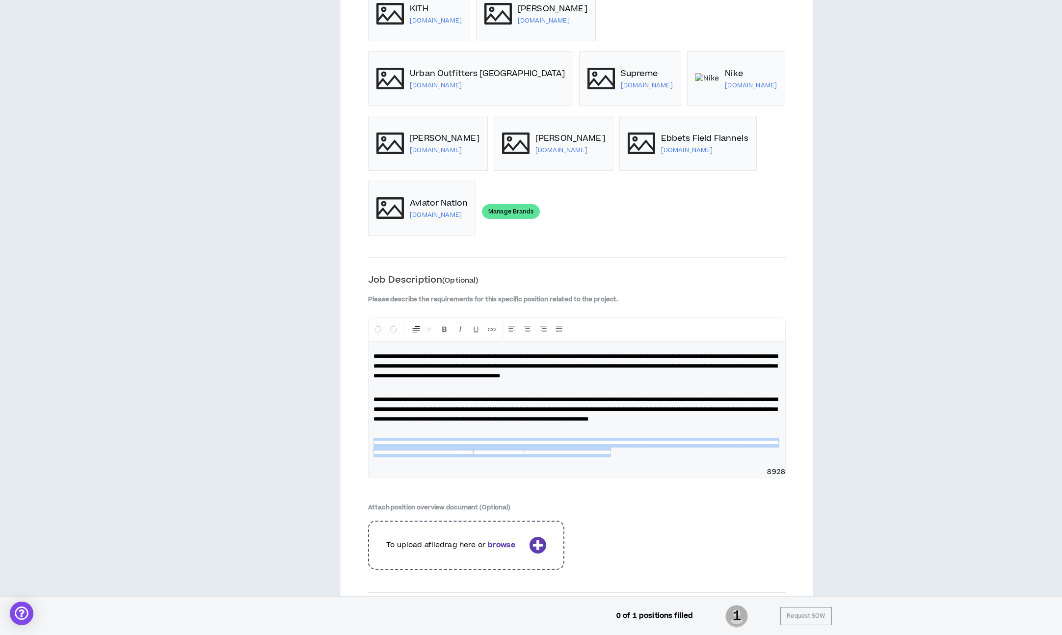
click at [506, 438] on p "**********" at bounding box center [576, 442] width 407 height 29
click at [511, 440] on span "**********" at bounding box center [575, 448] width 404 height 16
drag, startPoint x: 511, startPoint y: 426, endPoint x: 505, endPoint y: 438, distance: 12.5
click at [511, 440] on span "**********" at bounding box center [575, 448] width 404 height 16
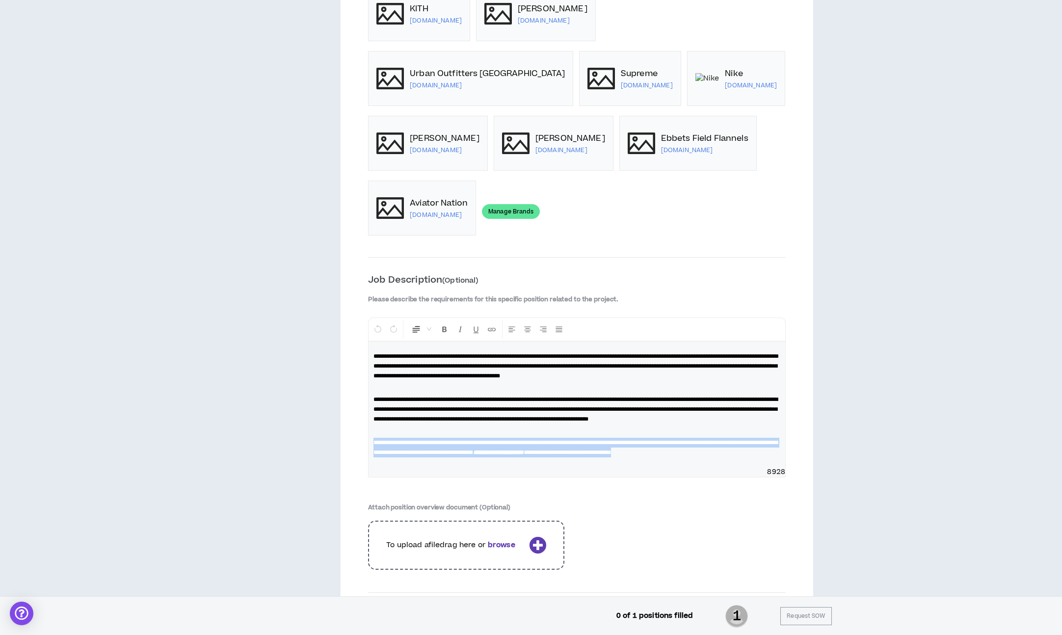
click at [505, 438] on p "**********" at bounding box center [576, 442] width 407 height 29
click at [505, 437] on p "**********" at bounding box center [576, 442] width 407 height 29
click at [513, 440] on span "**********" at bounding box center [575, 448] width 404 height 16
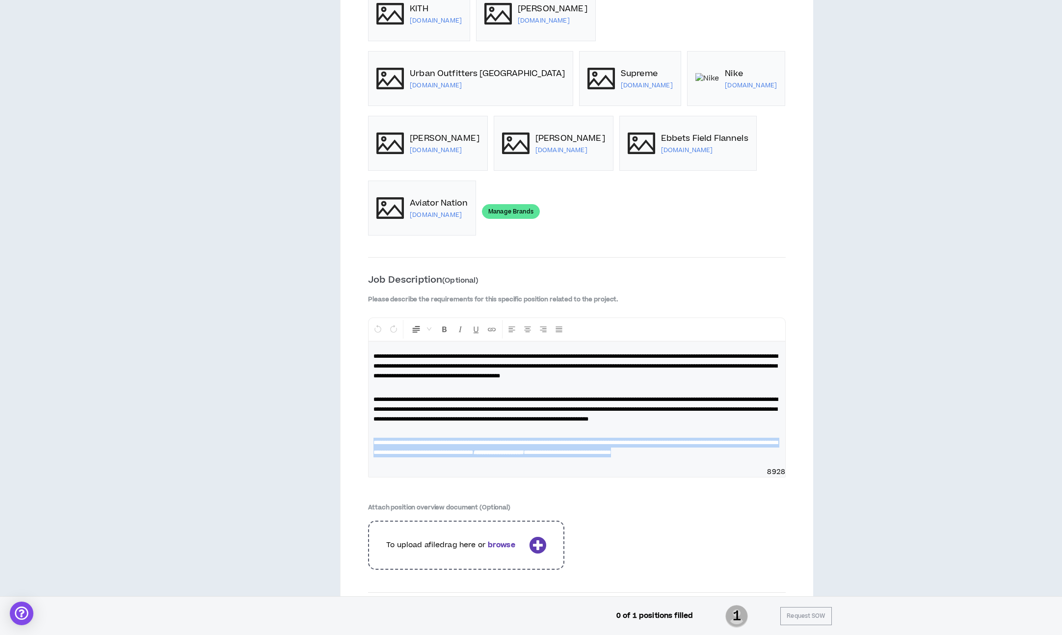
click at [513, 440] on span "**********" at bounding box center [575, 448] width 404 height 16
click at [507, 439] on p "**********" at bounding box center [576, 442] width 407 height 29
click at [652, 502] on div "**********" at bounding box center [577, 424] width 418 height 303
click at [484, 397] on span "**********" at bounding box center [575, 410] width 404 height 26
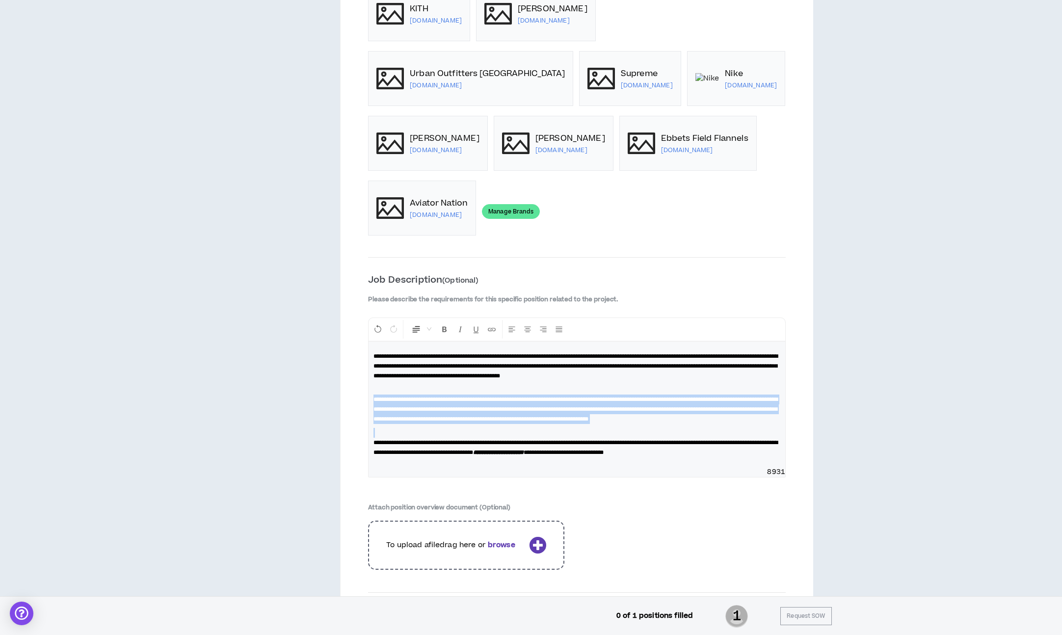
click at [484, 397] on span "**********" at bounding box center [575, 410] width 404 height 26
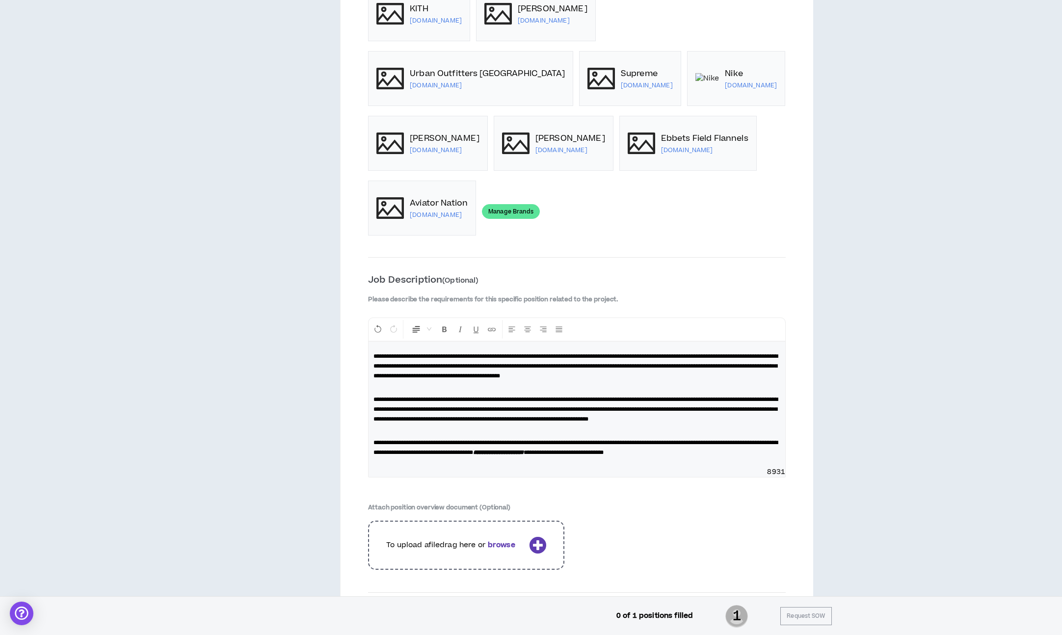
click at [493, 353] on span "**********" at bounding box center [575, 366] width 404 height 26
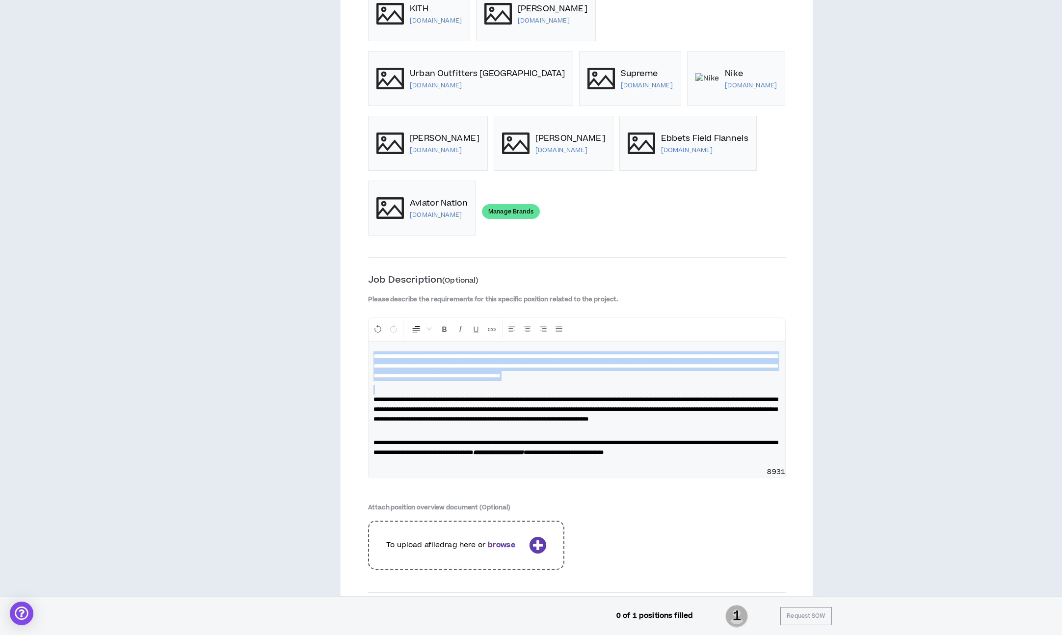
click at [493, 353] on span "**********" at bounding box center [575, 366] width 404 height 26
click at [491, 385] on p "**********" at bounding box center [576, 404] width 407 height 39
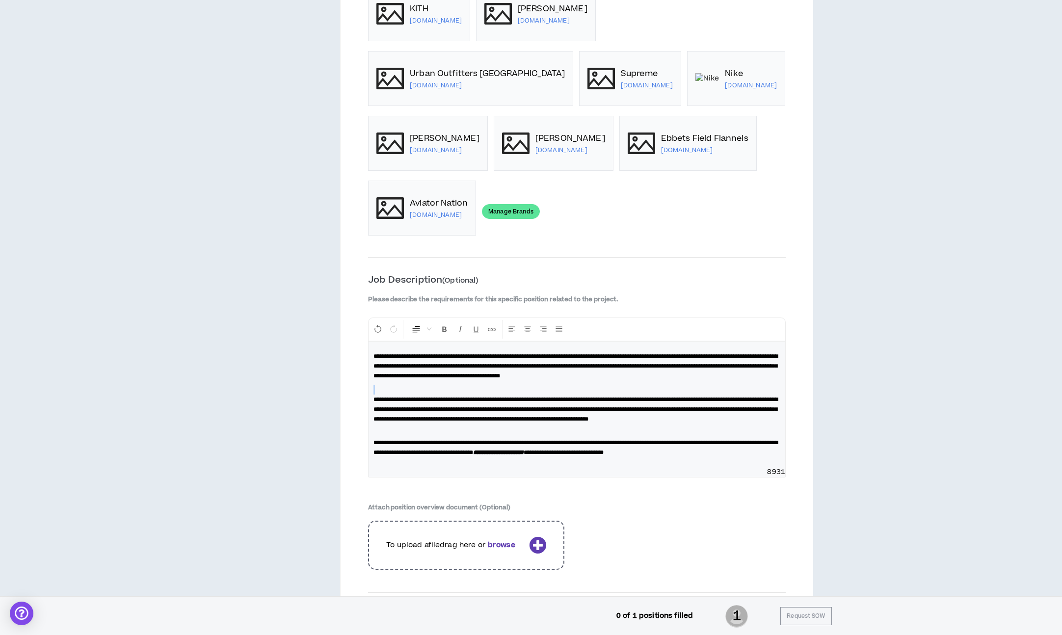
click at [491, 385] on p "**********" at bounding box center [576, 404] width 407 height 39
click at [491, 397] on span "**********" at bounding box center [575, 410] width 404 height 26
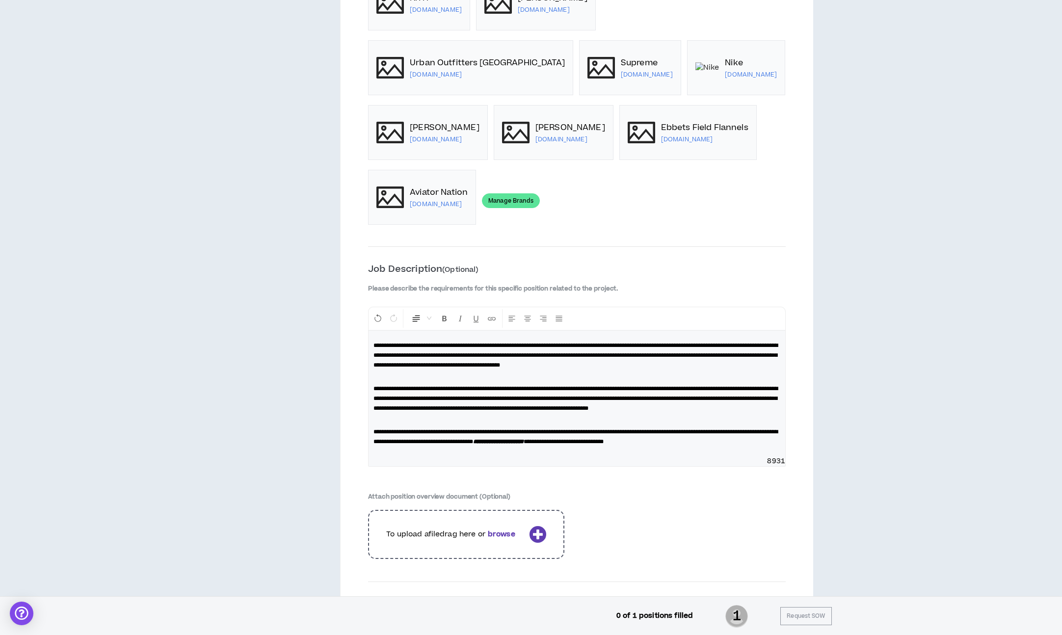
scroll to position [1250, 0]
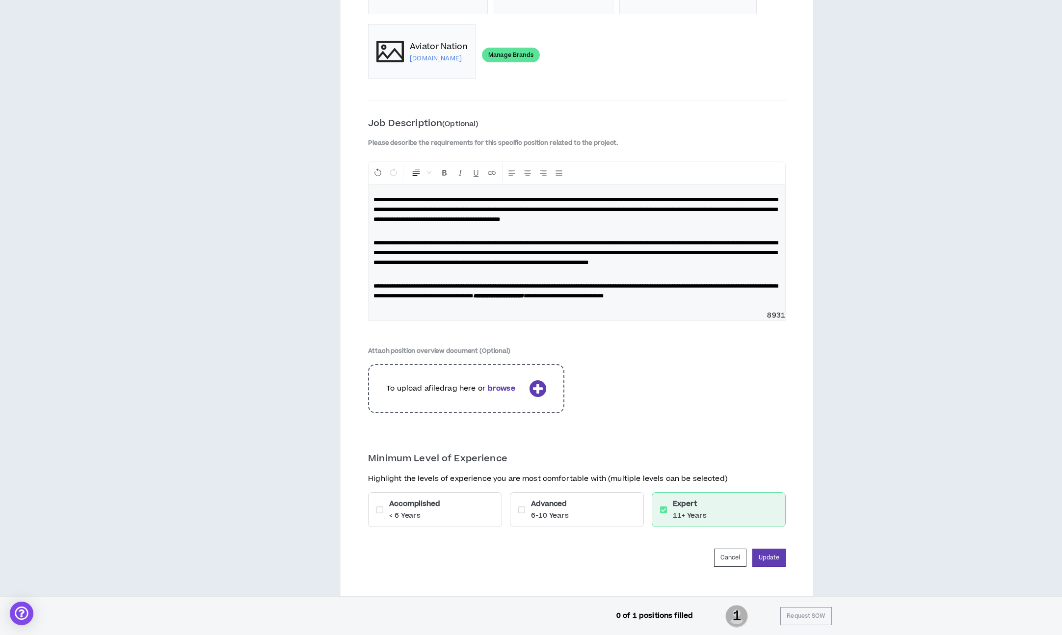
click at [493, 383] on b "browse" at bounding box center [501, 388] width 27 height 10
click at [446, 379] on div "To upload a file drag here or browse" at bounding box center [466, 388] width 196 height 49
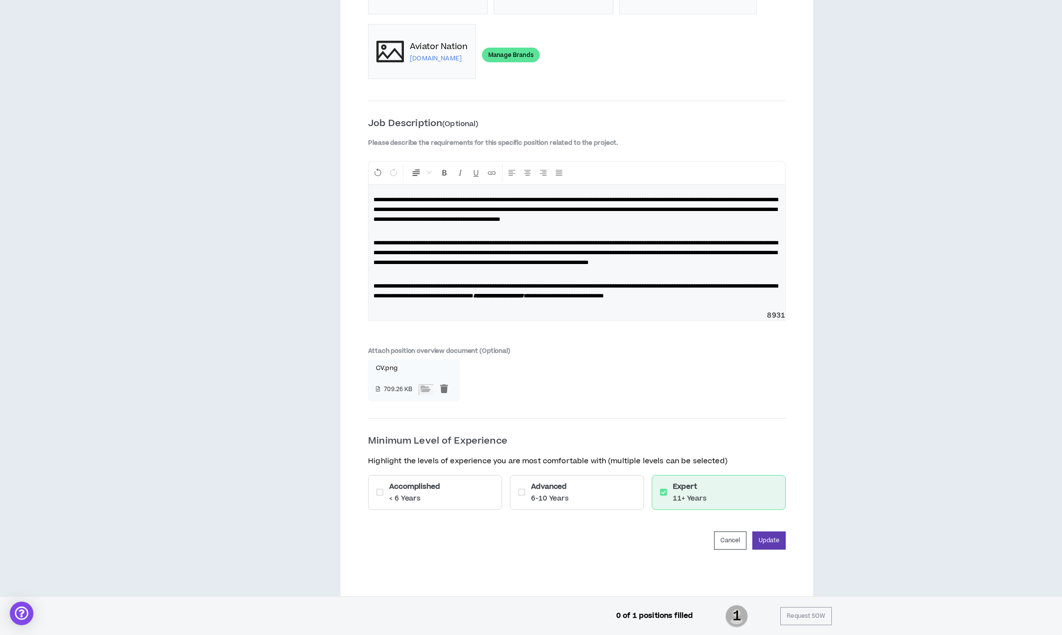
click at [535, 494] on p "6-10 Years" at bounding box center [550, 499] width 38 height 10
click at [542, 494] on p "6-10 Years" at bounding box center [550, 499] width 38 height 10
click at [563, 494] on p "6-10 Years" at bounding box center [550, 499] width 38 height 10
click at [565, 494] on p "6-10 Years" at bounding box center [550, 499] width 38 height 10
click at [775, 531] on button "Update" at bounding box center [768, 540] width 33 height 18
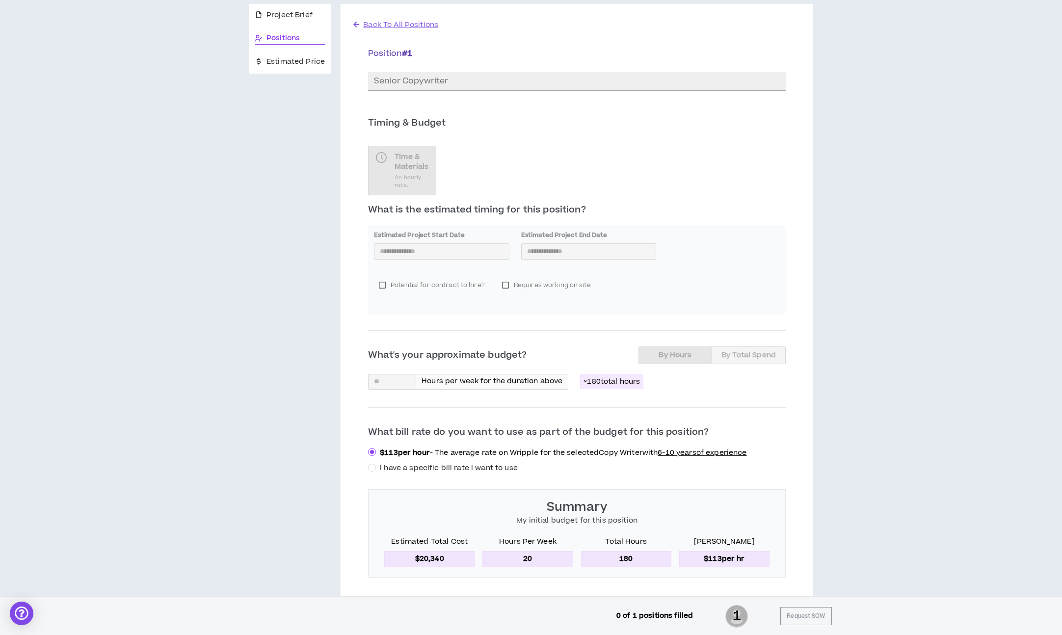
scroll to position [0, 0]
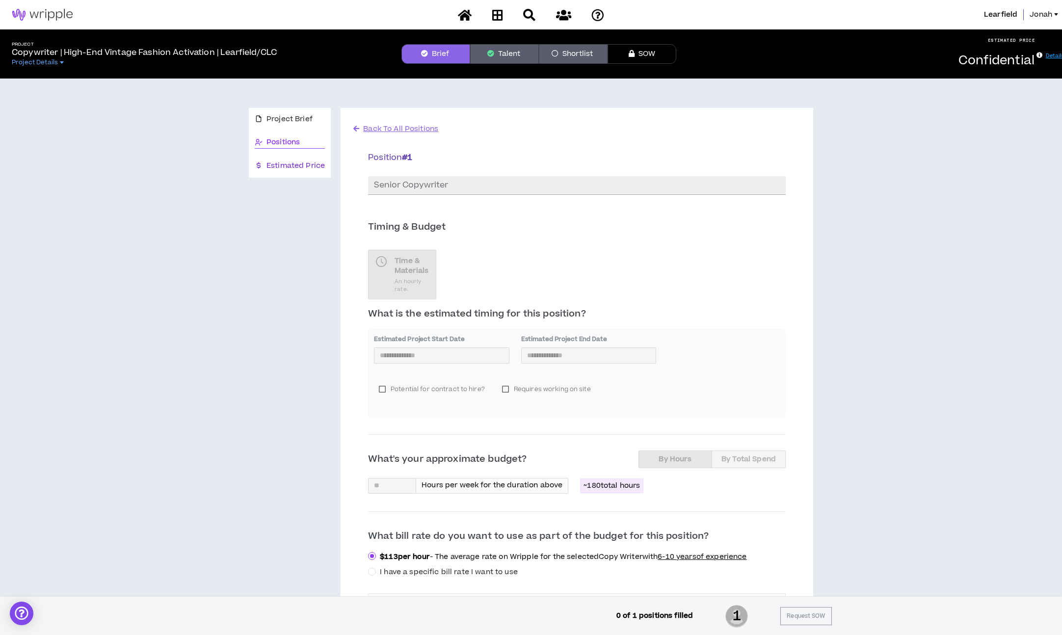
click at [275, 161] on span "Estimated Price" at bounding box center [295, 165] width 58 height 11
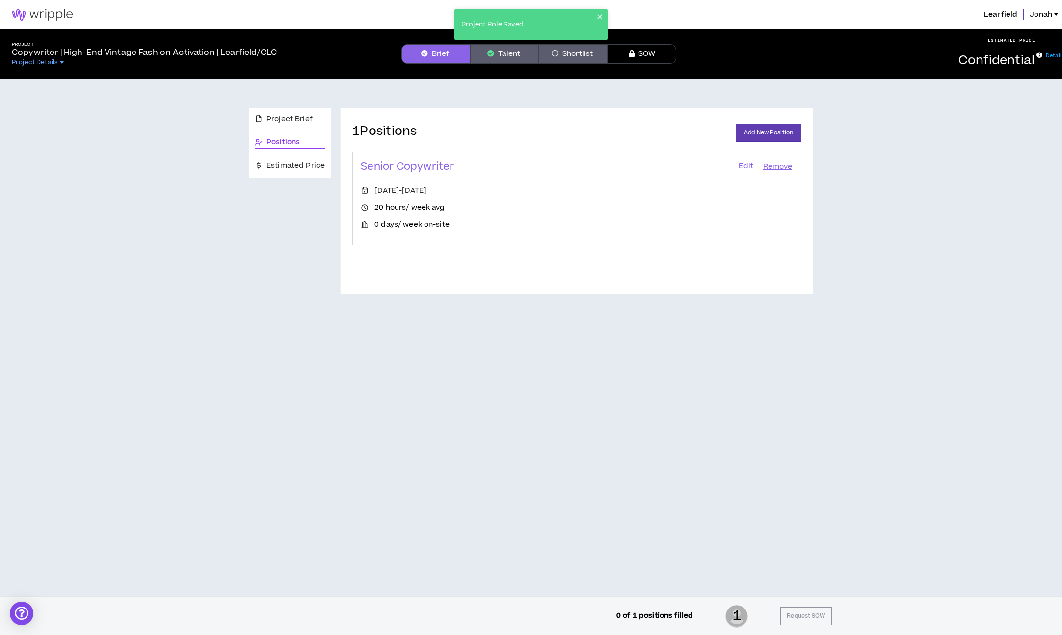
click at [284, 145] on span "Positions" at bounding box center [282, 142] width 33 height 11
click at [289, 167] on span "Estimated Price" at bounding box center [295, 165] width 58 height 11
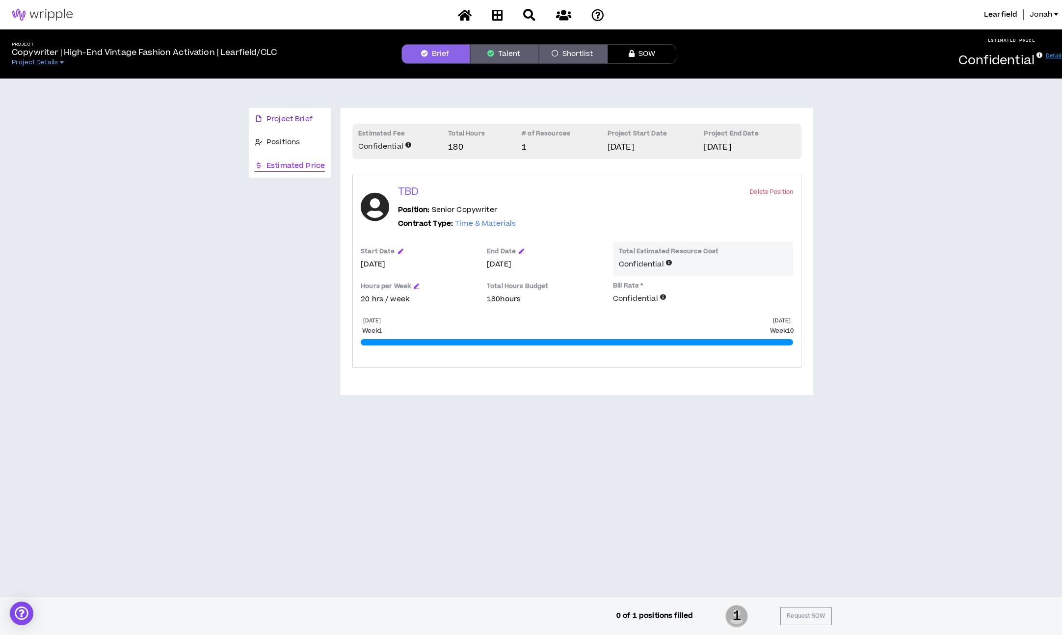
click at [282, 119] on span "Project Brief" at bounding box center [289, 119] width 46 height 11
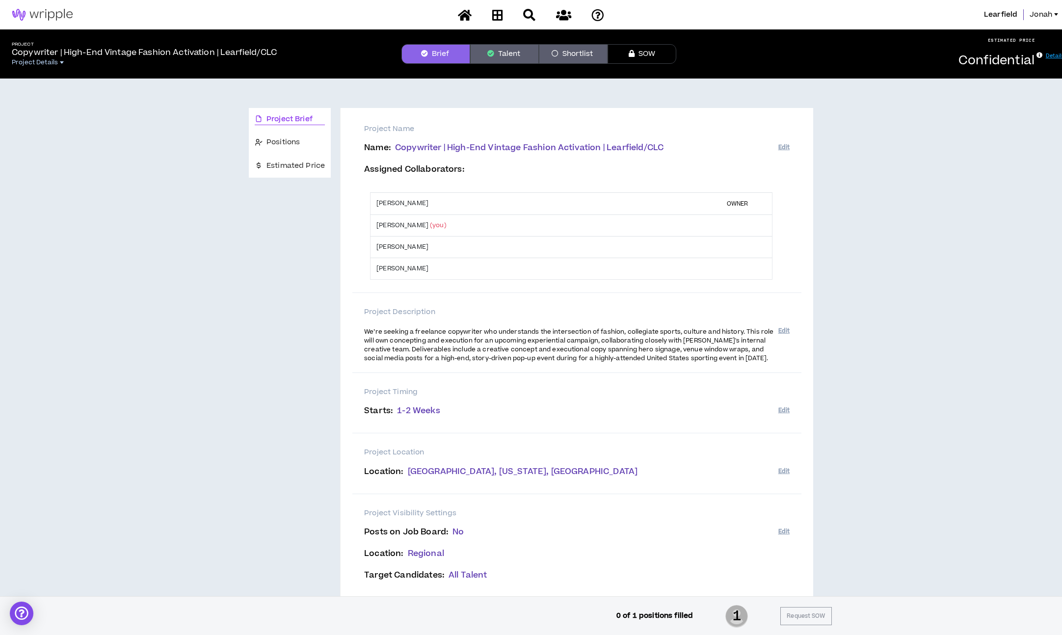
click at [57, 64] on span "Project Details" at bounding box center [35, 62] width 46 height 8
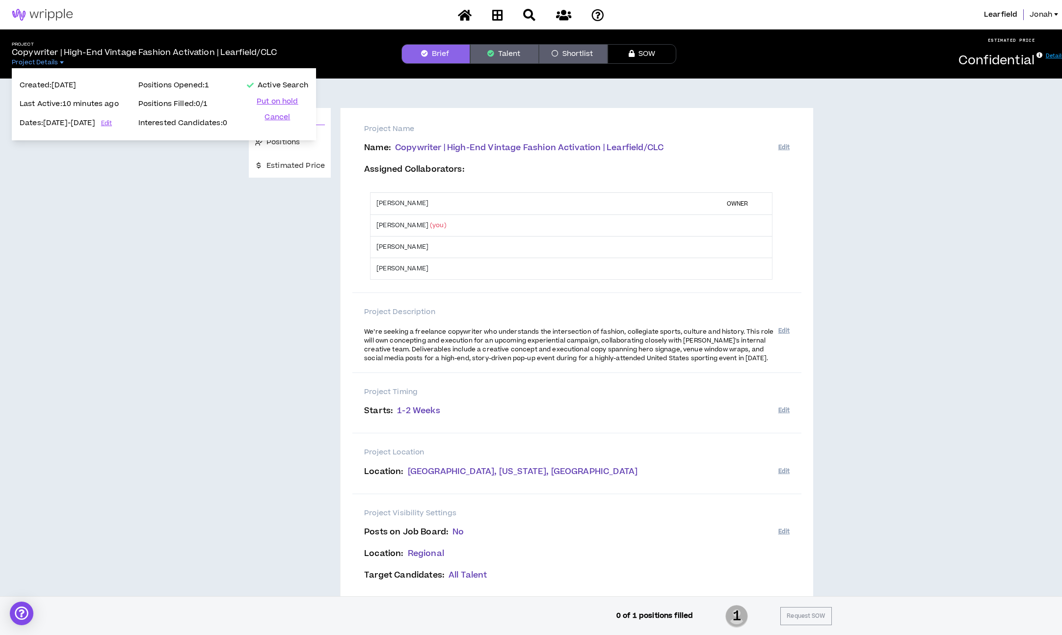
click at [143, 244] on div "Project Brief Positions Estimated Price Project Name Name : Copywriter | High-E…" at bounding box center [531, 366] width 1054 height 575
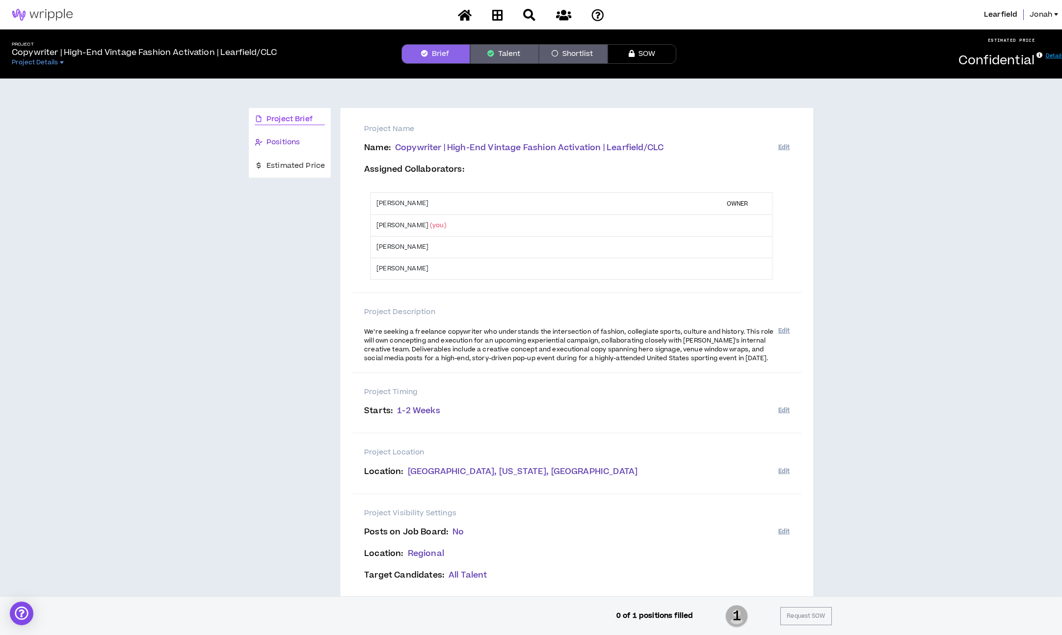
click at [287, 141] on span "Positions" at bounding box center [282, 142] width 33 height 11
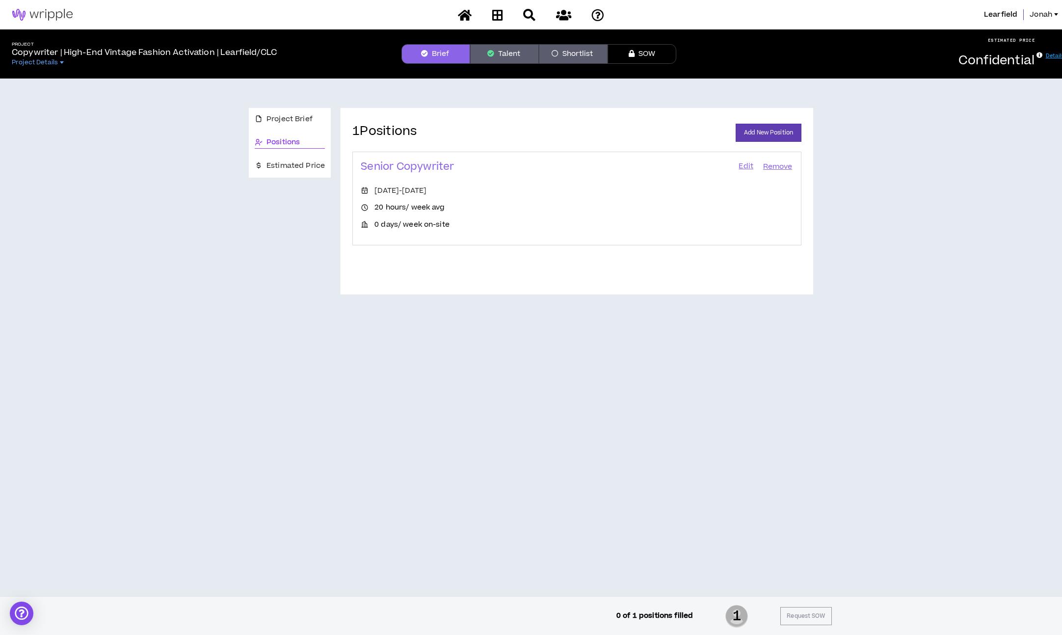
click at [288, 132] on div "Positions" at bounding box center [290, 142] width 82 height 23
click at [290, 124] on span "Project Brief" at bounding box center [289, 119] width 46 height 11
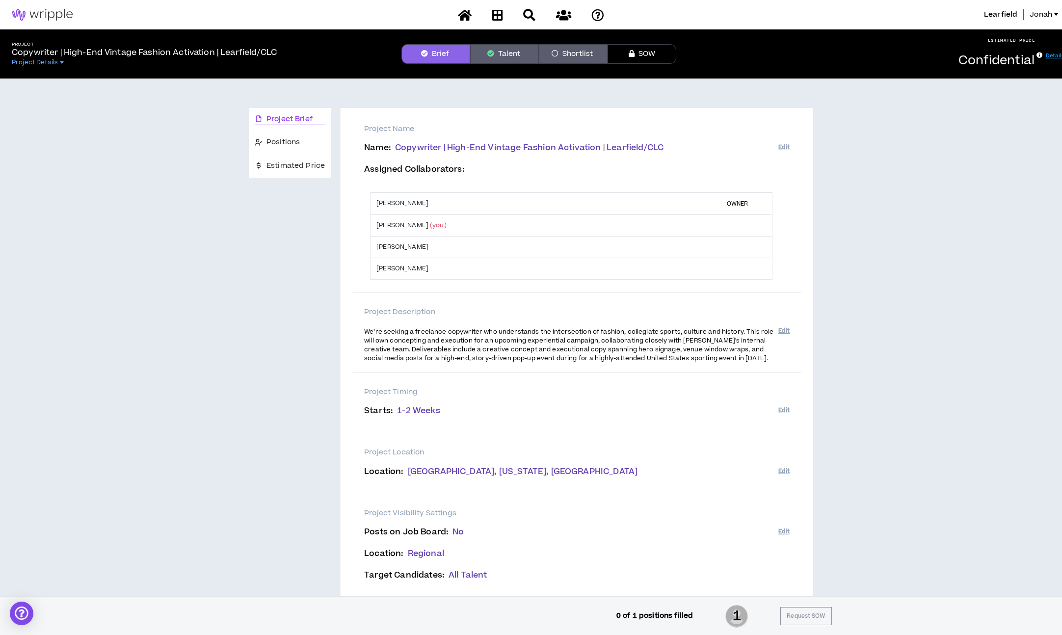
drag, startPoint x: 62, startPoint y: 21, endPoint x: 74, endPoint y: 4, distance: 20.7
click at [62, 21] on link at bounding box center [42, 14] width 85 height 29
